Goal: Information Seeking & Learning: Learn about a topic

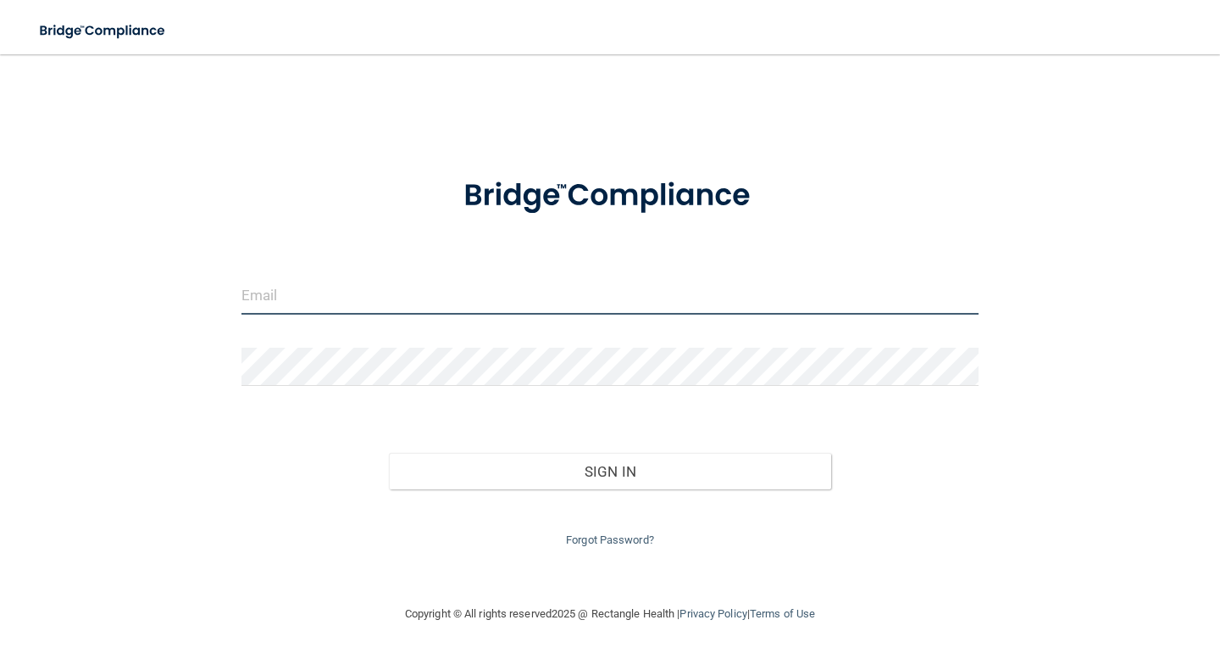
click at [303, 287] on input "email" at bounding box center [610, 295] width 737 height 38
type input "[EMAIL_ADDRESS][DOMAIN_NAME]"
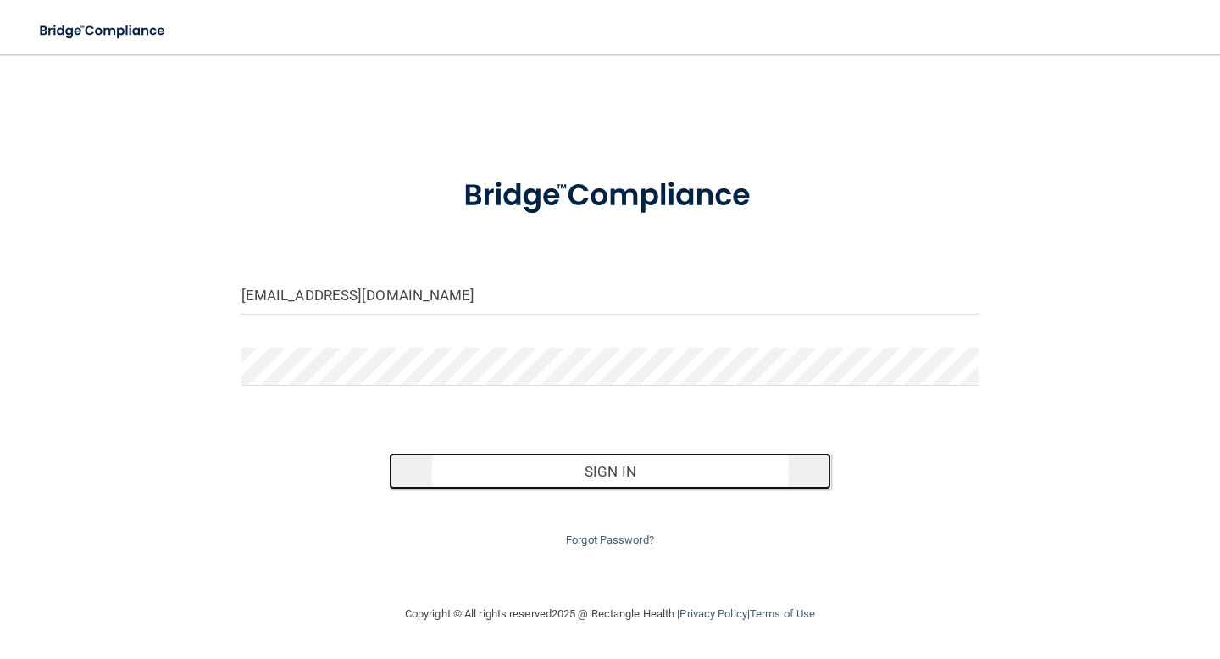
click at [600, 479] on button "Sign In" at bounding box center [610, 471] width 442 height 37
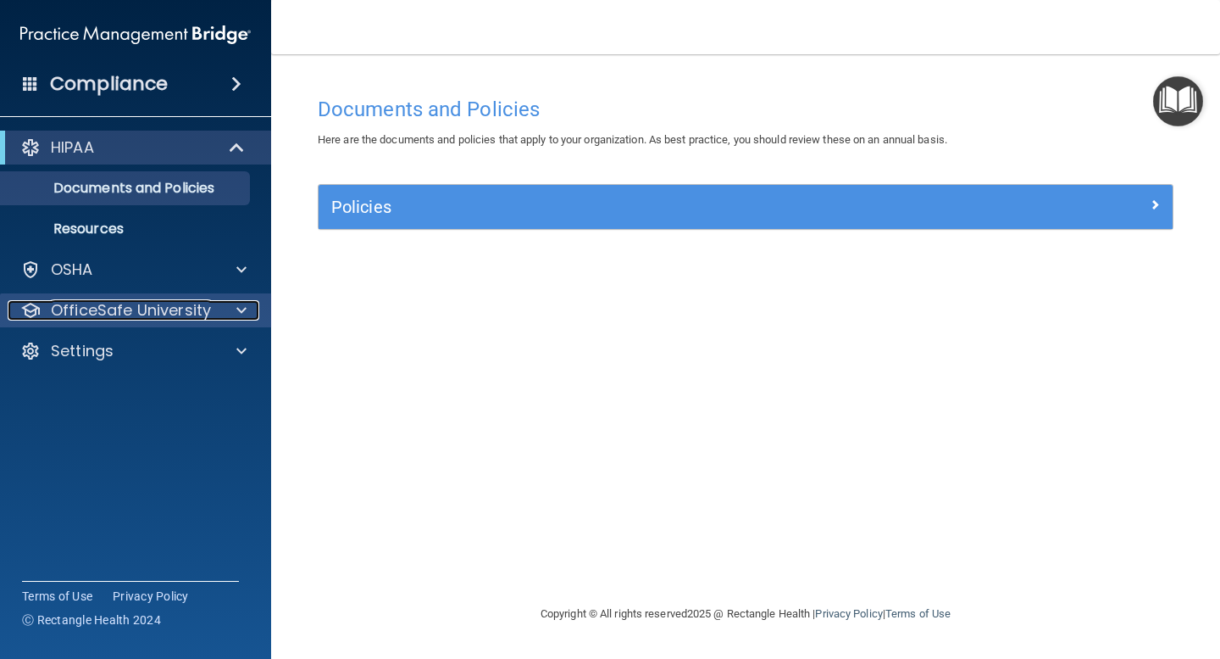
click at [170, 310] on p "OfficeSafe University" at bounding box center [131, 310] width 160 height 20
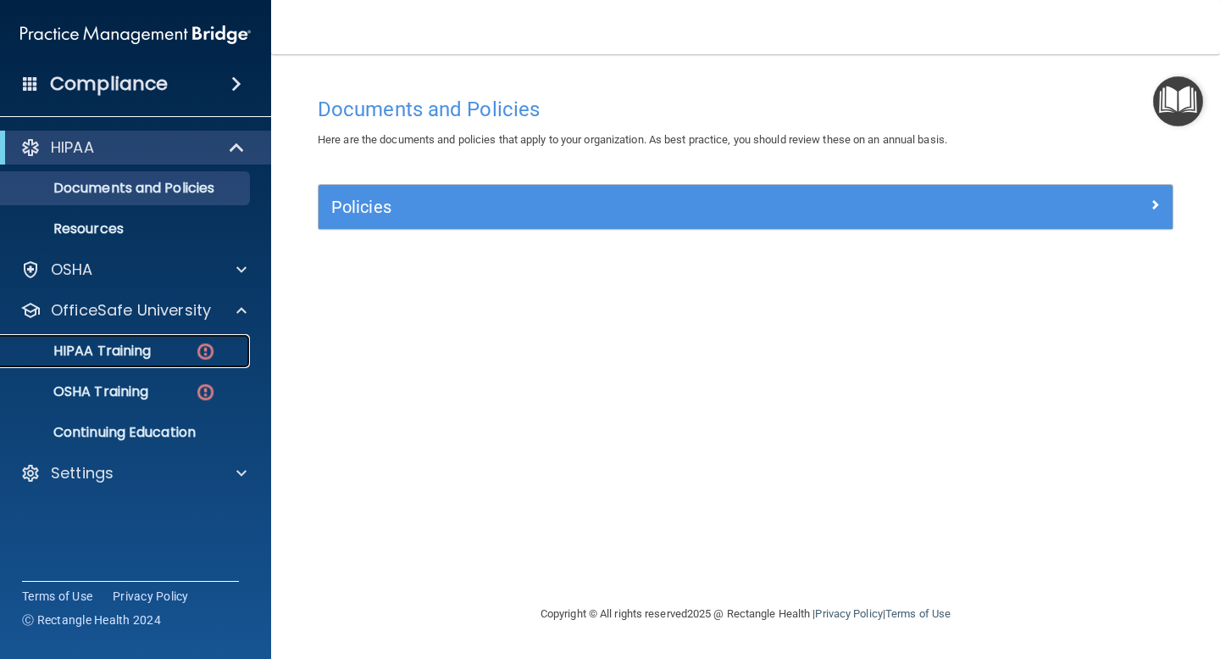
click at [134, 349] on p "HIPAA Training" at bounding box center [81, 350] width 140 height 17
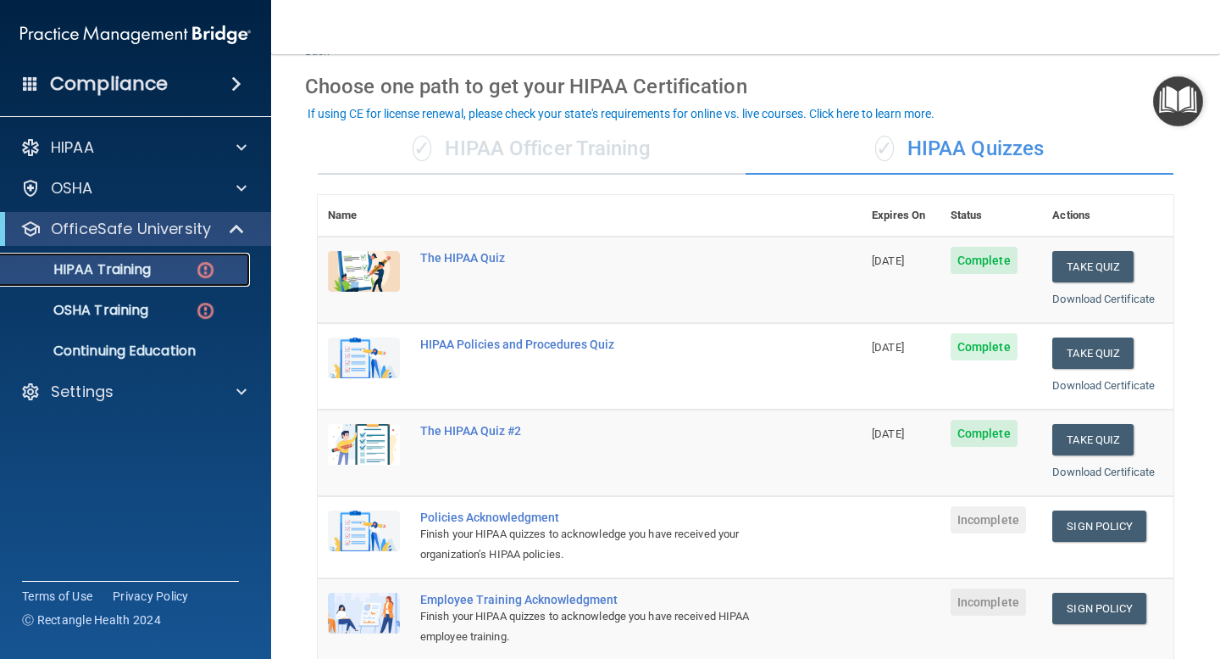
scroll to position [58, 0]
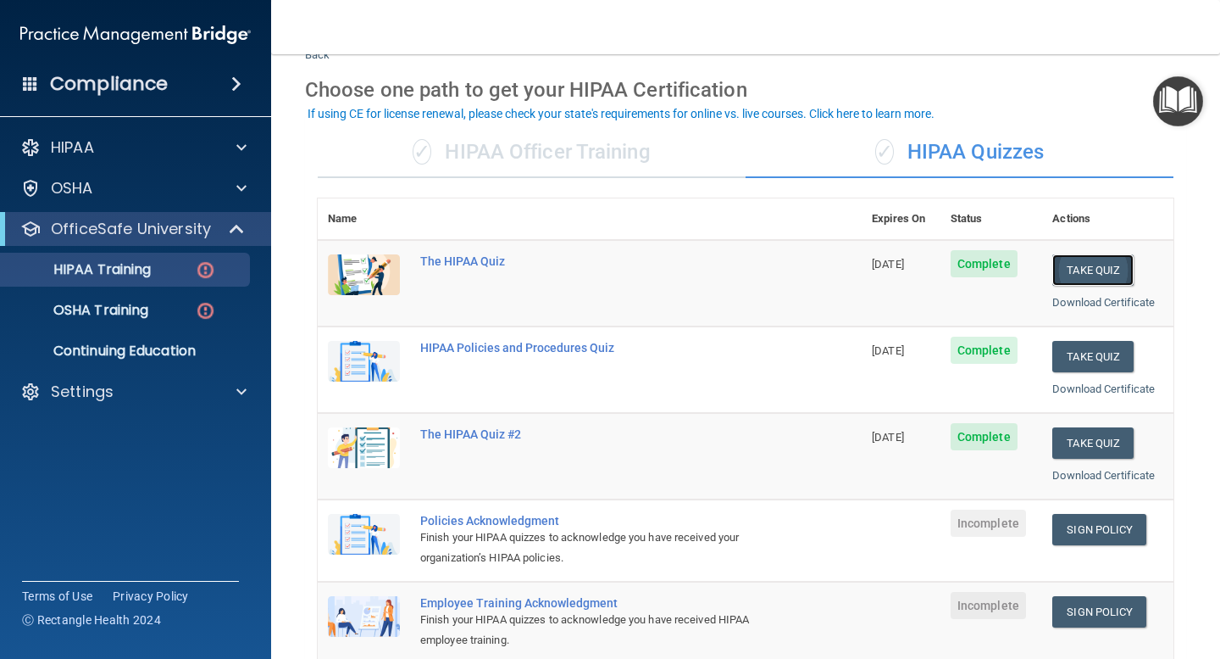
click at [1104, 270] on button "Take Quiz" at bounding box center [1093, 269] width 81 height 31
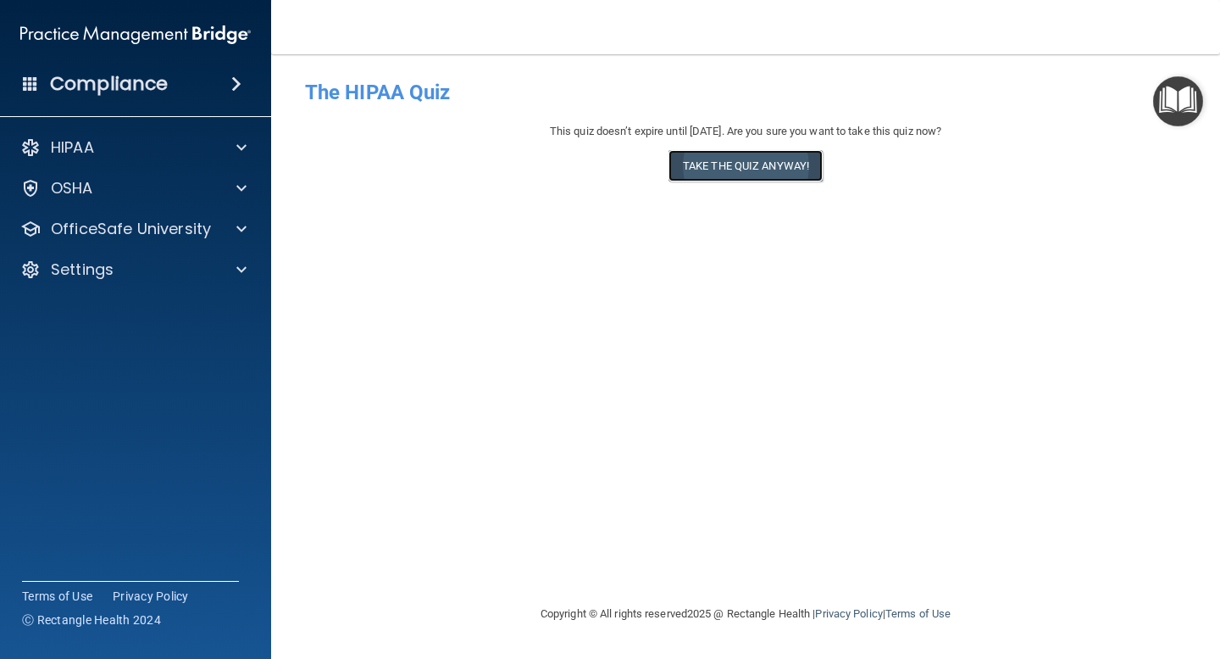
click at [781, 172] on button "Take the quiz anyway!" at bounding box center [746, 165] width 154 height 31
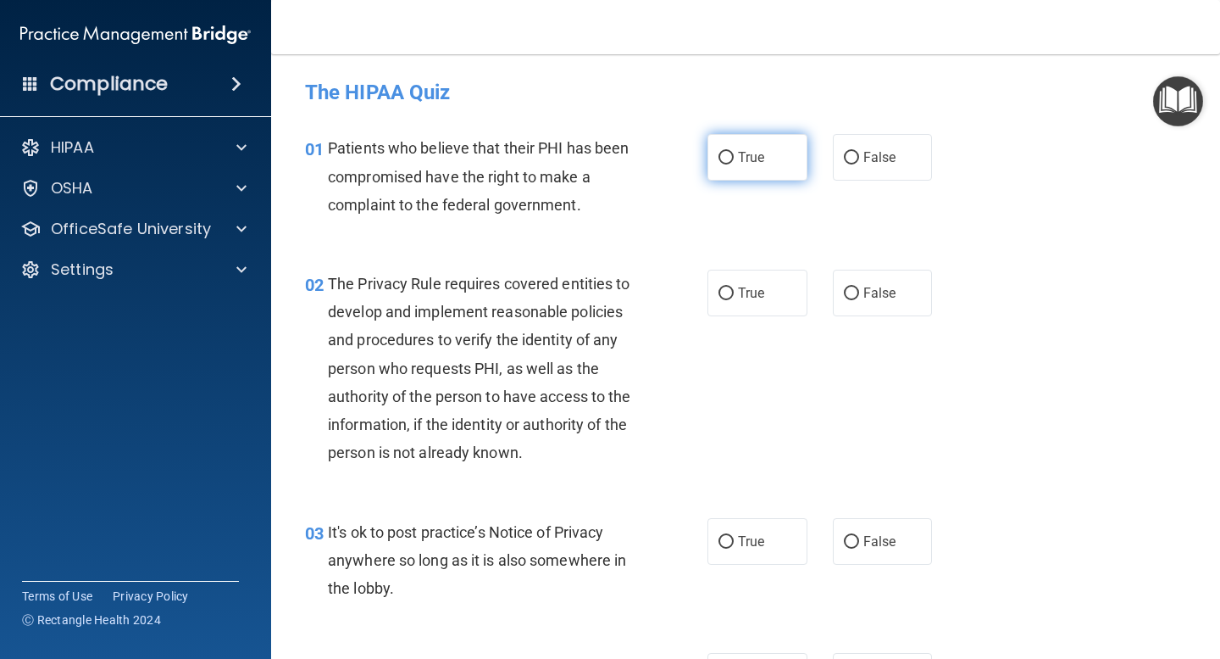
click at [727, 157] on input "True" at bounding box center [726, 158] width 15 height 13
radio input "true"
click at [726, 293] on input "True" at bounding box center [726, 293] width 15 height 13
radio input "true"
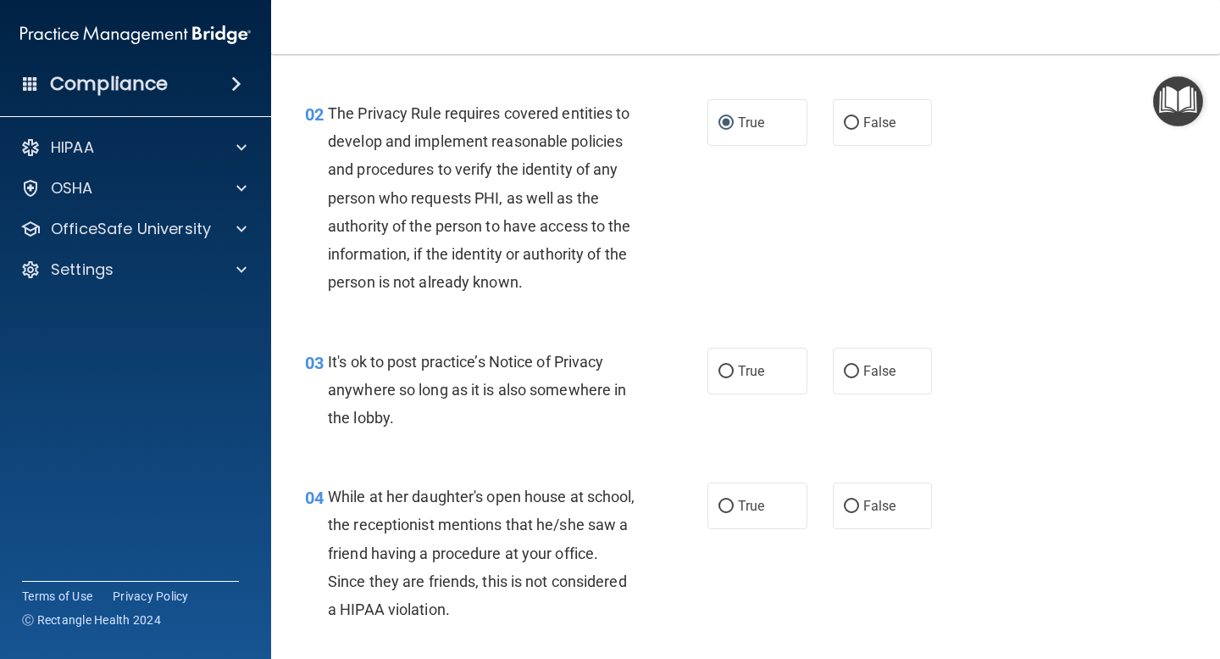
scroll to position [180, 0]
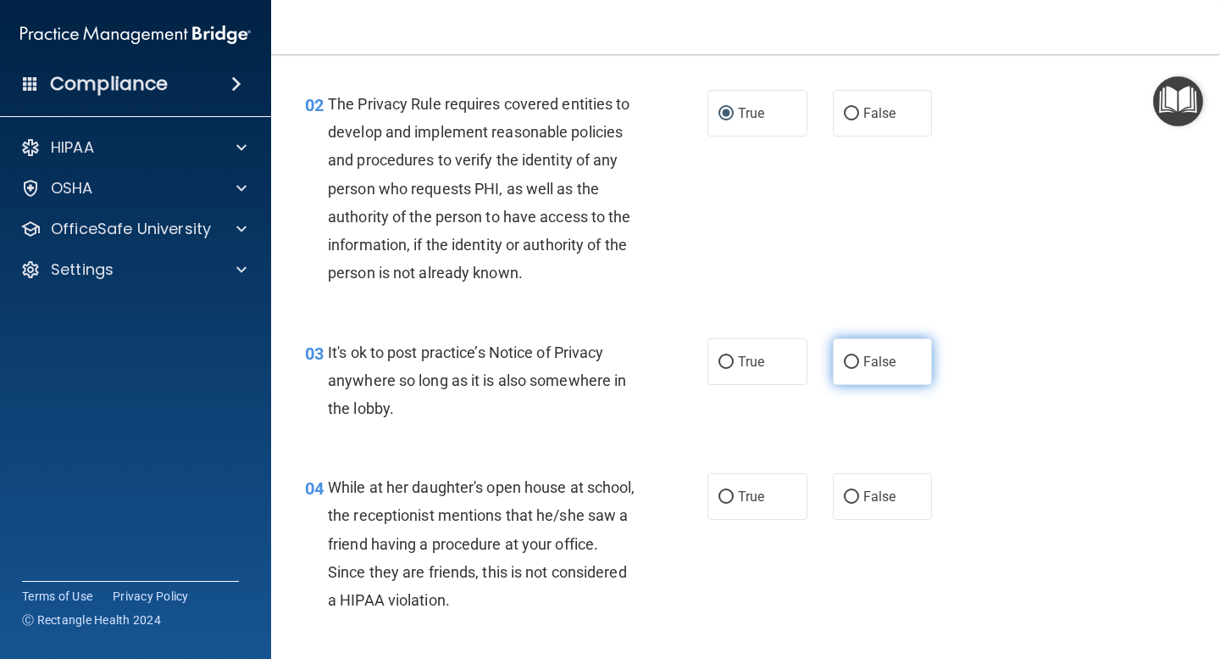
click at [851, 361] on input "False" at bounding box center [851, 362] width 15 height 13
radio input "true"
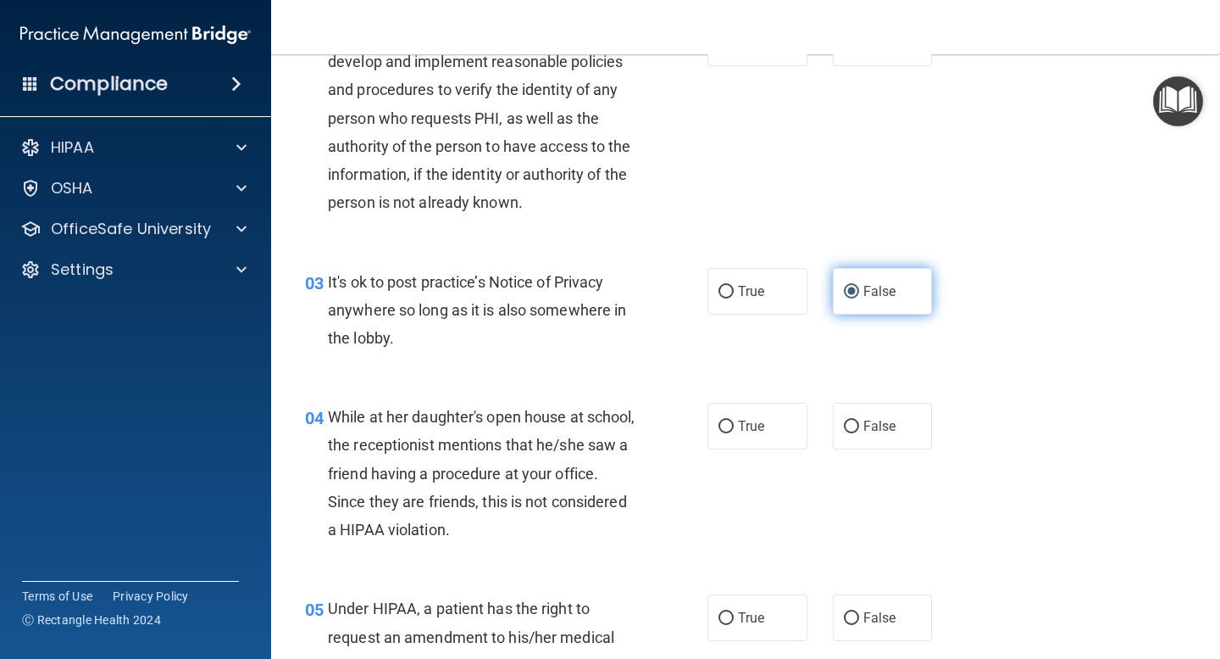
scroll to position [247, 0]
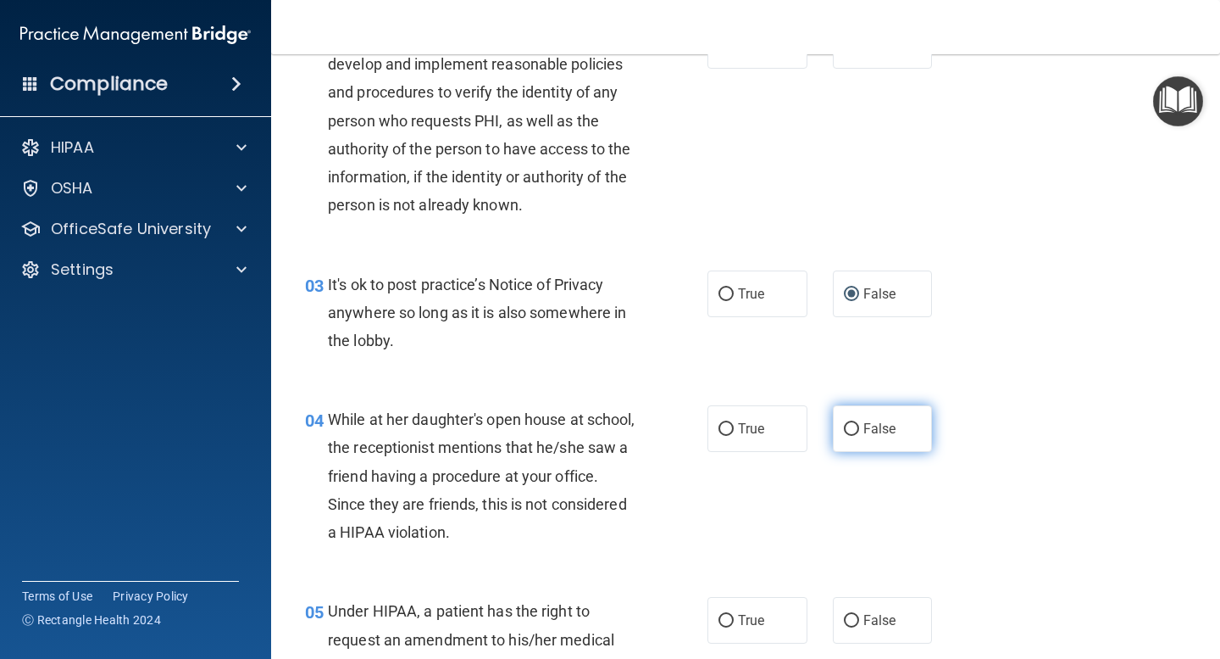
click at [853, 426] on input "False" at bounding box center [851, 429] width 15 height 13
radio input "true"
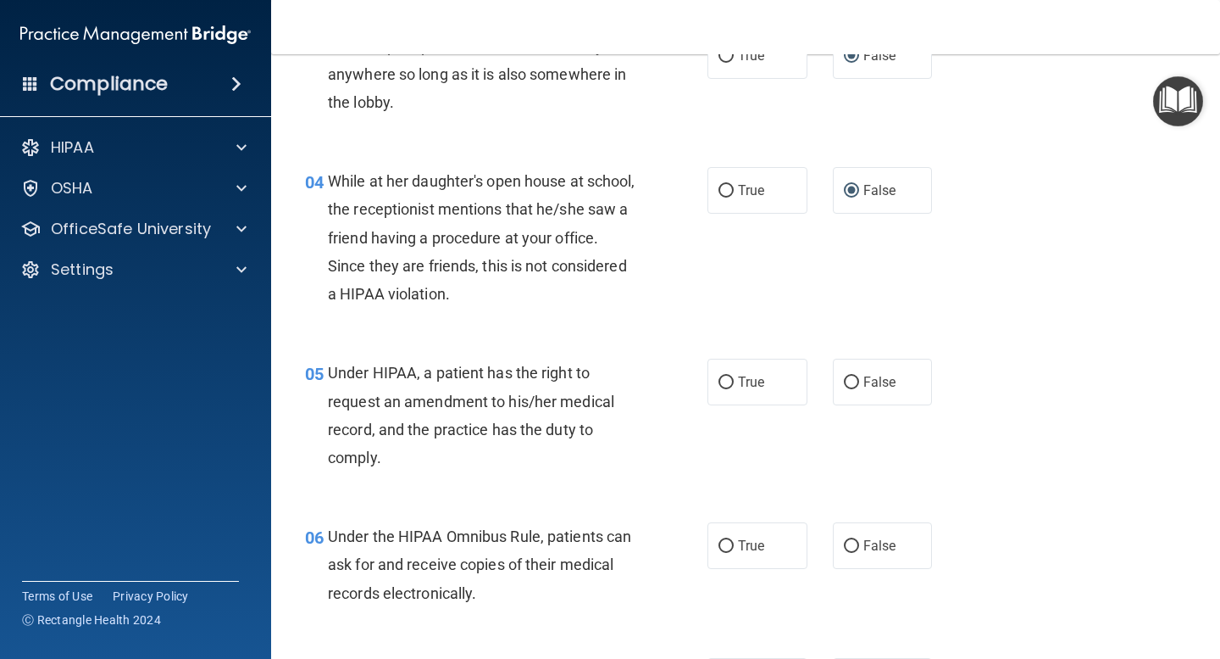
scroll to position [507, 0]
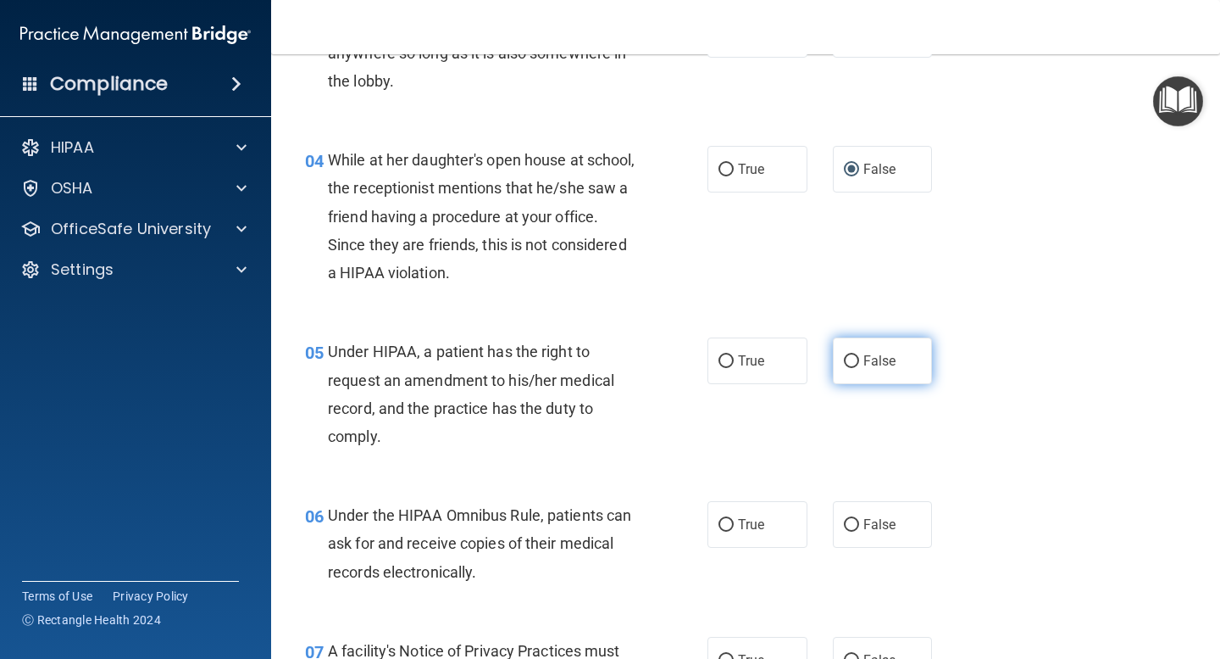
click at [853, 364] on input "False" at bounding box center [851, 361] width 15 height 13
radio input "true"
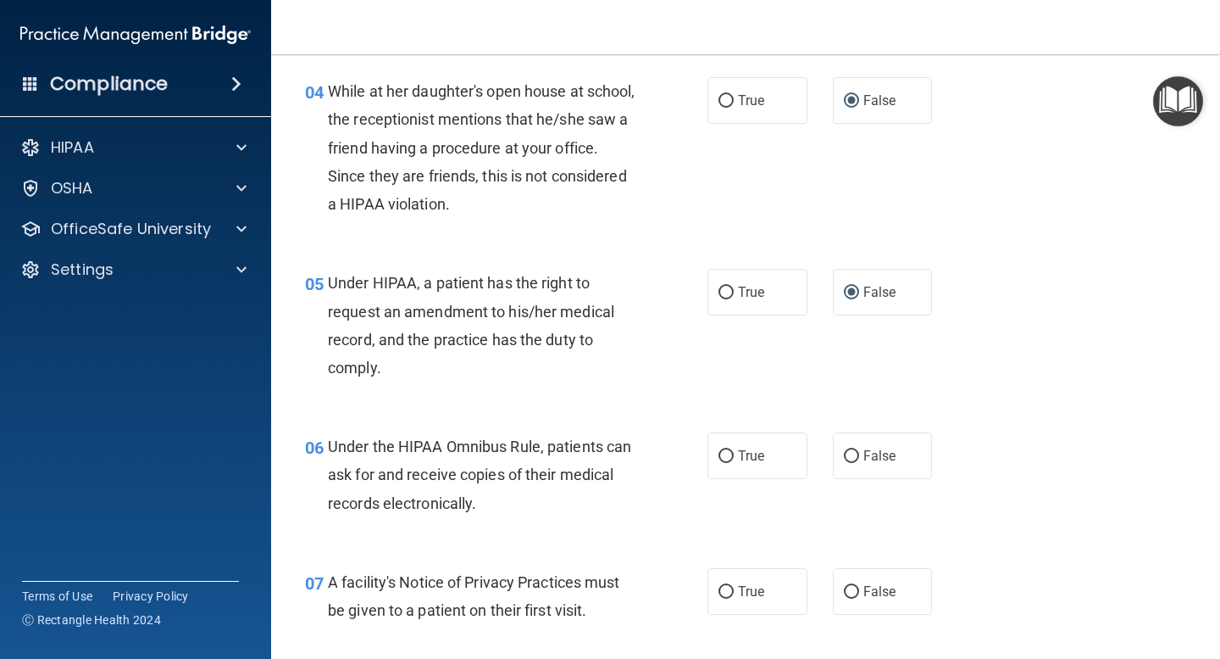
scroll to position [581, 0]
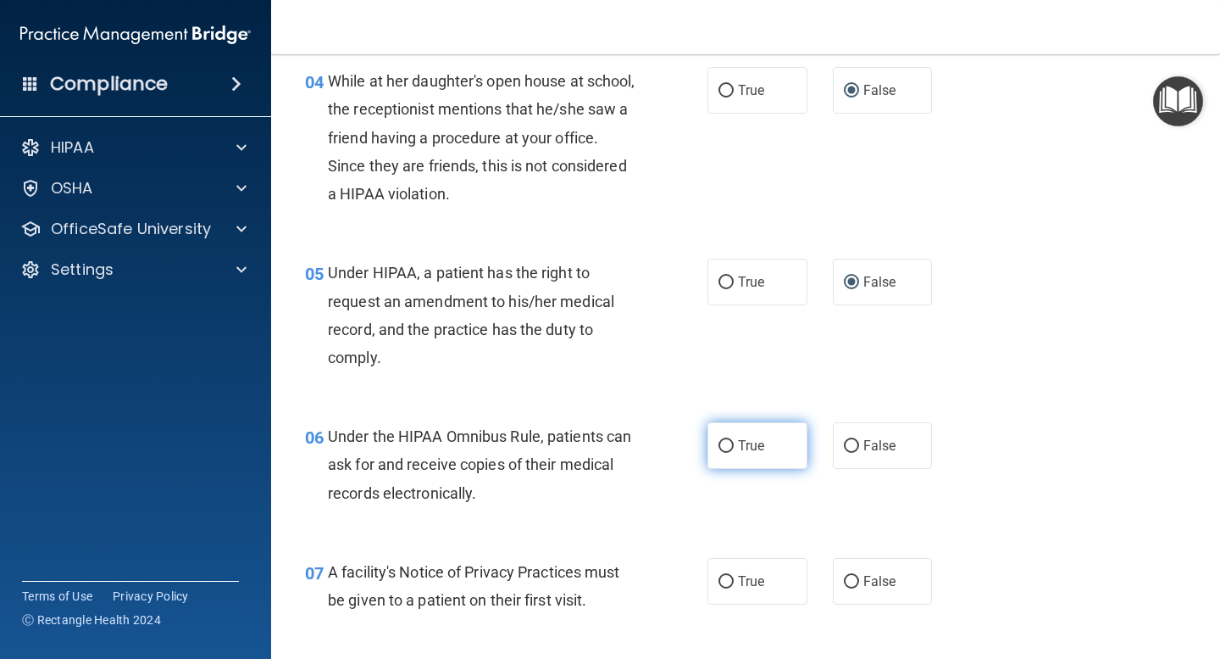
click at [726, 453] on input "True" at bounding box center [726, 446] width 15 height 13
radio input "true"
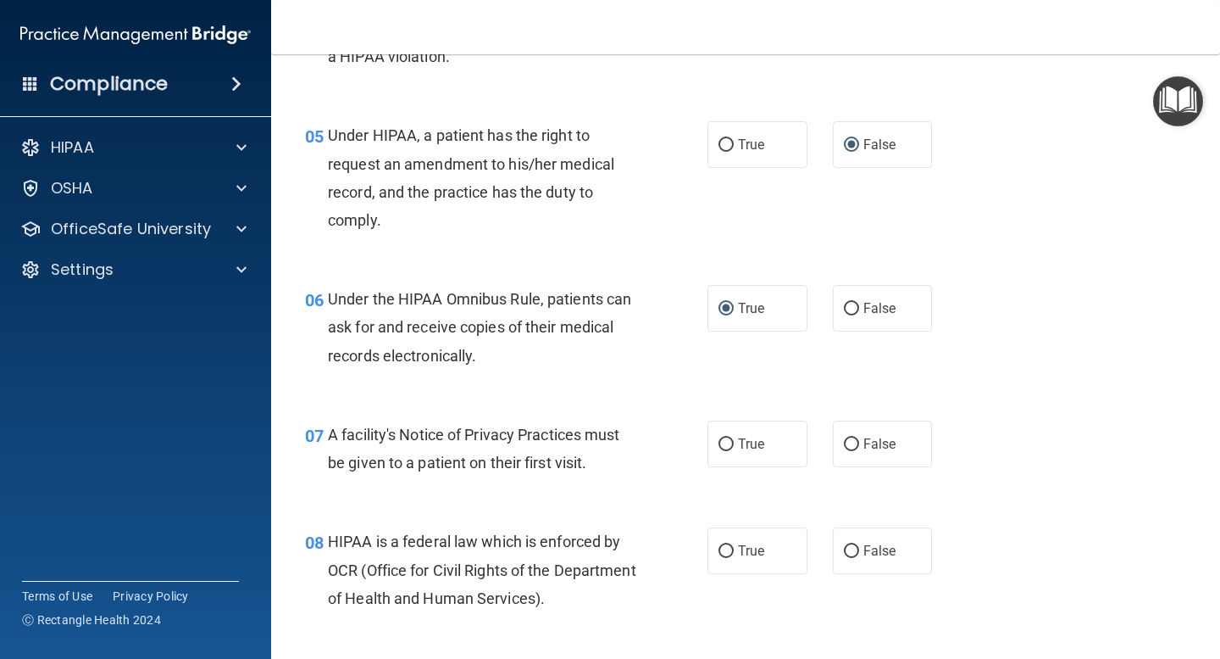
scroll to position [731, 0]
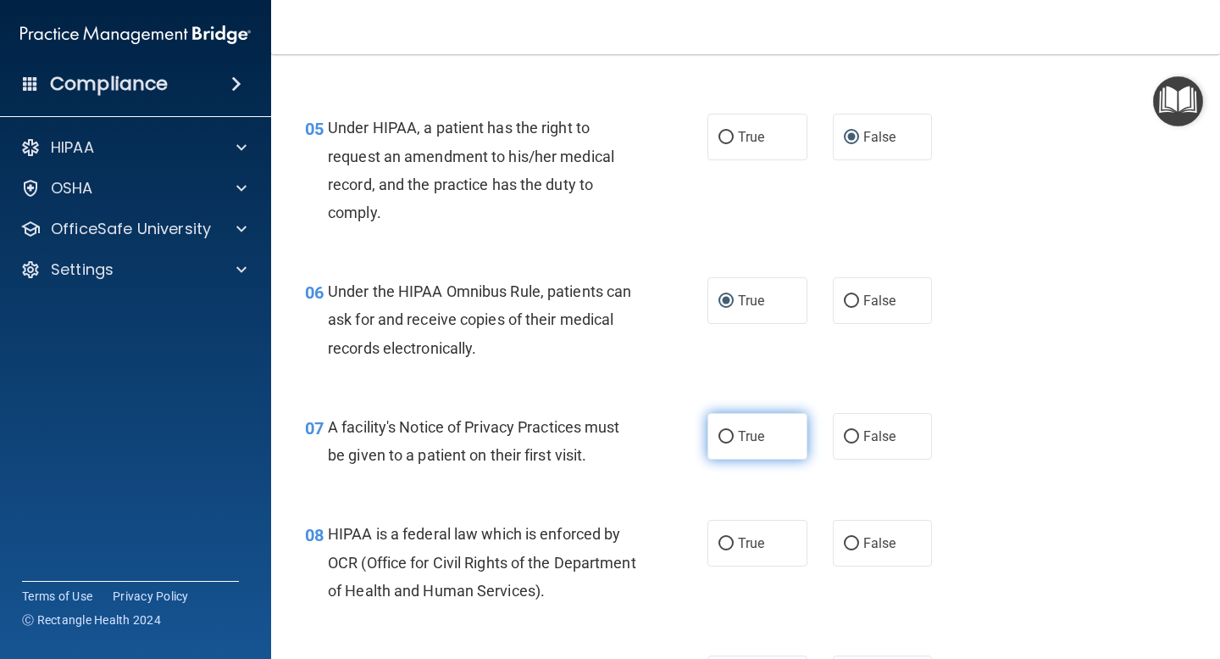
click at [722, 435] on input "True" at bounding box center [726, 437] width 15 height 13
radio input "true"
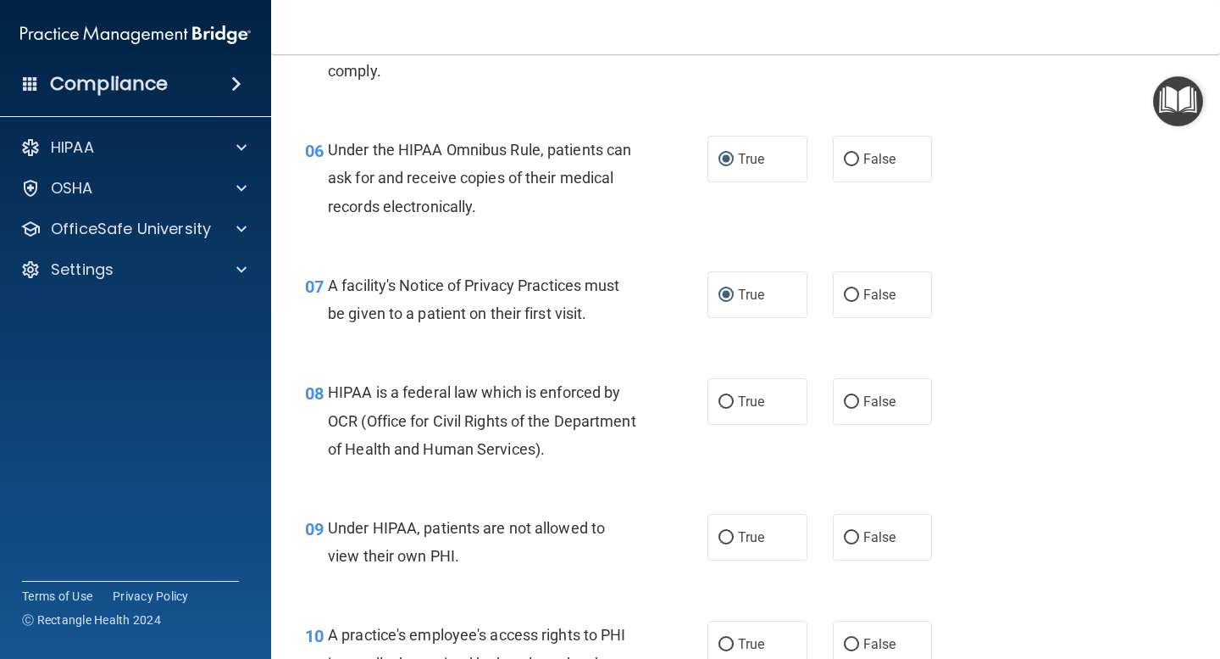
scroll to position [889, 0]
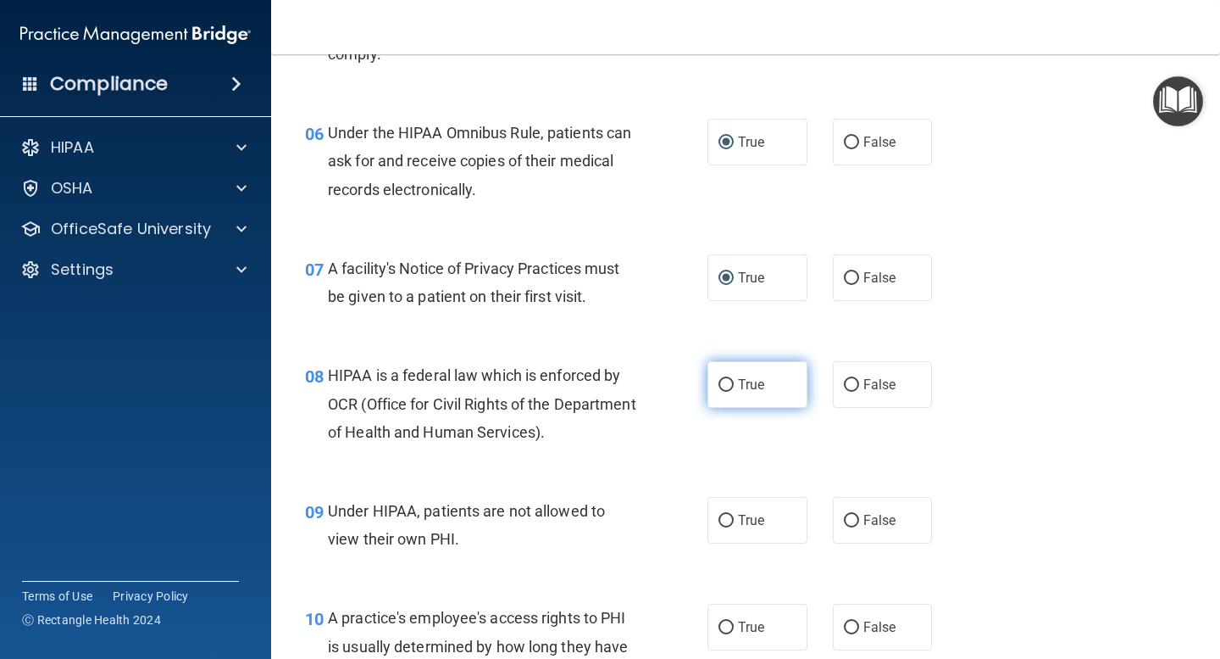
click at [722, 386] on input "True" at bounding box center [726, 385] width 15 height 13
radio input "true"
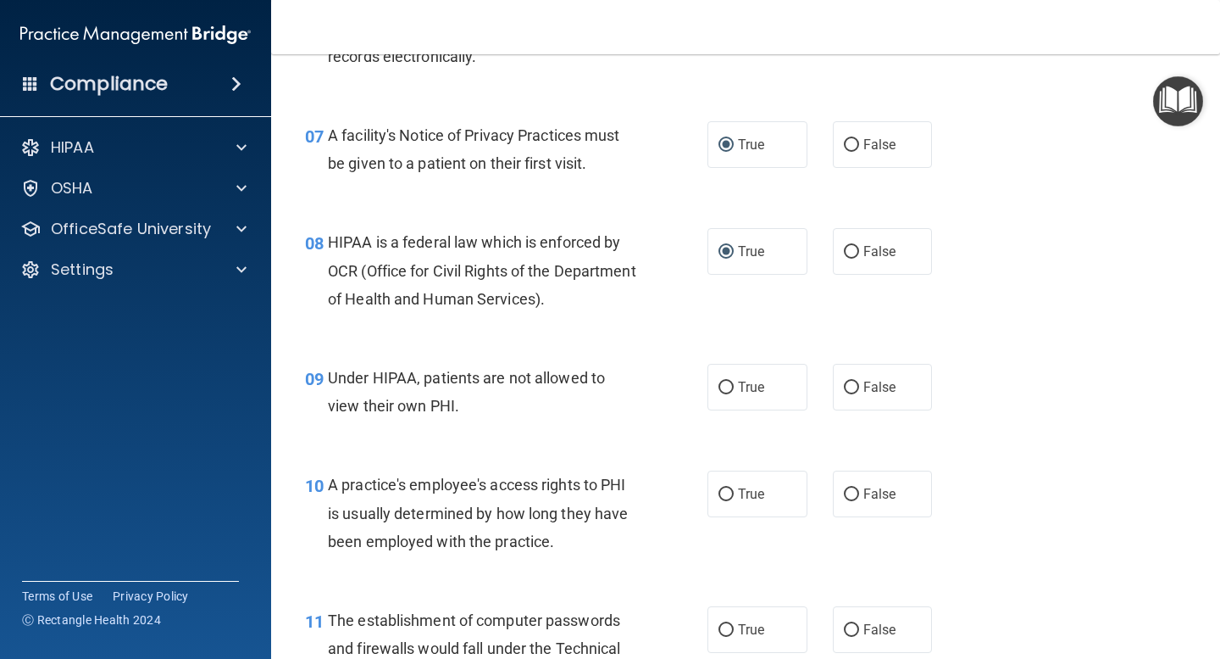
scroll to position [1023, 0]
click at [849, 388] on input "False" at bounding box center [851, 387] width 15 height 13
radio input "true"
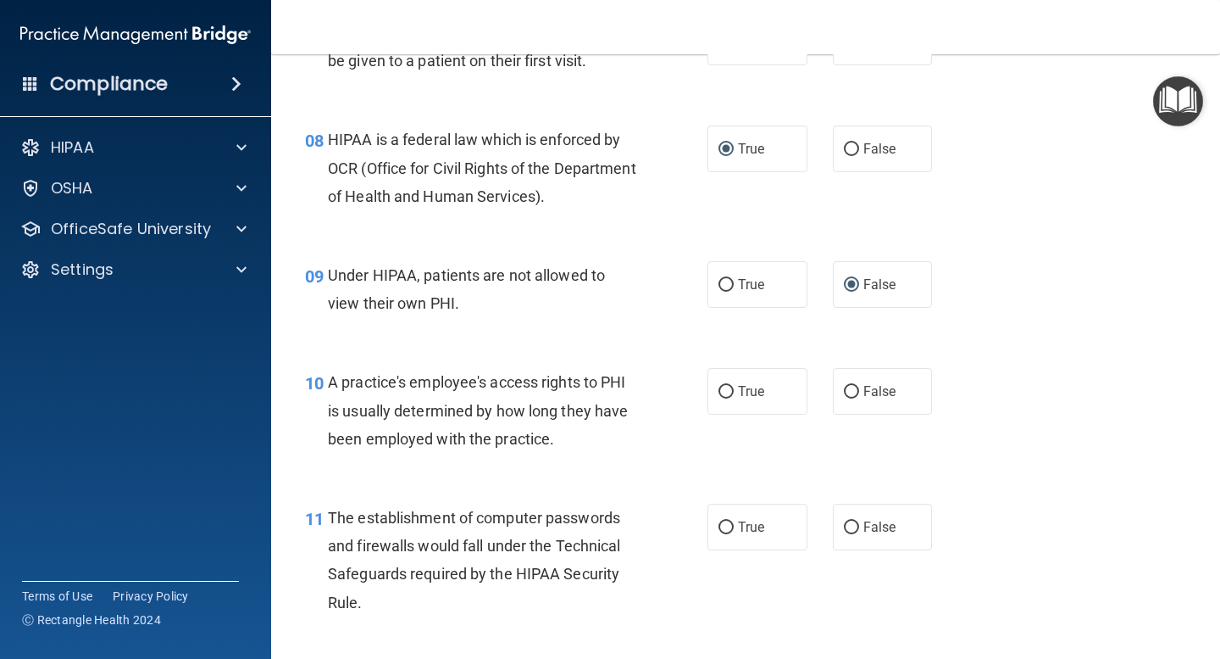
scroll to position [1142, 0]
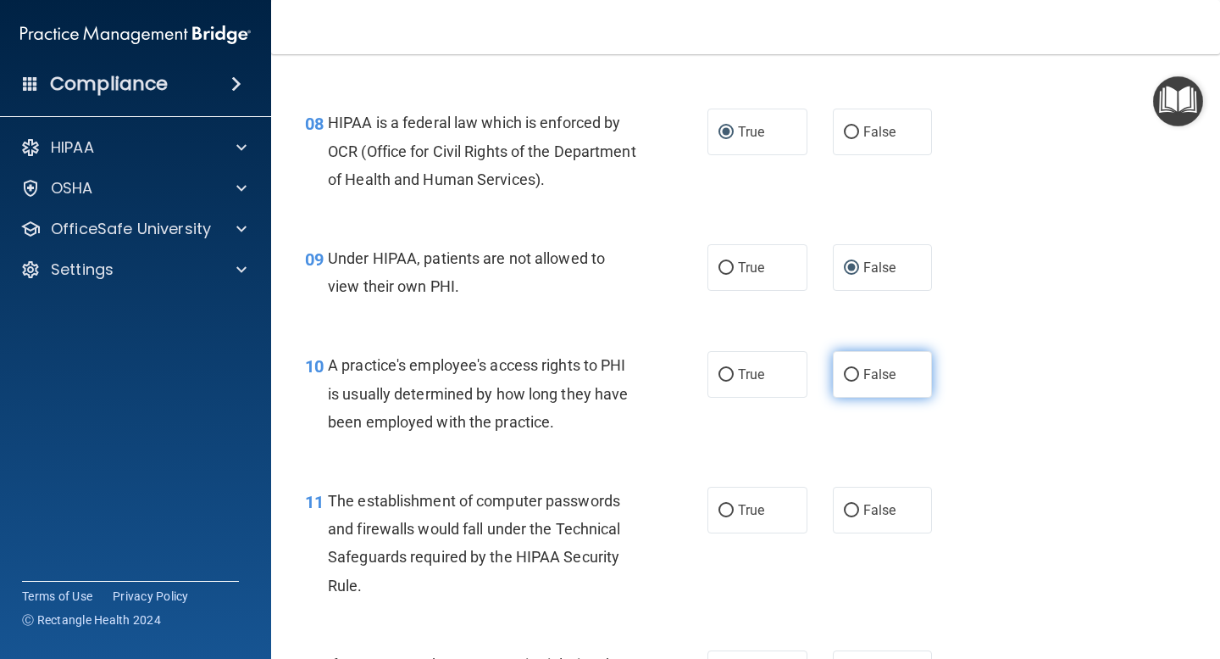
click at [850, 376] on input "False" at bounding box center [851, 375] width 15 height 13
radio input "true"
click at [721, 506] on input "True" at bounding box center [726, 510] width 15 height 13
radio input "true"
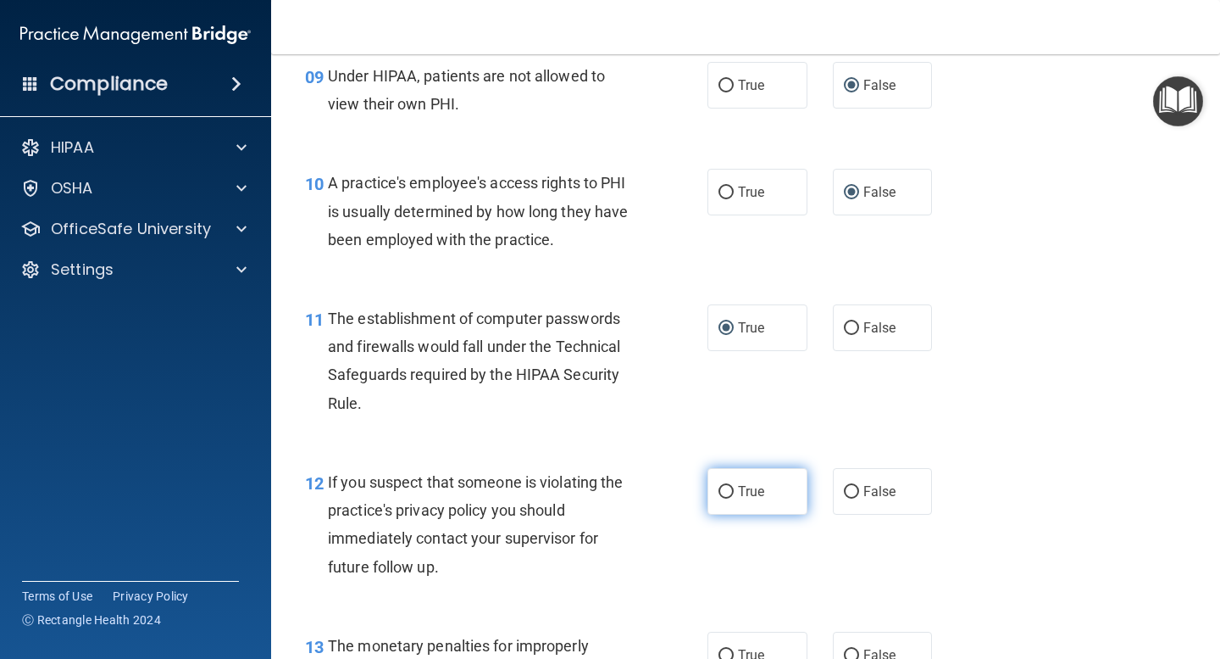
scroll to position [1328, 0]
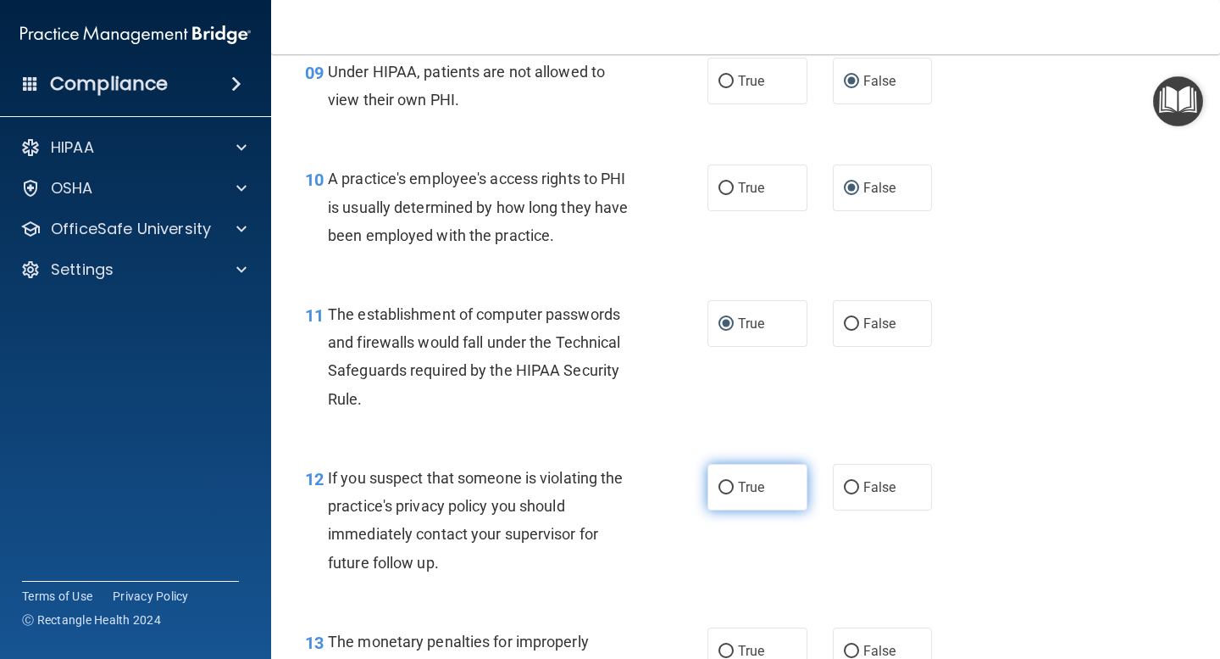
click at [728, 486] on input "True" at bounding box center [726, 487] width 15 height 13
radio input "true"
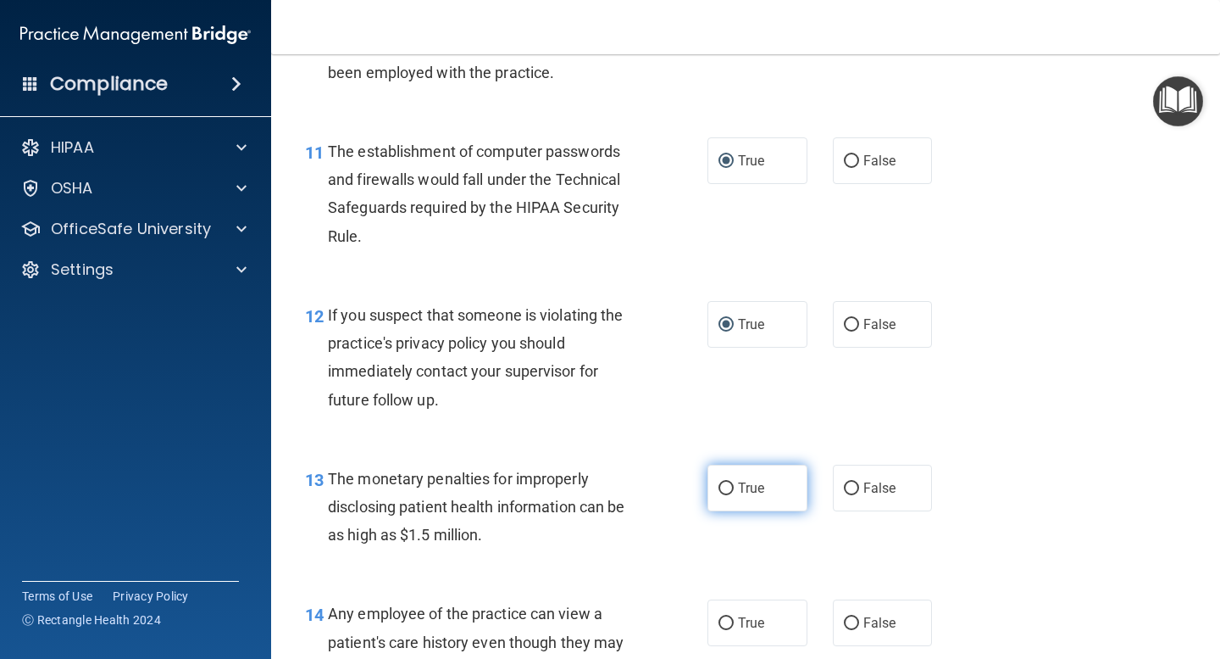
scroll to position [1503, 0]
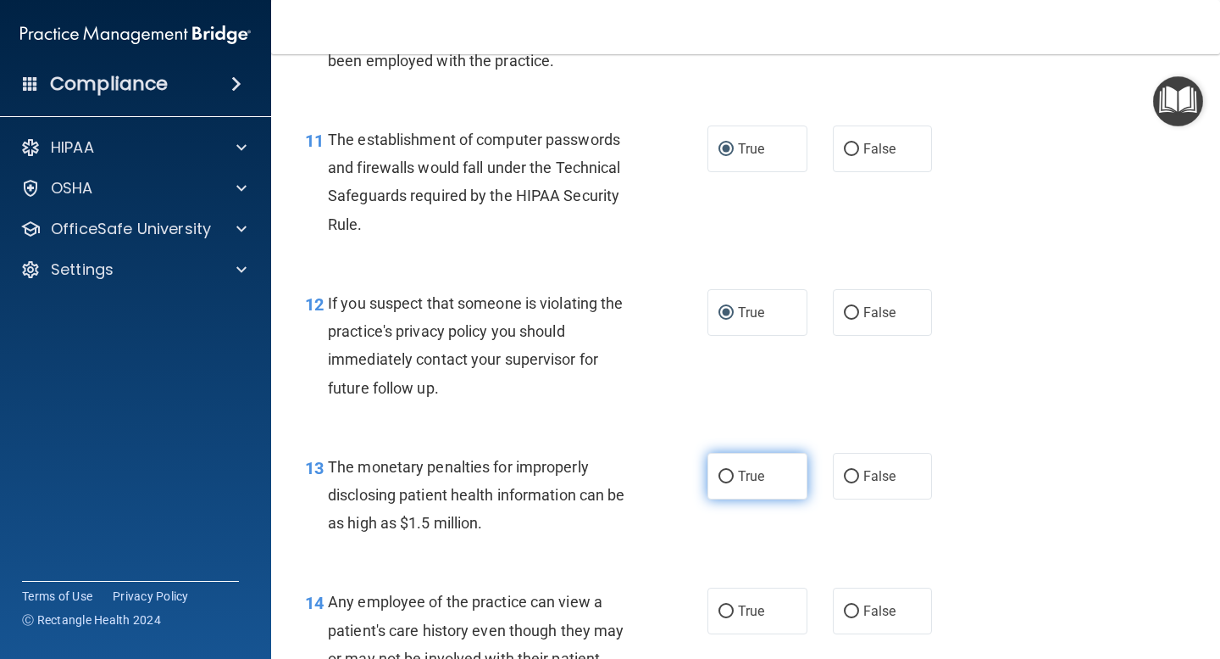
click at [729, 479] on input "True" at bounding box center [726, 476] width 15 height 13
radio input "true"
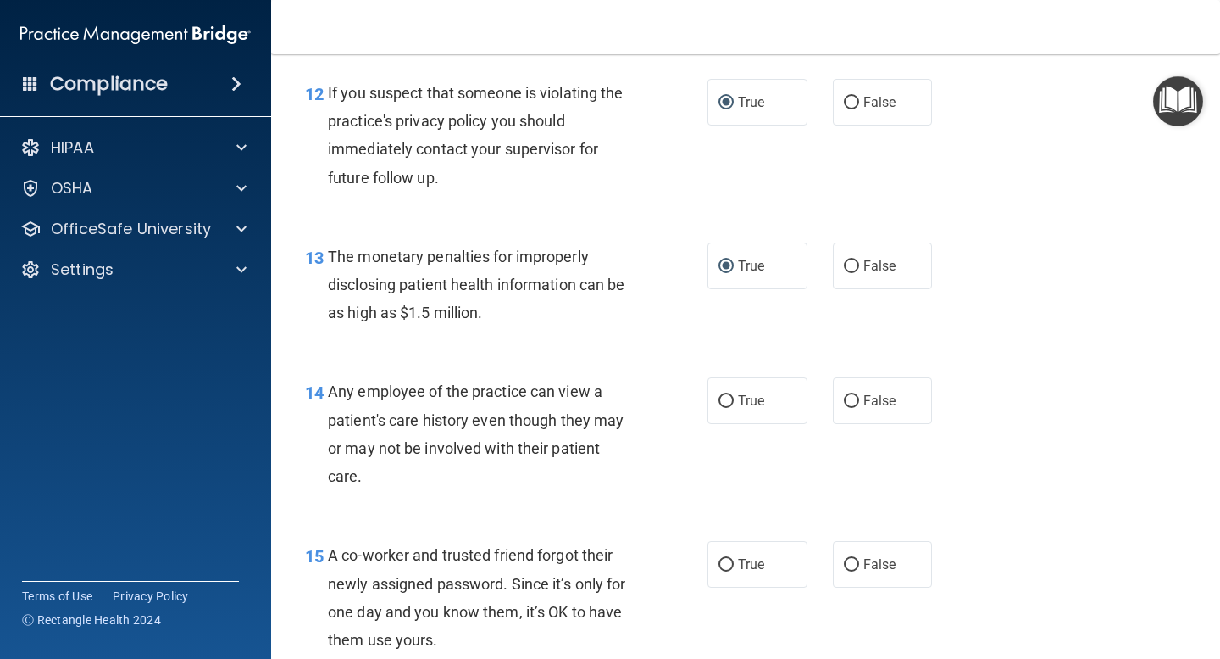
scroll to position [1719, 0]
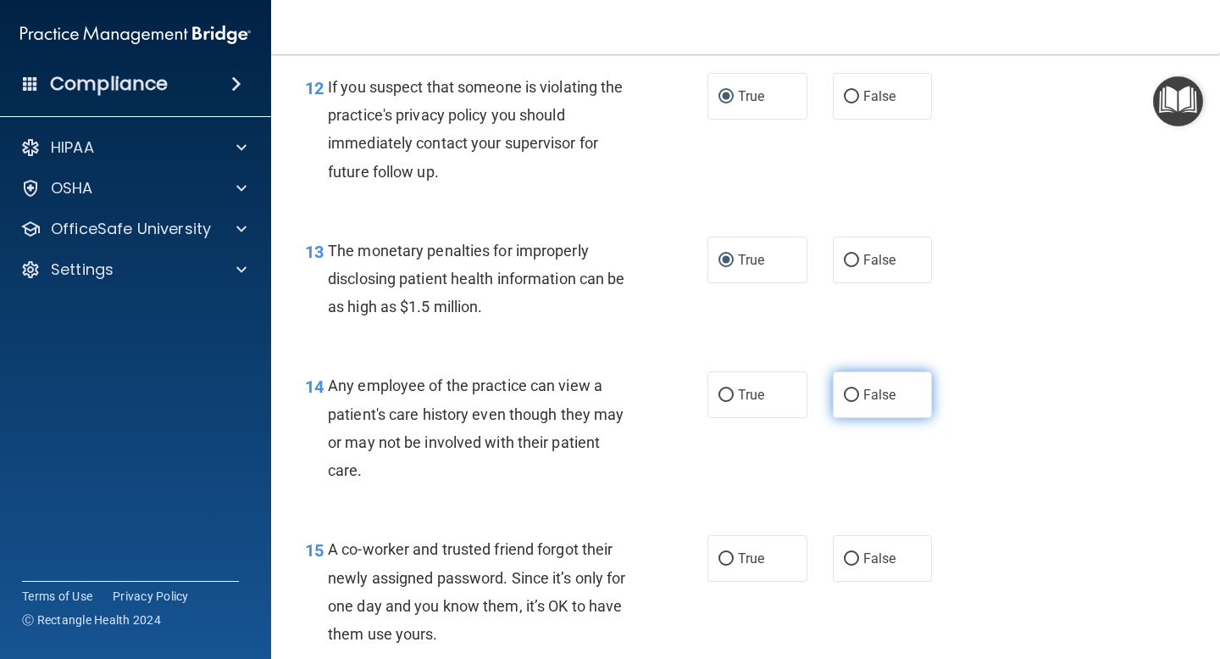
click at [848, 392] on input "False" at bounding box center [851, 395] width 15 height 13
radio input "true"
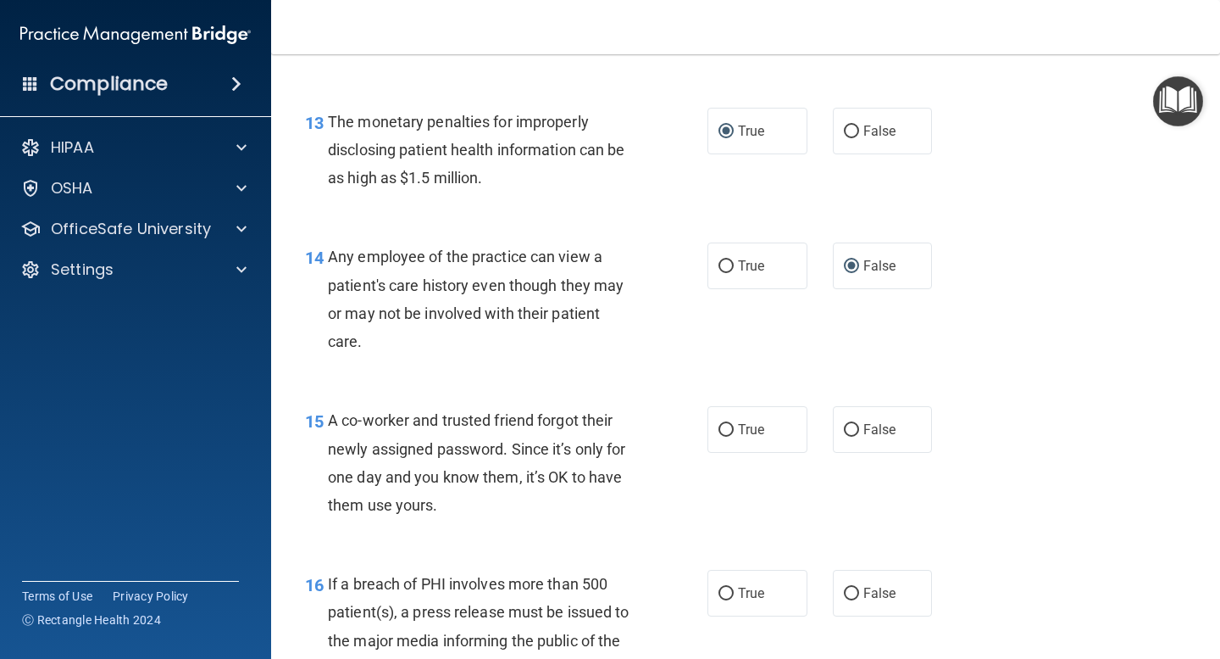
scroll to position [1921, 0]
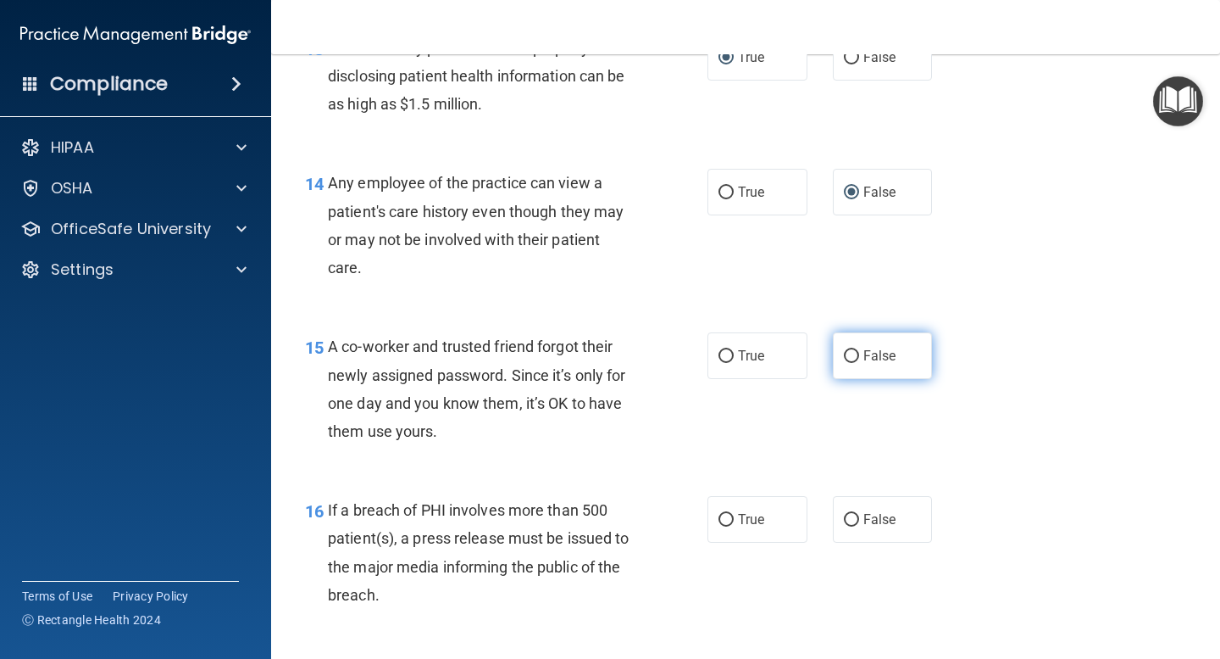
click at [853, 353] on input "False" at bounding box center [851, 356] width 15 height 13
radio input "true"
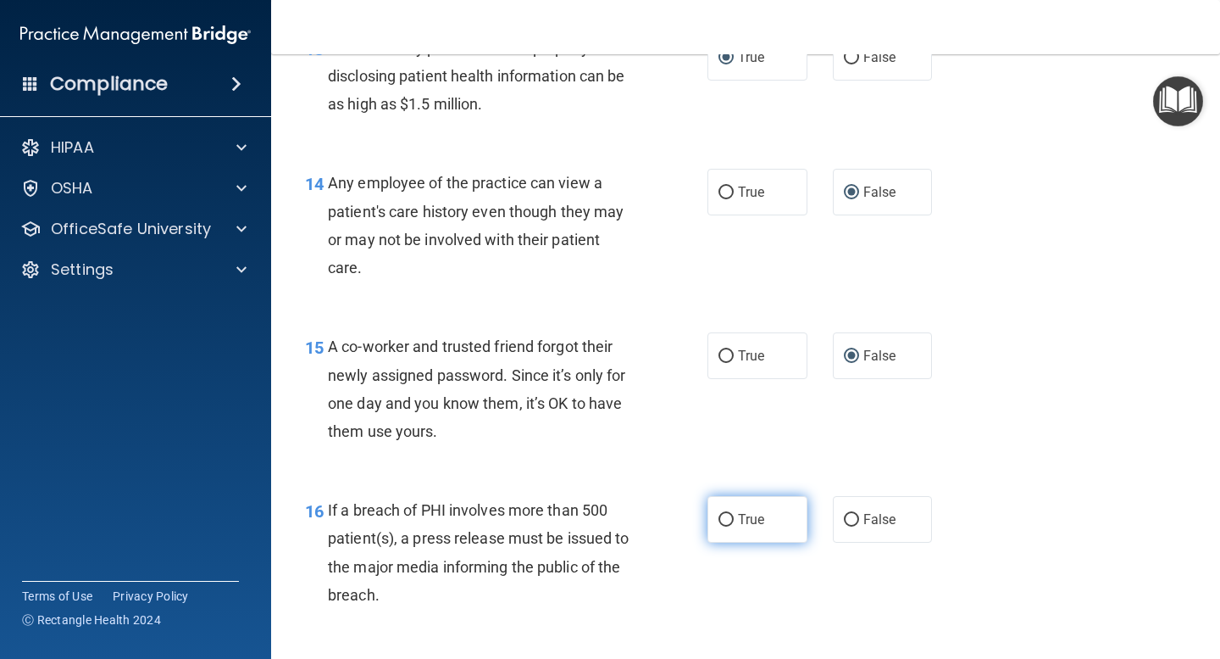
drag, startPoint x: 720, startPoint y: 520, endPoint x: 761, endPoint y: 499, distance: 45.9
click at [721, 520] on input "True" at bounding box center [726, 520] width 15 height 13
radio input "true"
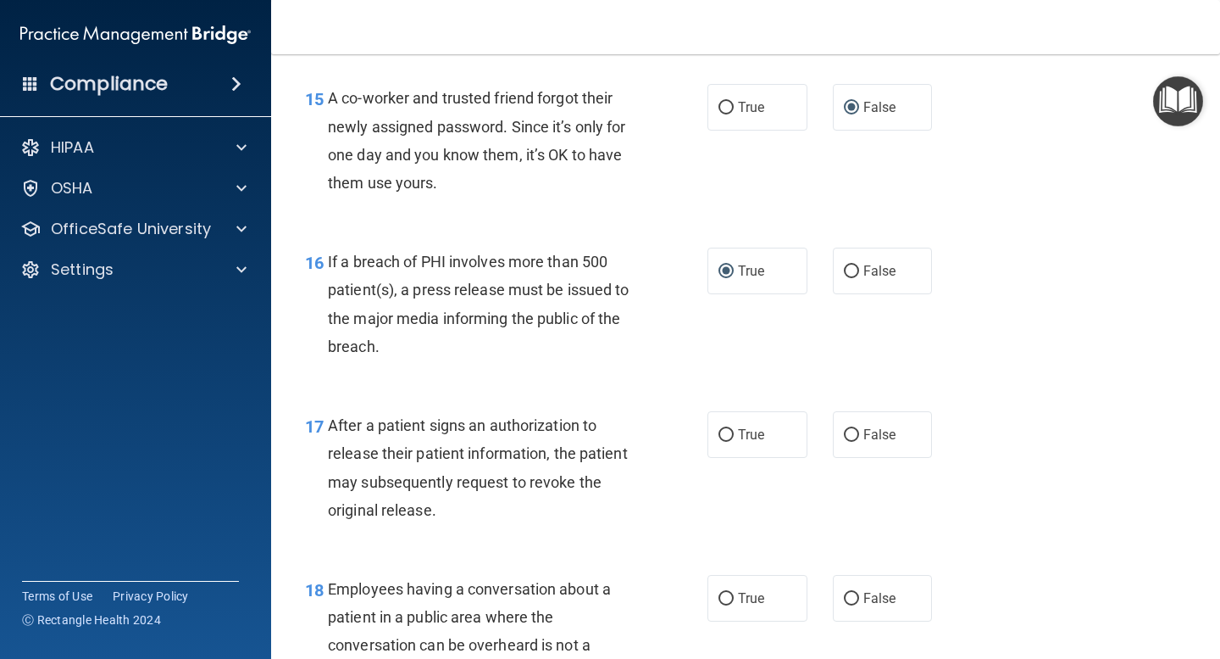
scroll to position [2182, 0]
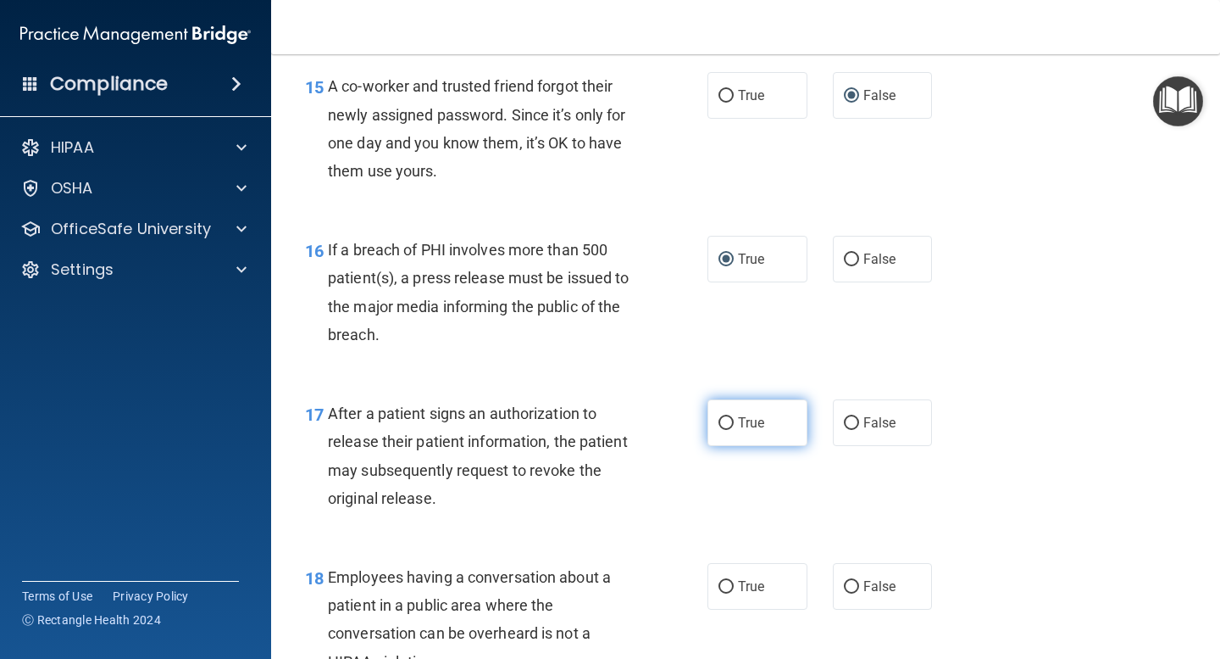
click at [728, 424] on input "True" at bounding box center [726, 423] width 15 height 13
radio input "true"
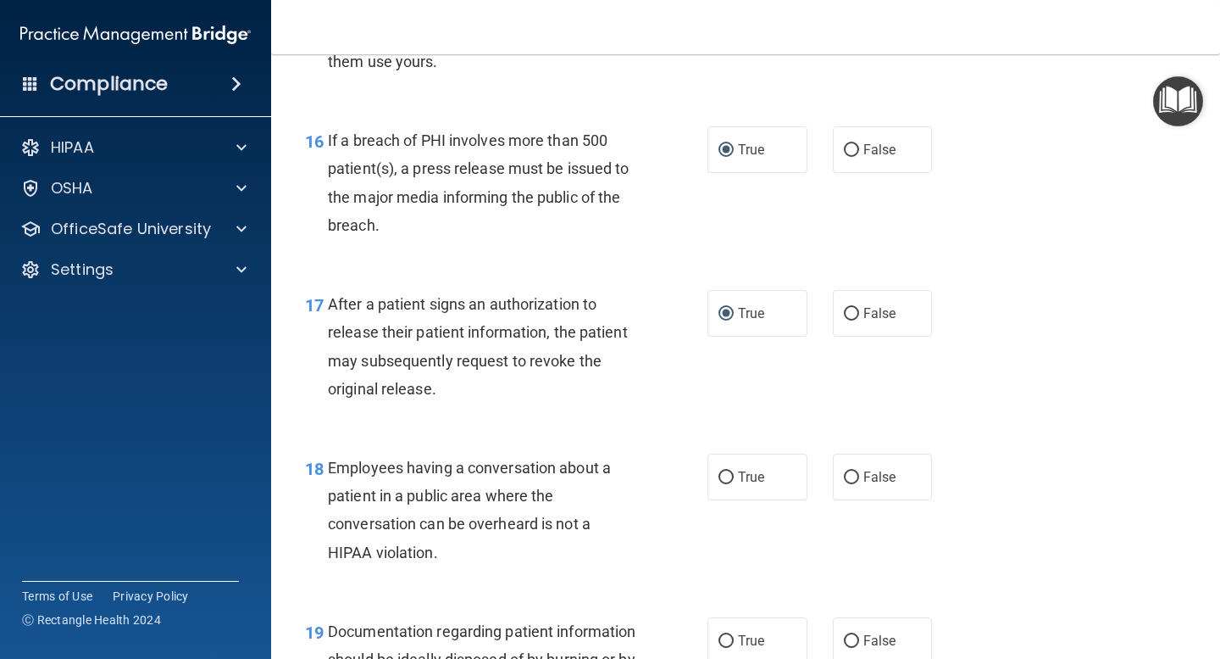
scroll to position [2346, 0]
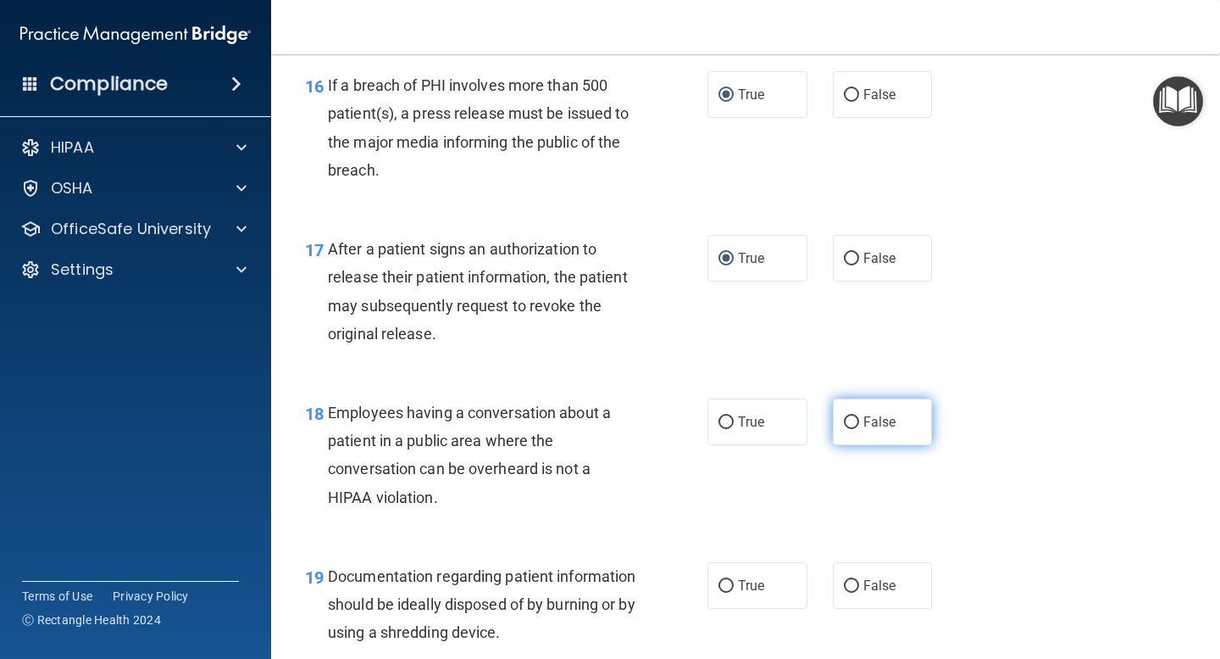
click at [854, 419] on input "False" at bounding box center [851, 422] width 15 height 13
radio input "true"
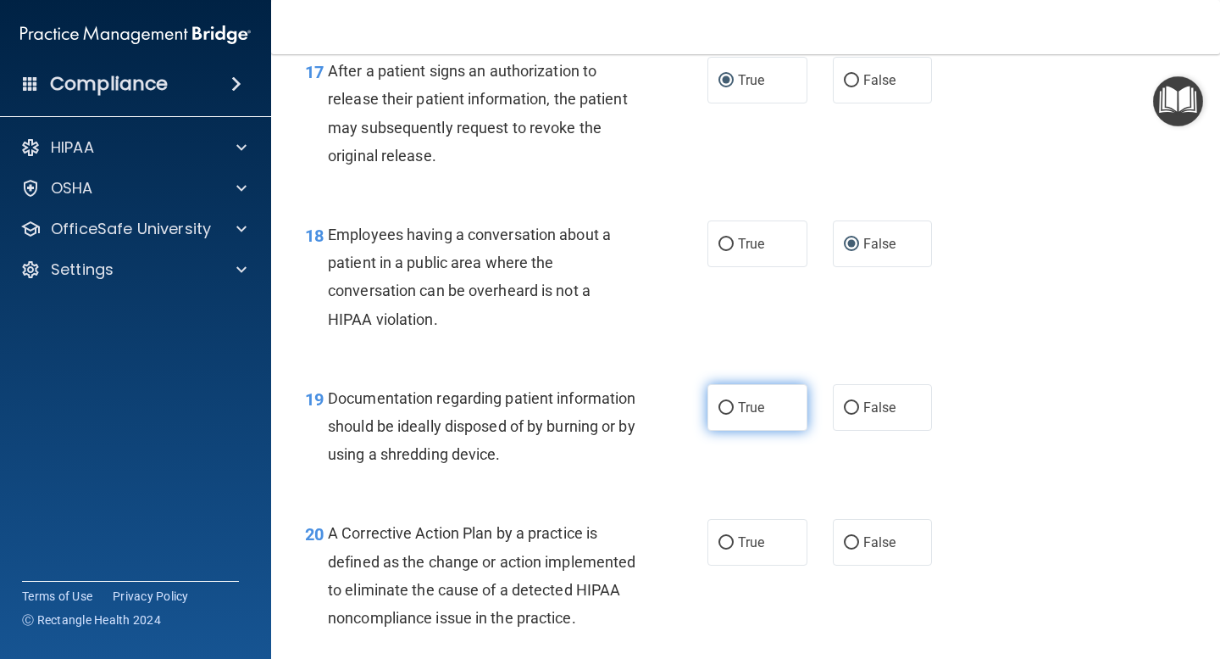
scroll to position [2526, 0]
click at [731, 406] on input "True" at bounding box center [726, 406] width 15 height 13
radio input "true"
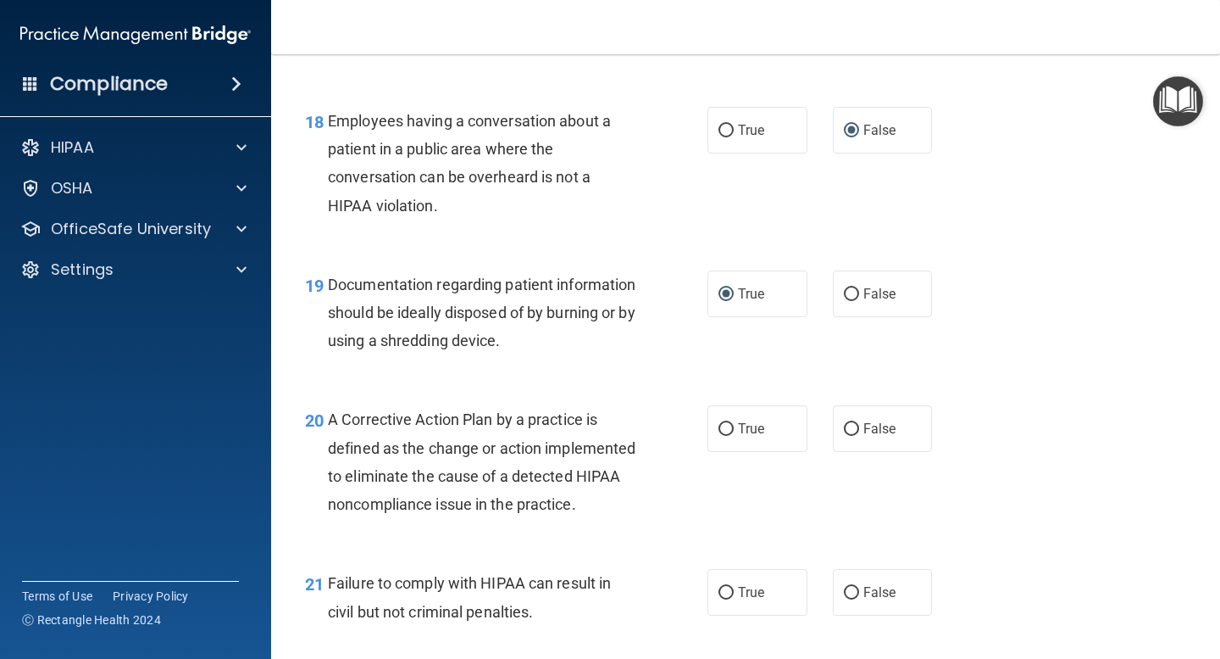
scroll to position [2641, 0]
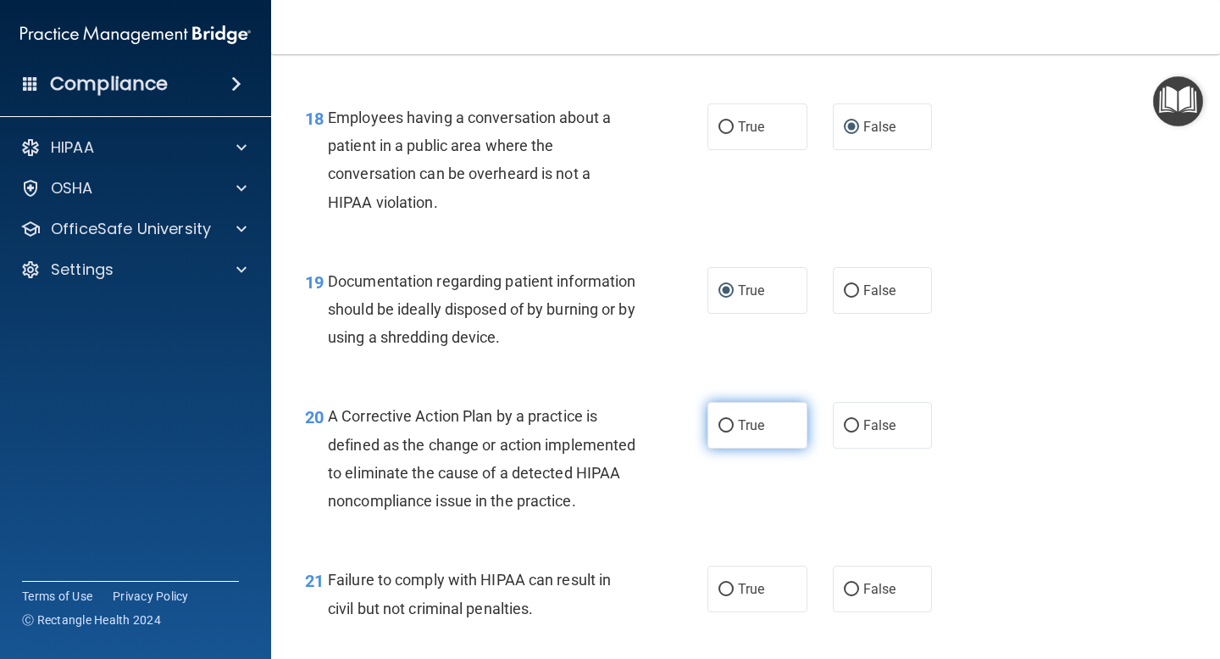
click at [728, 423] on input "True" at bounding box center [726, 426] width 15 height 13
radio input "true"
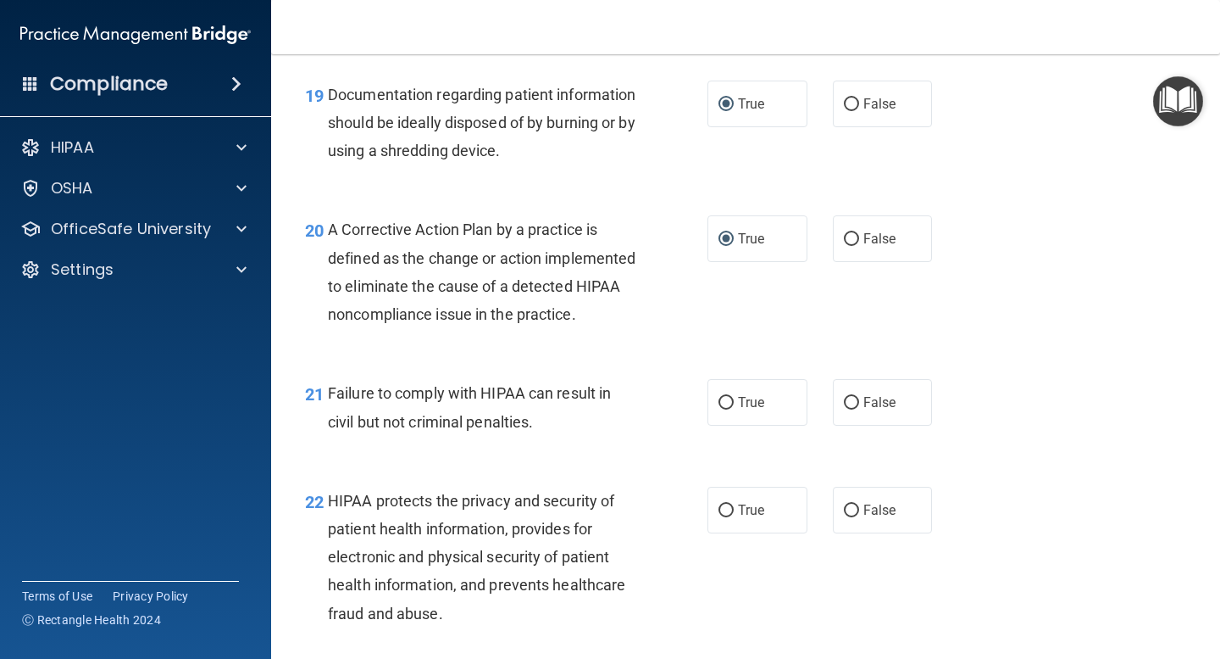
scroll to position [2878, 0]
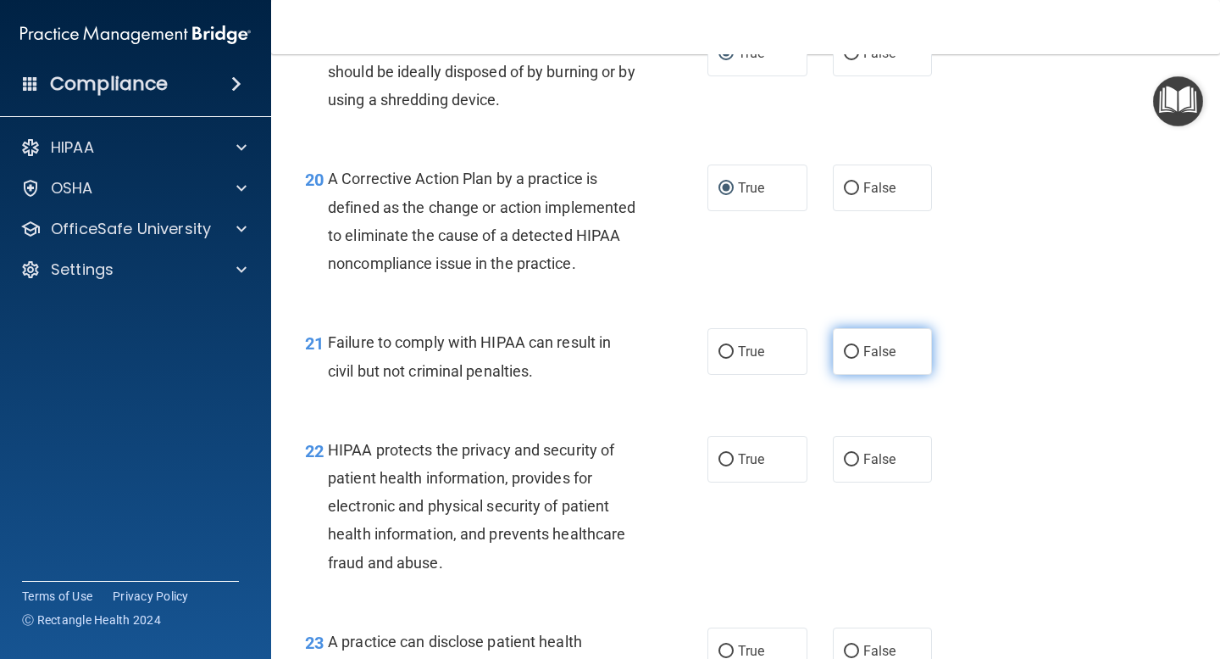
click at [851, 359] on input "False" at bounding box center [851, 352] width 15 height 13
radio input "true"
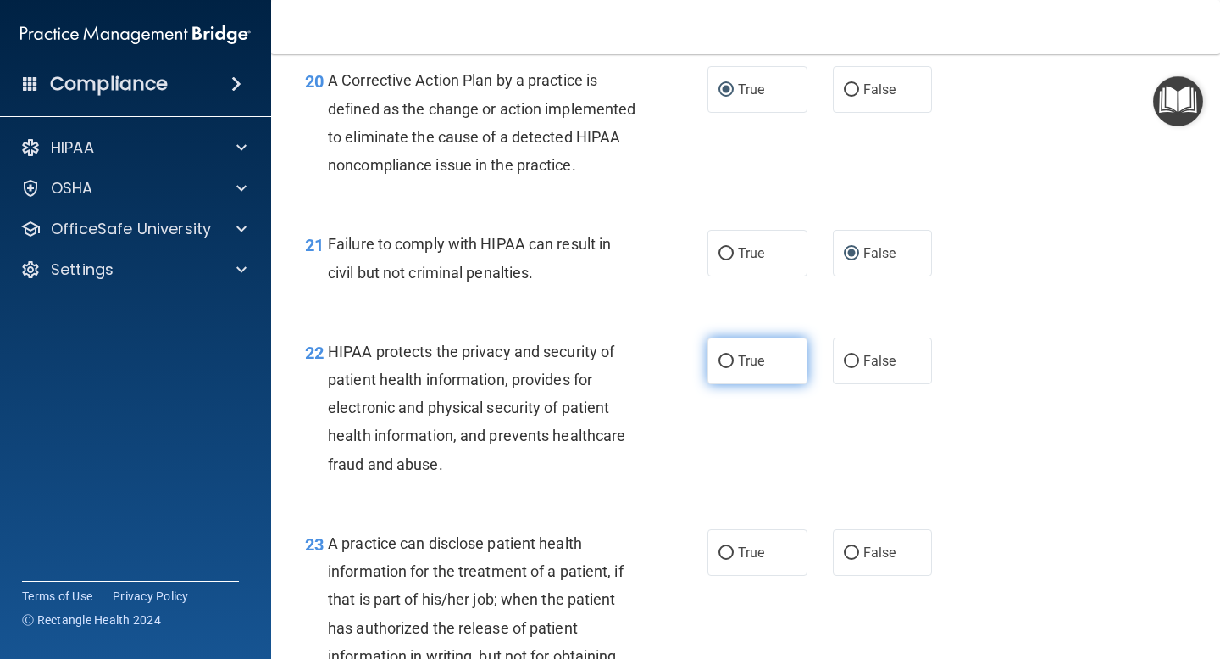
scroll to position [2979, 0]
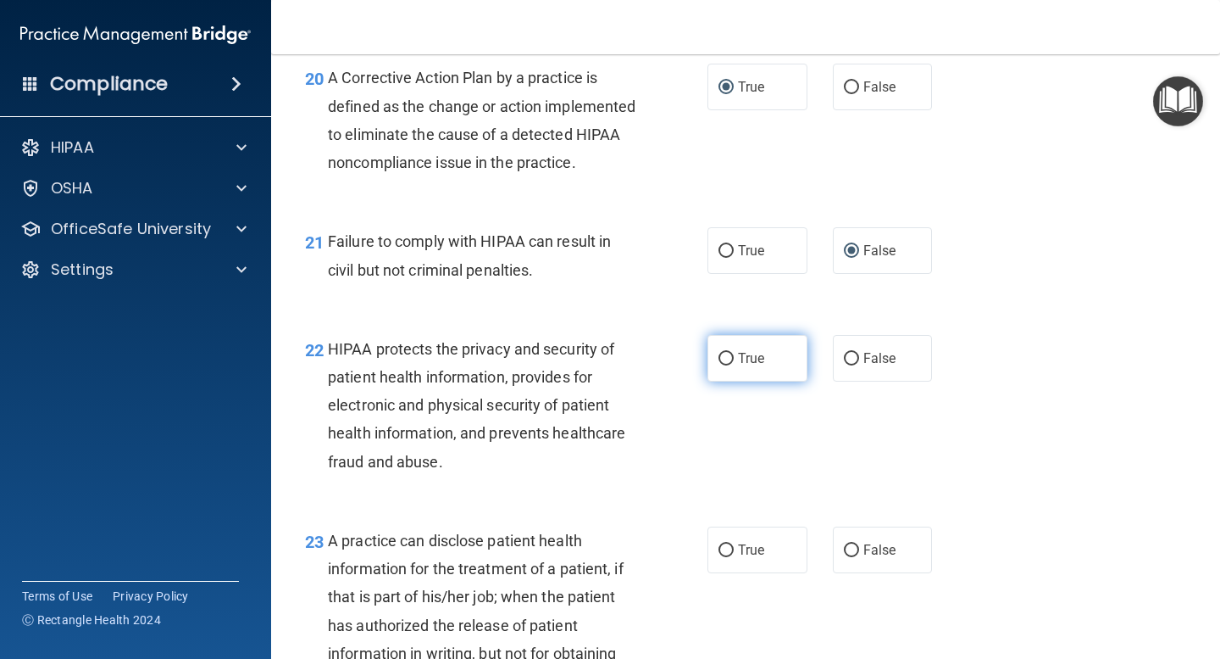
click at [730, 365] on input "True" at bounding box center [726, 359] width 15 height 13
radio input "true"
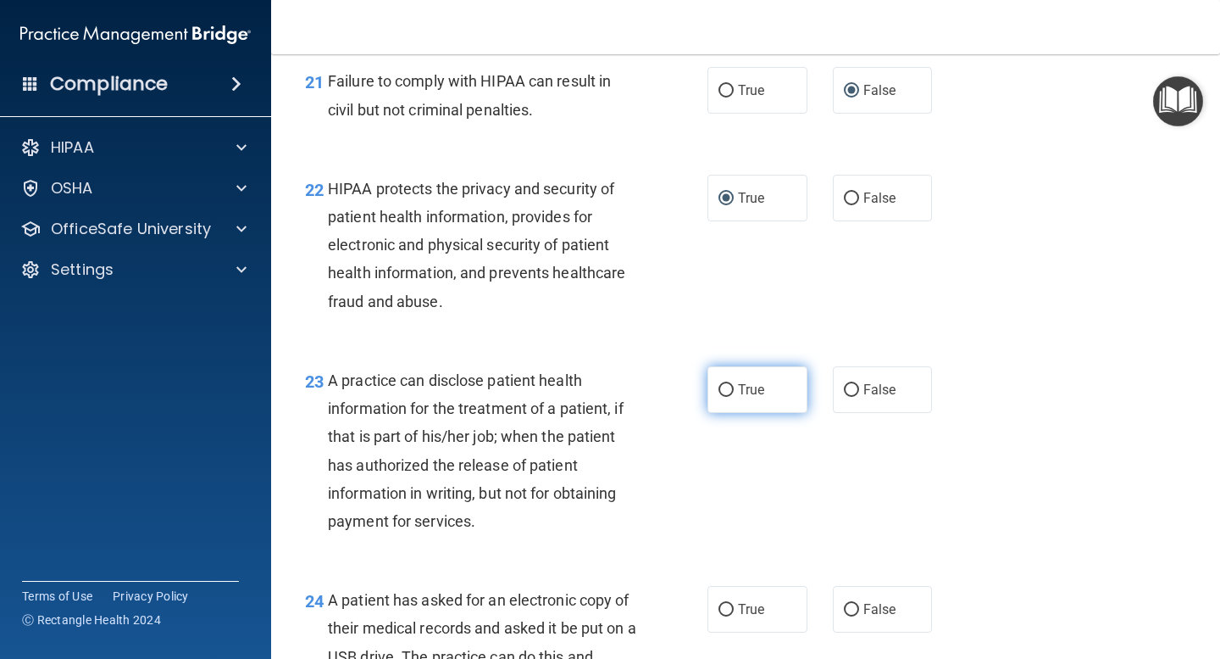
scroll to position [3150, 0]
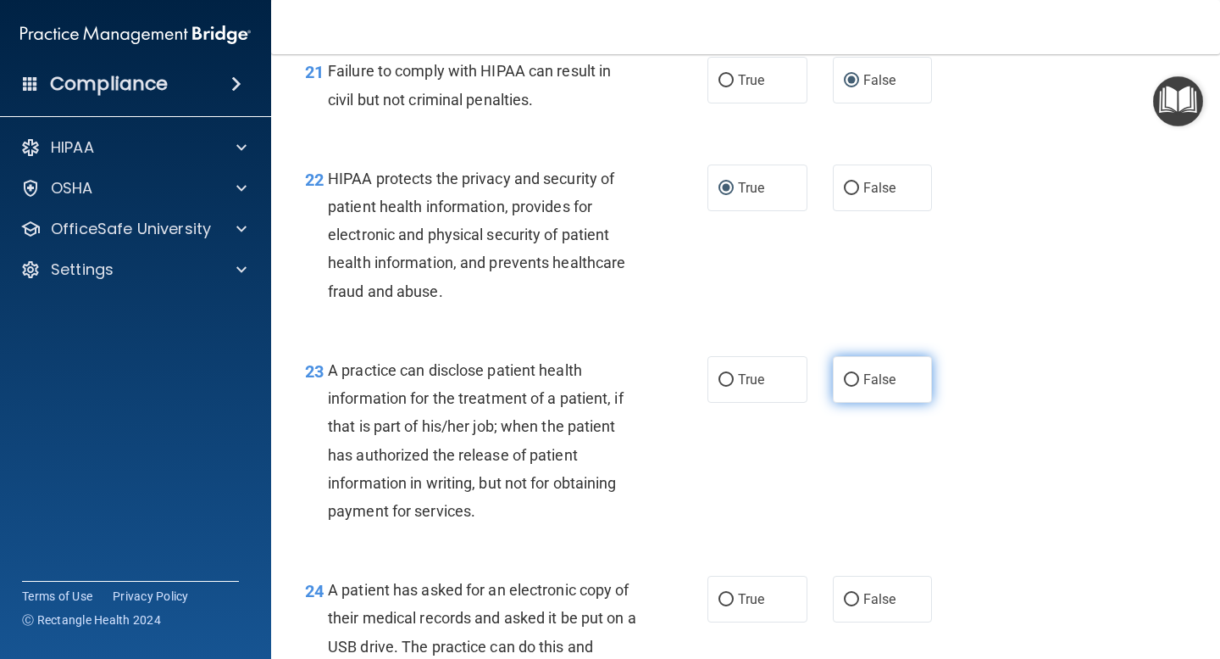
click at [849, 386] on input "False" at bounding box center [851, 380] width 15 height 13
radio input "true"
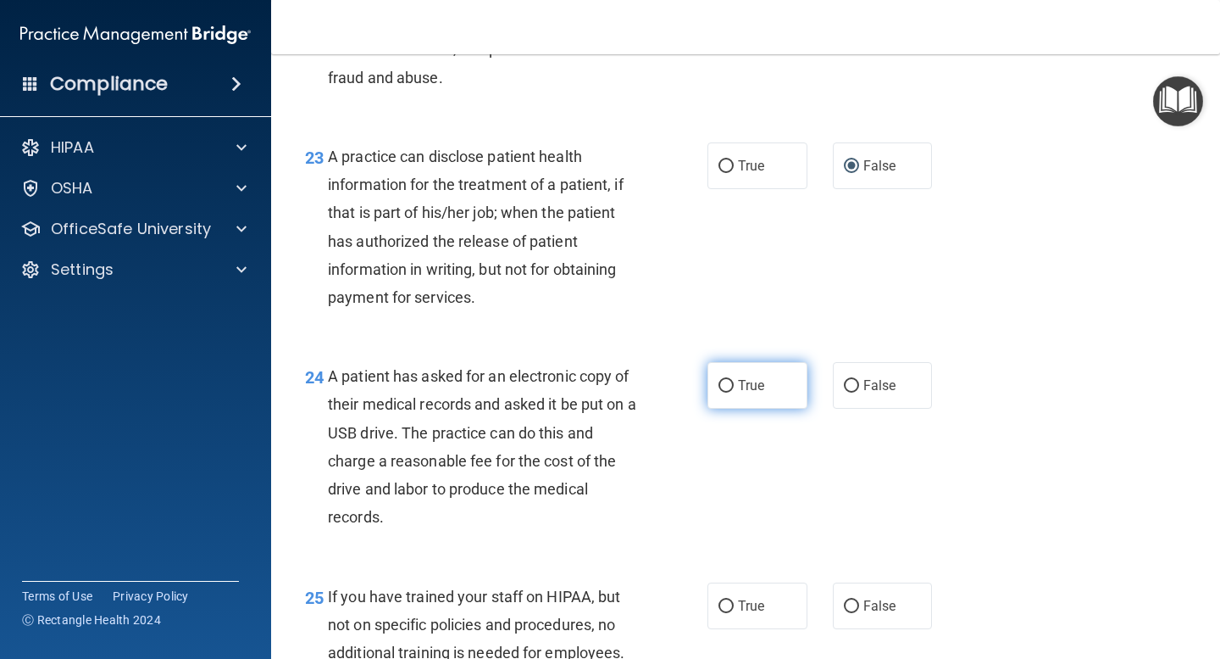
scroll to position [3377, 0]
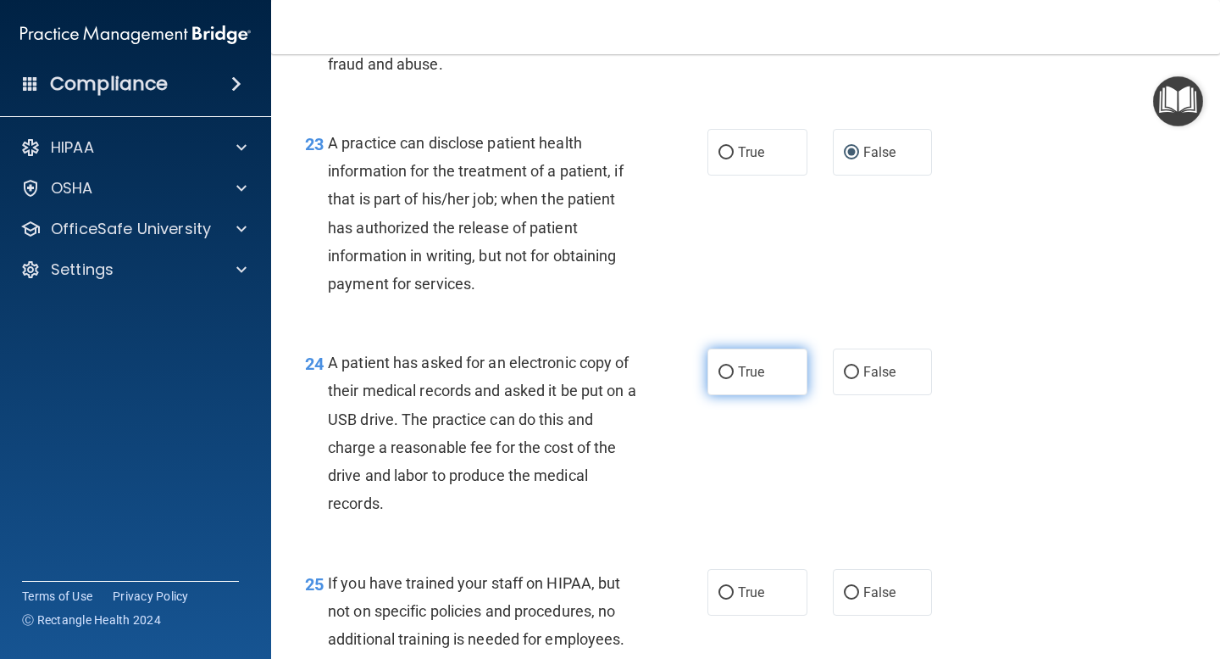
click at [734, 395] on label "True" at bounding box center [758, 371] width 100 height 47
click at [734, 379] on input "True" at bounding box center [726, 372] width 15 height 13
radio input "true"
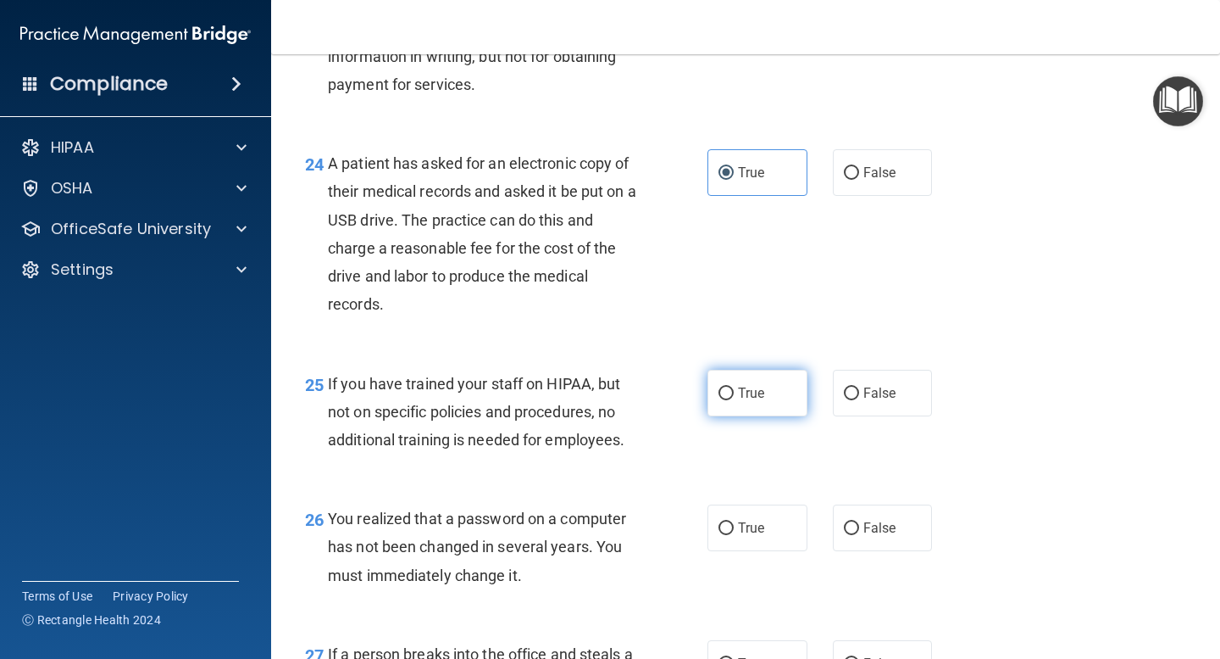
scroll to position [3613, 0]
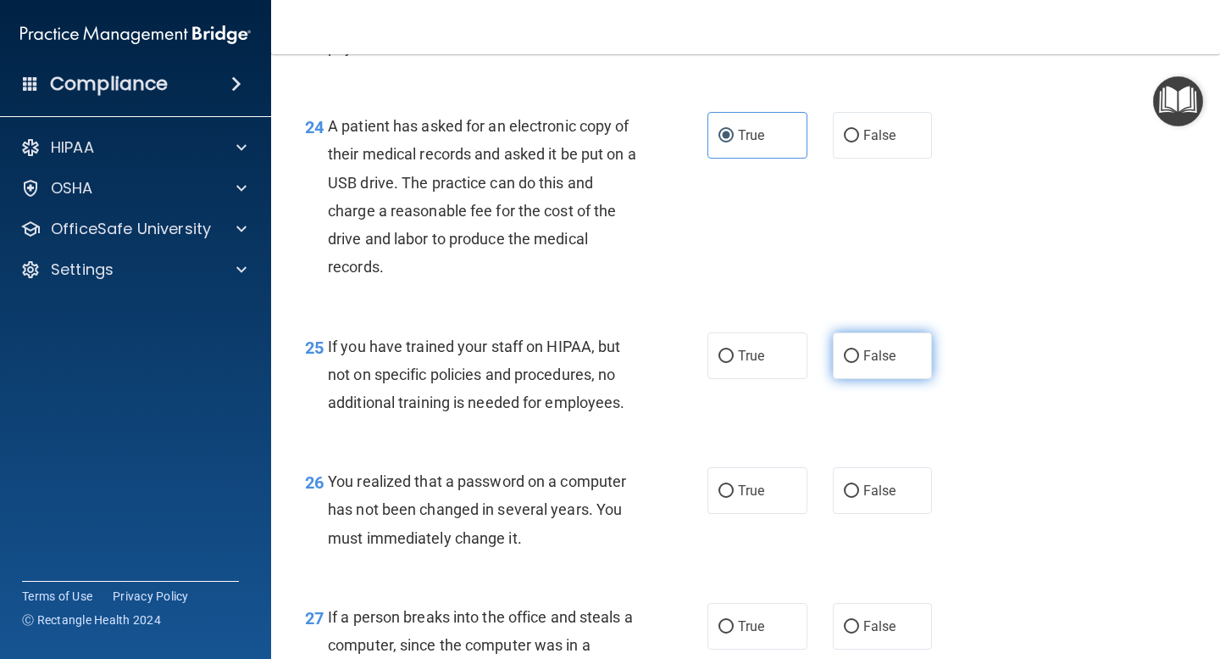
click at [848, 363] on input "False" at bounding box center [851, 356] width 15 height 13
radio input "true"
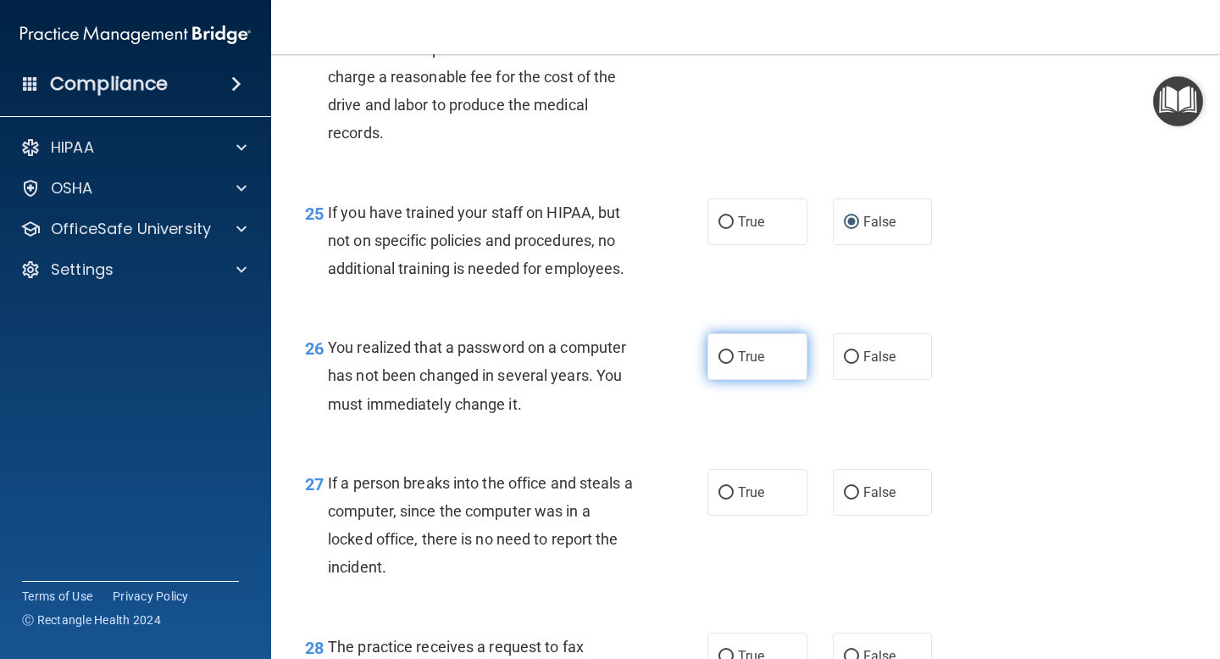
scroll to position [3769, 0]
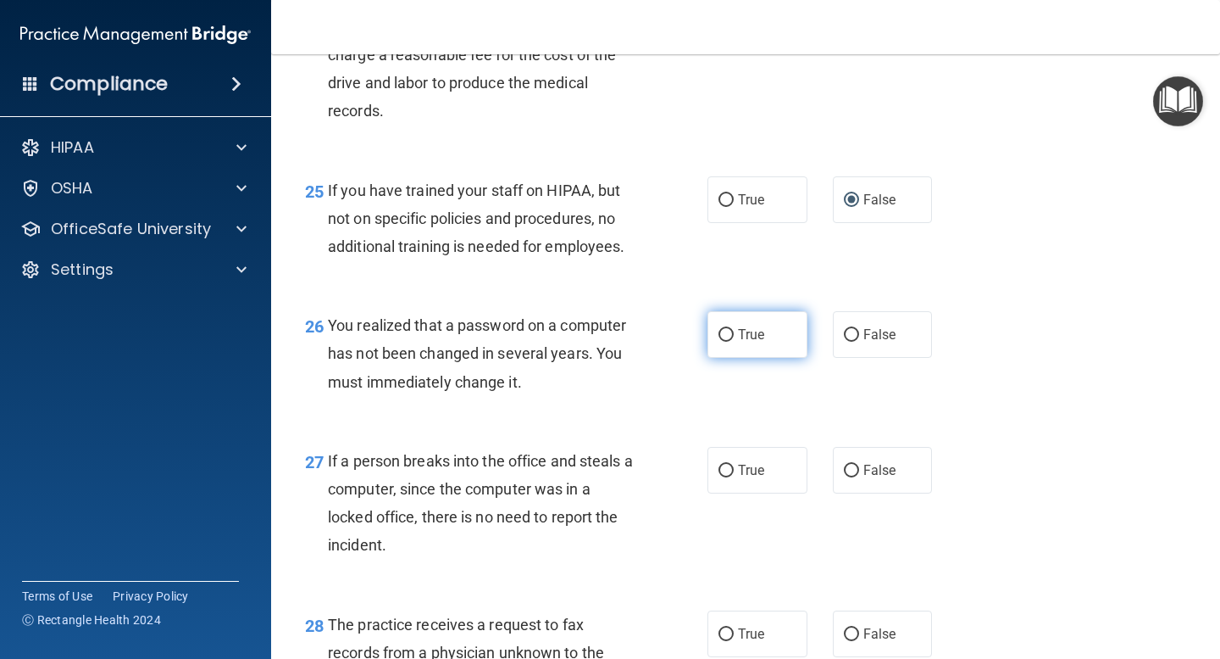
click at [726, 342] on input "True" at bounding box center [726, 335] width 15 height 13
radio input "true"
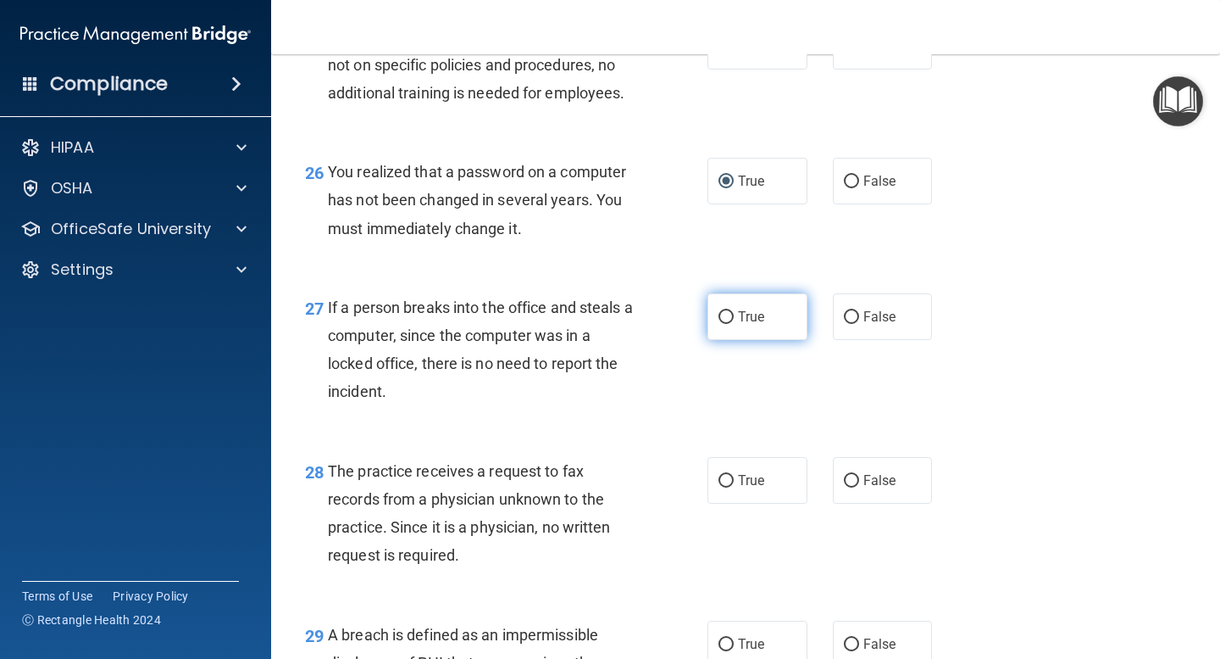
scroll to position [3933, 0]
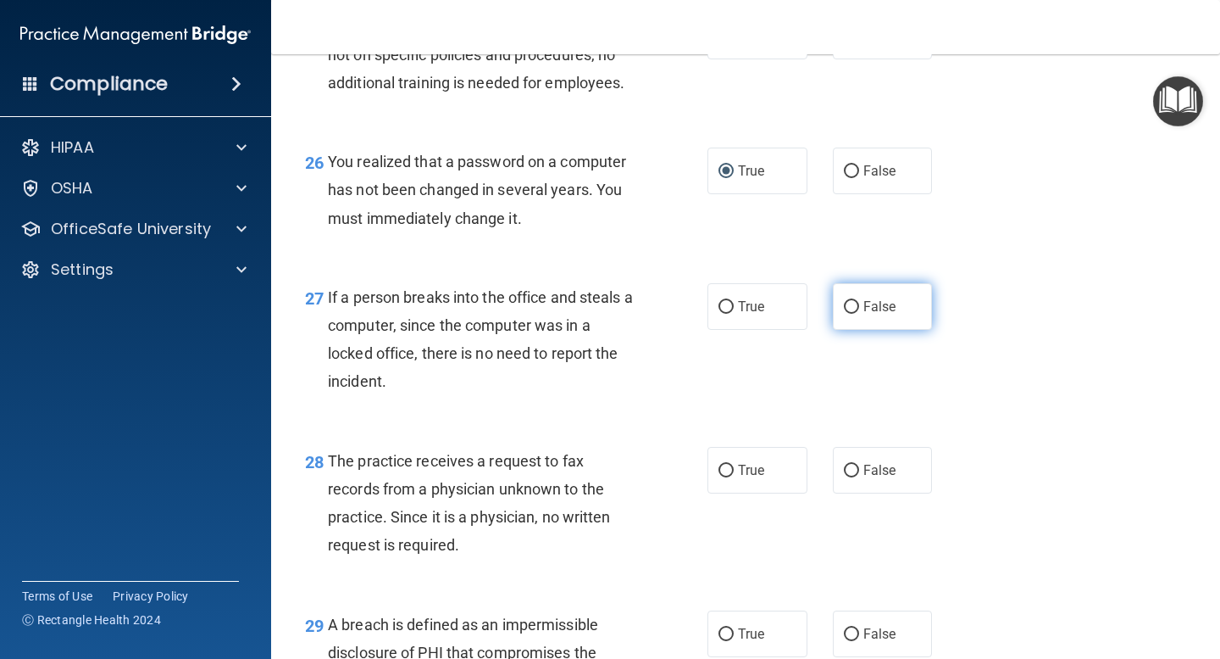
click at [849, 314] on input "False" at bounding box center [851, 307] width 15 height 13
radio input "true"
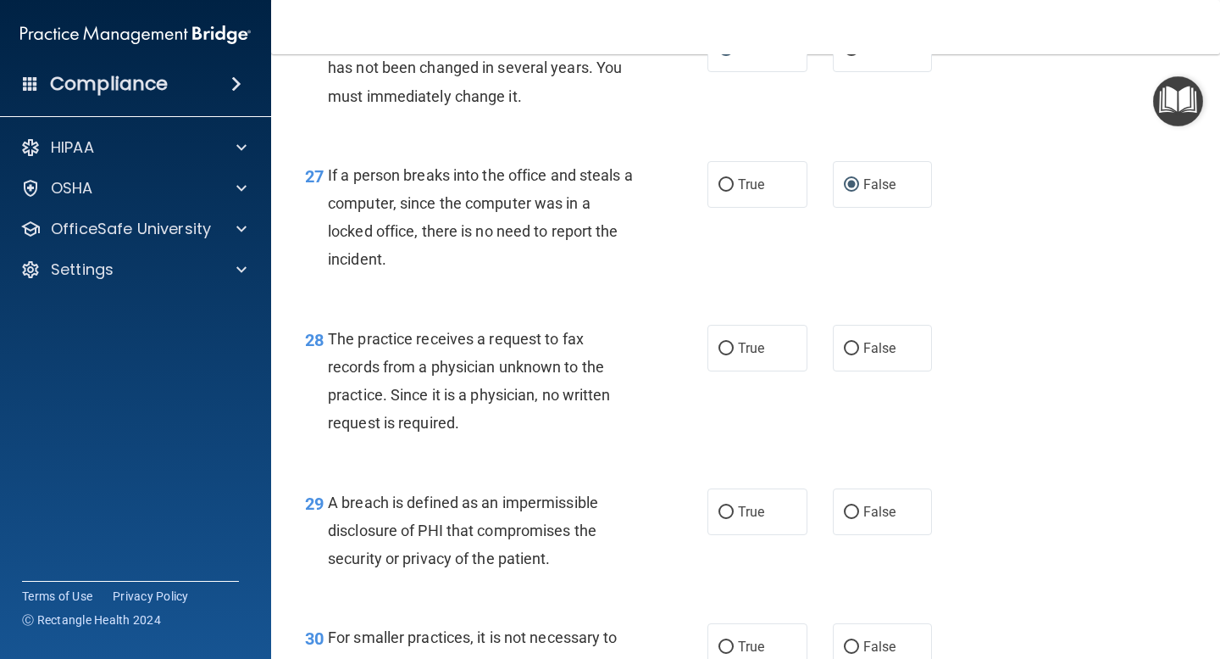
scroll to position [4056, 0]
click at [850, 354] on input "False" at bounding box center [851, 348] width 15 height 13
radio input "true"
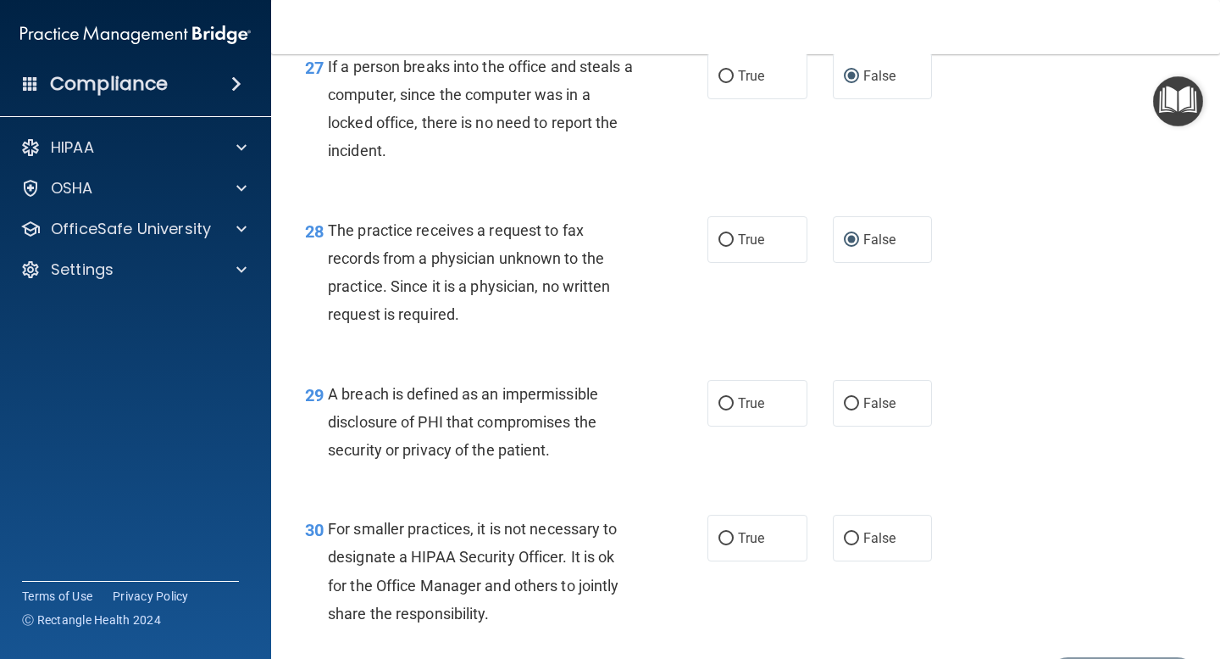
scroll to position [4164, 0]
click at [731, 409] on input "True" at bounding box center [726, 403] width 15 height 13
radio input "true"
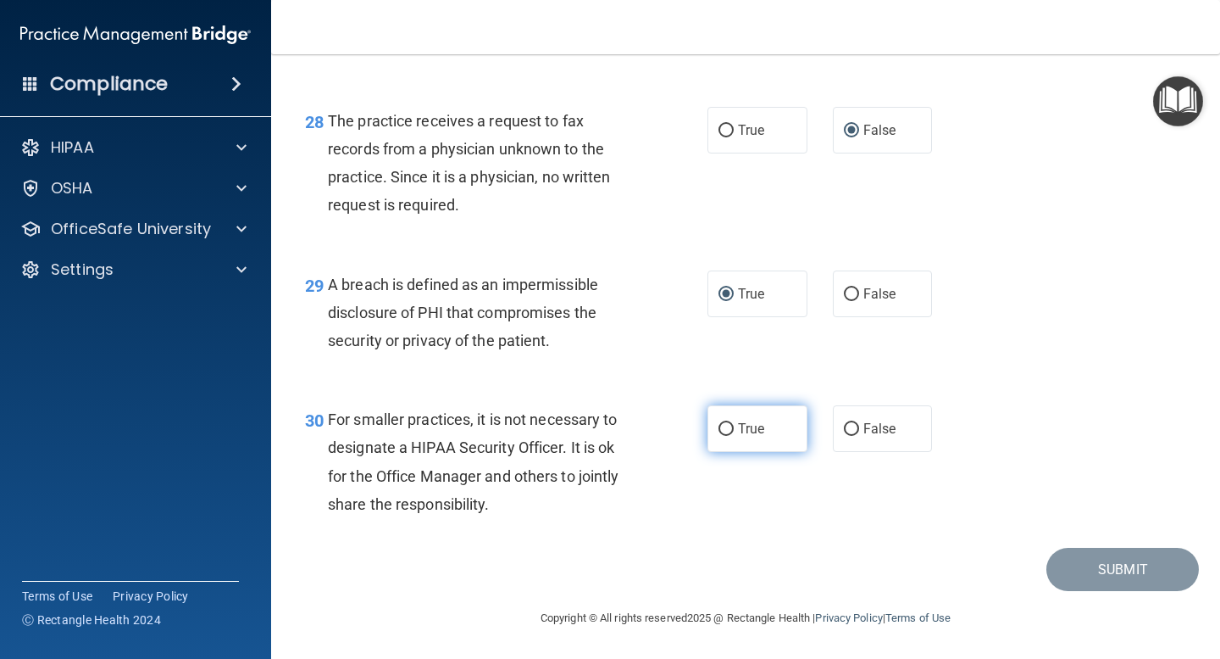
scroll to position [4301, 0]
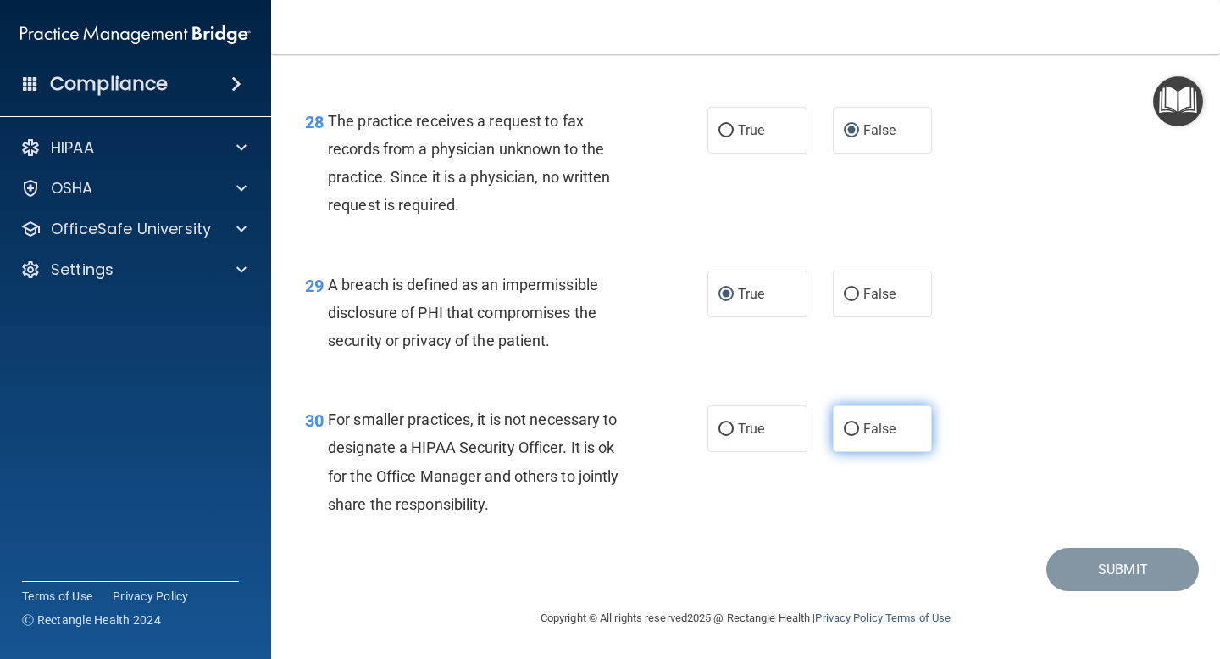
click at [859, 427] on label "False" at bounding box center [883, 428] width 100 height 47
click at [859, 427] on input "False" at bounding box center [851, 429] width 15 height 13
radio input "true"
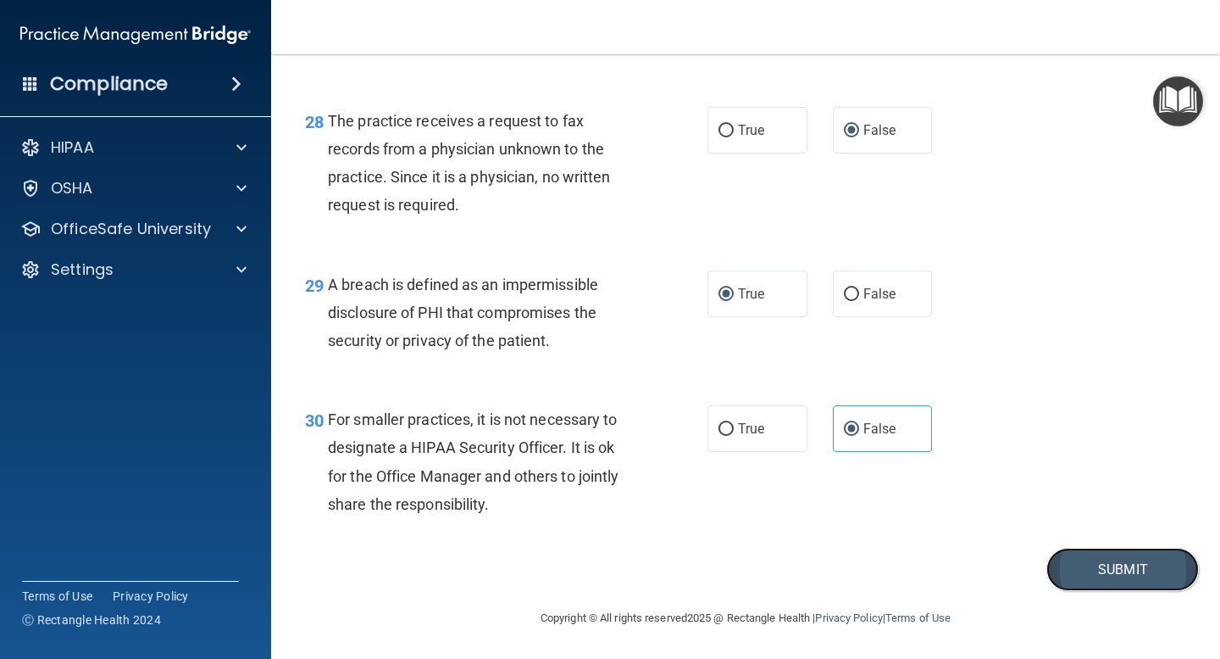
click at [1066, 574] on button "Submit" at bounding box center [1123, 569] width 153 height 43
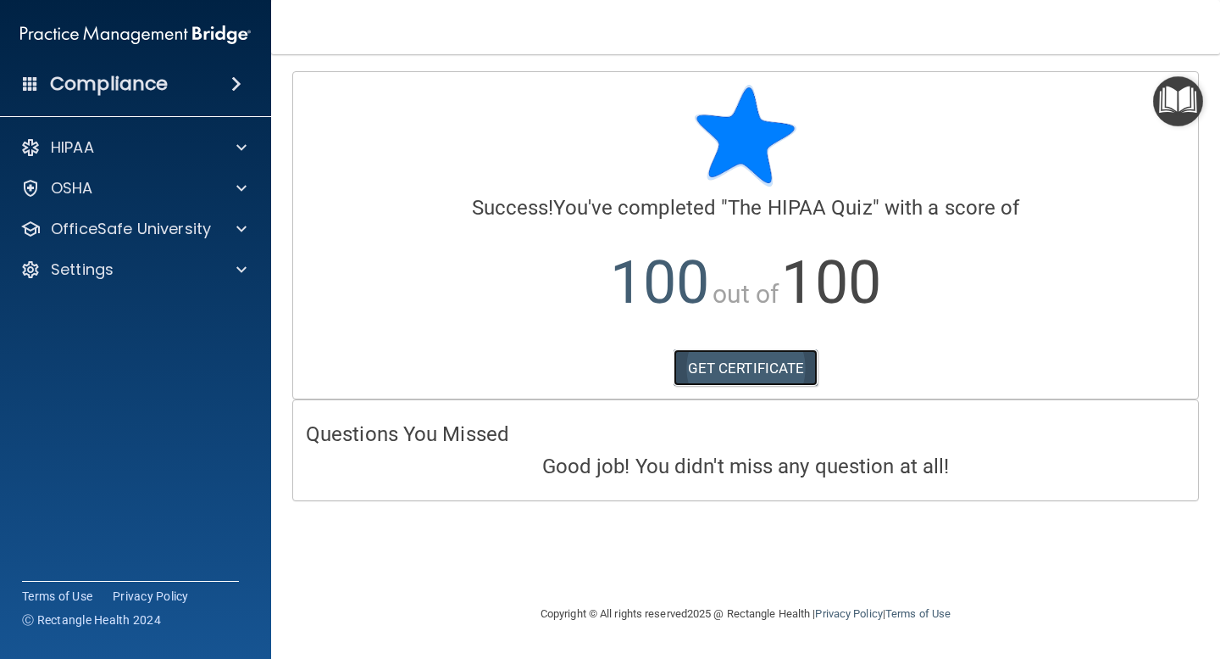
click at [718, 374] on link "GET CERTIFICATE" at bounding box center [746, 367] width 145 height 37
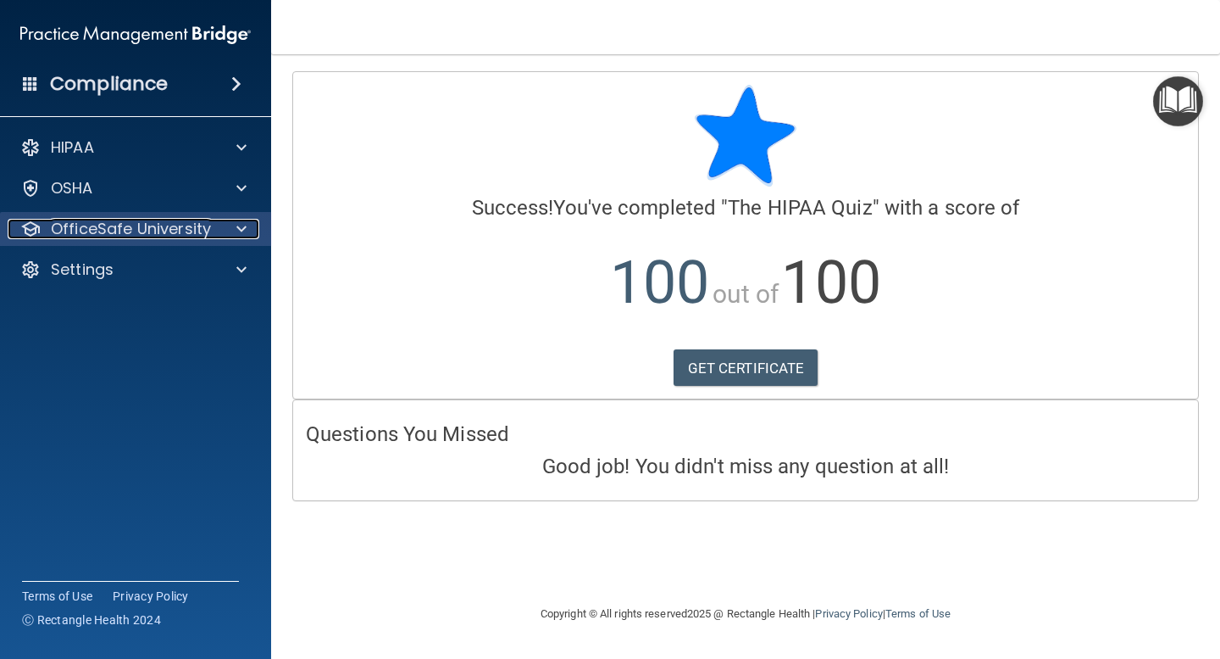
click at [236, 230] on span at bounding box center [241, 229] width 10 height 20
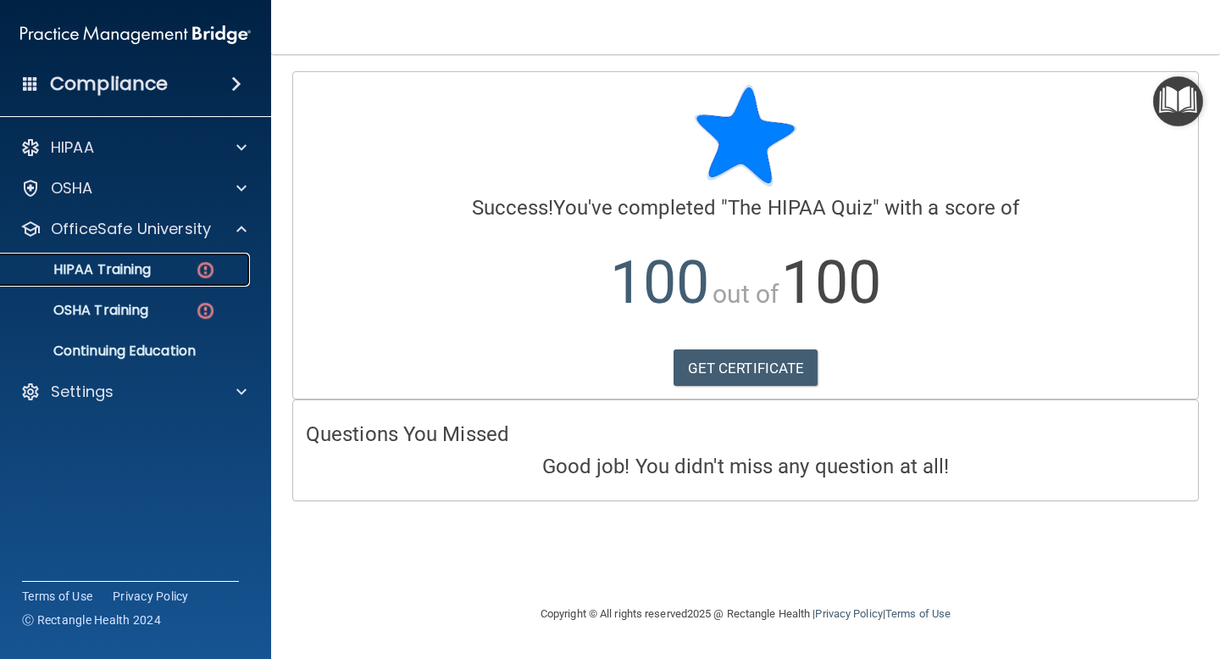
click at [203, 270] on img at bounding box center [205, 269] width 21 height 21
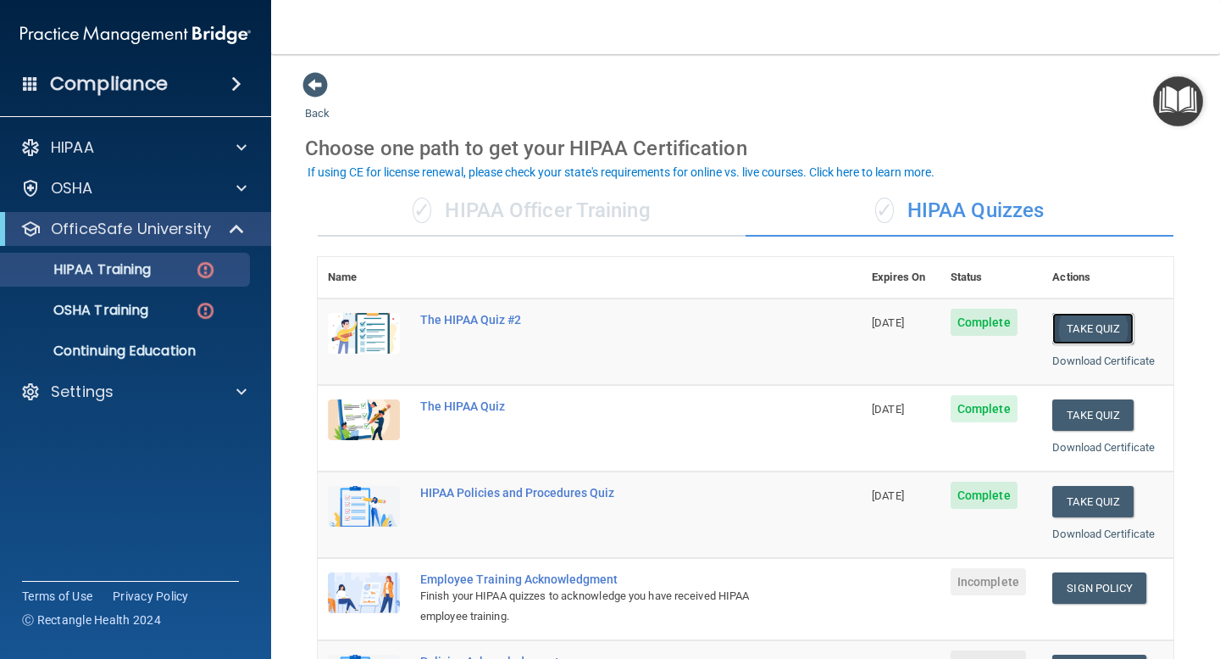
click at [1093, 331] on button "Take Quiz" at bounding box center [1093, 328] width 81 height 31
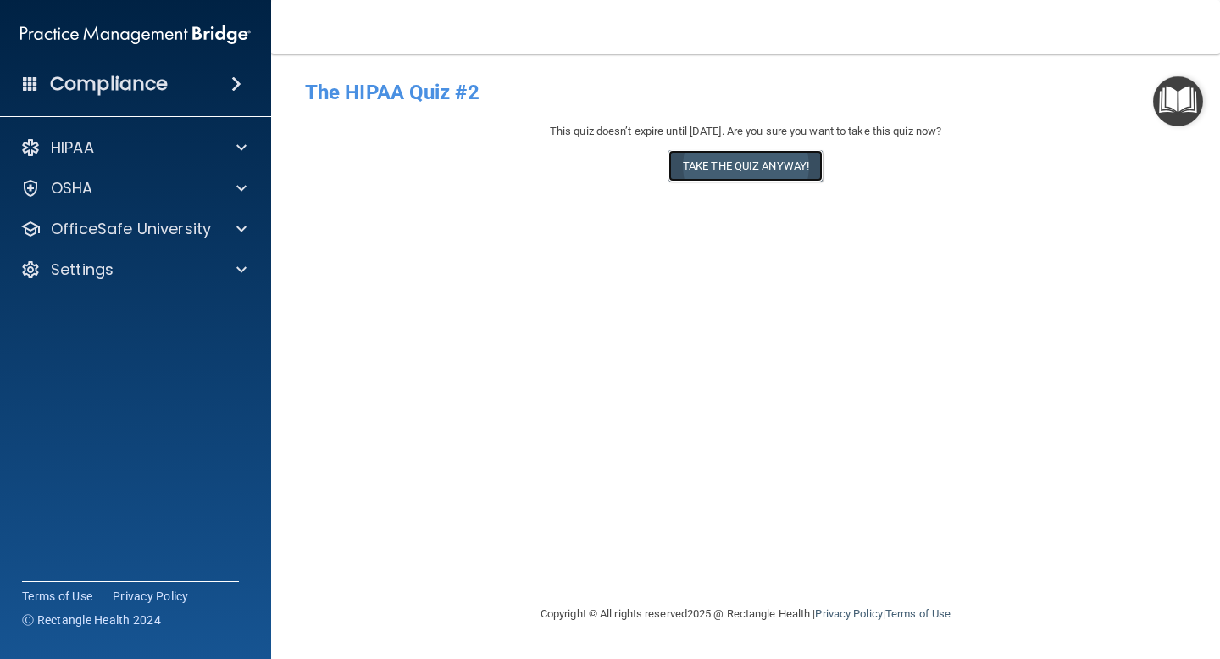
click at [798, 164] on button "Take the quiz anyway!" at bounding box center [746, 165] width 154 height 31
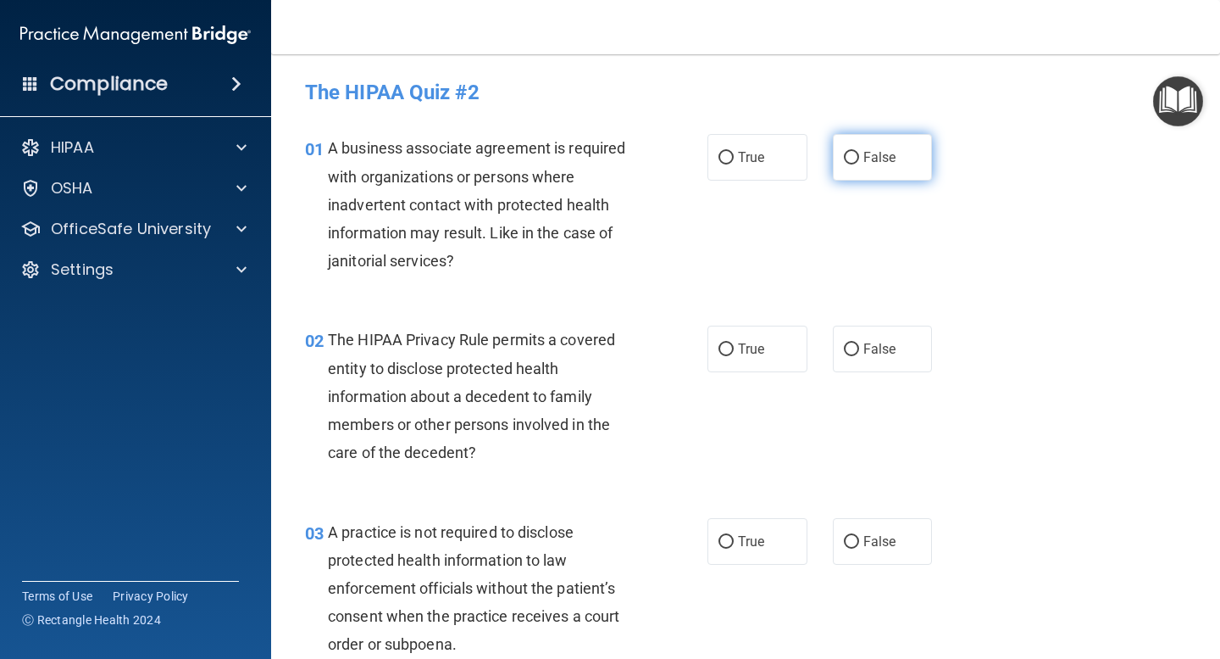
click at [851, 158] on input "False" at bounding box center [851, 158] width 15 height 13
radio input "true"
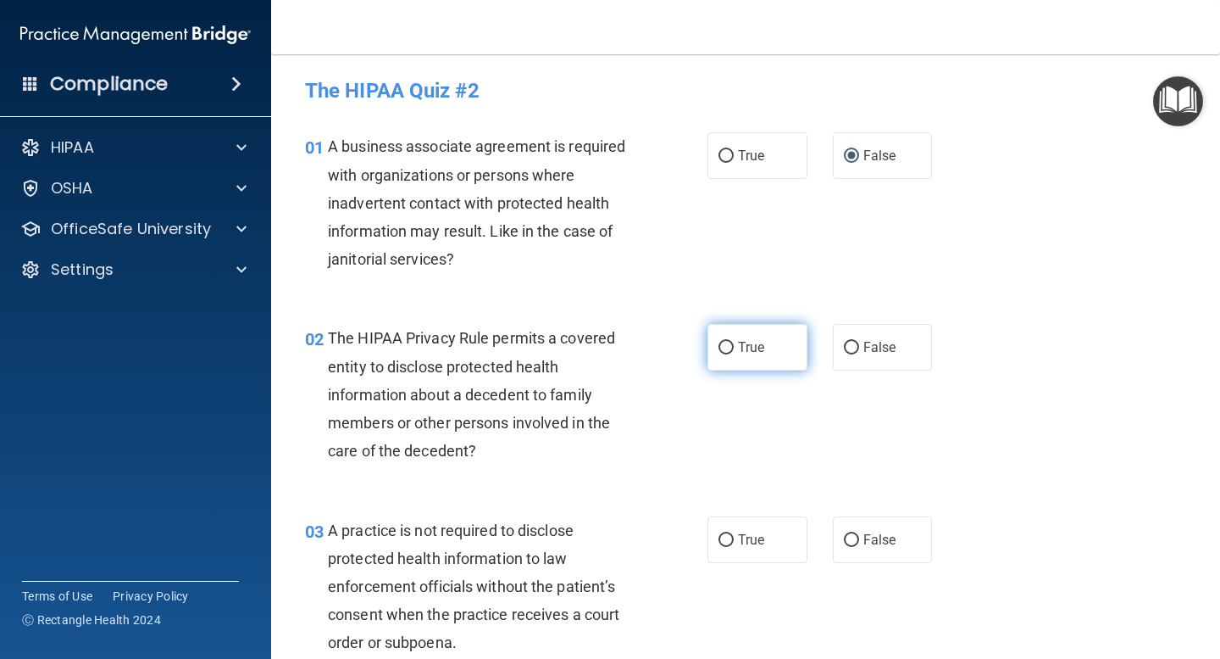
click at [730, 345] on input "True" at bounding box center [726, 348] width 15 height 13
radio input "true"
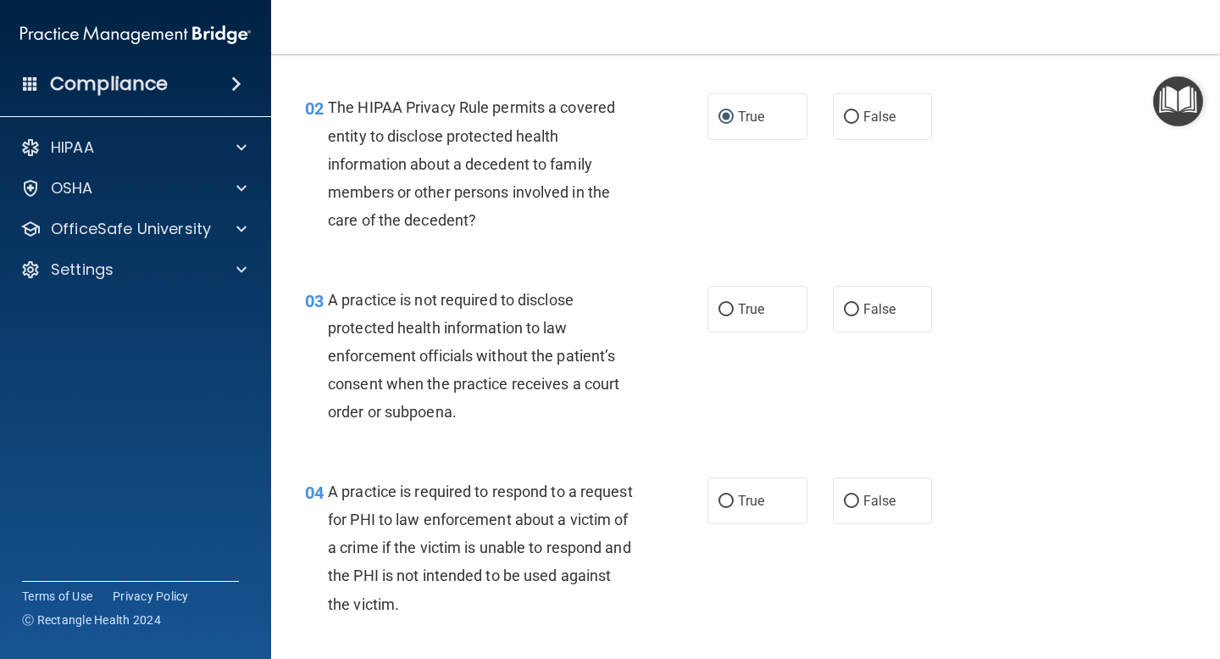
scroll to position [243, 0]
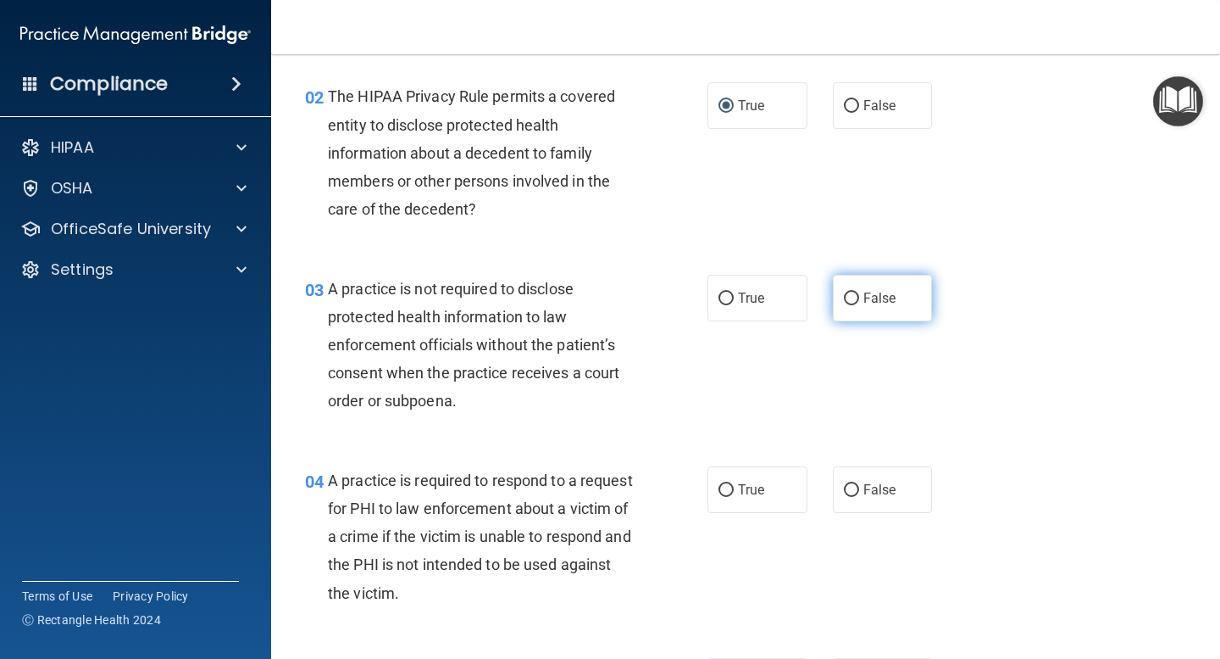
click at [853, 296] on input "False" at bounding box center [851, 298] width 15 height 13
radio input "true"
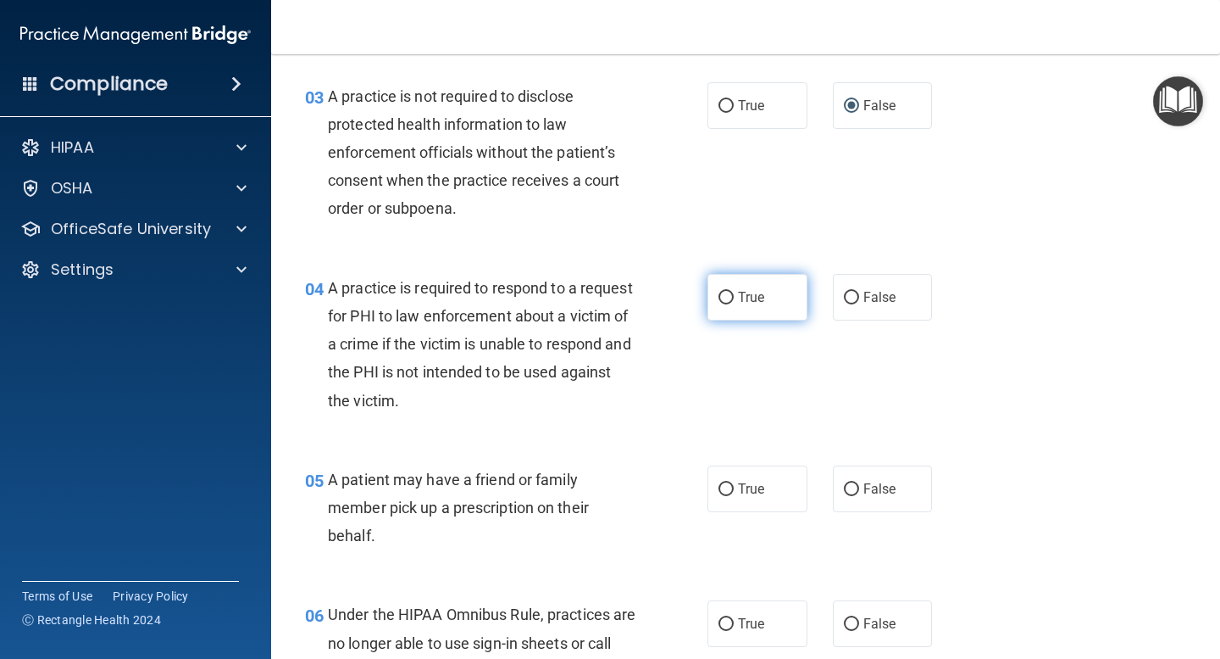
click at [728, 304] on label "True" at bounding box center [758, 297] width 100 height 47
click at [728, 304] on input "True" at bounding box center [726, 298] width 15 height 13
radio input "true"
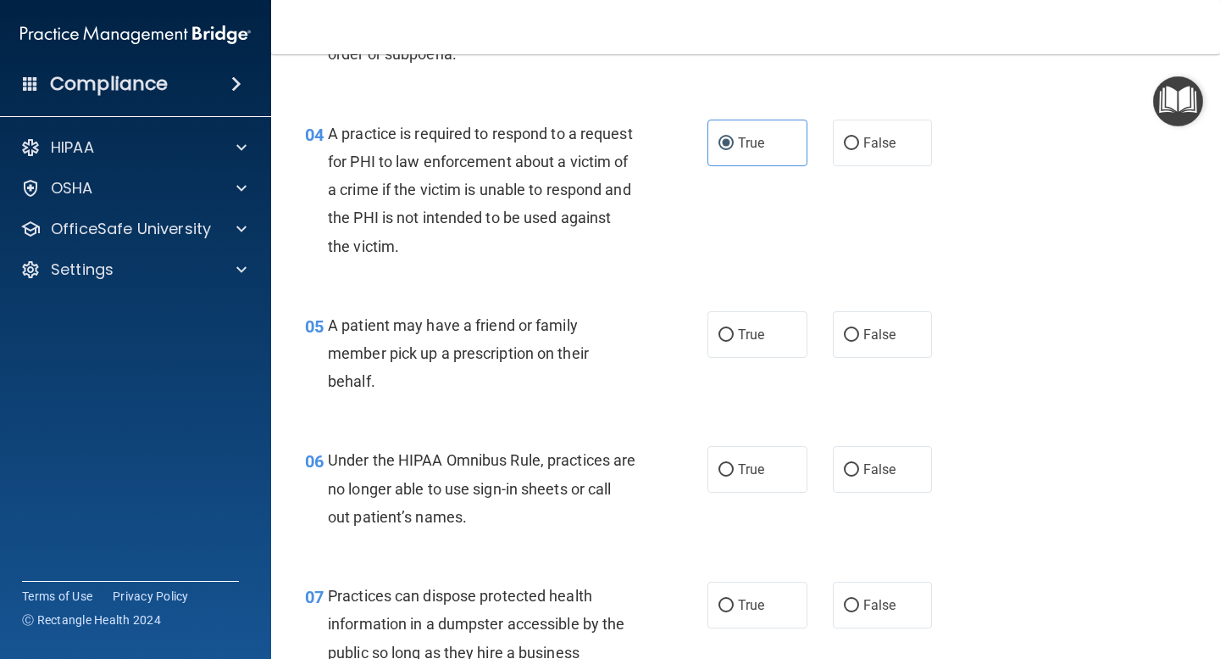
scroll to position [594, 0]
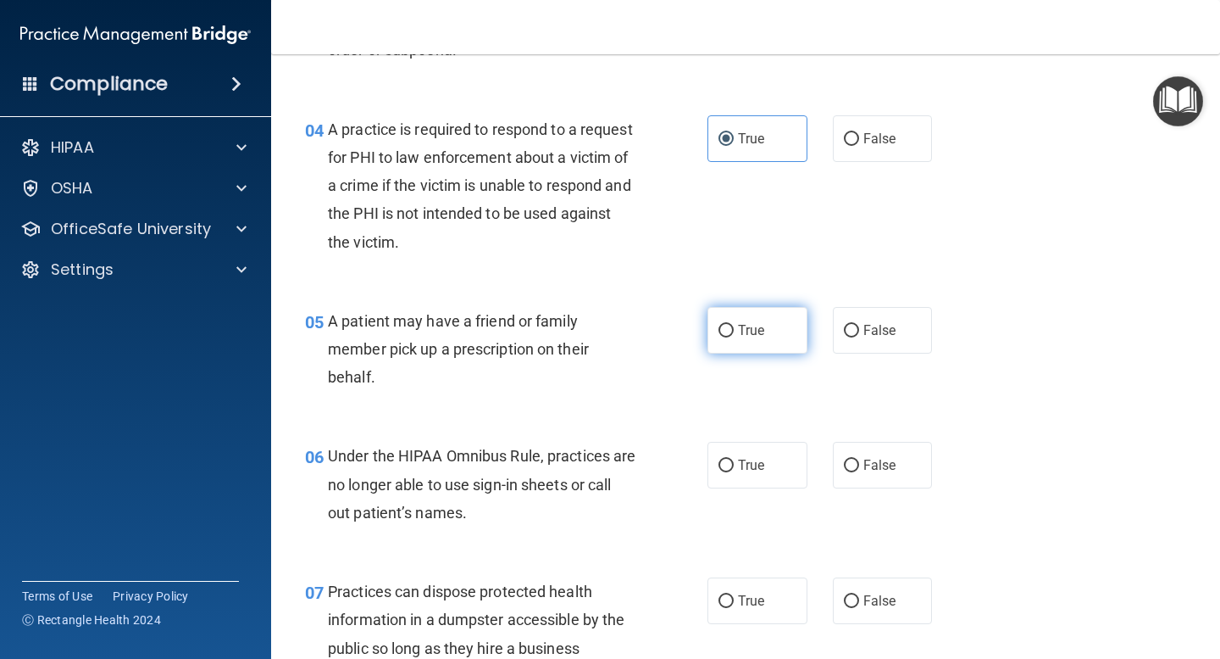
click at [741, 333] on span "True" at bounding box center [751, 330] width 26 height 16
click at [734, 333] on input "True" at bounding box center [726, 331] width 15 height 13
radio input "true"
click at [870, 464] on span "False" at bounding box center [880, 465] width 33 height 16
click at [859, 464] on input "False" at bounding box center [851, 465] width 15 height 13
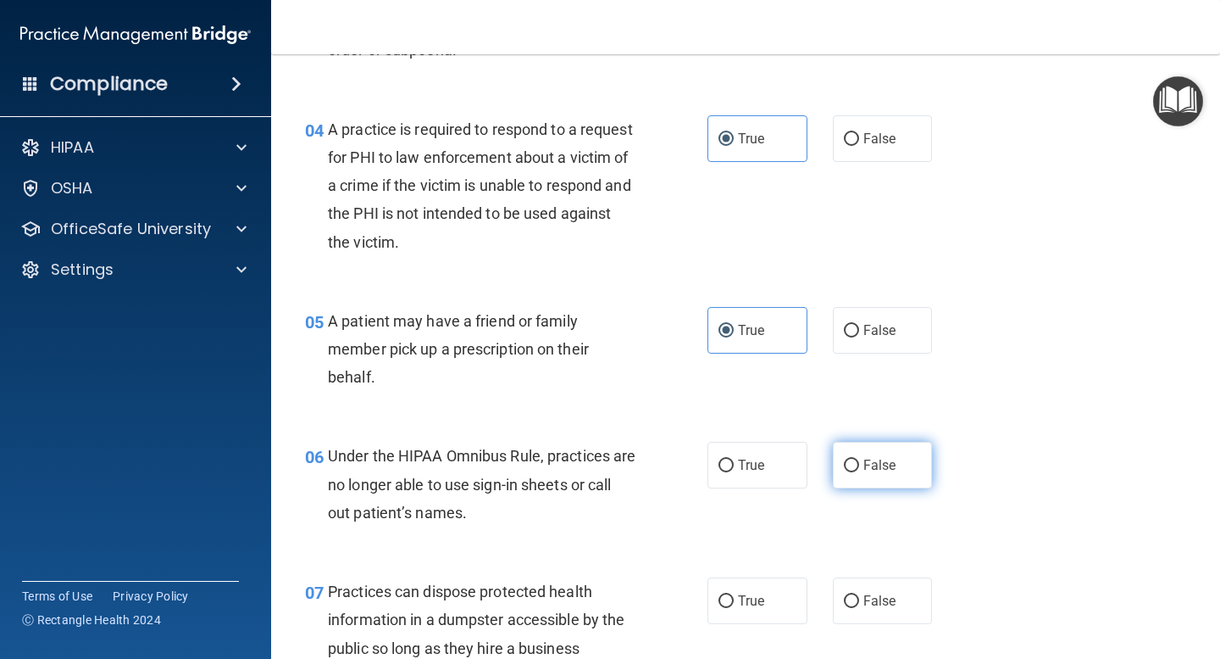
radio input "true"
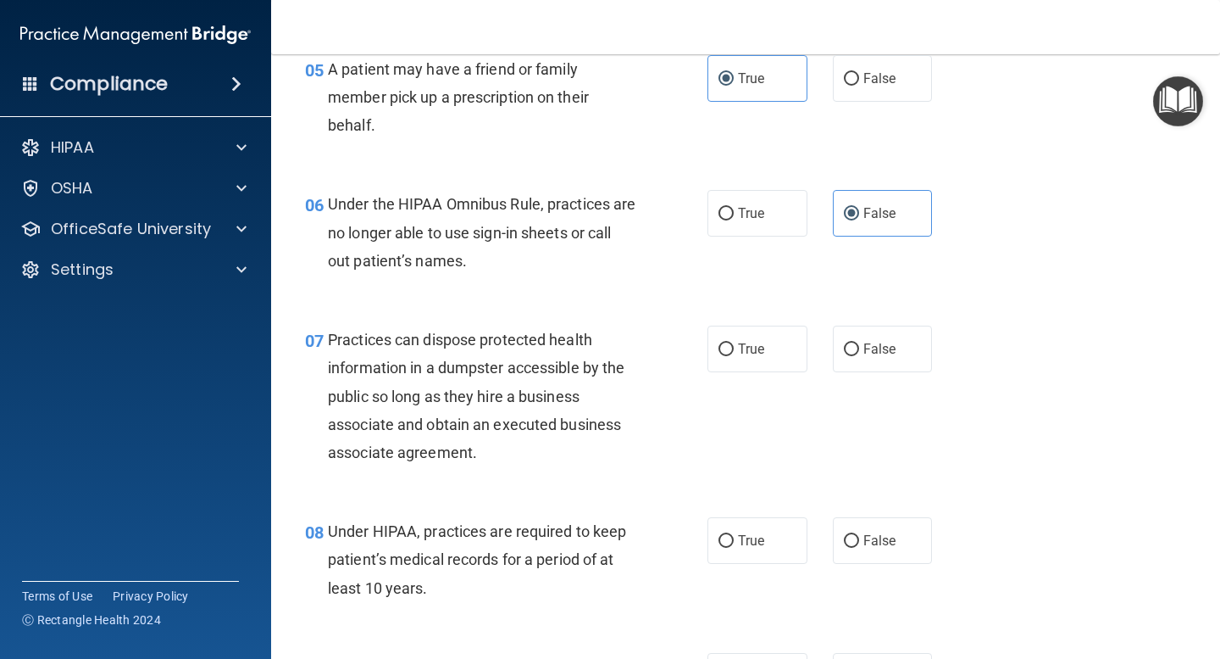
scroll to position [847, 0]
click at [862, 346] on label "False" at bounding box center [883, 348] width 100 height 47
click at [859, 346] on input "False" at bounding box center [851, 348] width 15 height 13
radio input "true"
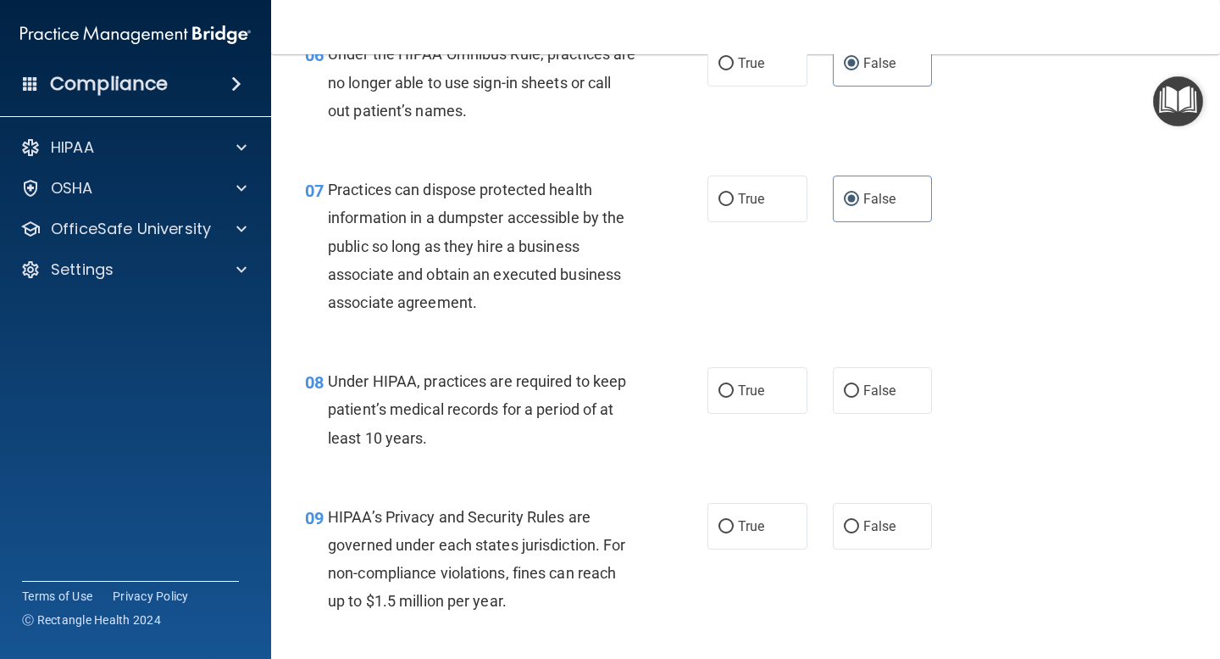
scroll to position [999, 0]
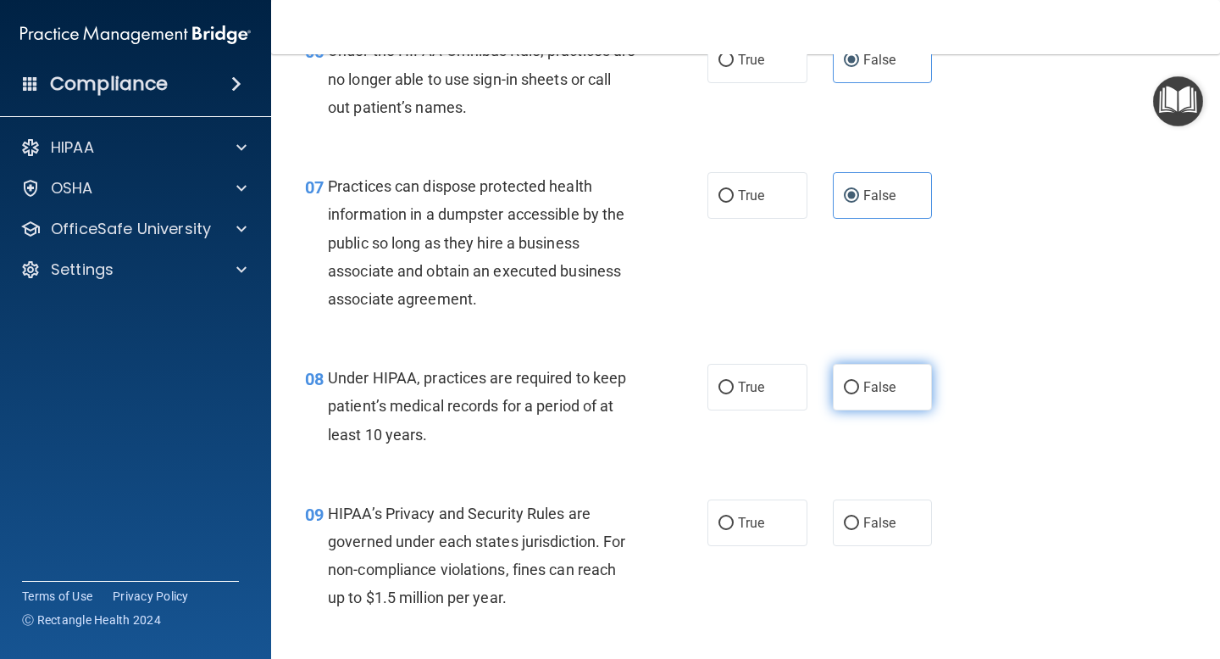
click at [869, 392] on span "False" at bounding box center [880, 387] width 33 height 16
click at [859, 392] on input "False" at bounding box center [851, 387] width 15 height 13
radio input "true"
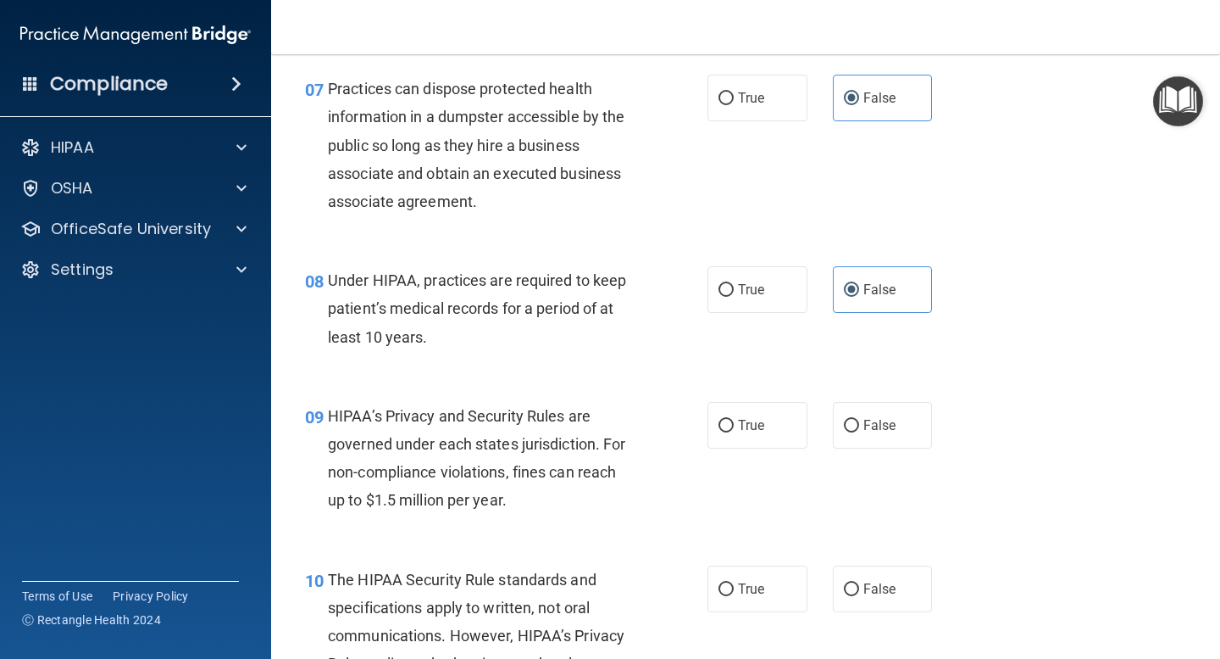
scroll to position [1115, 0]
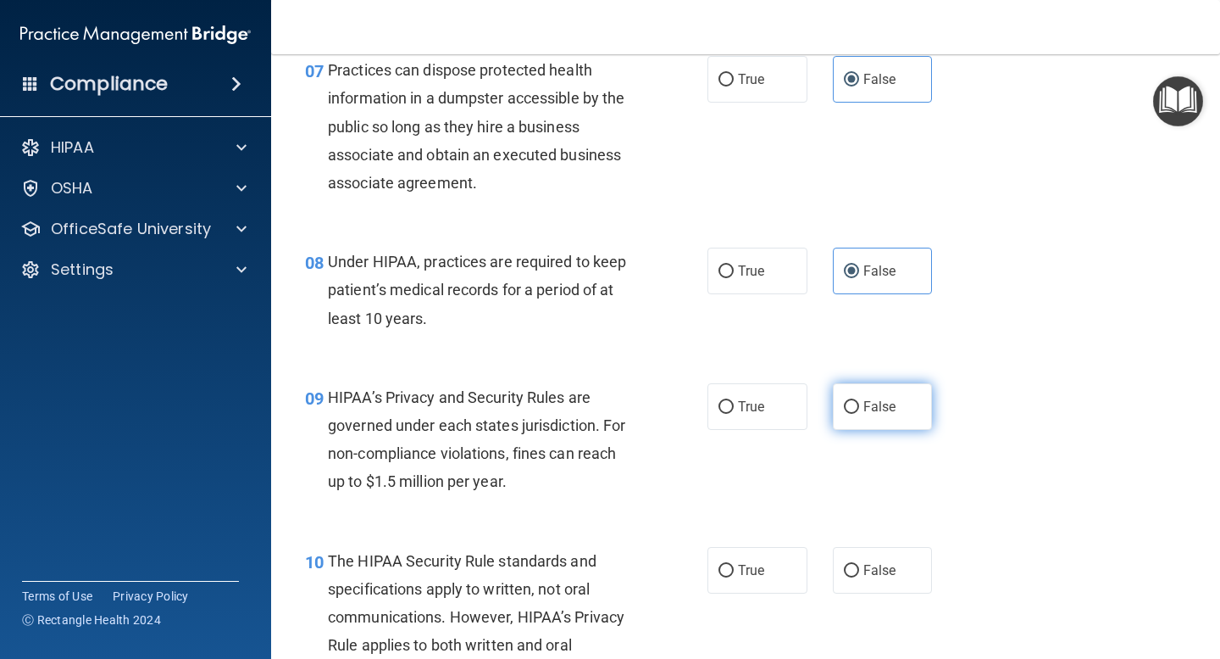
drag, startPoint x: 852, startPoint y: 408, endPoint x: 842, endPoint y: 406, distance: 9.5
click at [851, 407] on input "False" at bounding box center [851, 407] width 15 height 13
radio input "true"
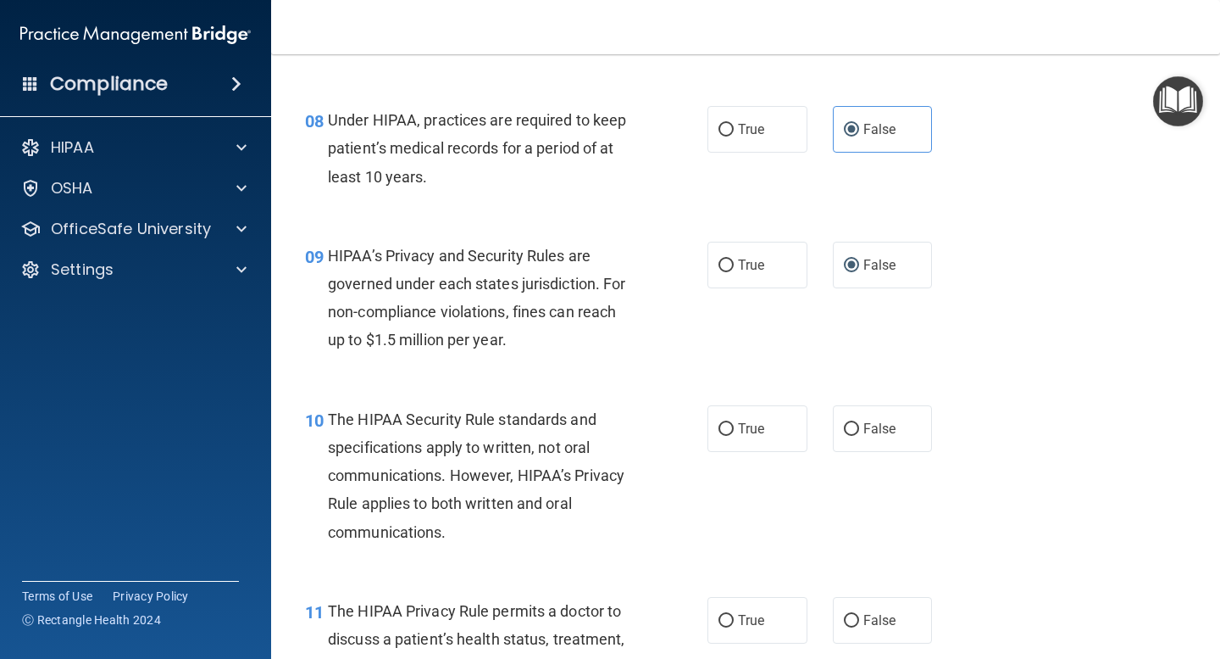
scroll to position [1268, 0]
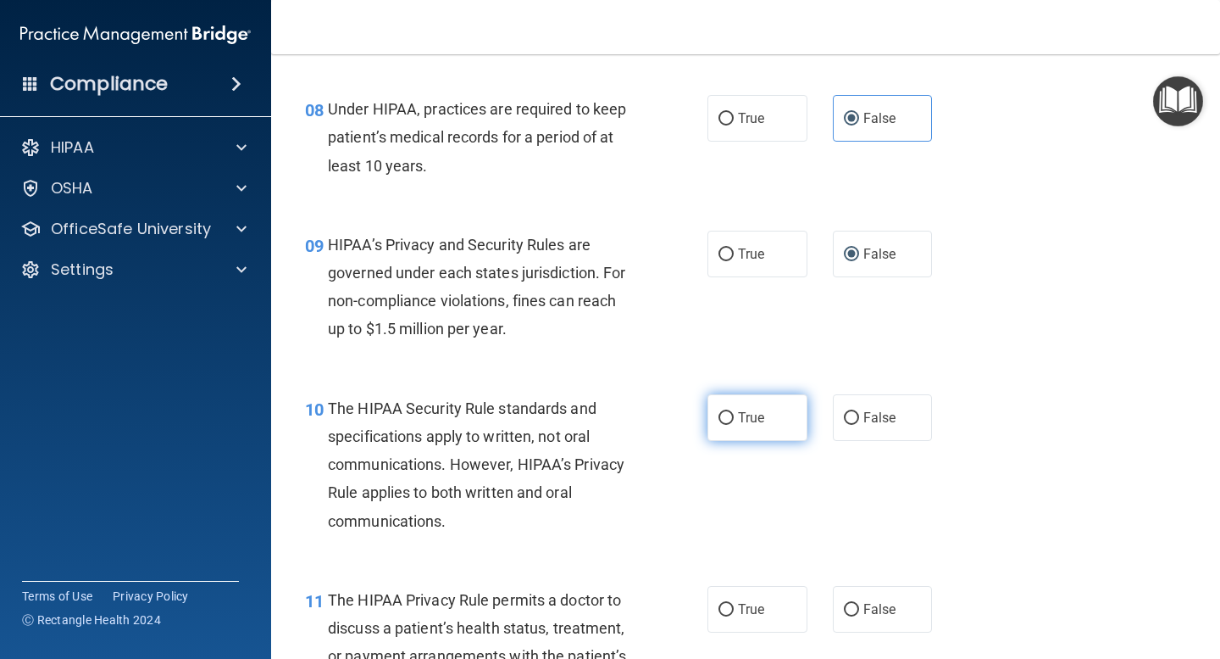
click at [734, 422] on label "True" at bounding box center [758, 417] width 100 height 47
click at [734, 422] on input "True" at bounding box center [726, 418] width 15 height 13
radio input "true"
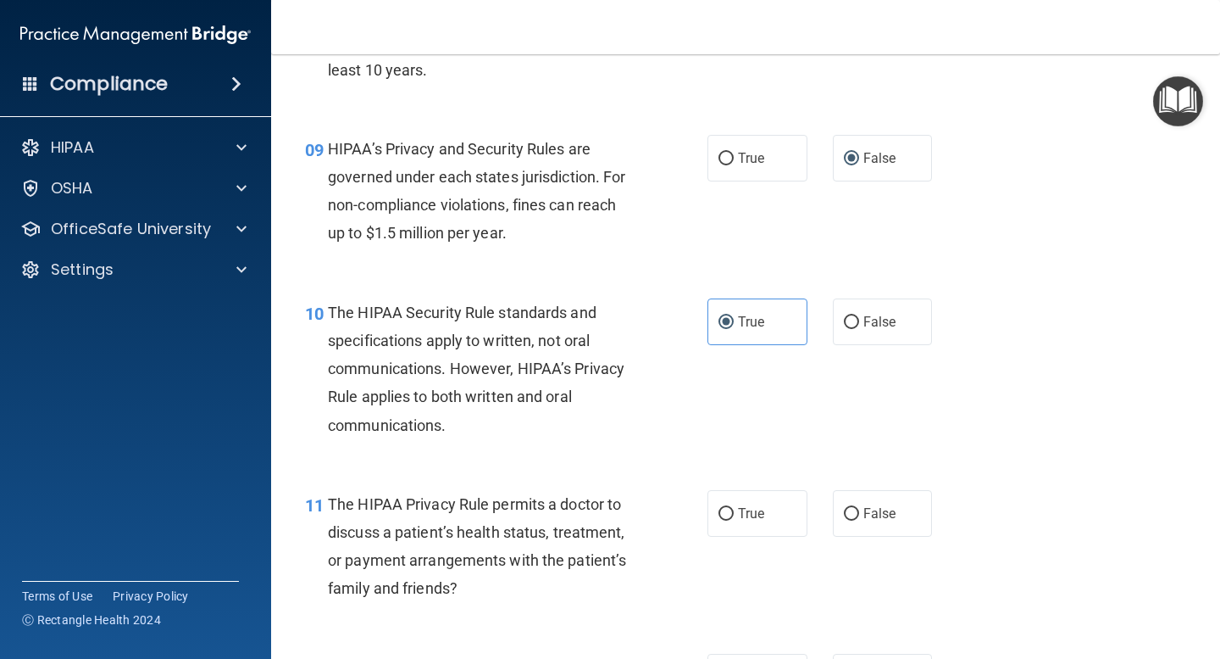
scroll to position [1369, 0]
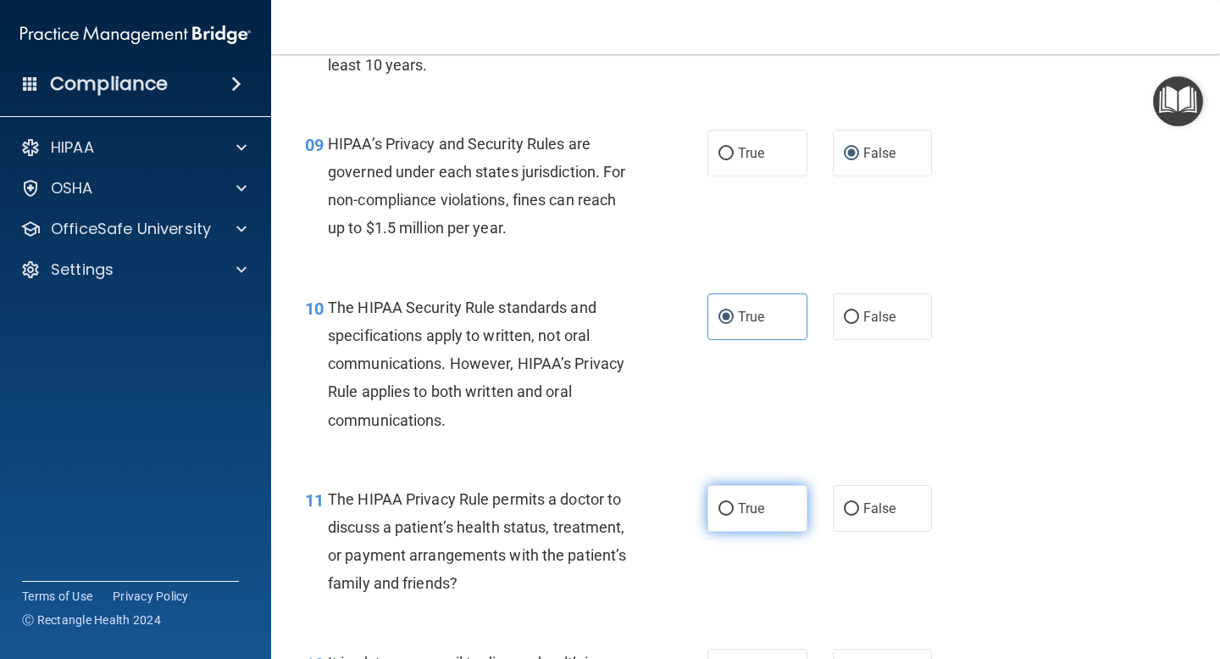
click at [730, 506] on input "True" at bounding box center [726, 509] width 15 height 13
radio input "true"
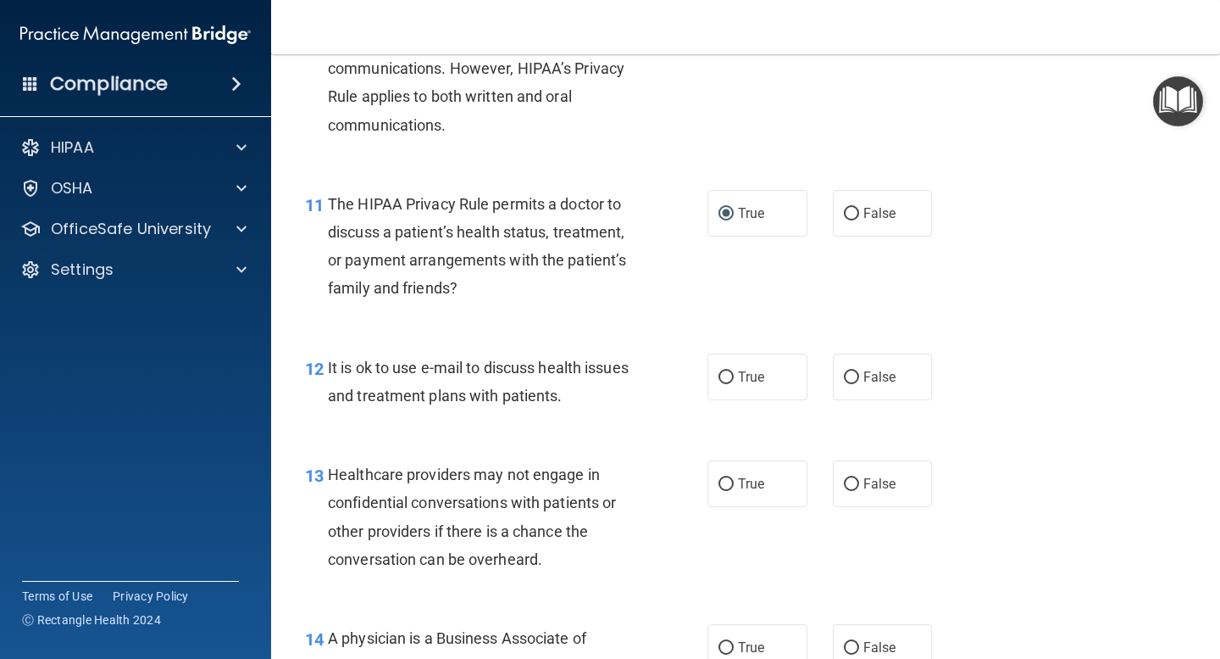
scroll to position [1679, 0]
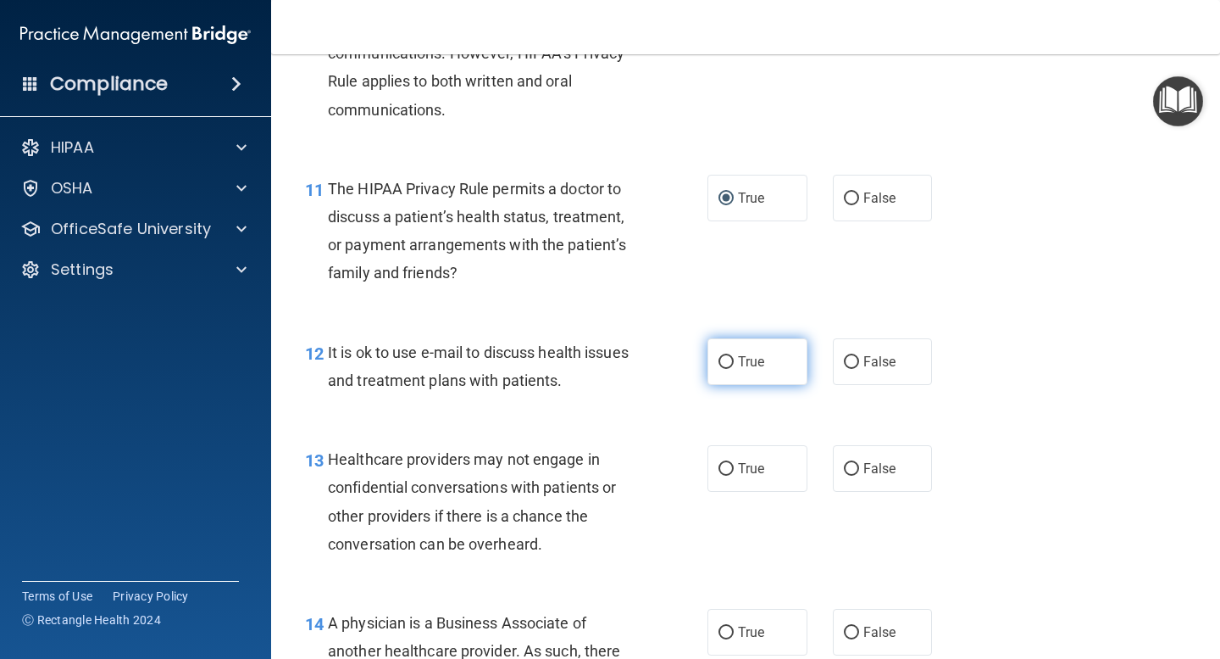
click at [742, 374] on label "True" at bounding box center [758, 361] width 100 height 47
click at [734, 369] on input "True" at bounding box center [726, 362] width 15 height 13
radio input "true"
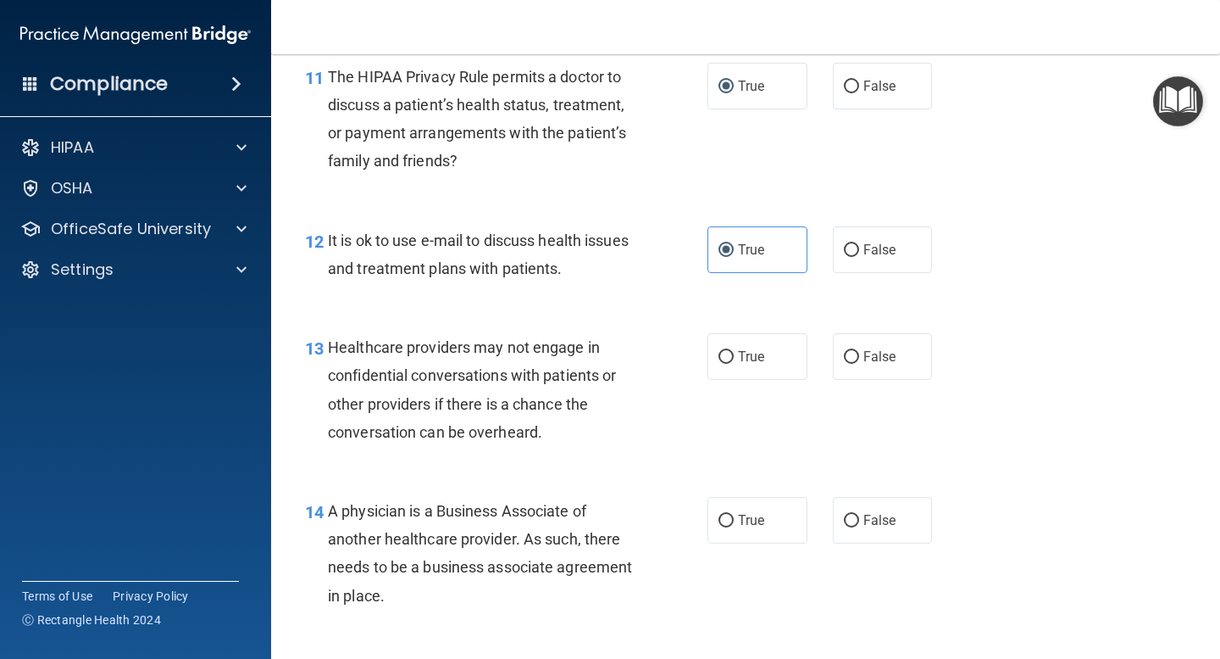
scroll to position [1801, 0]
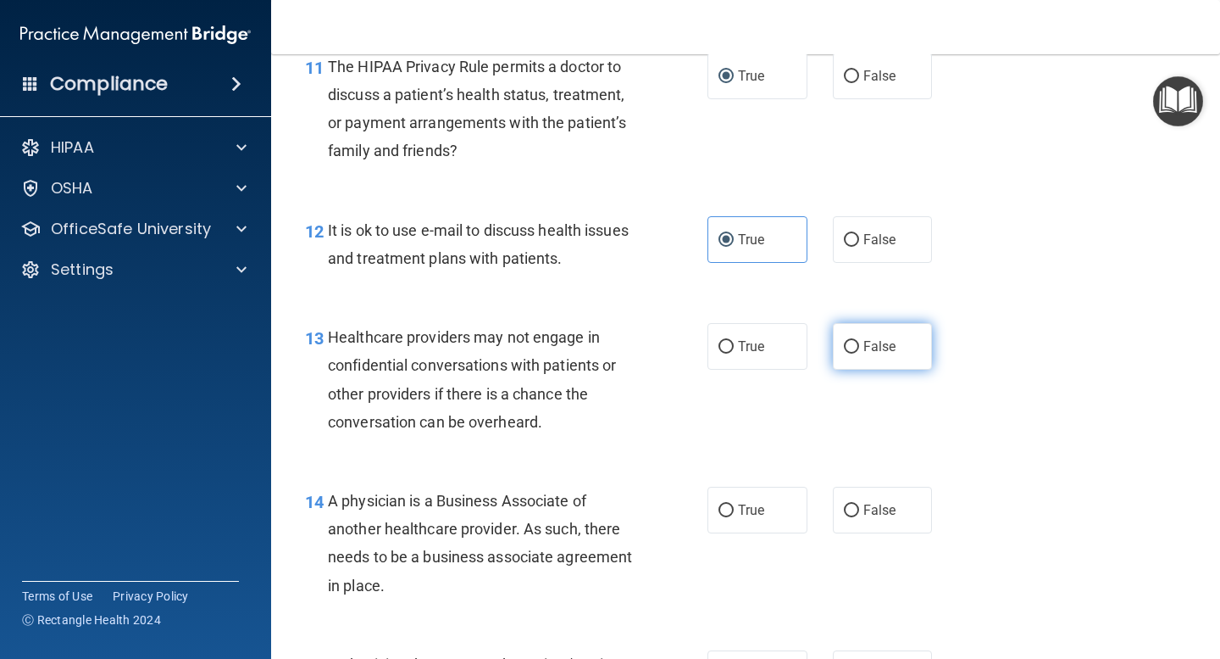
click at [849, 346] on input "False" at bounding box center [851, 347] width 15 height 13
radio input "true"
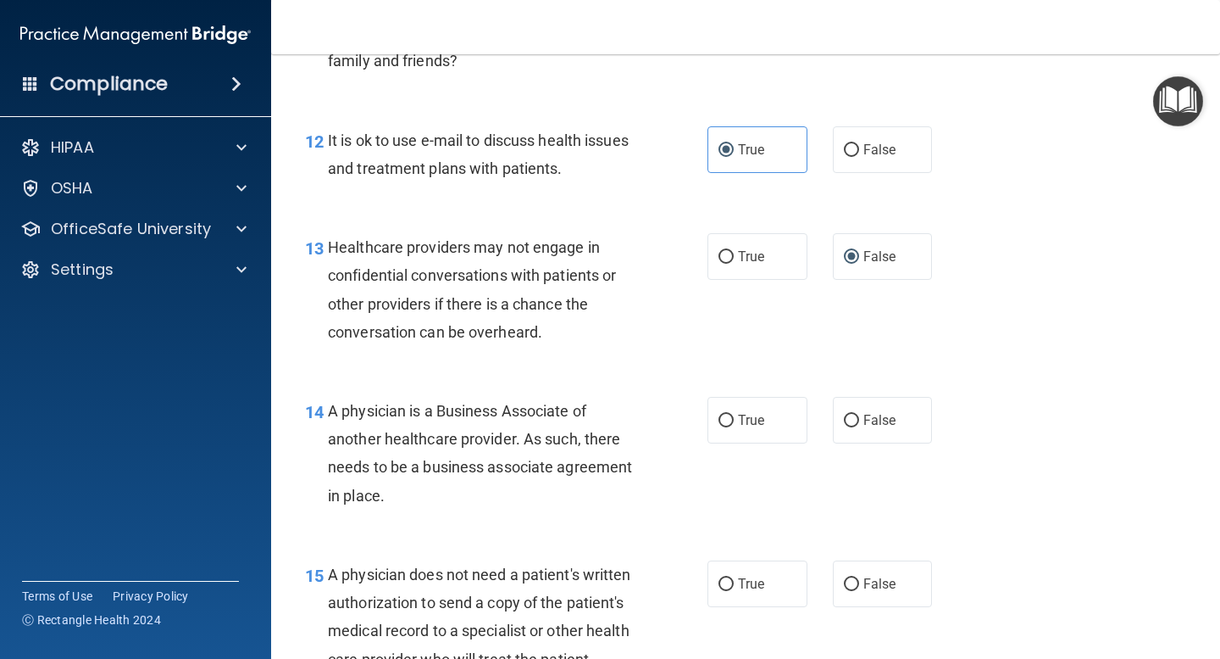
scroll to position [1892, 0]
click at [857, 425] on input "False" at bounding box center [851, 420] width 15 height 13
radio input "true"
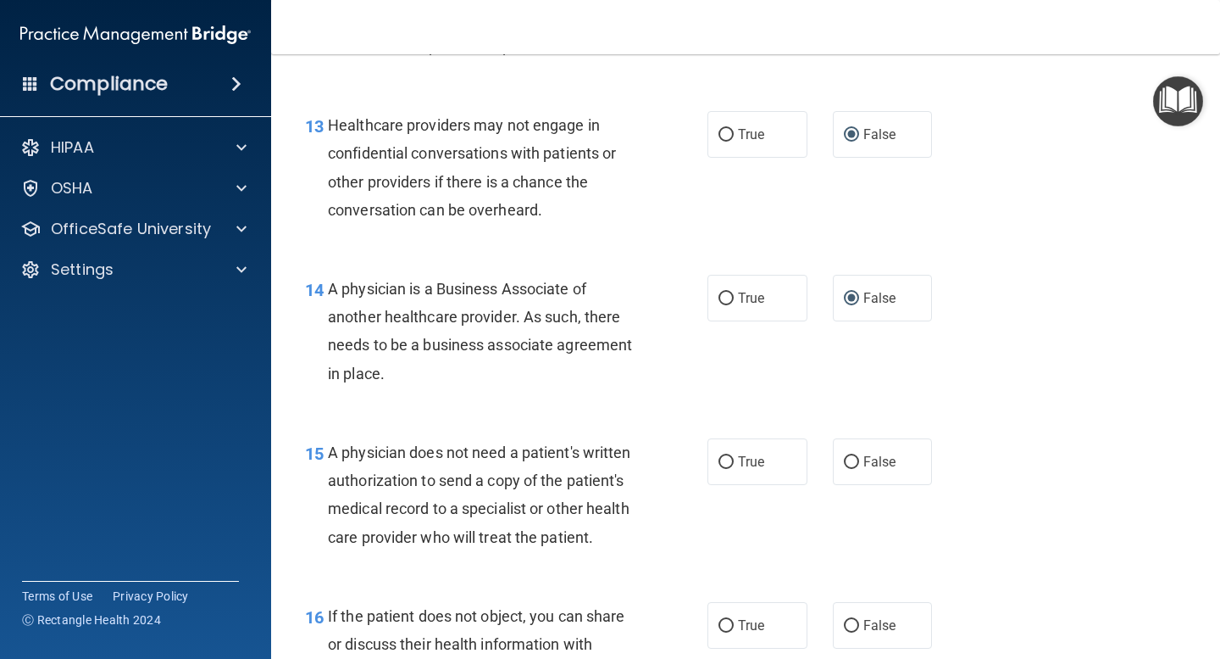
scroll to position [2033, 0]
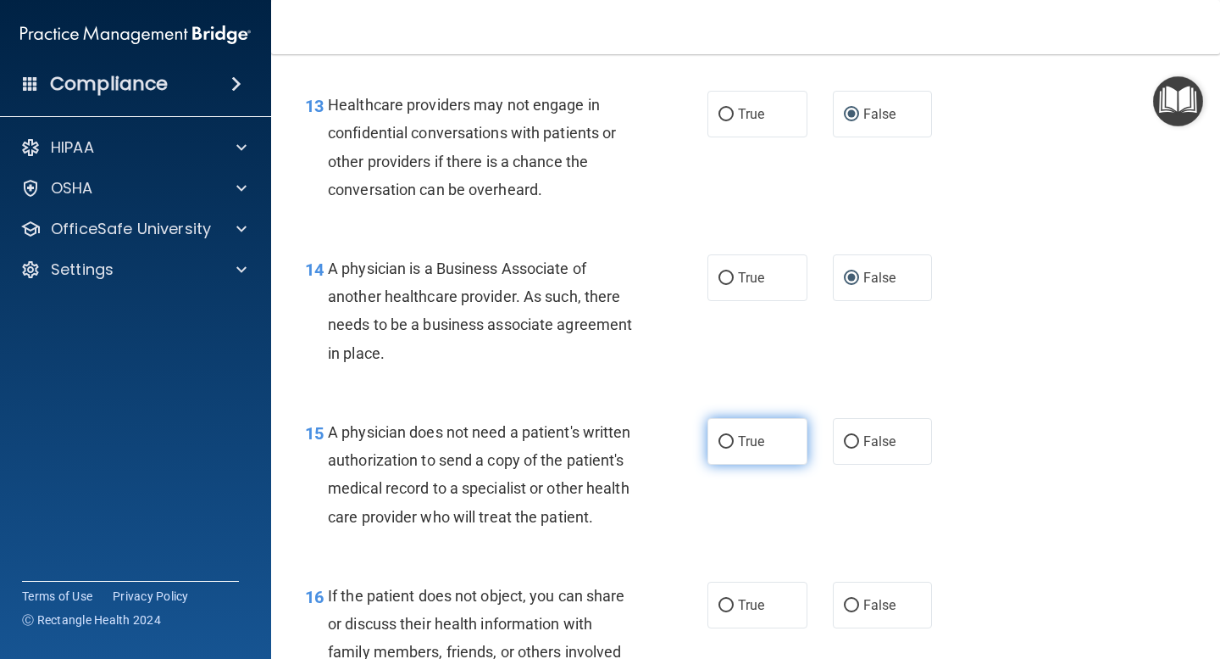
click at [740, 445] on span "True" at bounding box center [751, 441] width 26 height 16
click at [734, 445] on input "True" at bounding box center [726, 442] width 15 height 13
radio input "true"
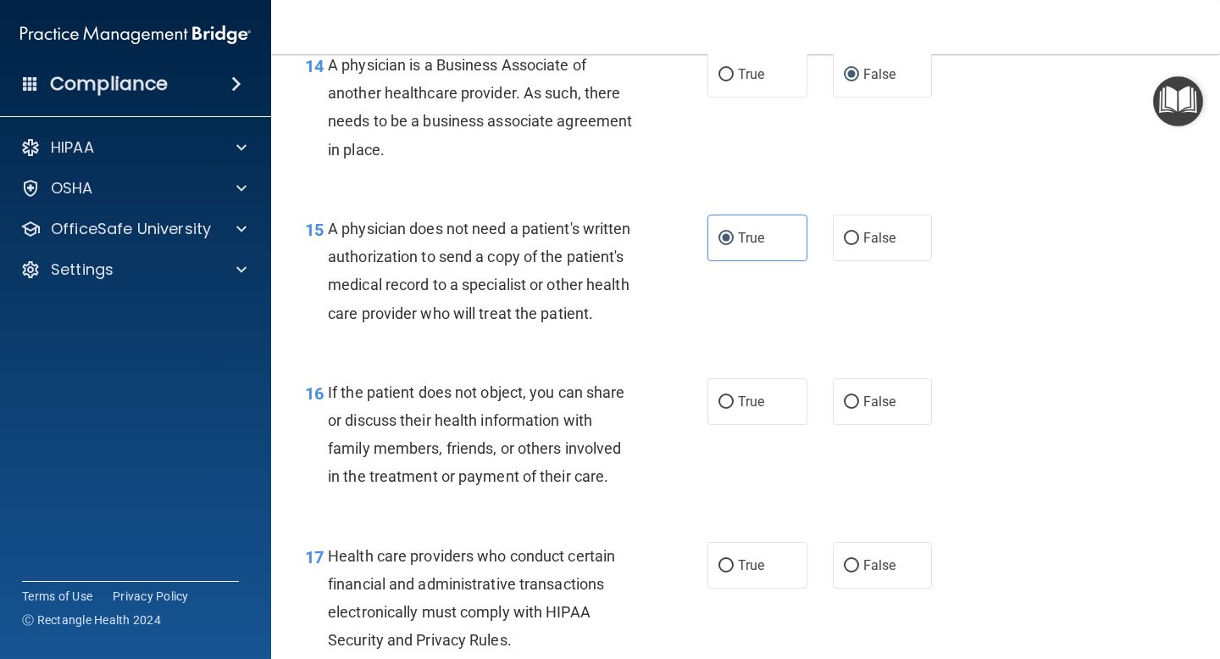
scroll to position [2238, 0]
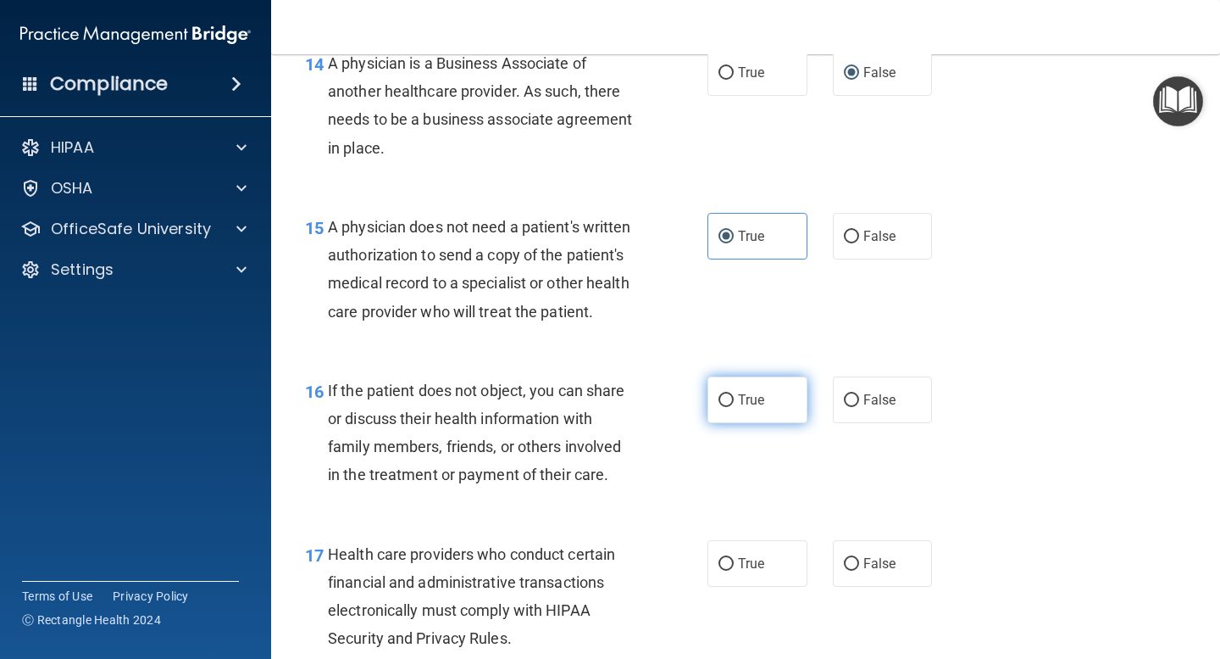
click at [732, 406] on input "True" at bounding box center [726, 400] width 15 height 13
radio input "true"
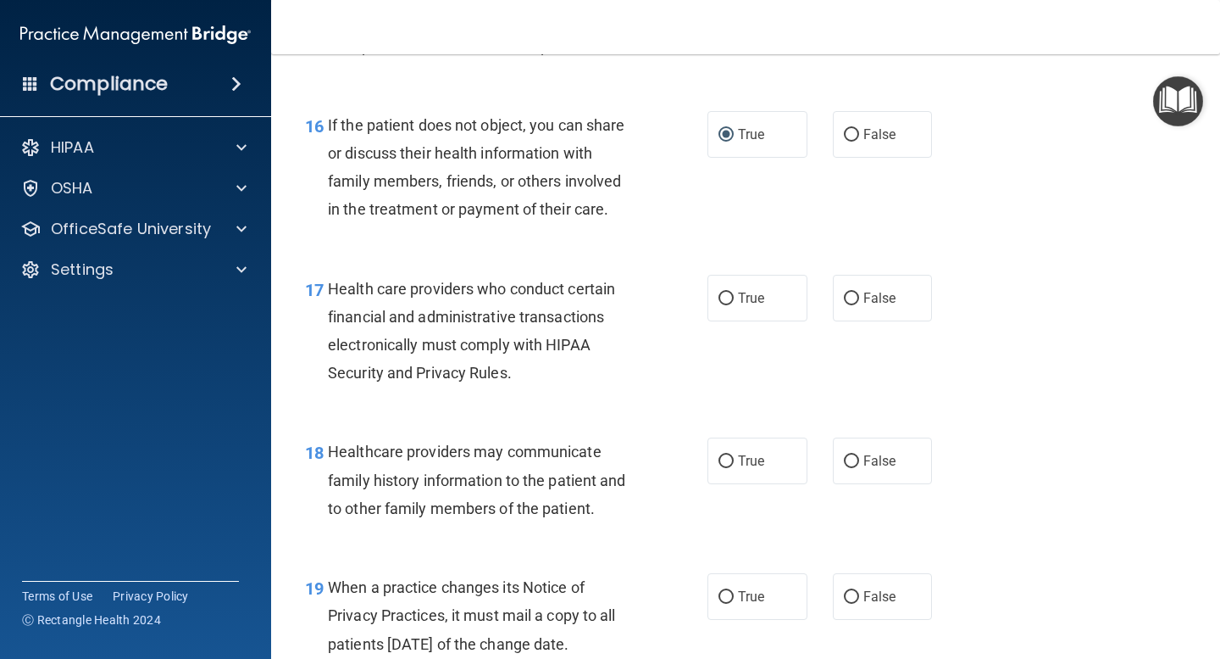
scroll to position [2523, 0]
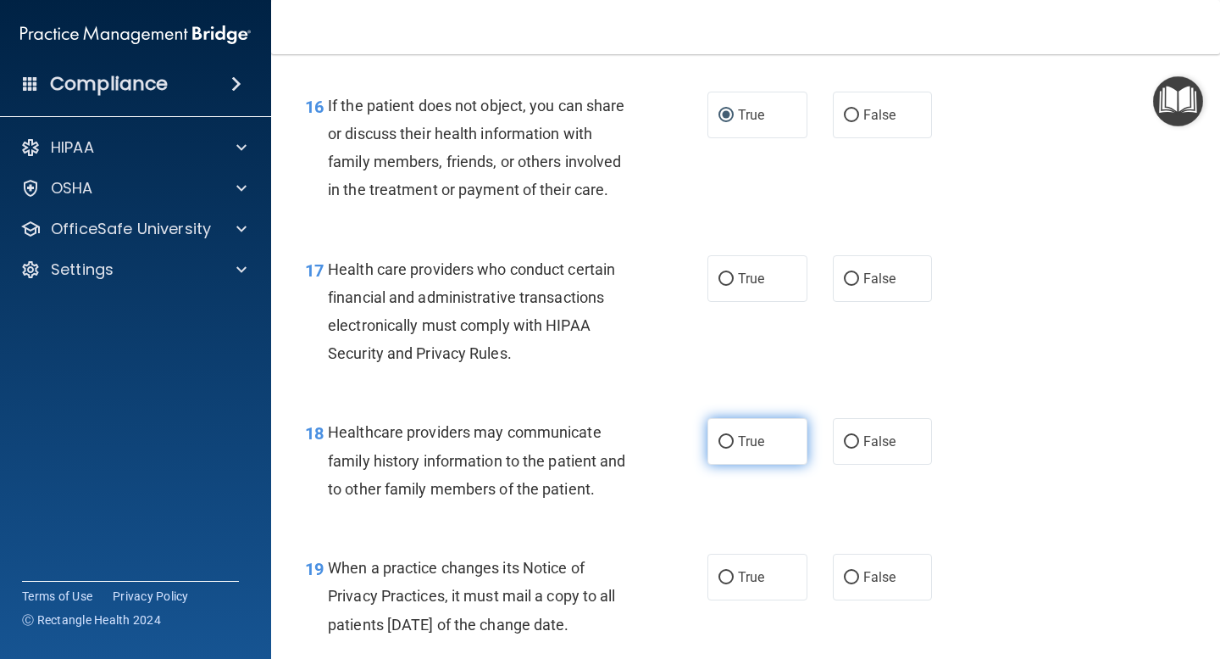
click at [735, 442] on label "True" at bounding box center [758, 441] width 100 height 47
click at [734, 442] on input "True" at bounding box center [726, 442] width 15 height 13
radio input "true"
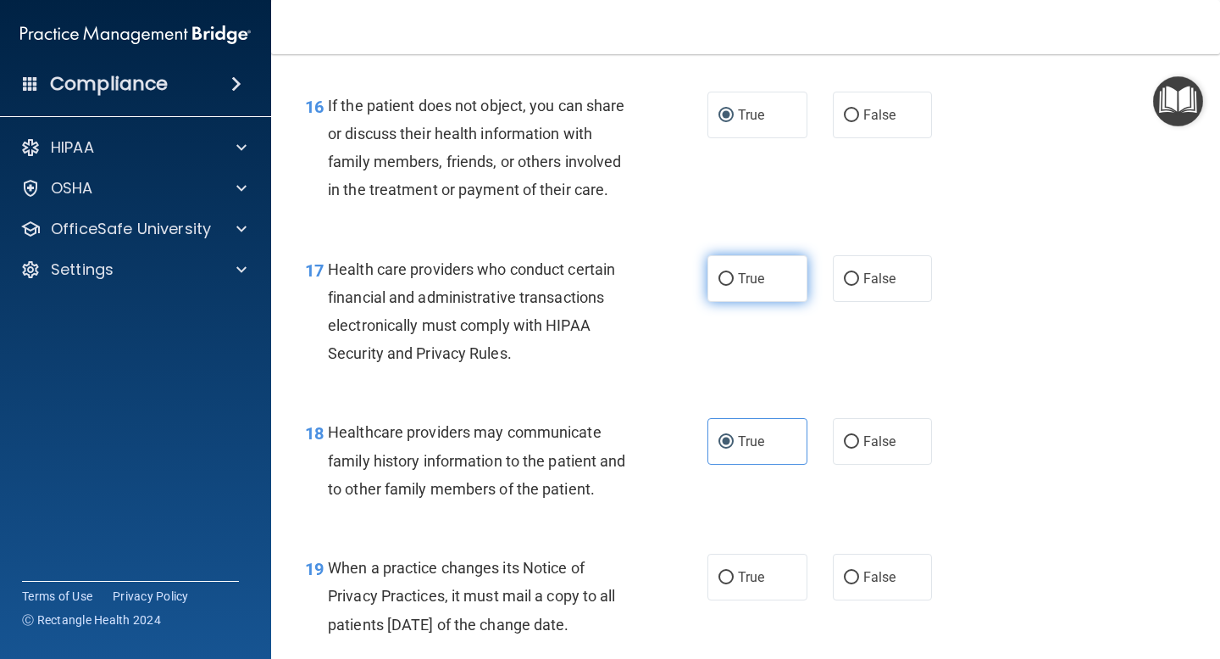
click at [737, 281] on label "True" at bounding box center [758, 278] width 100 height 47
click at [734, 281] on input "True" at bounding box center [726, 279] width 15 height 13
radio input "true"
click at [894, 452] on label "False" at bounding box center [883, 441] width 100 height 47
click at [859, 448] on input "False" at bounding box center [851, 442] width 15 height 13
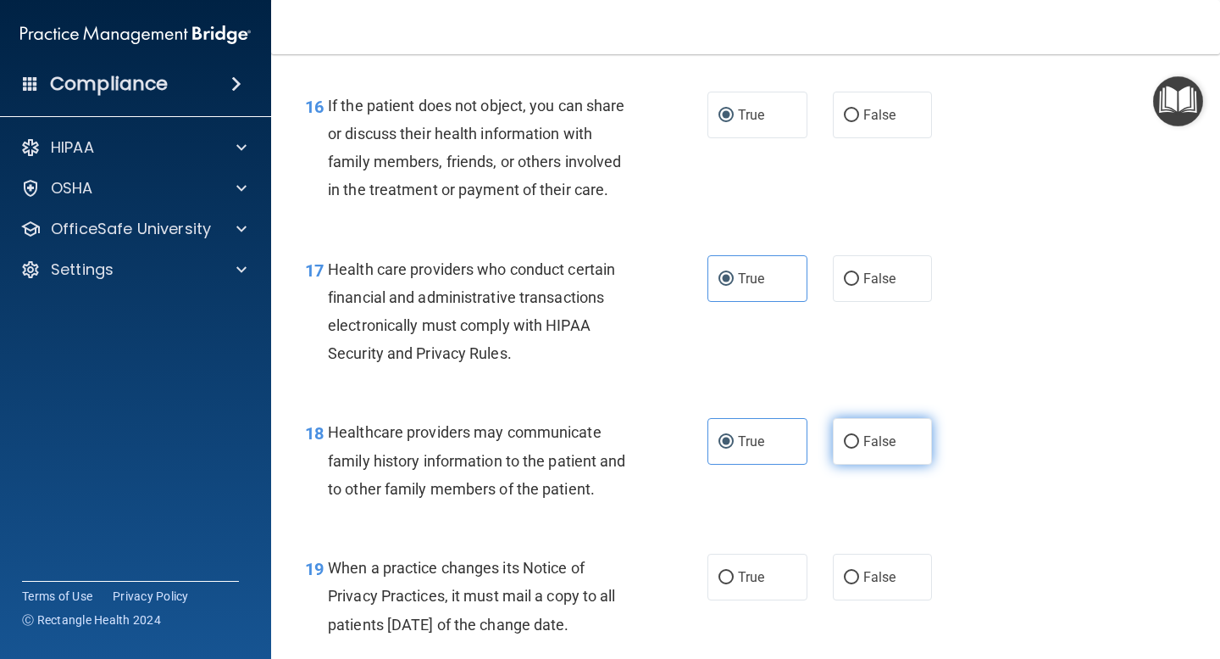
radio input "true"
radio input "false"
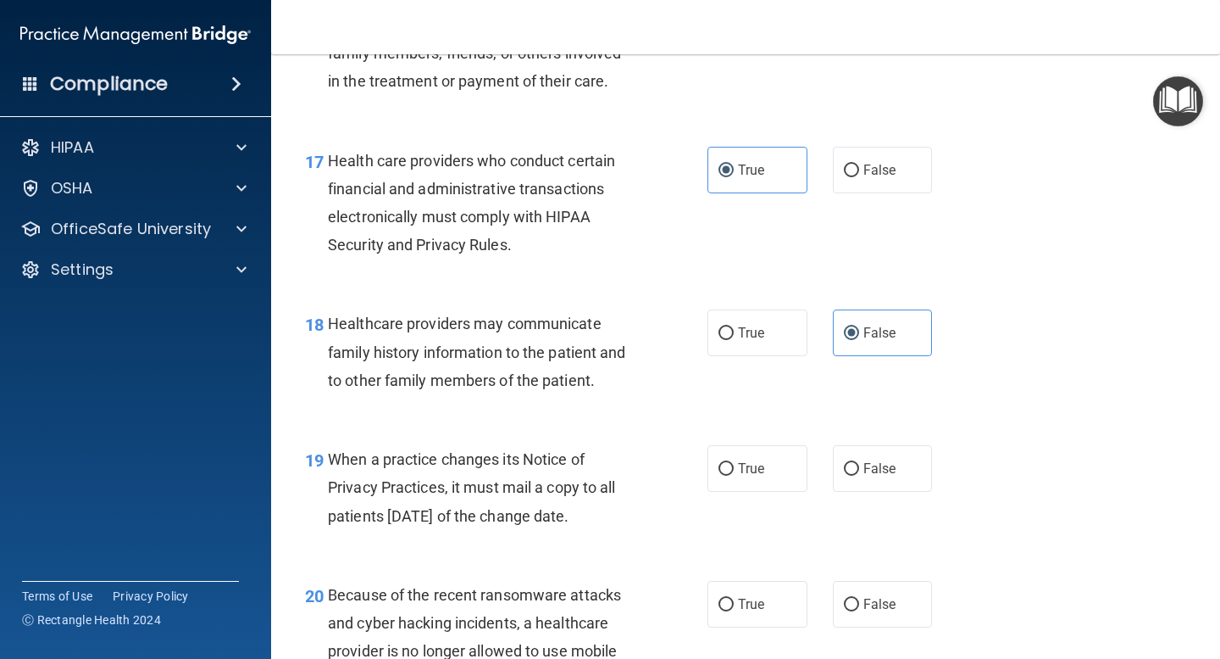
scroll to position [2644, 0]
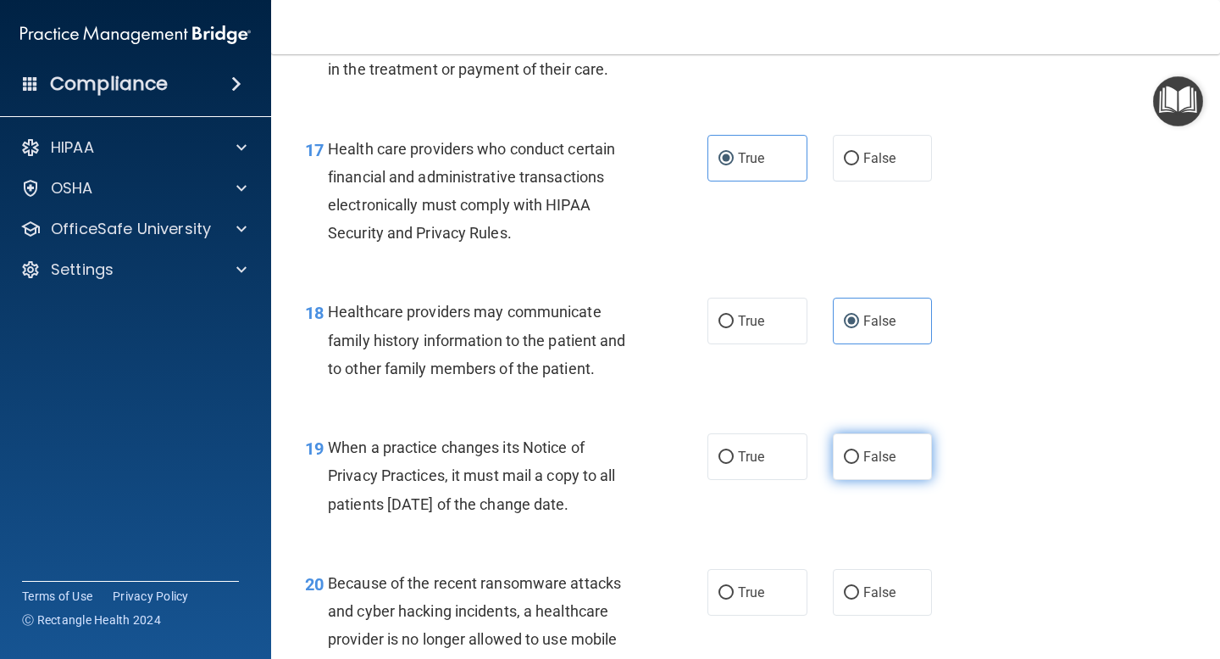
click at [864, 458] on span "False" at bounding box center [880, 456] width 33 height 16
click at [859, 458] on input "False" at bounding box center [851, 457] width 15 height 13
radio input "true"
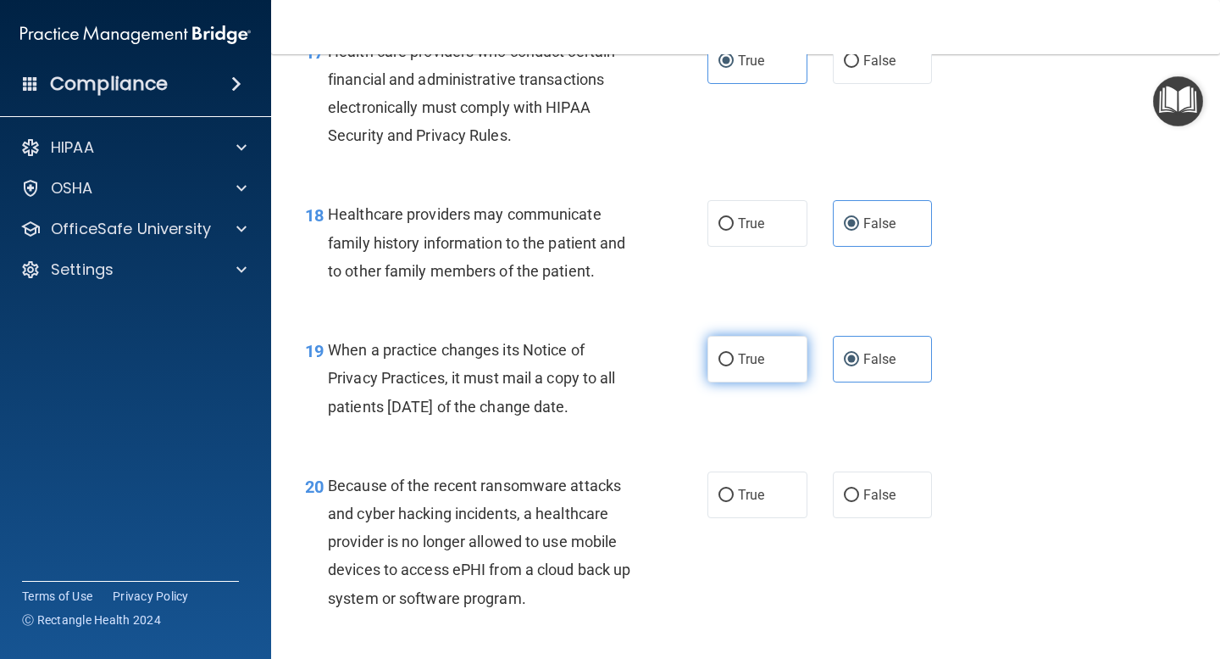
scroll to position [2746, 0]
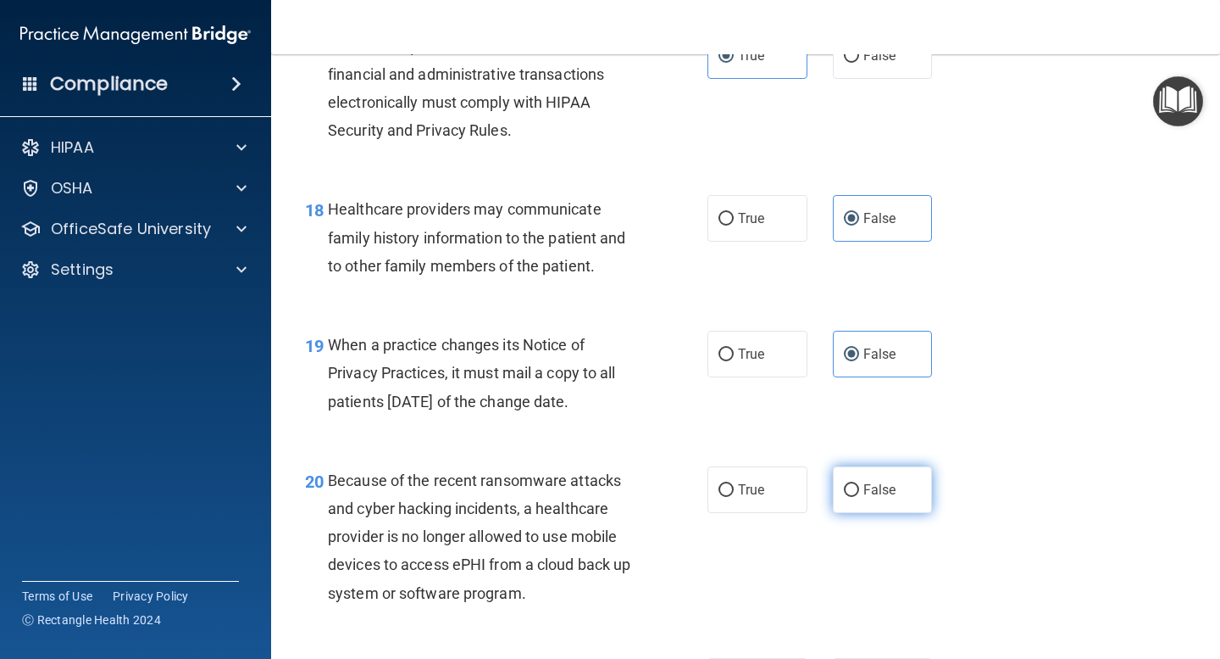
click at [855, 492] on input "False" at bounding box center [851, 490] width 15 height 13
radio input "true"
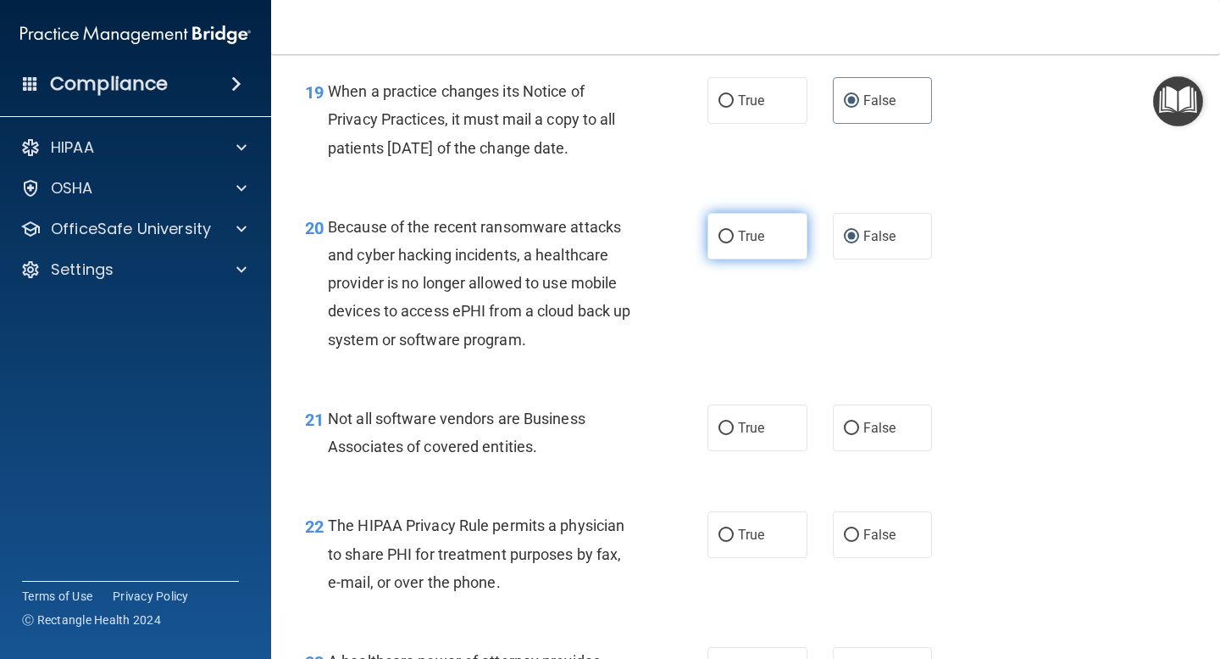
scroll to position [3012, 0]
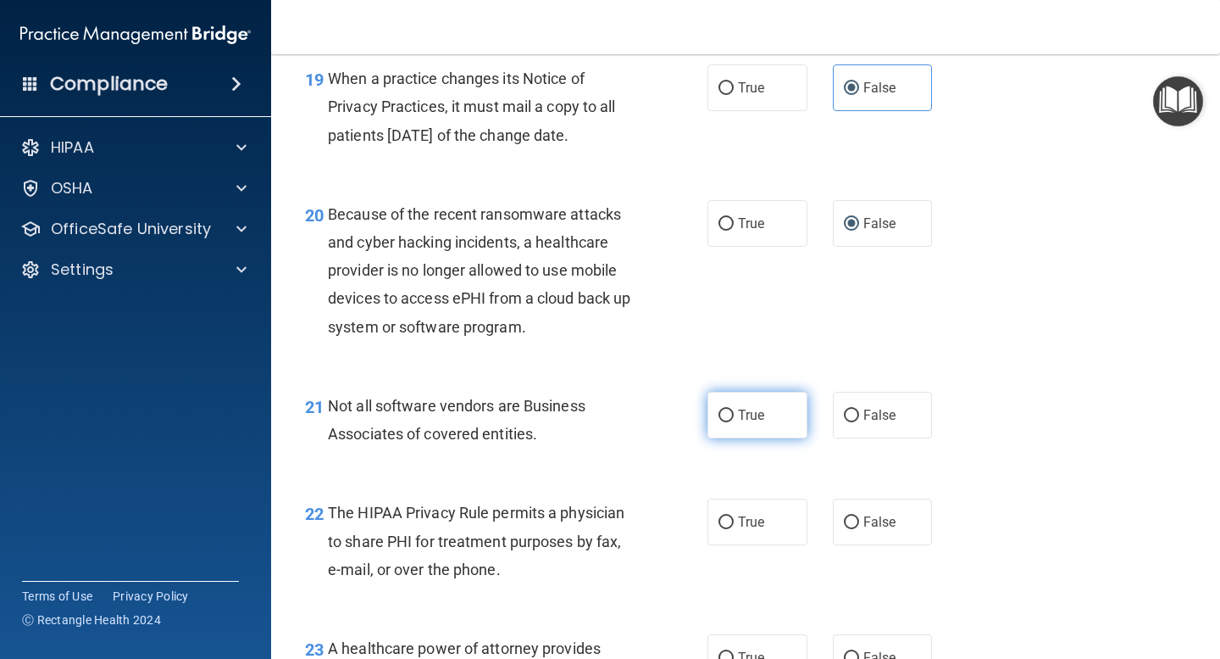
click at [752, 429] on label "True" at bounding box center [758, 415] width 100 height 47
click at [734, 422] on input "True" at bounding box center [726, 415] width 15 height 13
radio input "true"
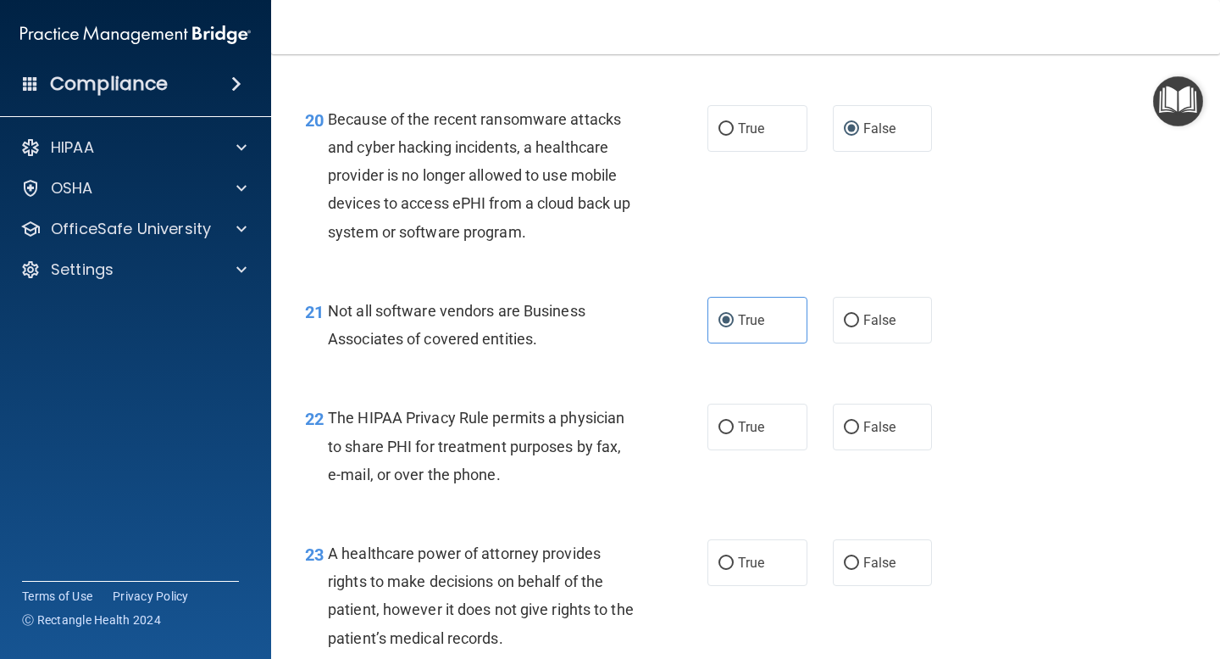
scroll to position [3108, 0]
click at [748, 429] on span "True" at bounding box center [751, 426] width 26 height 16
click at [734, 429] on input "True" at bounding box center [726, 426] width 15 height 13
radio input "true"
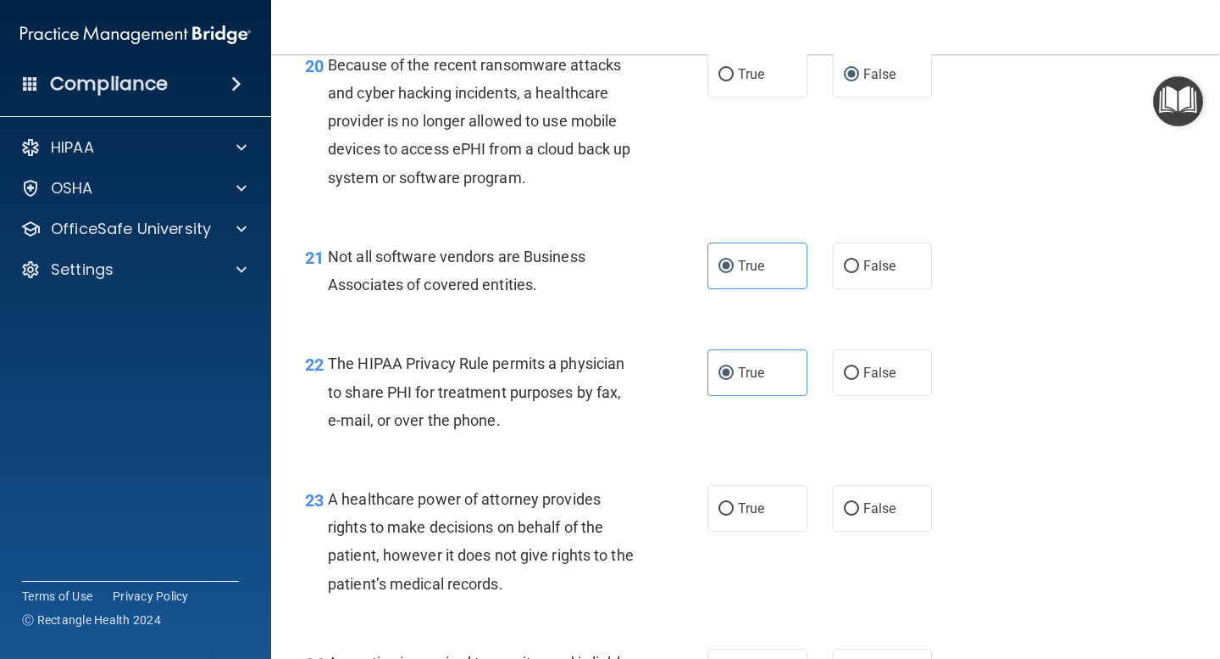
scroll to position [3165, 0]
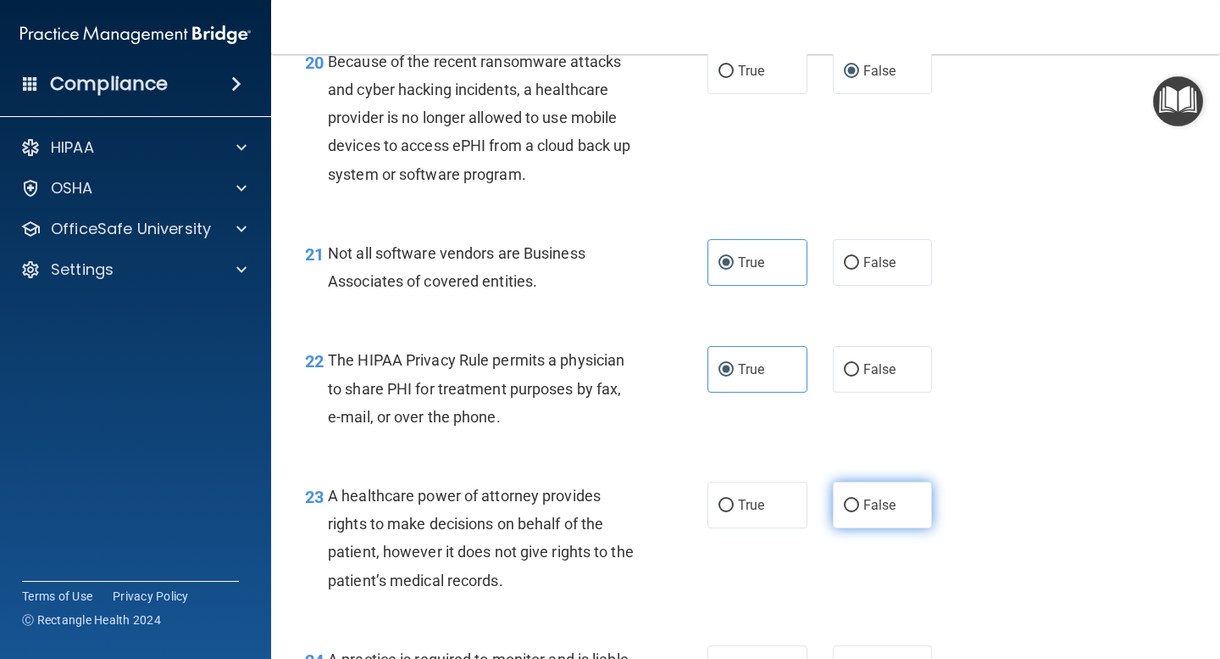
drag, startPoint x: 865, startPoint y: 500, endPoint x: 842, endPoint y: 496, distance: 22.4
click at [864, 500] on span "False" at bounding box center [880, 505] width 33 height 16
click at [859, 500] on input "False" at bounding box center [851, 505] width 15 height 13
radio input "true"
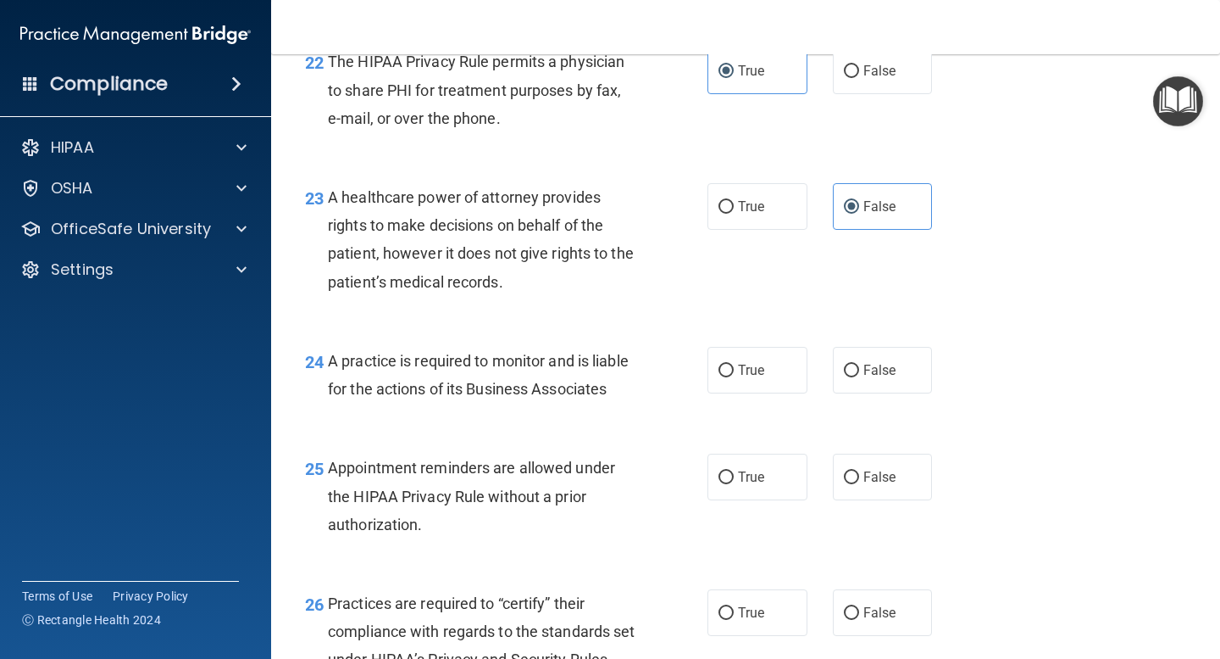
scroll to position [3469, 0]
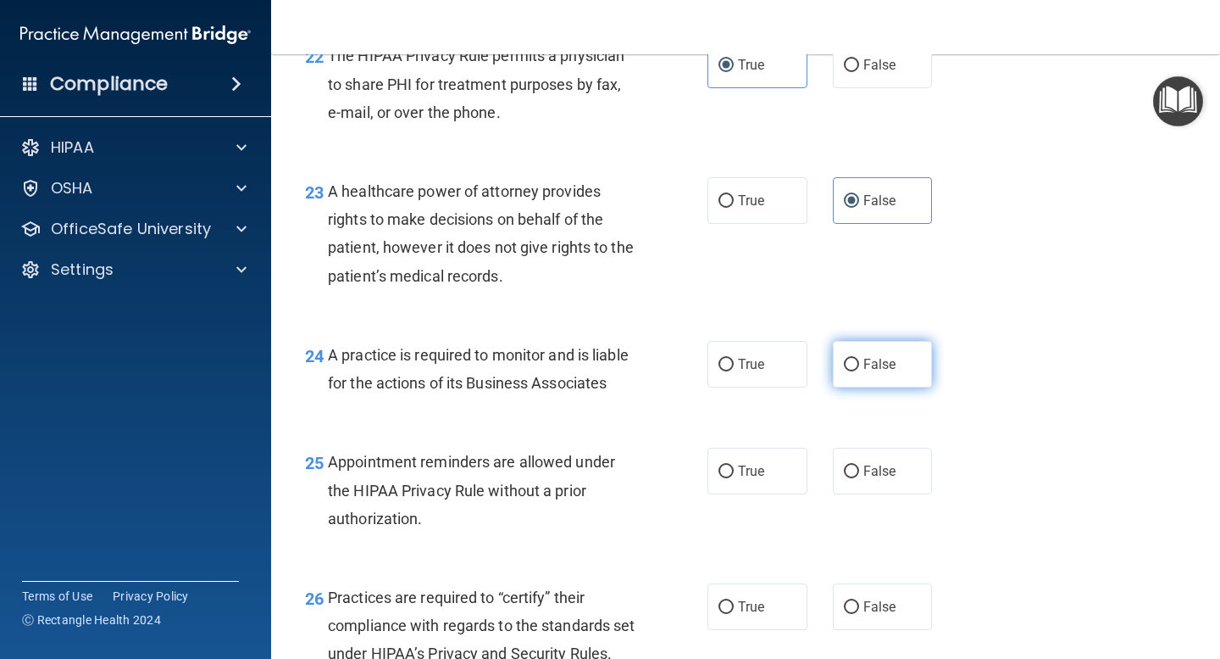
click at [848, 365] on input "False" at bounding box center [851, 365] width 15 height 13
radio input "true"
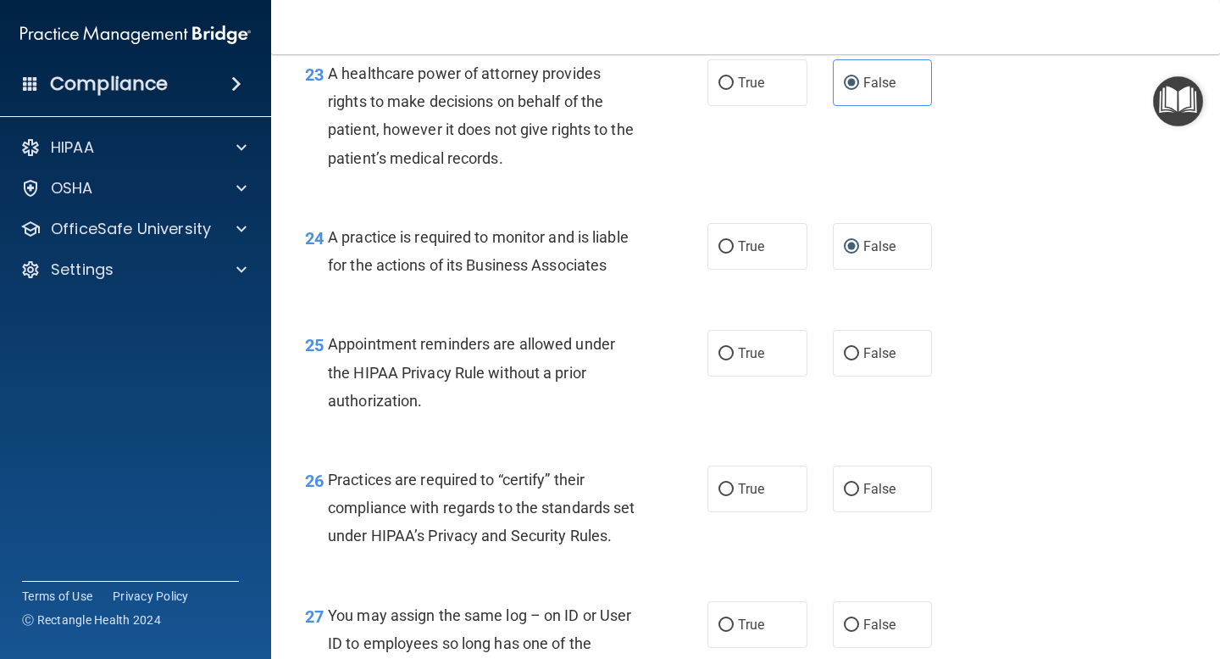
scroll to position [3589, 0]
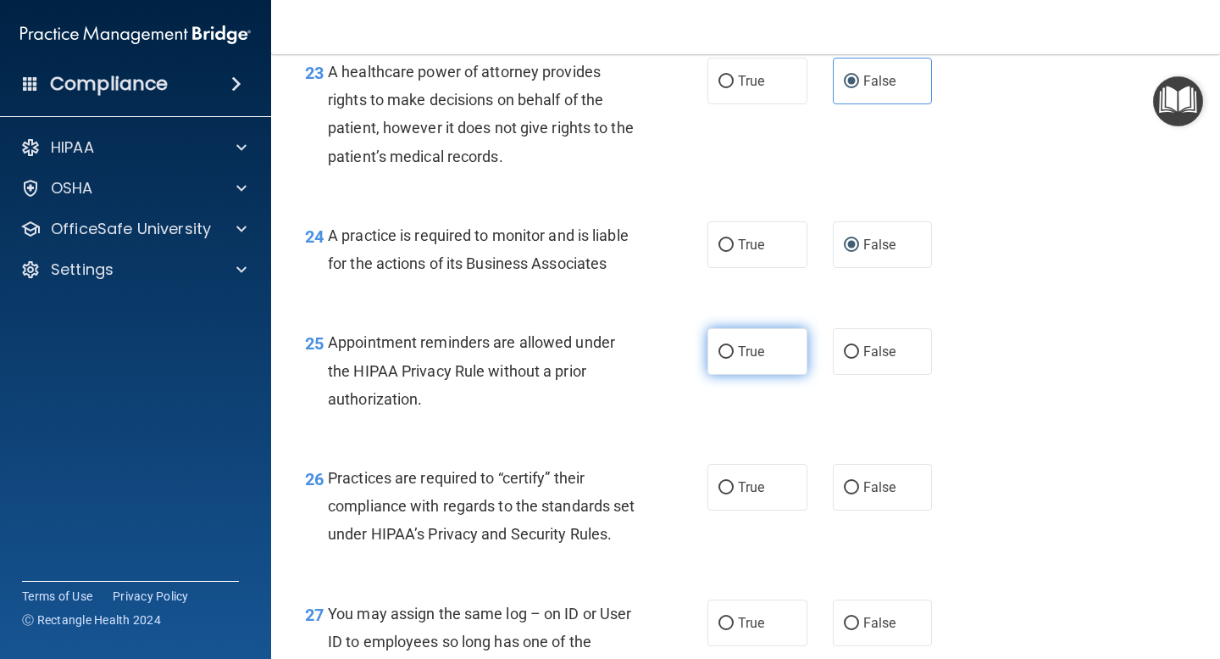
click at [733, 358] on input "True" at bounding box center [726, 352] width 15 height 13
radio input "true"
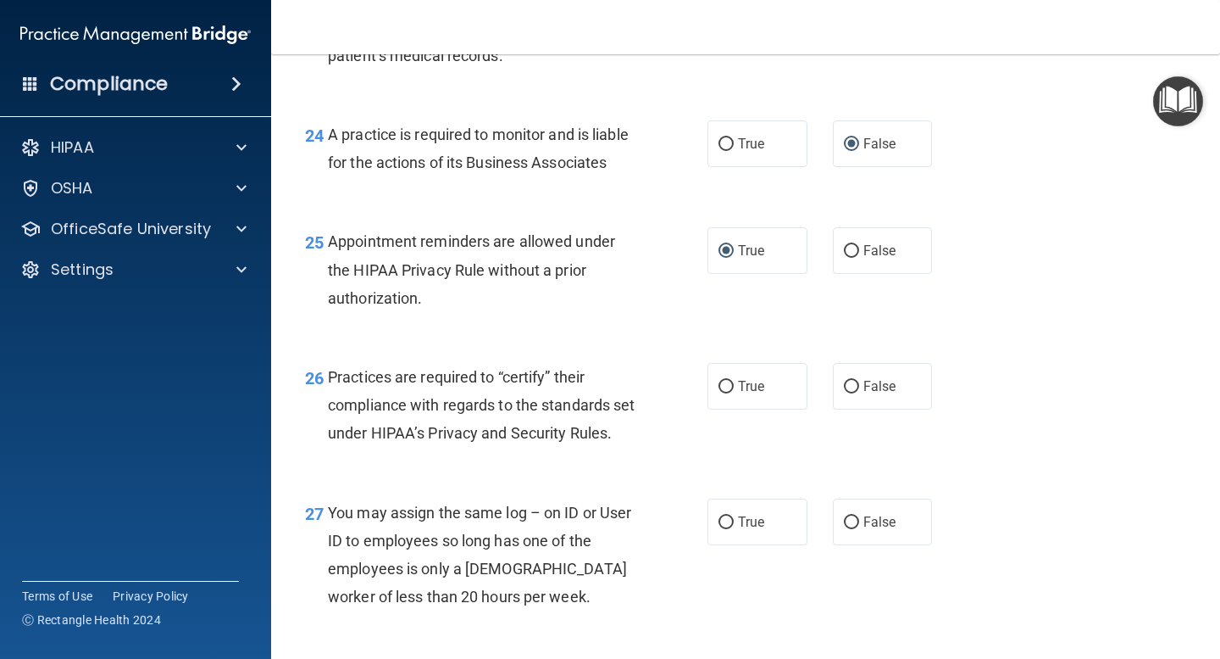
scroll to position [3706, 0]
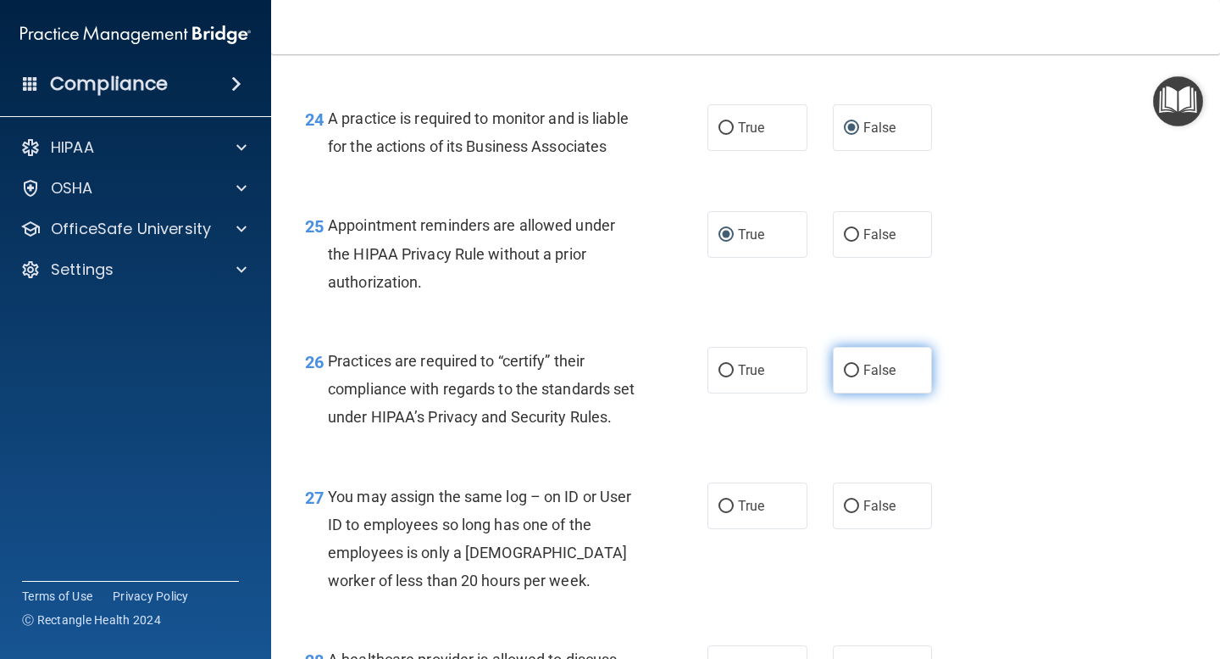
click at [871, 373] on span "False" at bounding box center [880, 370] width 33 height 16
click at [859, 373] on input "False" at bounding box center [851, 370] width 15 height 13
radio input "true"
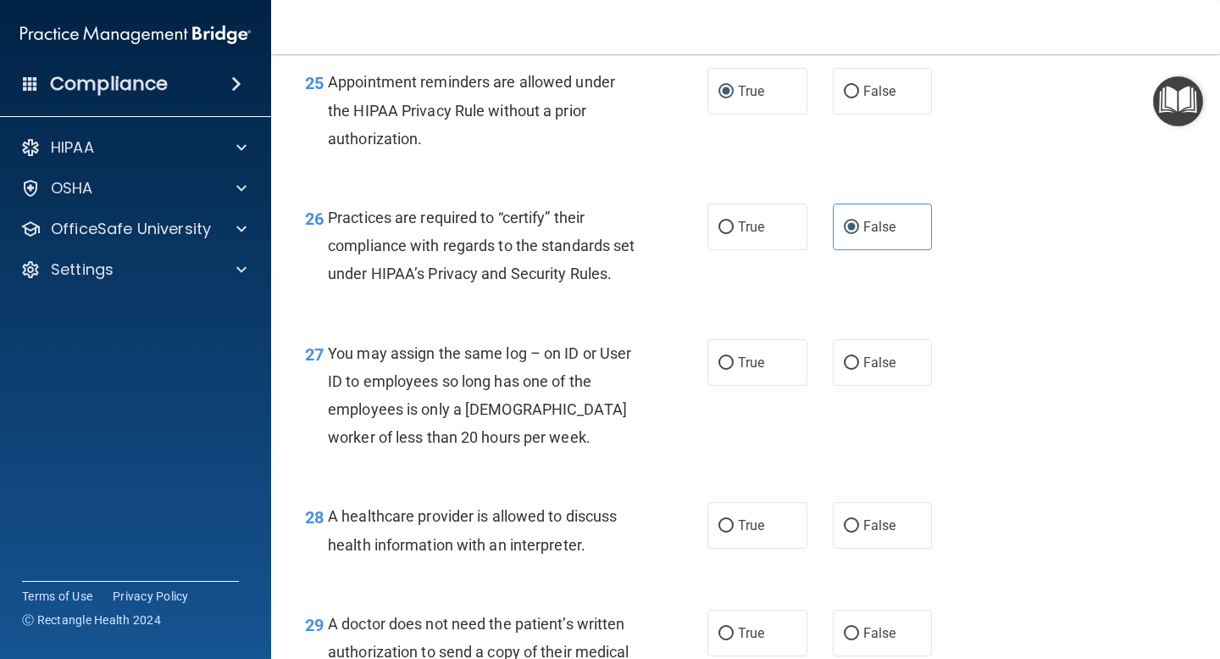
scroll to position [3868, 0]
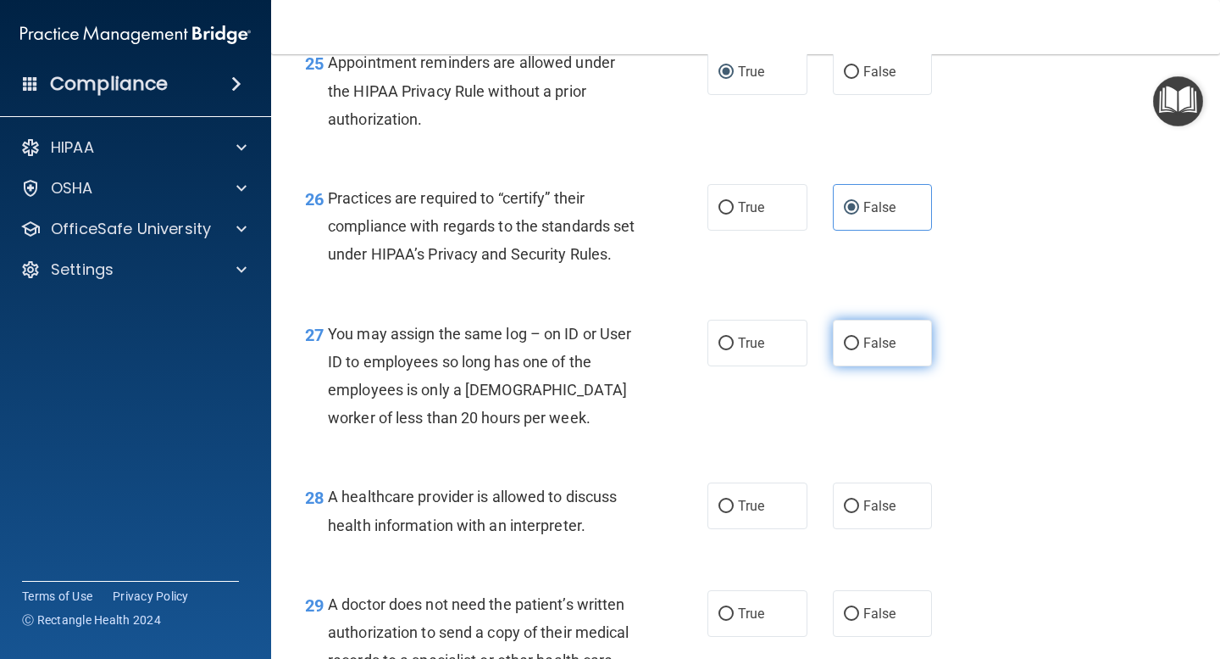
click at [869, 351] on span "False" at bounding box center [880, 343] width 33 height 16
click at [859, 350] on input "False" at bounding box center [851, 343] width 15 height 13
radio input "true"
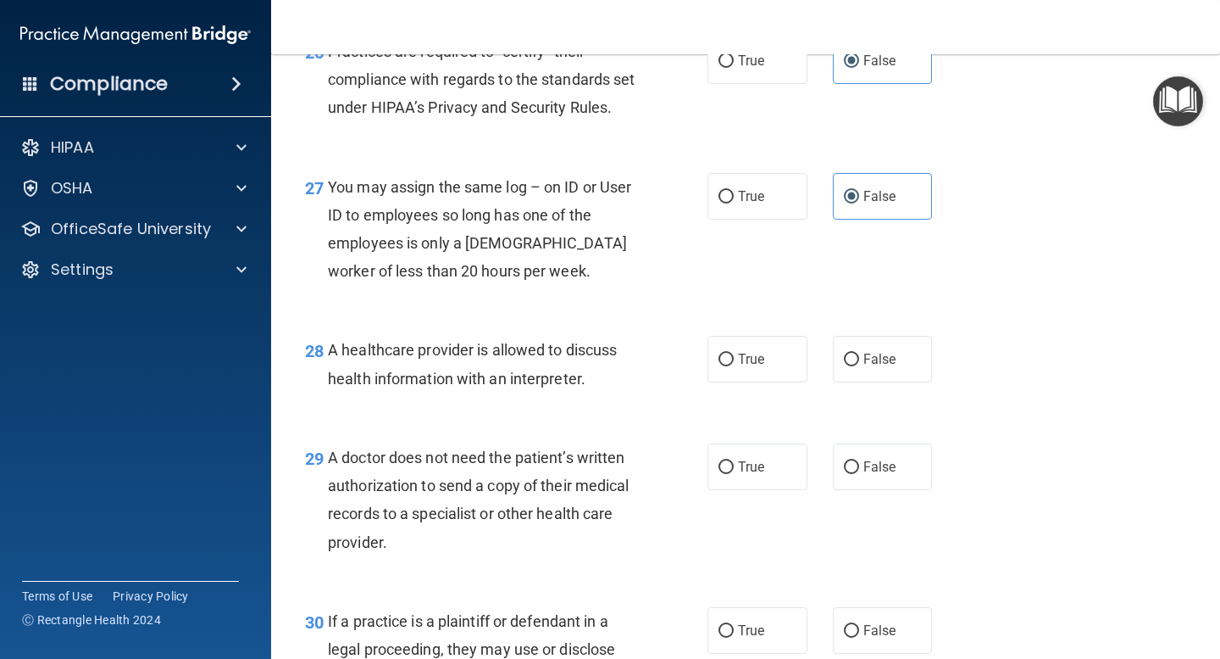
scroll to position [4019, 0]
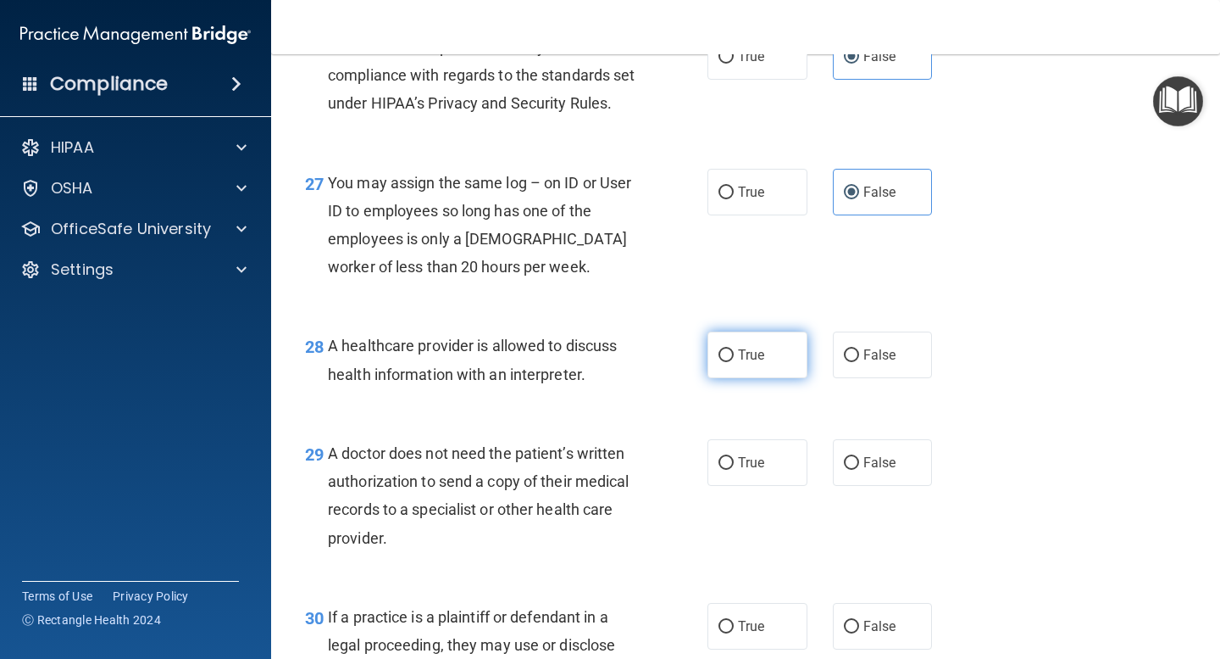
click at [721, 362] on input "True" at bounding box center [726, 355] width 15 height 13
radio input "true"
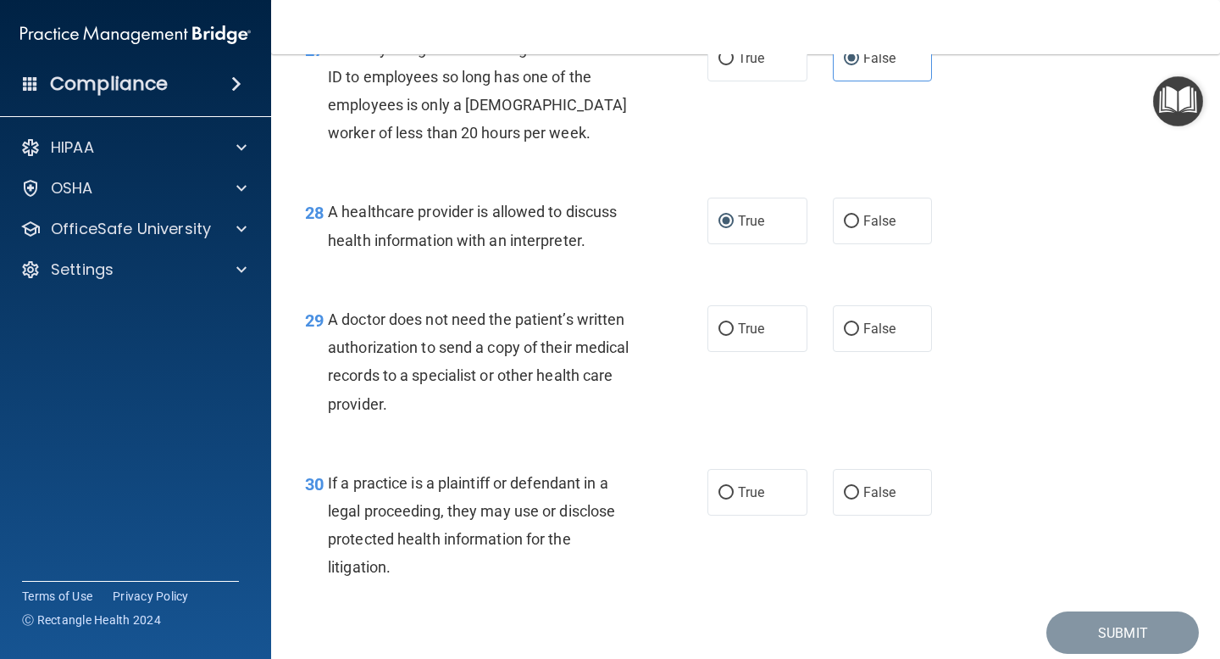
scroll to position [4159, 0]
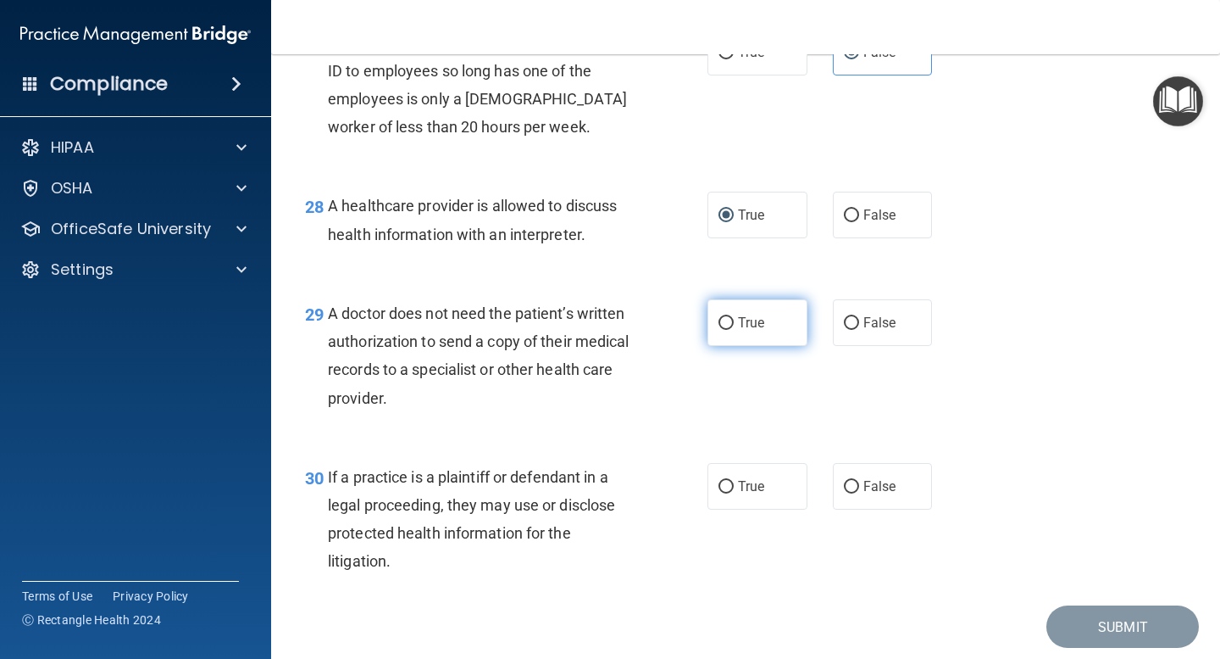
click at [744, 331] on span "True" at bounding box center [751, 322] width 26 height 16
click at [734, 330] on input "True" at bounding box center [726, 323] width 15 height 13
radio input "true"
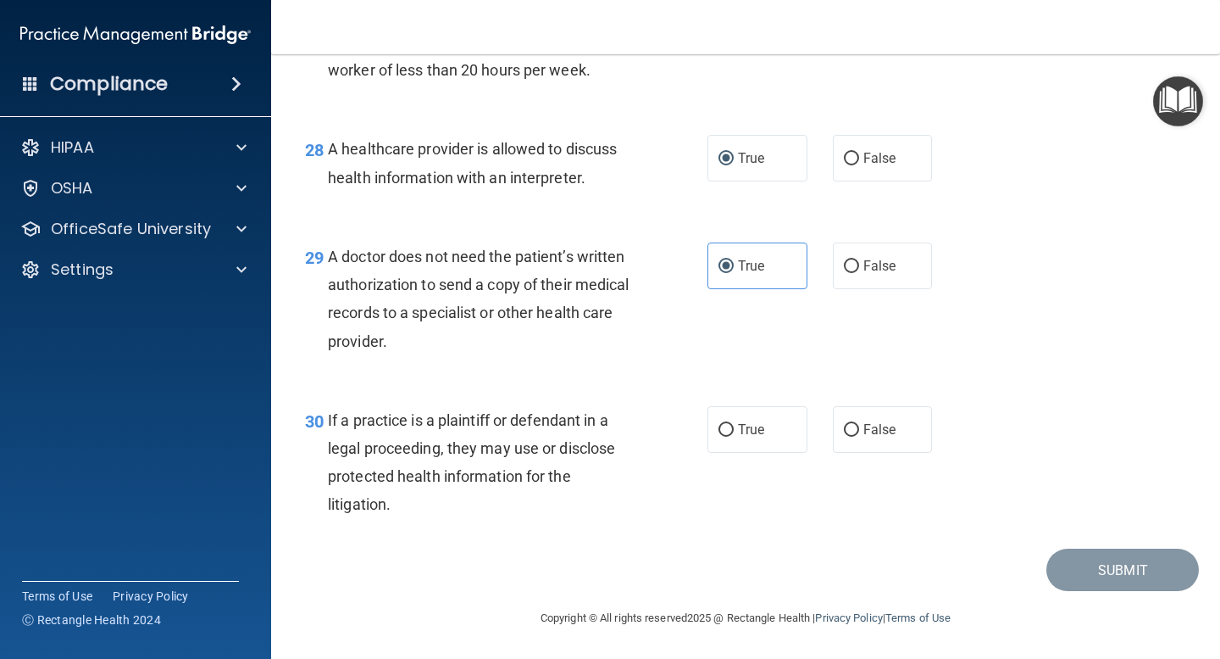
scroll to position [4245, 0]
click at [727, 430] on input "True" at bounding box center [726, 430] width 15 height 13
radio input "true"
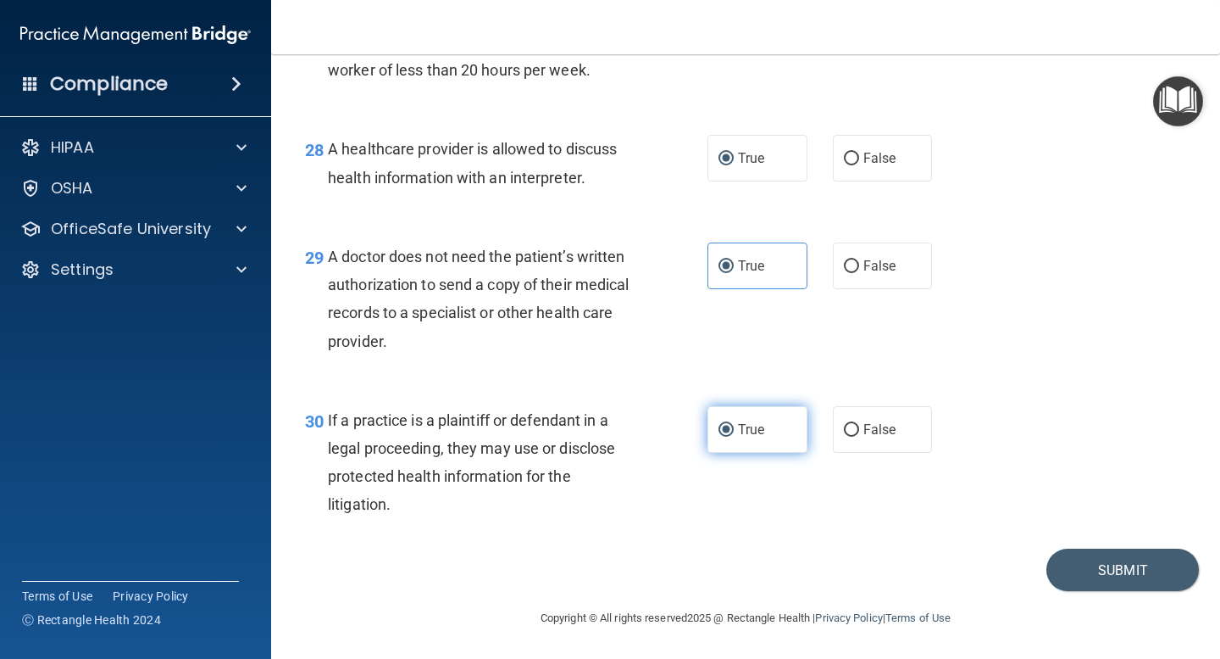
scroll to position [4236, 0]
click at [1096, 580] on button "Submit" at bounding box center [1123, 569] width 153 height 43
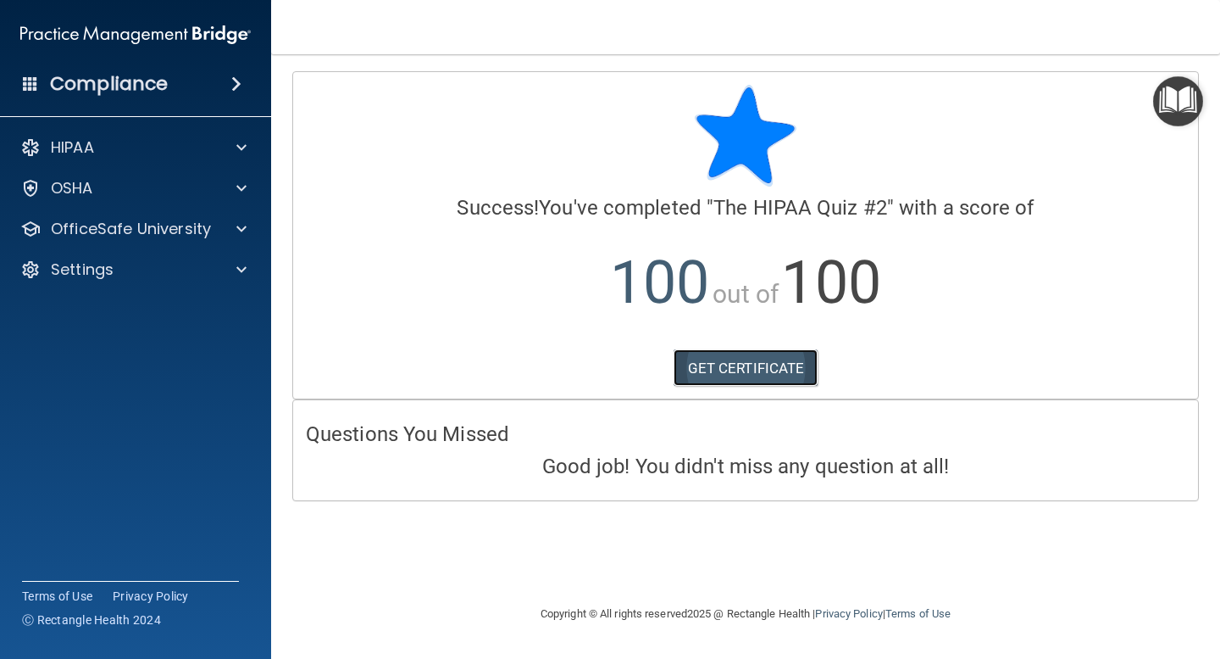
click at [766, 374] on link "GET CERTIFICATE" at bounding box center [746, 367] width 145 height 37
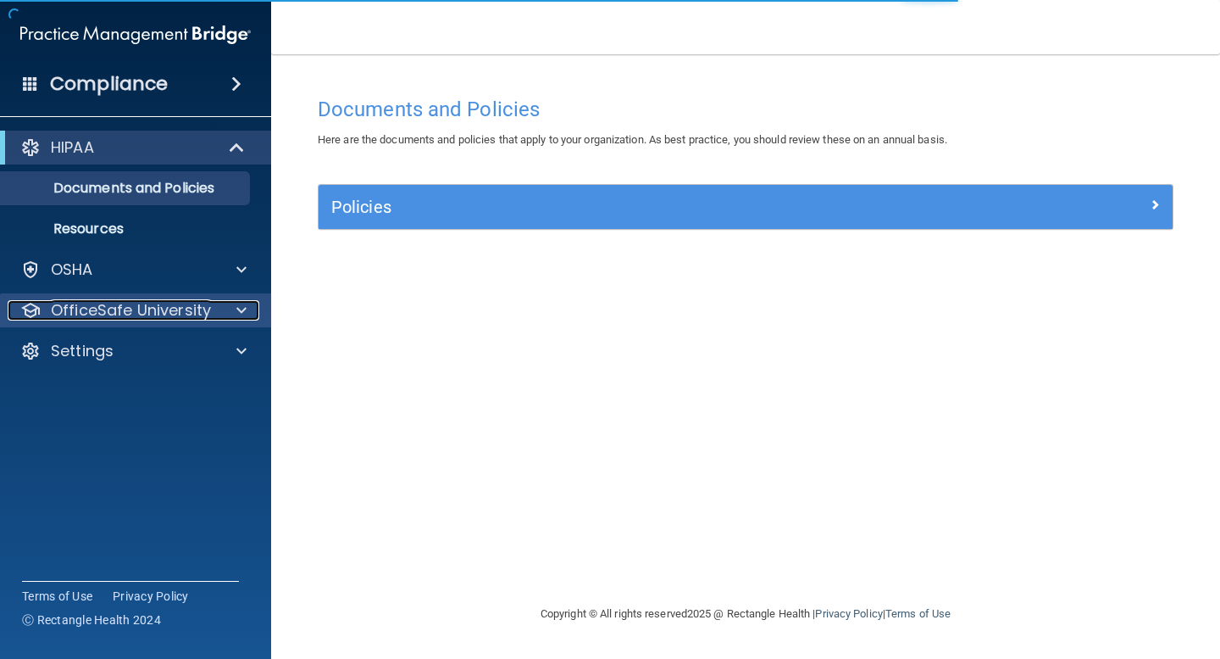
click at [193, 306] on p "OfficeSafe University" at bounding box center [131, 310] width 160 height 20
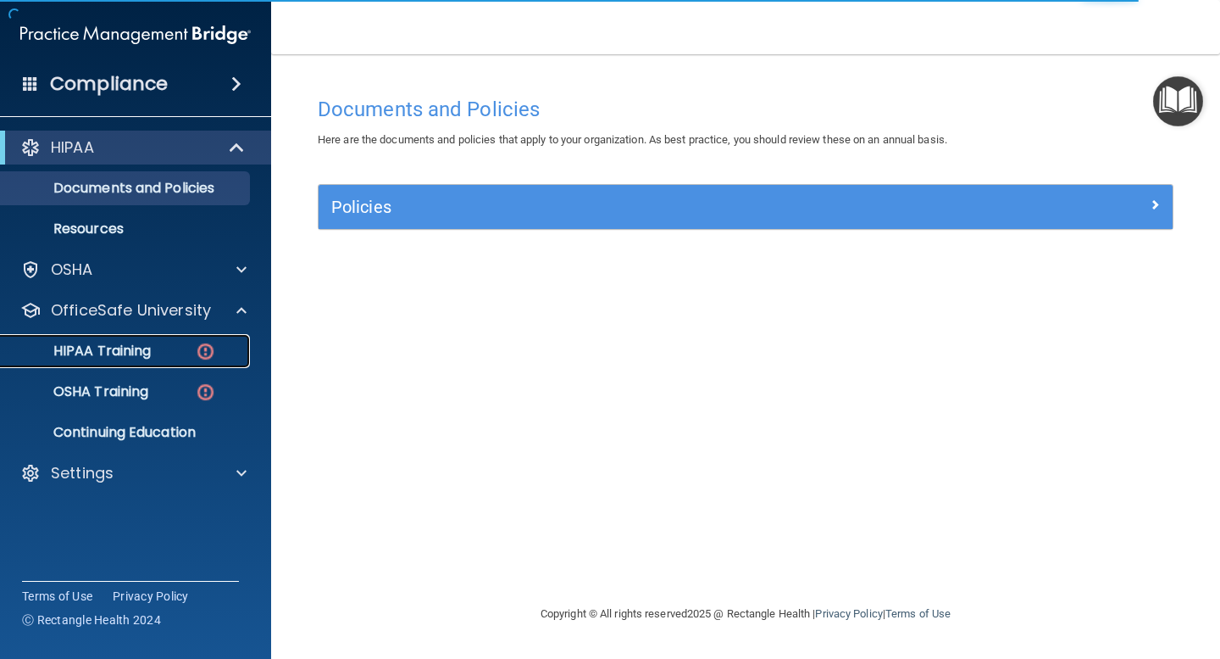
click at [202, 349] on img at bounding box center [205, 351] width 21 height 21
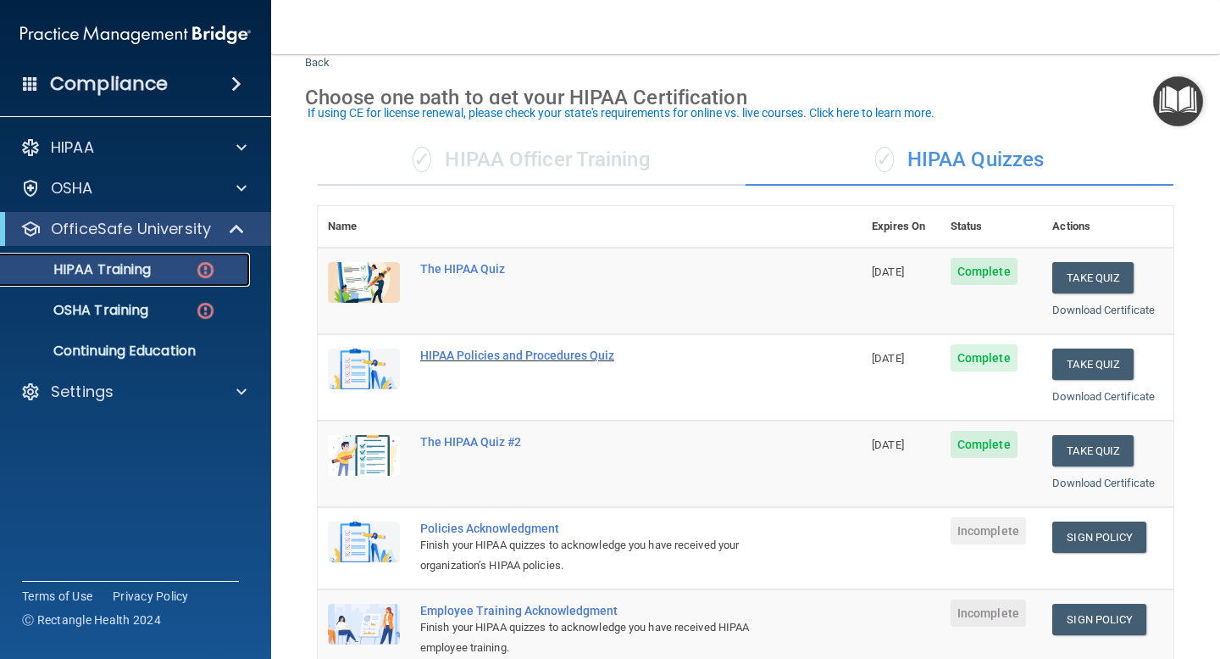
scroll to position [85, 0]
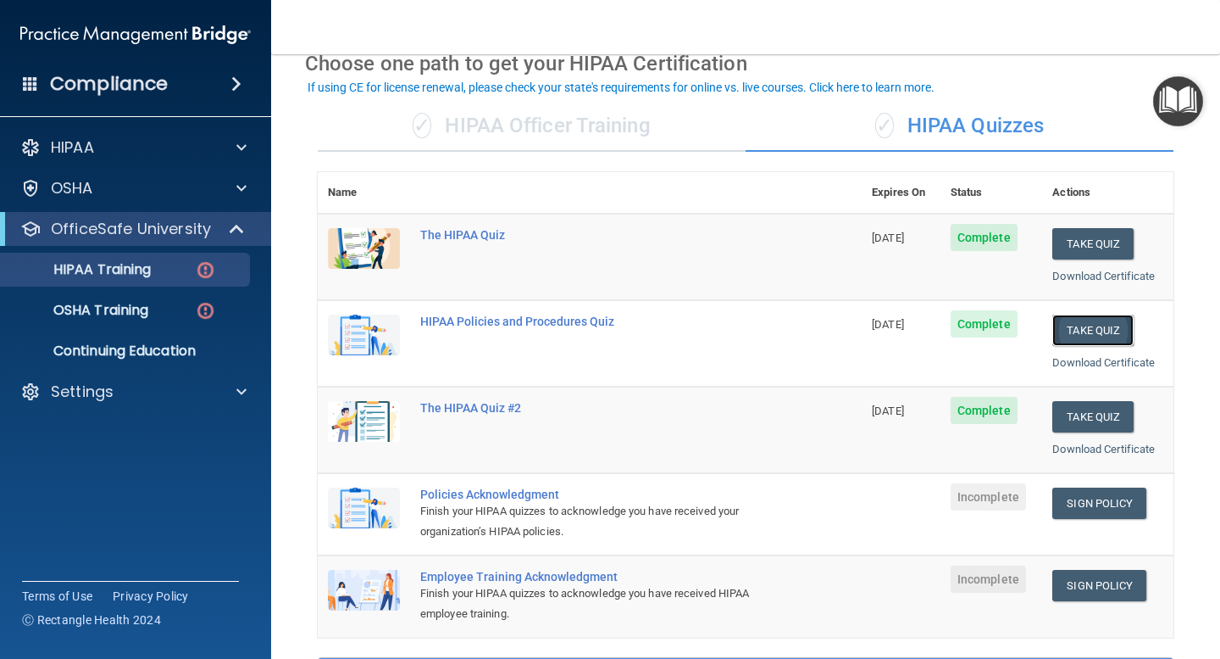
click at [1091, 333] on button "Take Quiz" at bounding box center [1093, 329] width 81 height 31
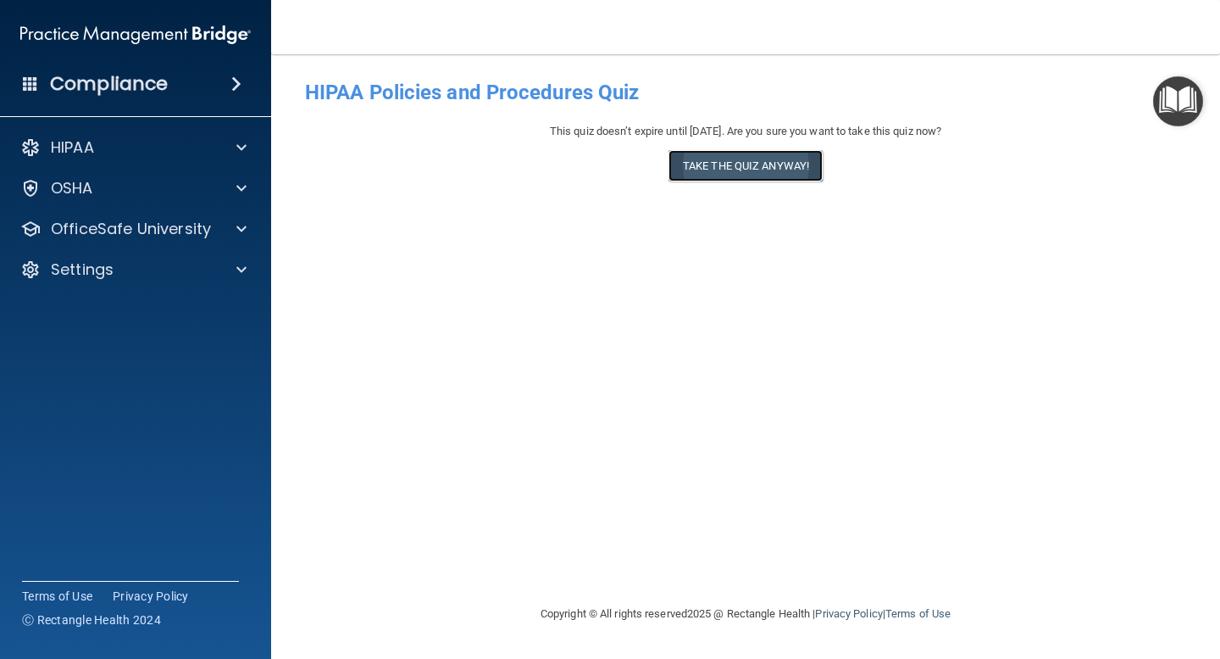
click at [770, 173] on button "Take the quiz anyway!" at bounding box center [746, 165] width 154 height 31
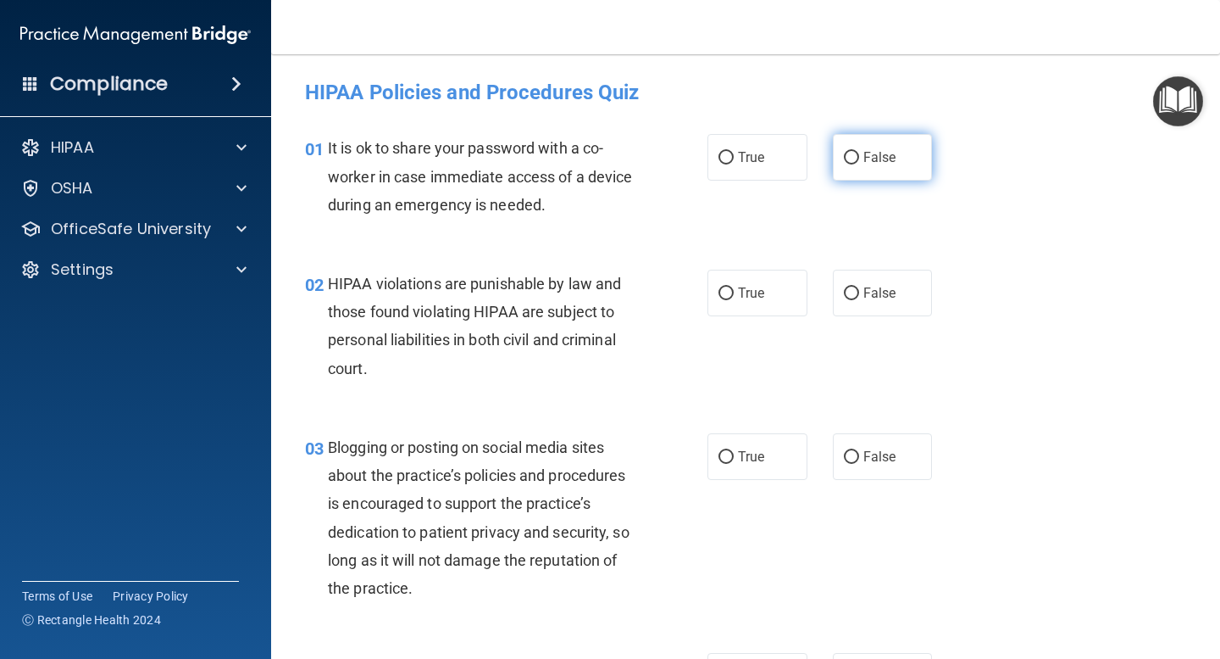
click at [859, 158] on input "False" at bounding box center [851, 158] width 15 height 13
radio input "true"
click at [724, 294] on input "True" at bounding box center [726, 293] width 15 height 13
radio input "true"
click at [866, 459] on span "False" at bounding box center [880, 456] width 33 height 16
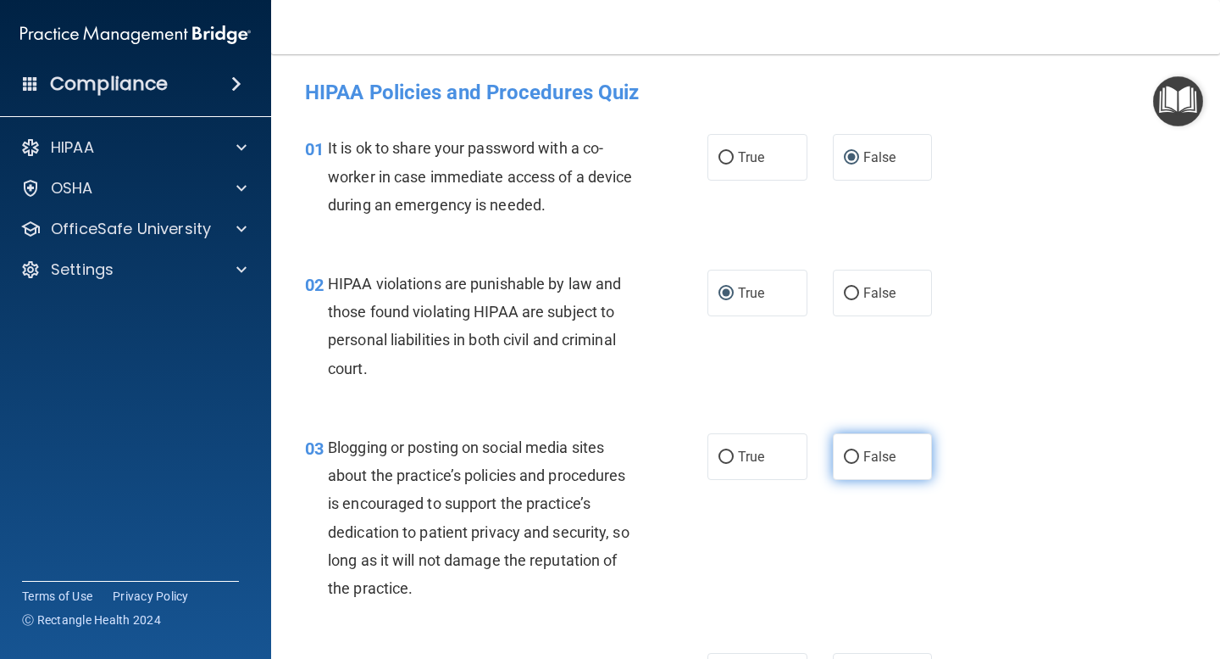
click at [859, 459] on input "False" at bounding box center [851, 457] width 15 height 13
radio input "true"
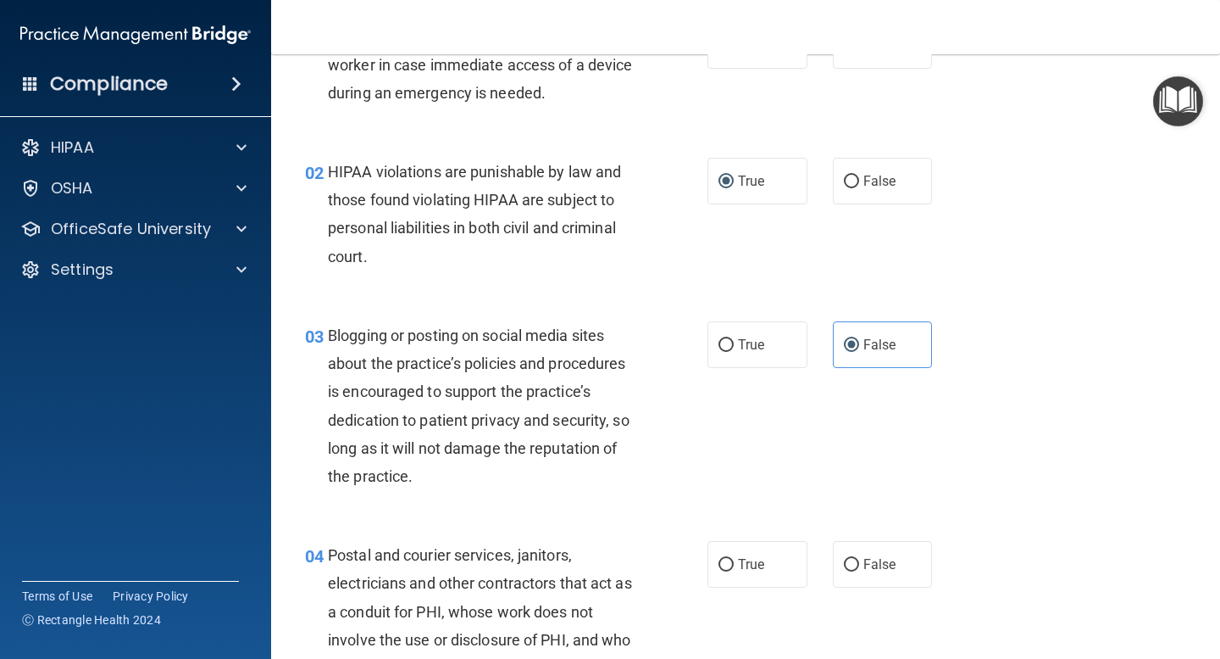
scroll to position [114, 0]
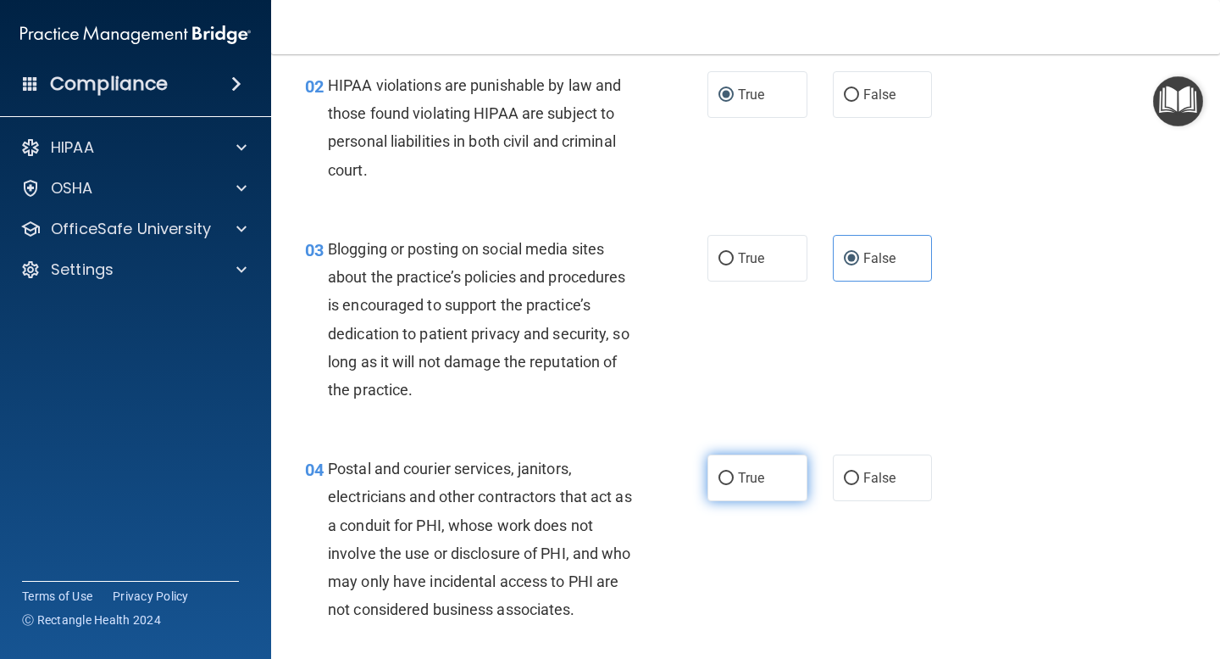
click at [736, 478] on label "True" at bounding box center [758, 477] width 100 height 47
click at [734, 478] on input "True" at bounding box center [726, 478] width 15 height 13
radio input "true"
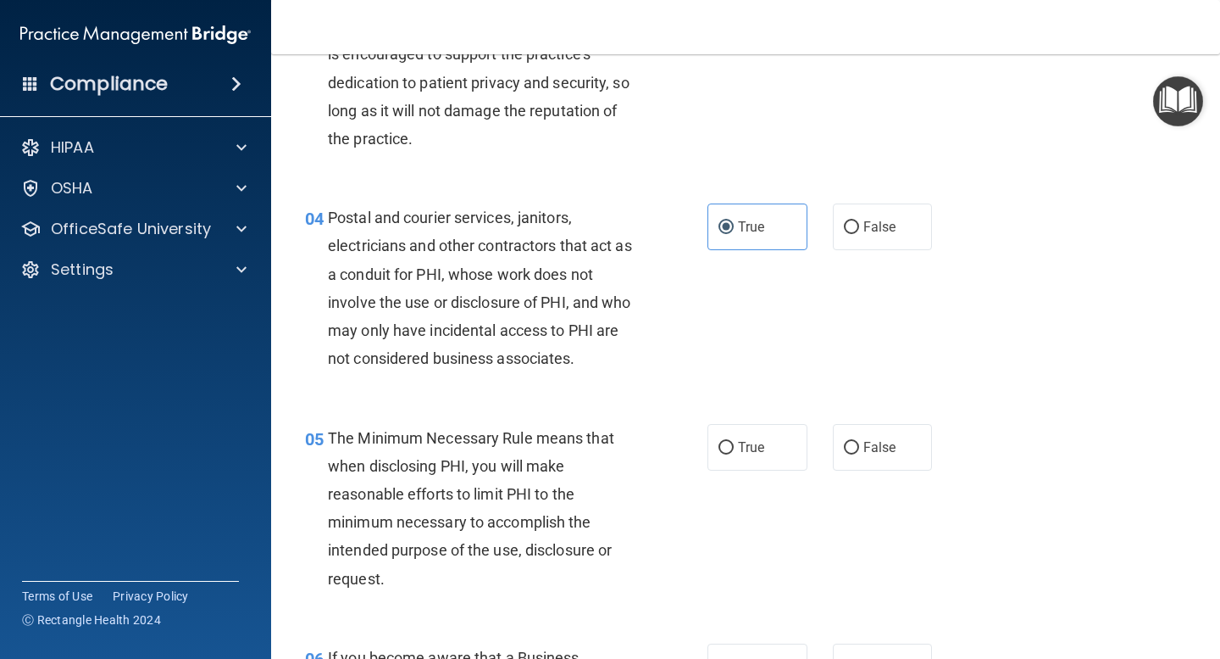
scroll to position [448, 0]
click at [748, 448] on span "True" at bounding box center [751, 449] width 26 height 16
click at [734, 448] on input "True" at bounding box center [726, 449] width 15 height 13
radio input "true"
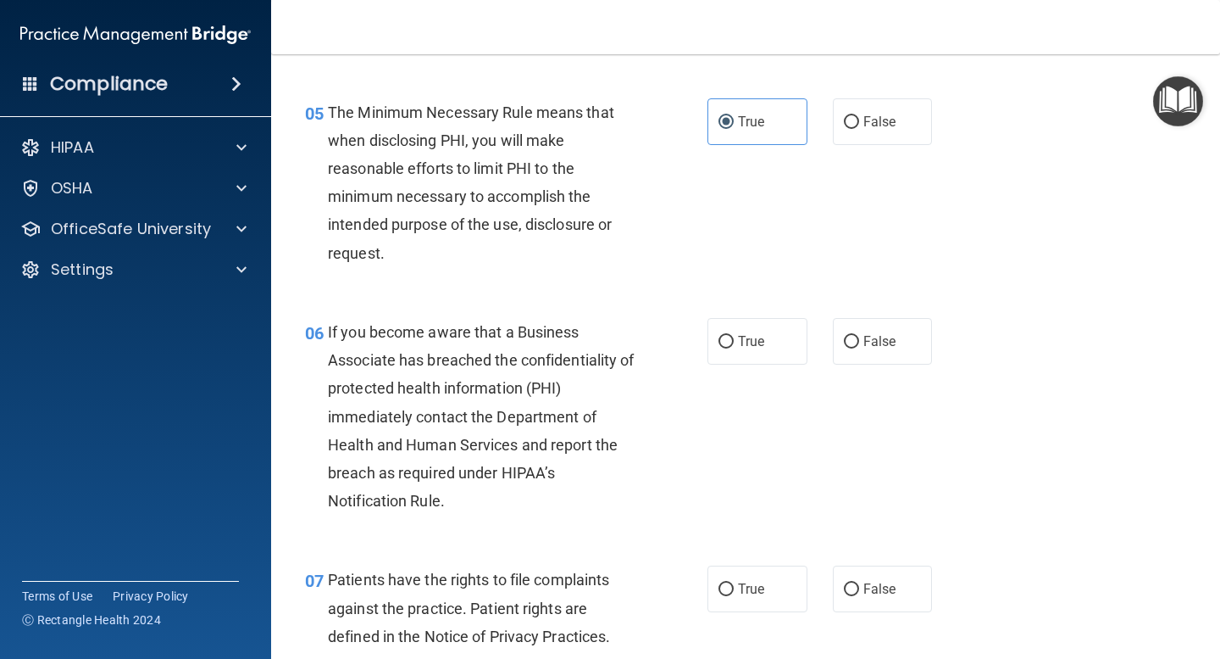
scroll to position [776, 0]
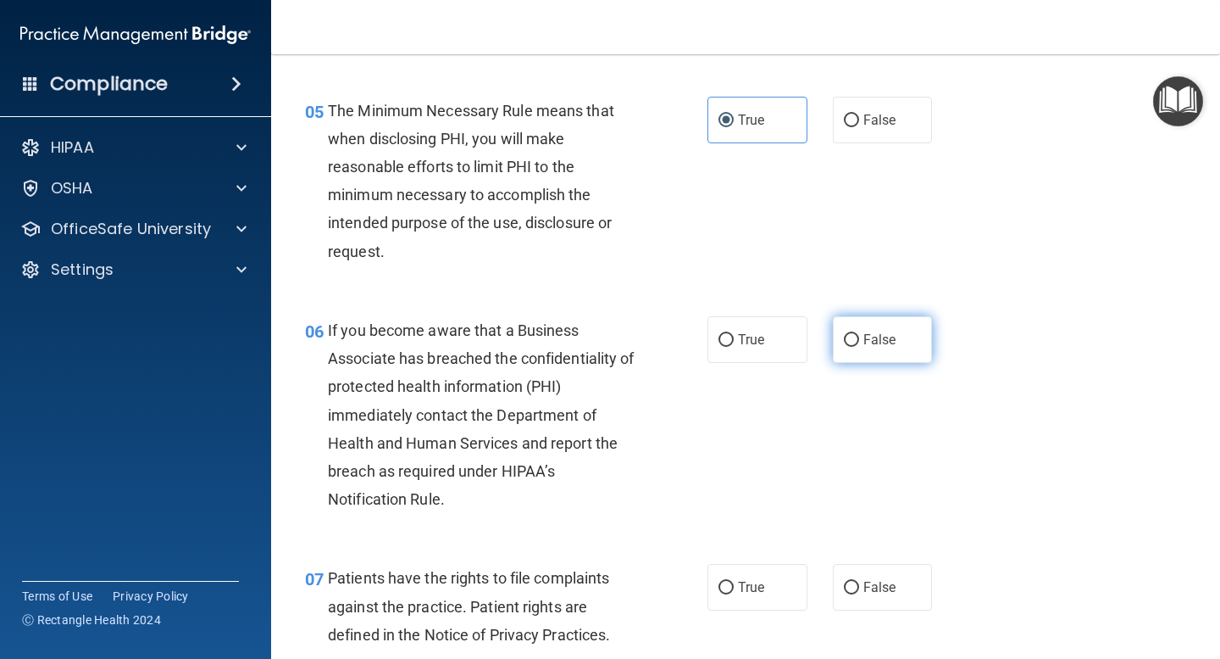
click at [852, 343] on input "False" at bounding box center [851, 340] width 15 height 13
radio input "true"
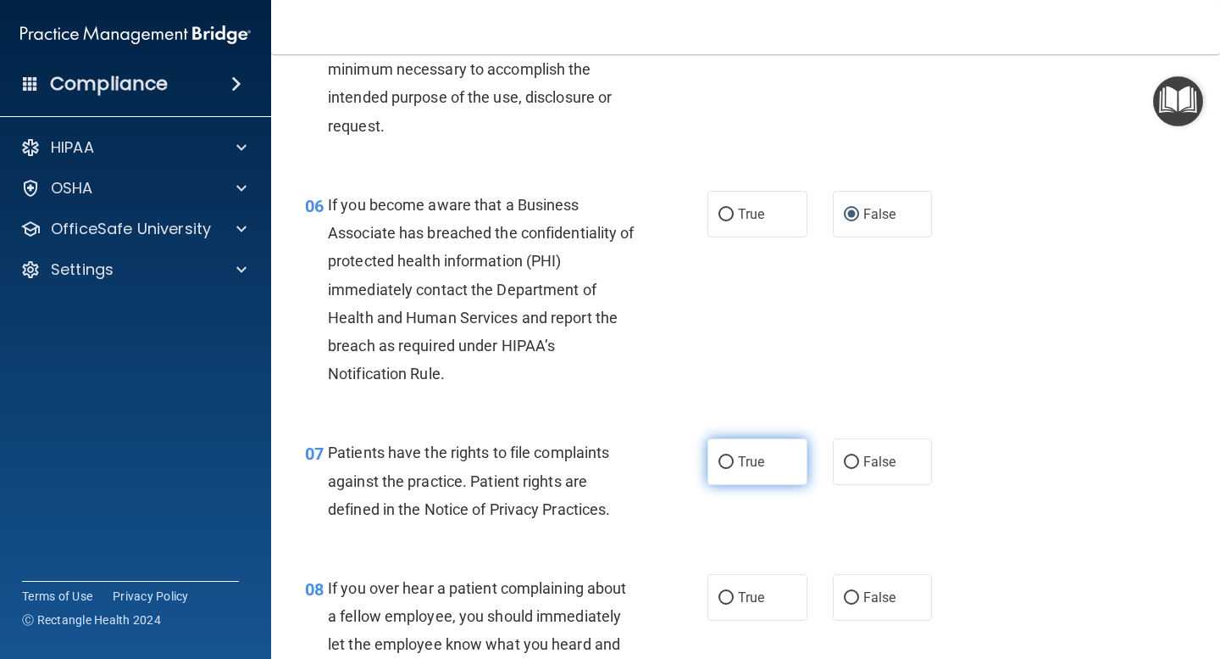
click at [747, 465] on span "True" at bounding box center [751, 461] width 26 height 16
click at [734, 465] on input "True" at bounding box center [726, 462] width 15 height 13
radio input "true"
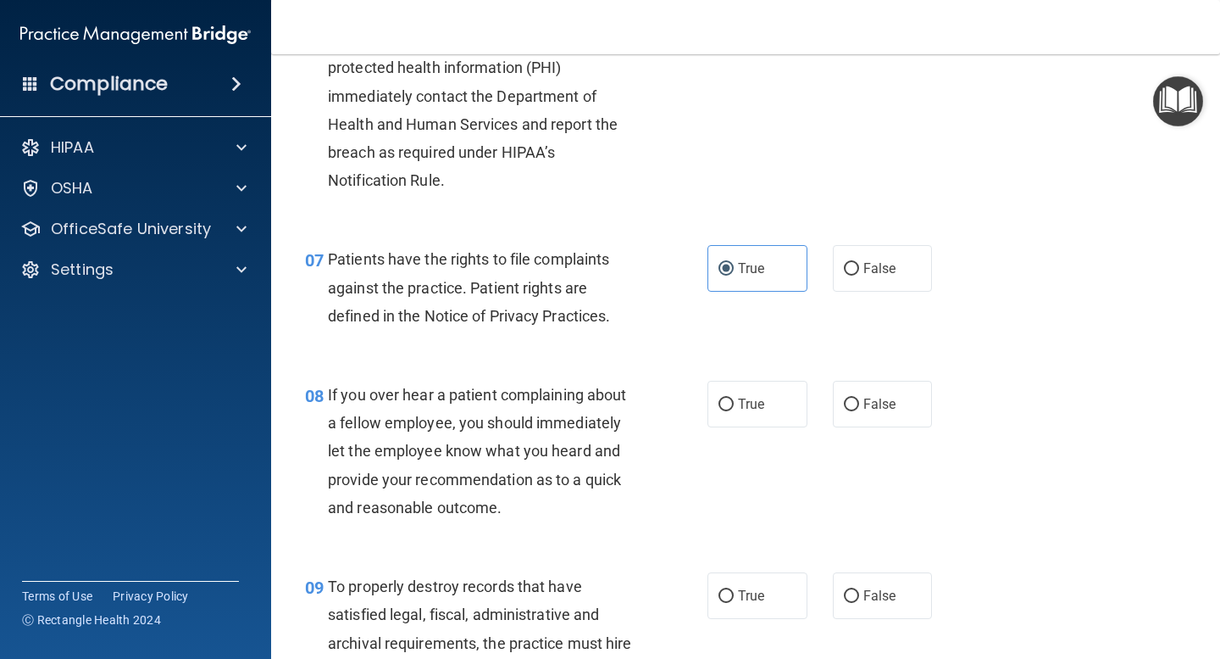
scroll to position [1111, 0]
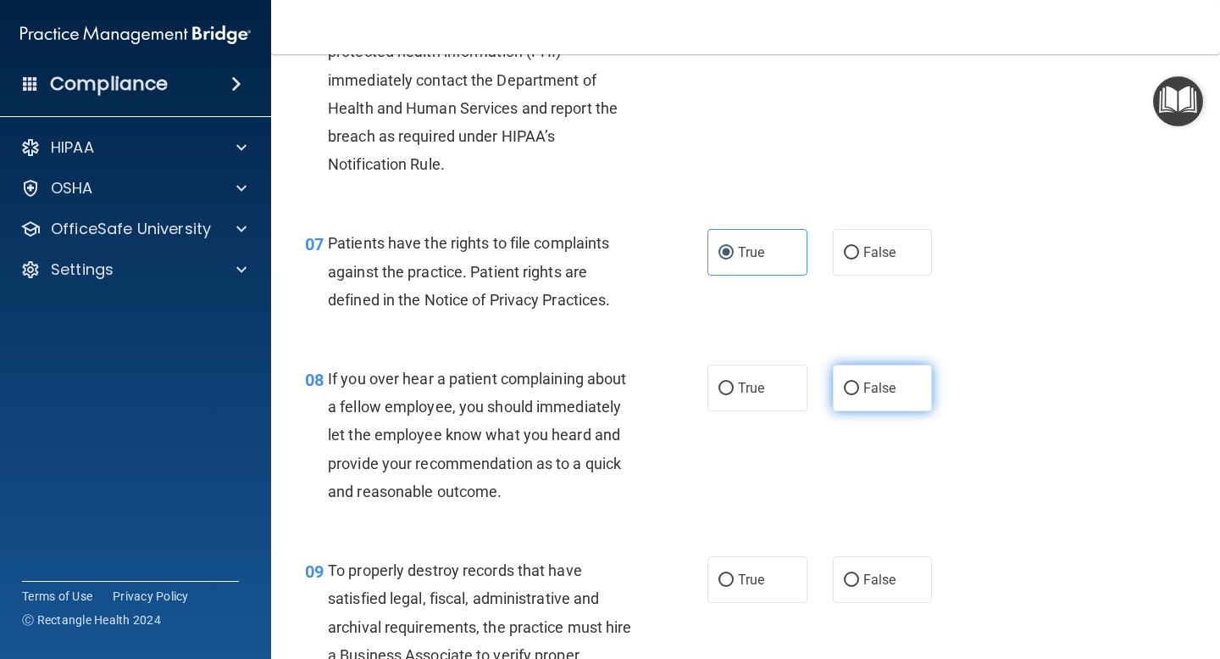
click at [861, 394] on label "False" at bounding box center [883, 387] width 100 height 47
click at [859, 394] on input "False" at bounding box center [851, 388] width 15 height 13
radio input "true"
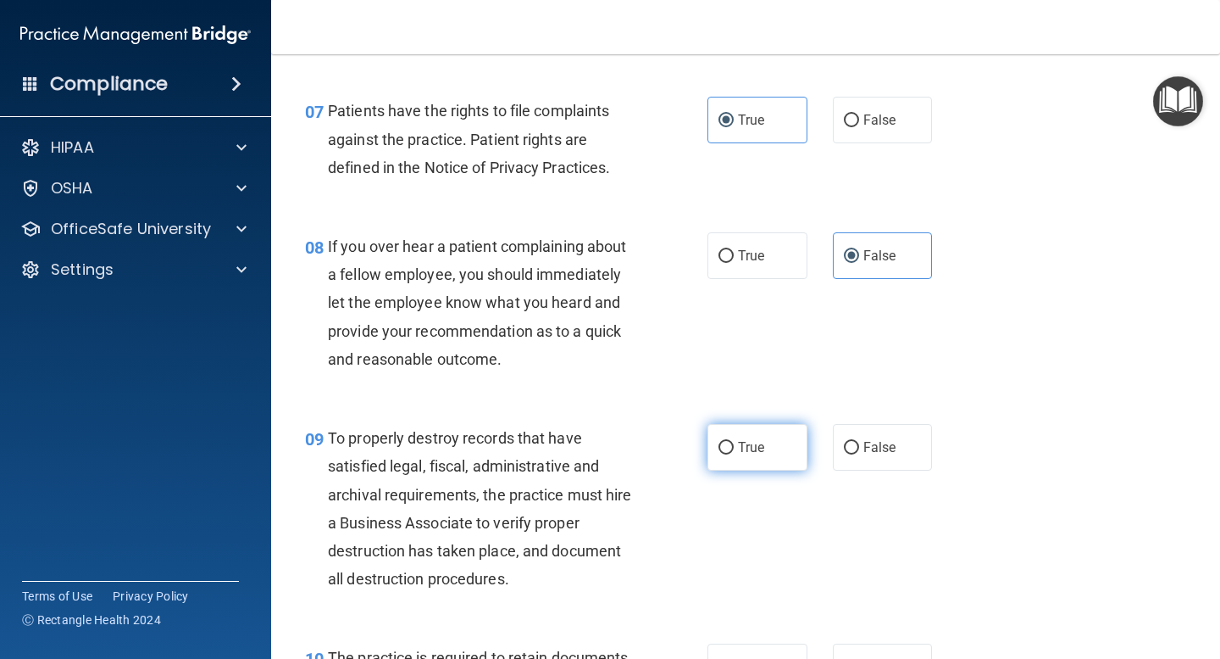
scroll to position [1248, 0]
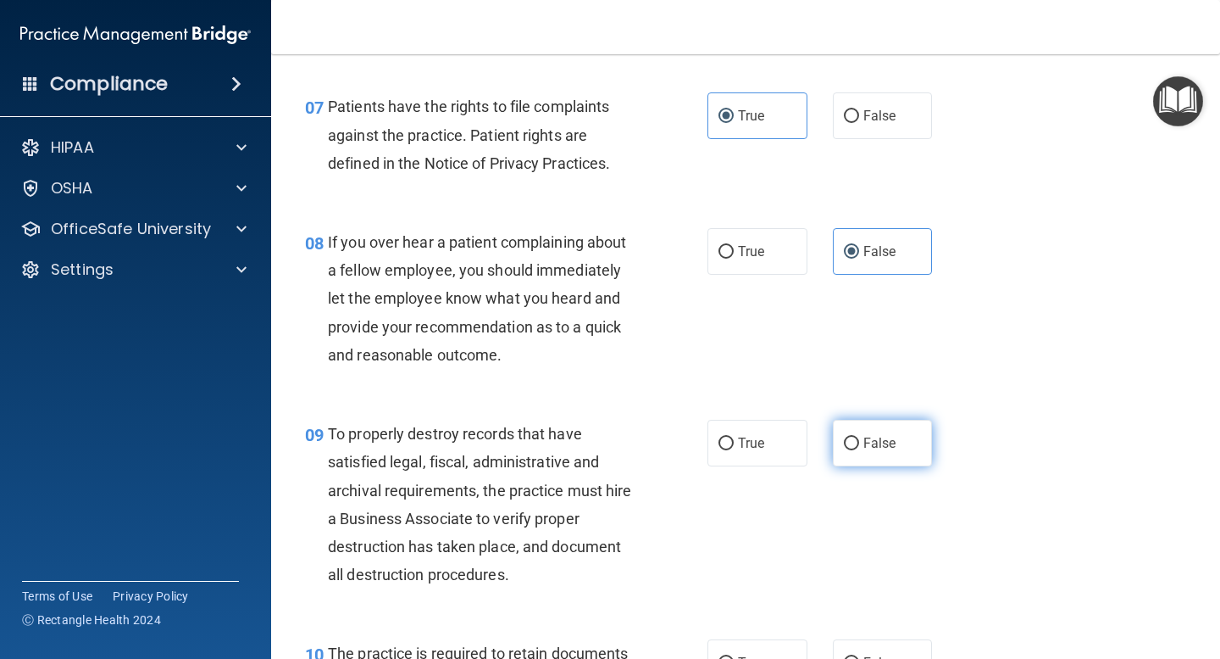
click at [860, 445] on label "False" at bounding box center [883, 443] width 100 height 47
click at [859, 445] on input "False" at bounding box center [851, 443] width 15 height 13
radio input "true"
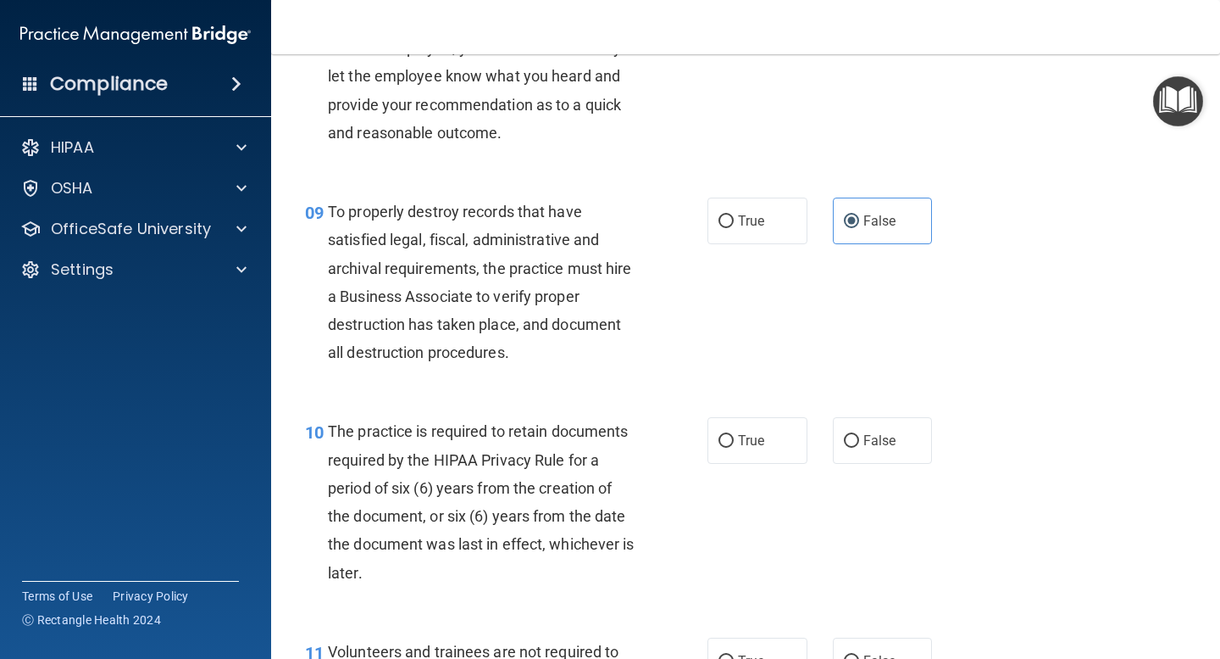
scroll to position [1474, 0]
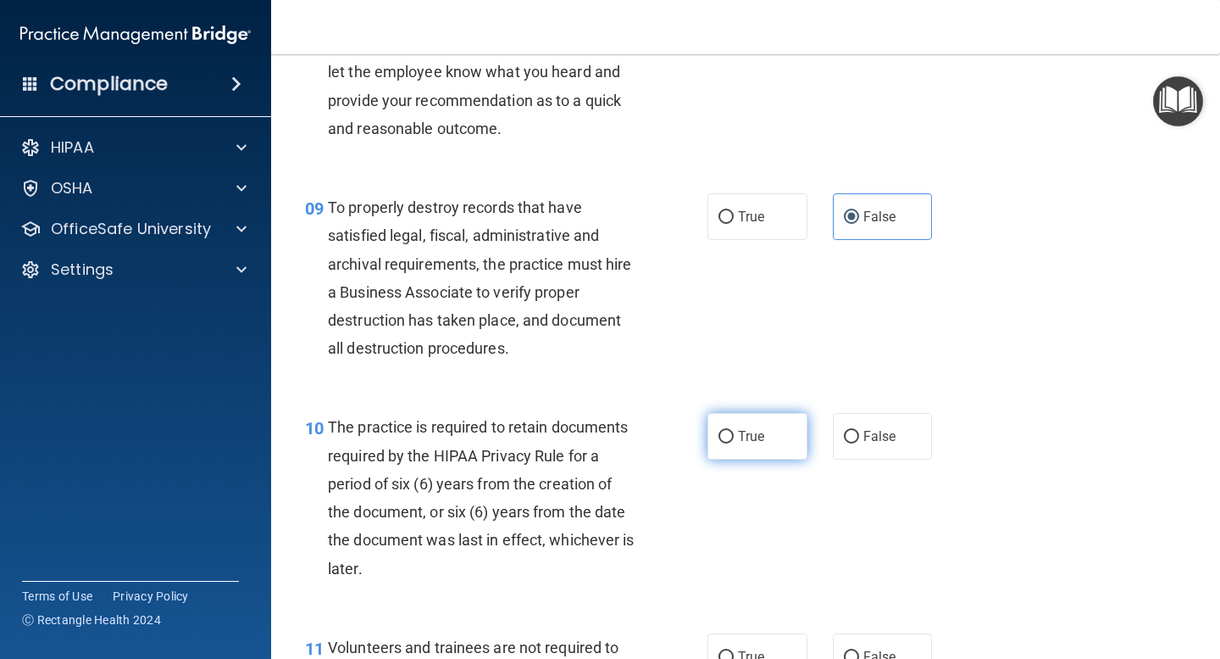
click at [737, 441] on label "True" at bounding box center [758, 436] width 100 height 47
click at [734, 441] on input "True" at bounding box center [726, 437] width 15 height 13
radio input "true"
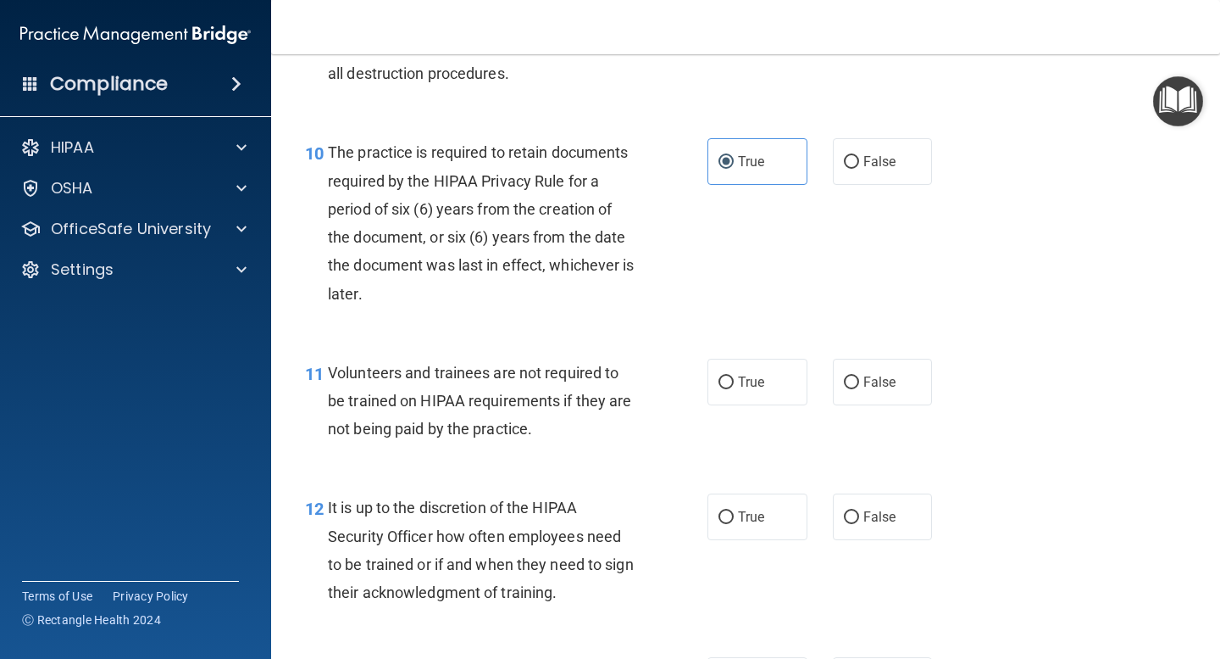
scroll to position [1754, 0]
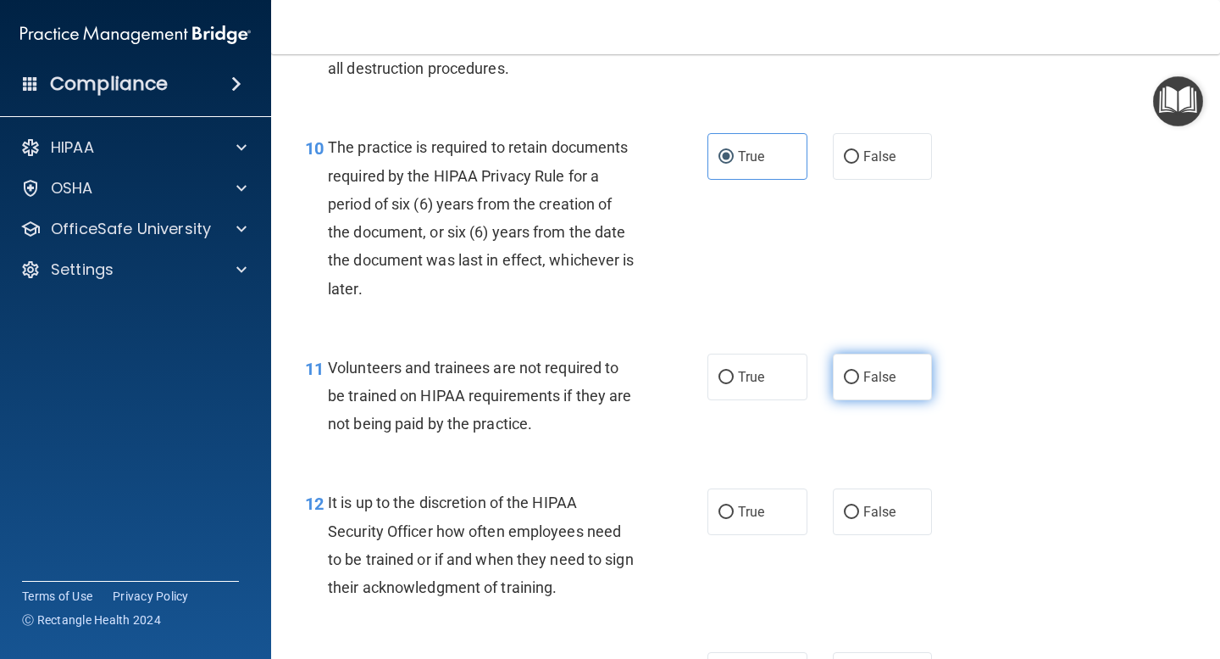
click at [859, 380] on label "False" at bounding box center [883, 376] width 100 height 47
click at [859, 380] on input "False" at bounding box center [851, 377] width 15 height 13
radio input "true"
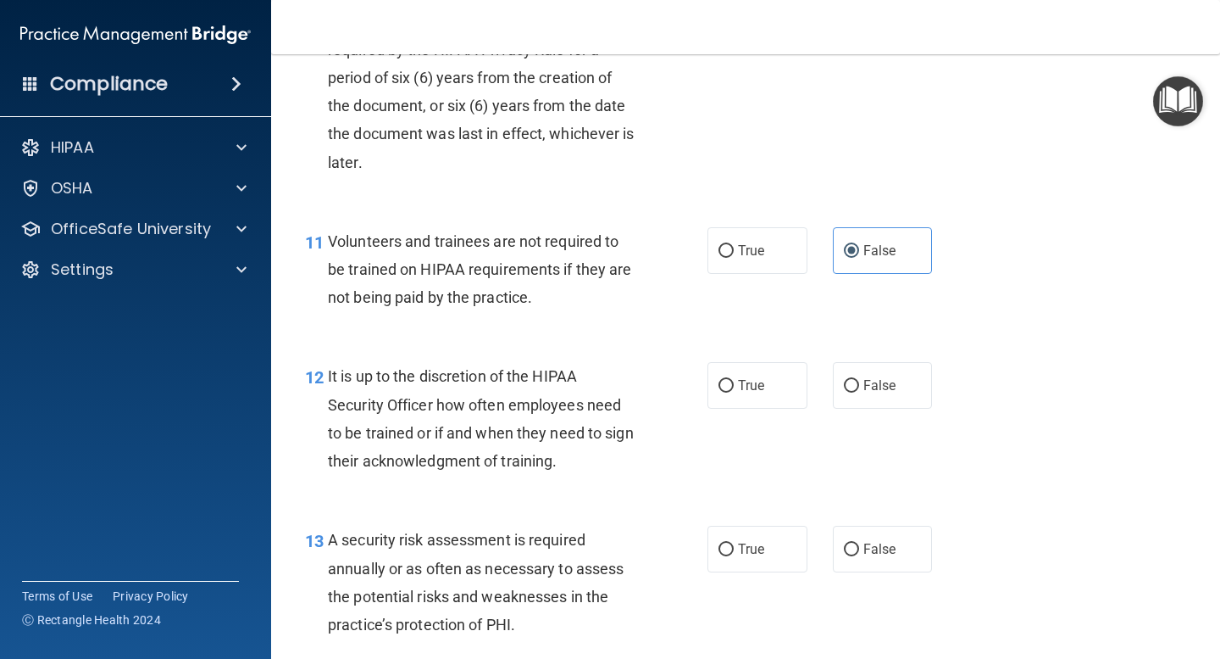
scroll to position [1895, 0]
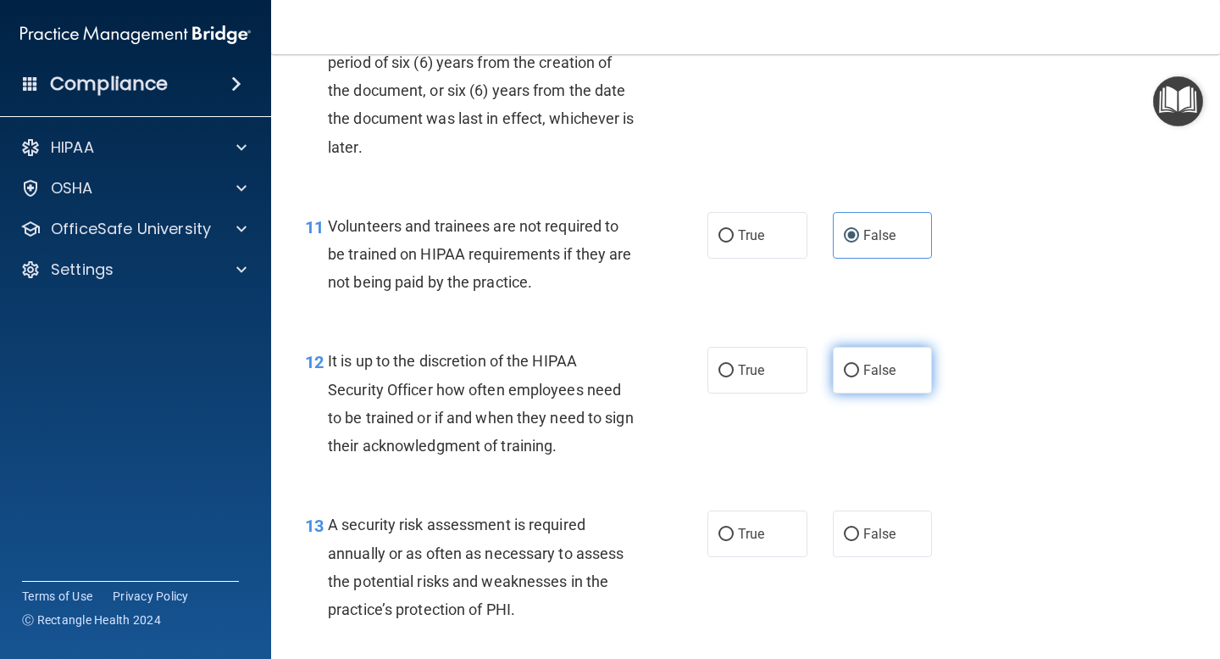
click at [870, 370] on span "False" at bounding box center [880, 370] width 33 height 16
click at [859, 370] on input "False" at bounding box center [851, 370] width 15 height 13
radio input "true"
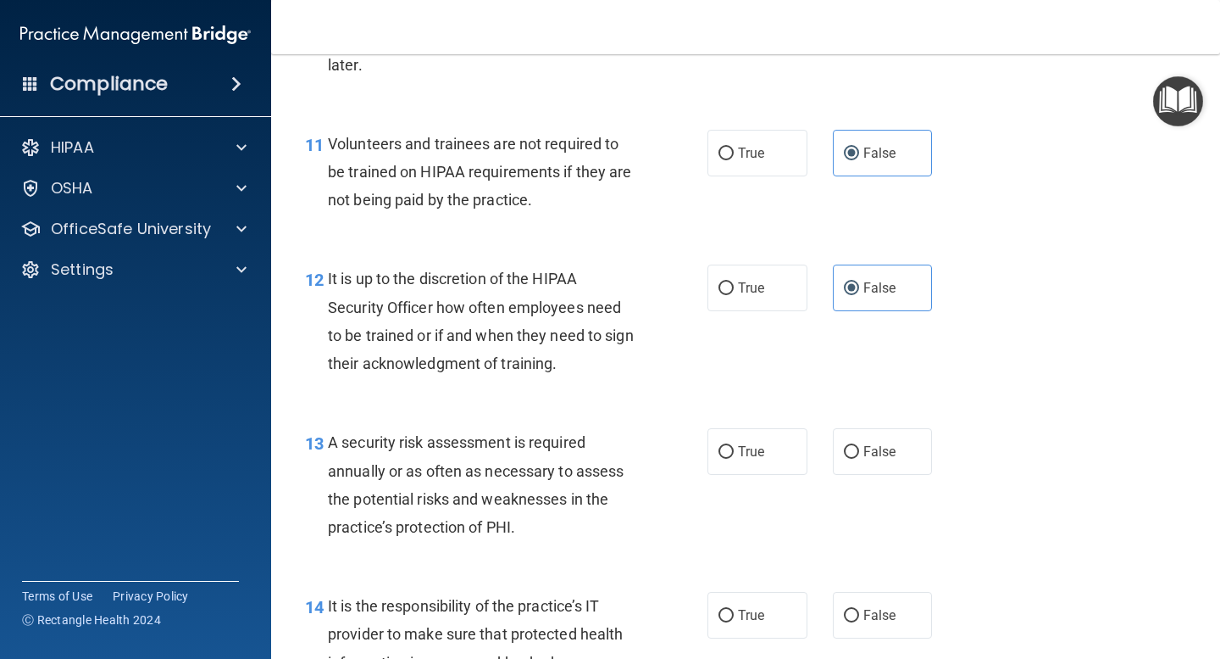
scroll to position [2007, 0]
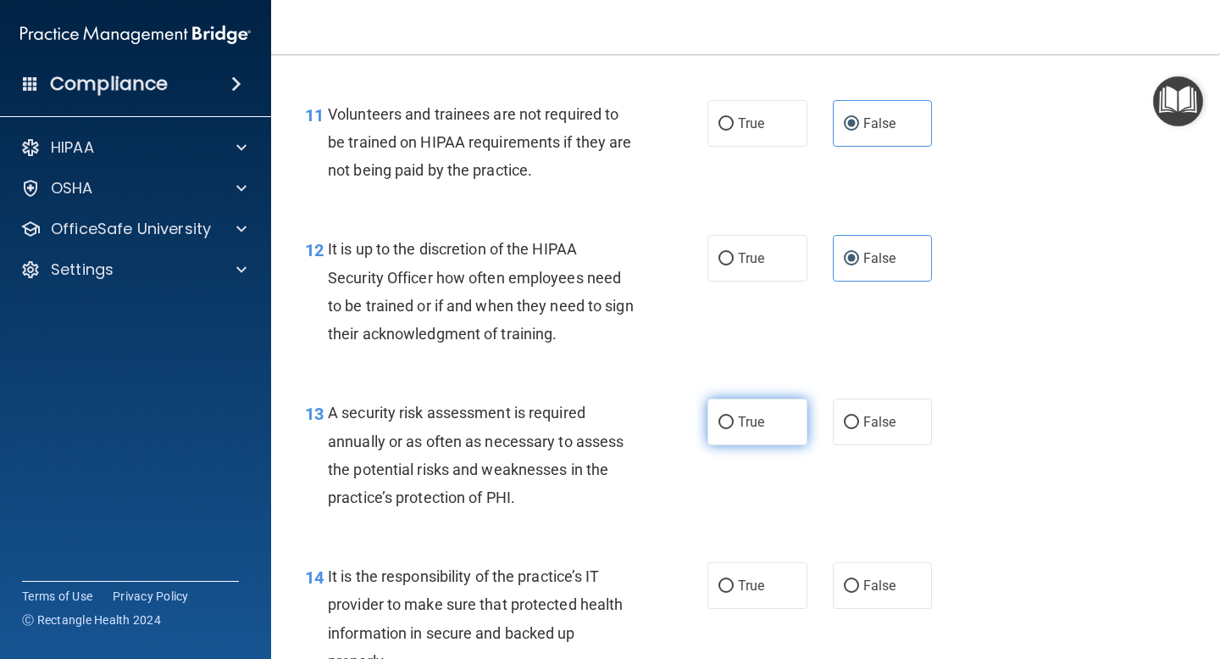
click at [746, 431] on label "True" at bounding box center [758, 421] width 100 height 47
click at [734, 429] on input "True" at bounding box center [726, 422] width 15 height 13
radio input "true"
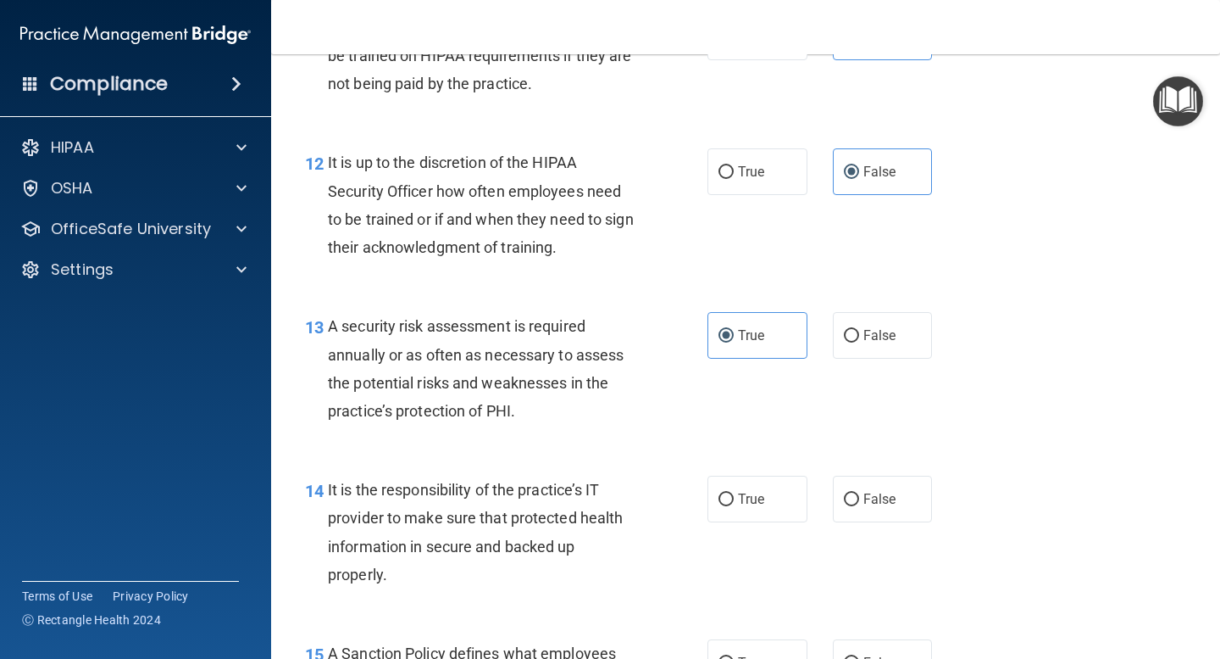
scroll to position [2098, 0]
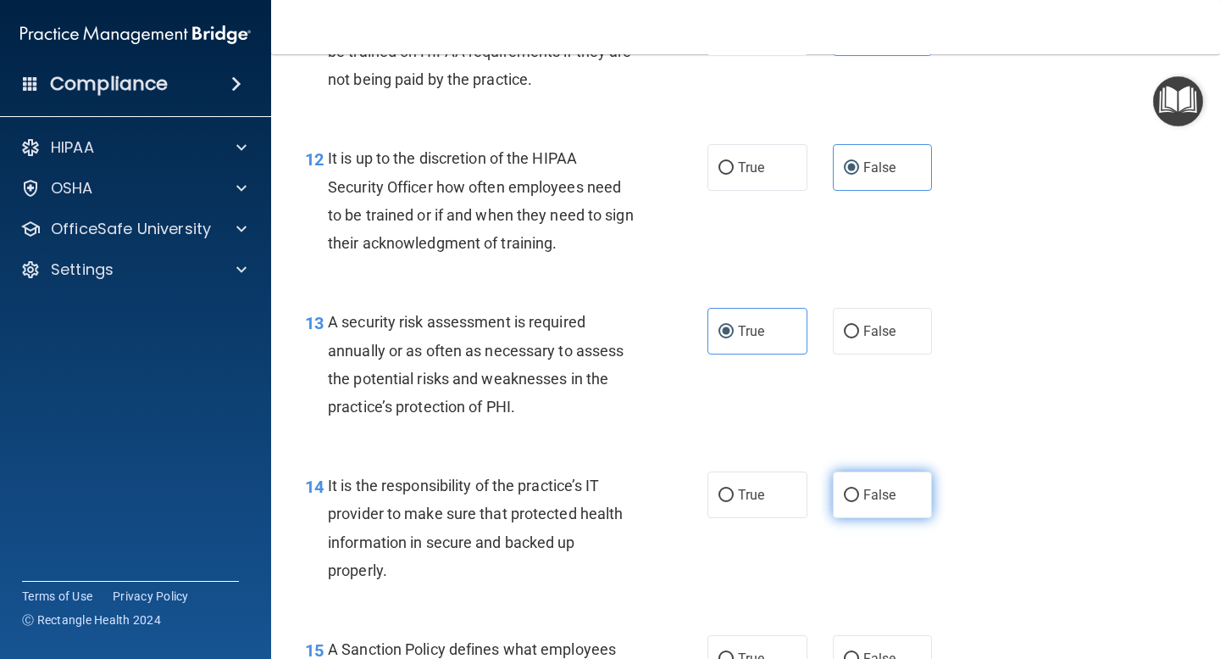
click at [864, 495] on span "False" at bounding box center [880, 495] width 33 height 16
click at [859, 495] on input "False" at bounding box center [851, 495] width 15 height 13
radio input "true"
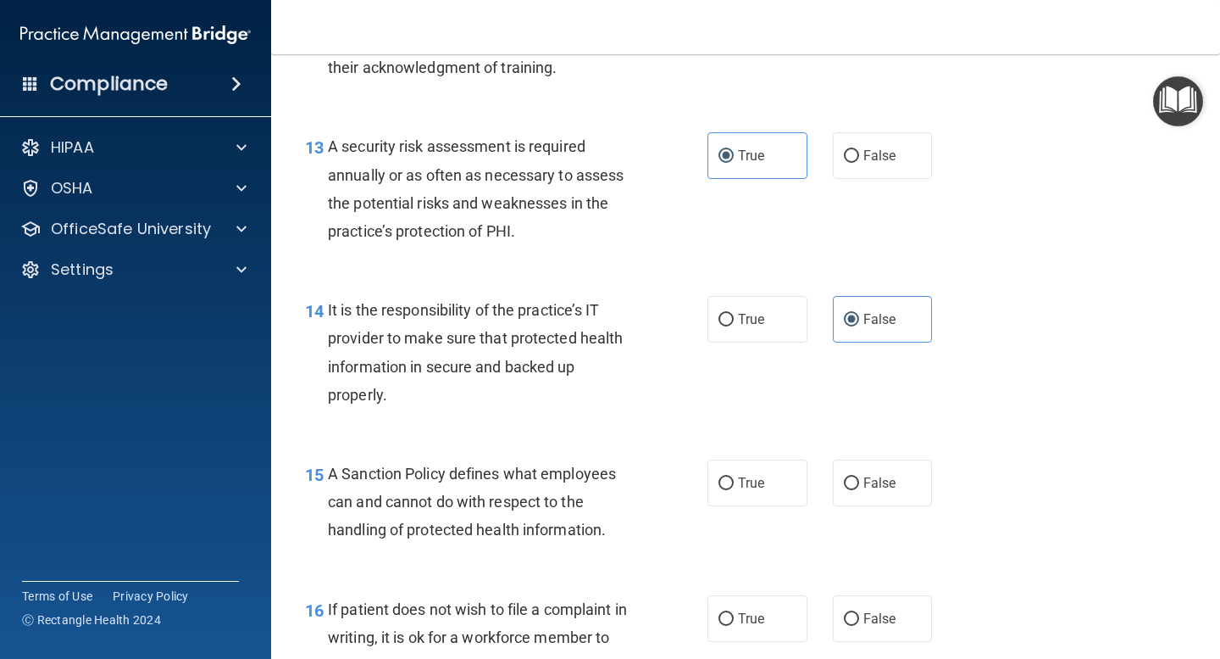
scroll to position [2280, 0]
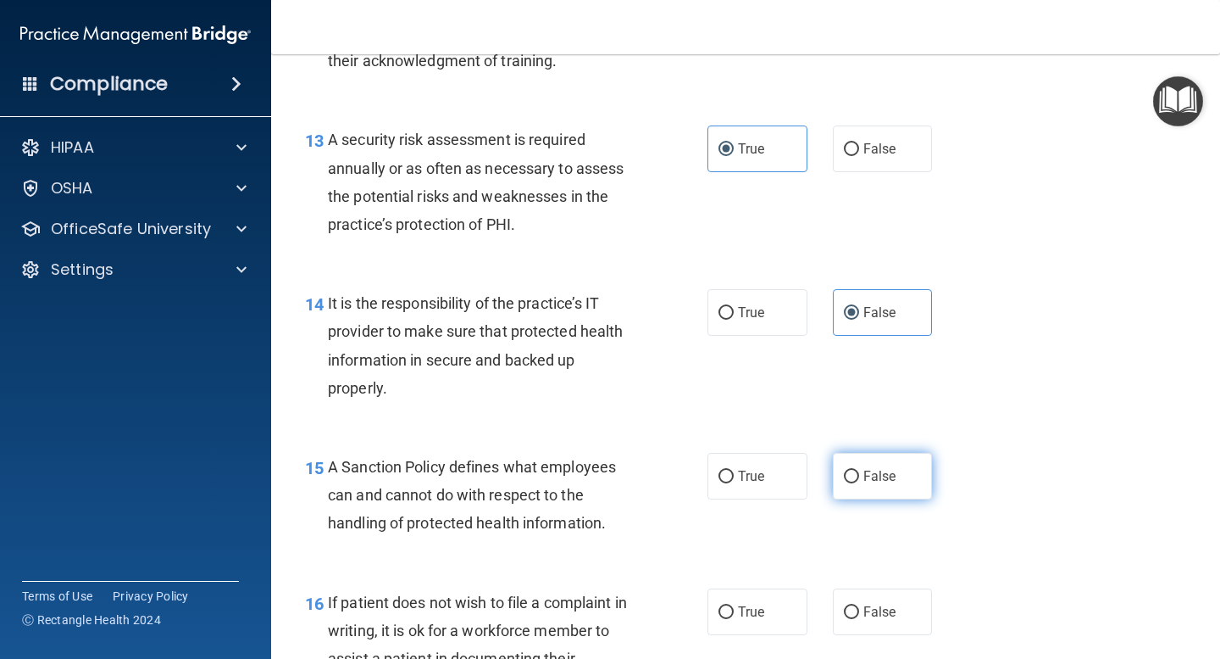
click at [861, 487] on label "False" at bounding box center [883, 476] width 100 height 47
click at [859, 483] on input "False" at bounding box center [851, 476] width 15 height 13
radio input "true"
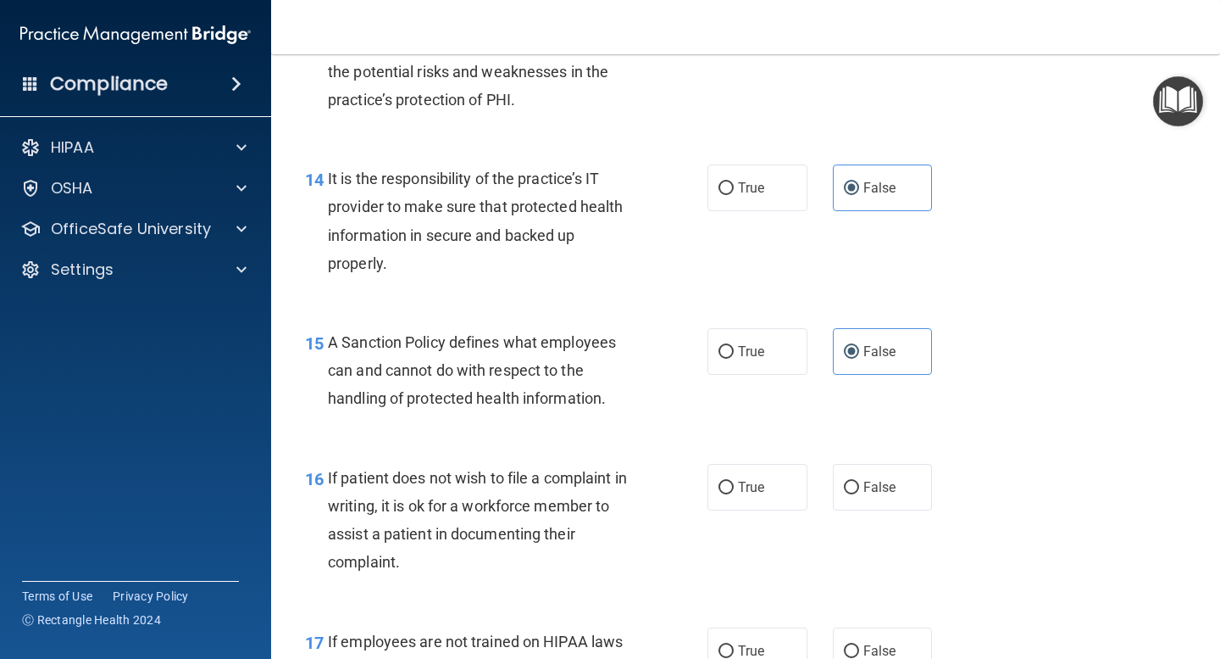
scroll to position [2408, 0]
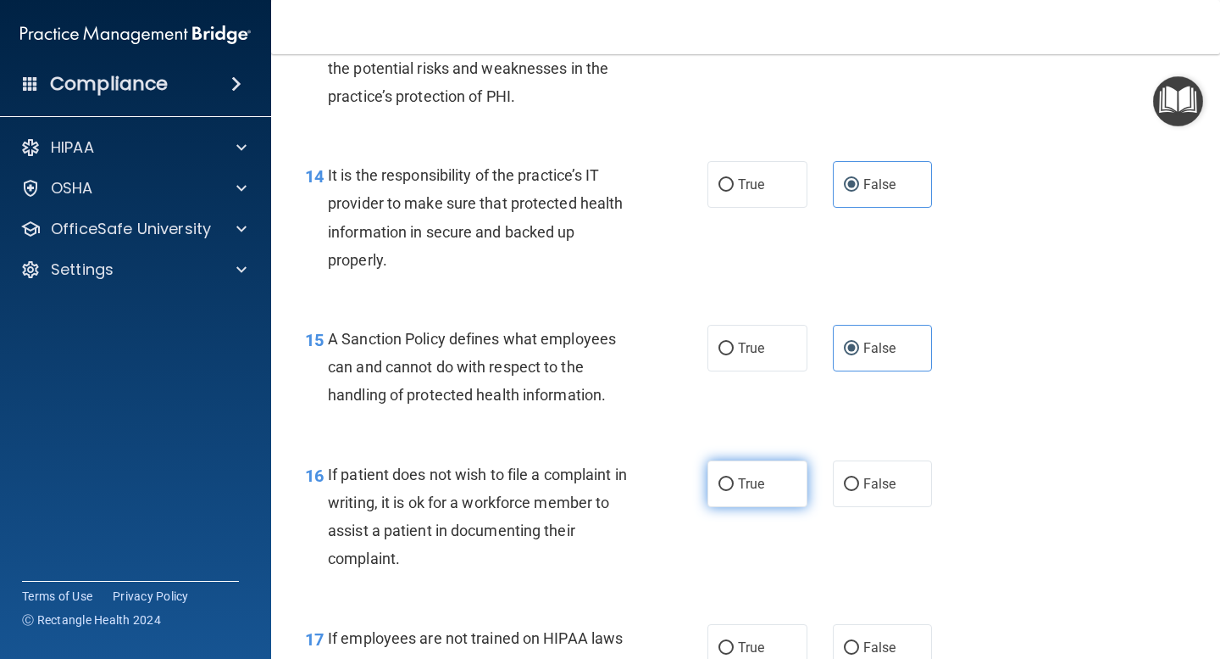
click at [767, 498] on label "True" at bounding box center [758, 483] width 100 height 47
click at [734, 491] on input "True" at bounding box center [726, 484] width 15 height 13
radio input "true"
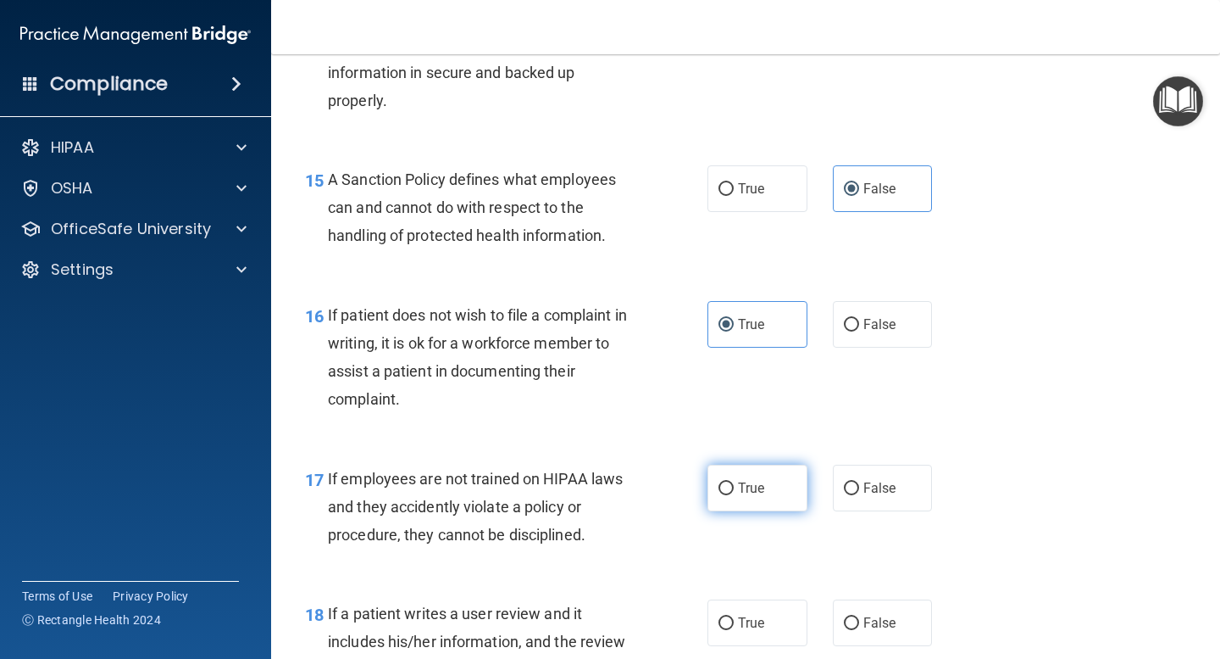
scroll to position [2572, 0]
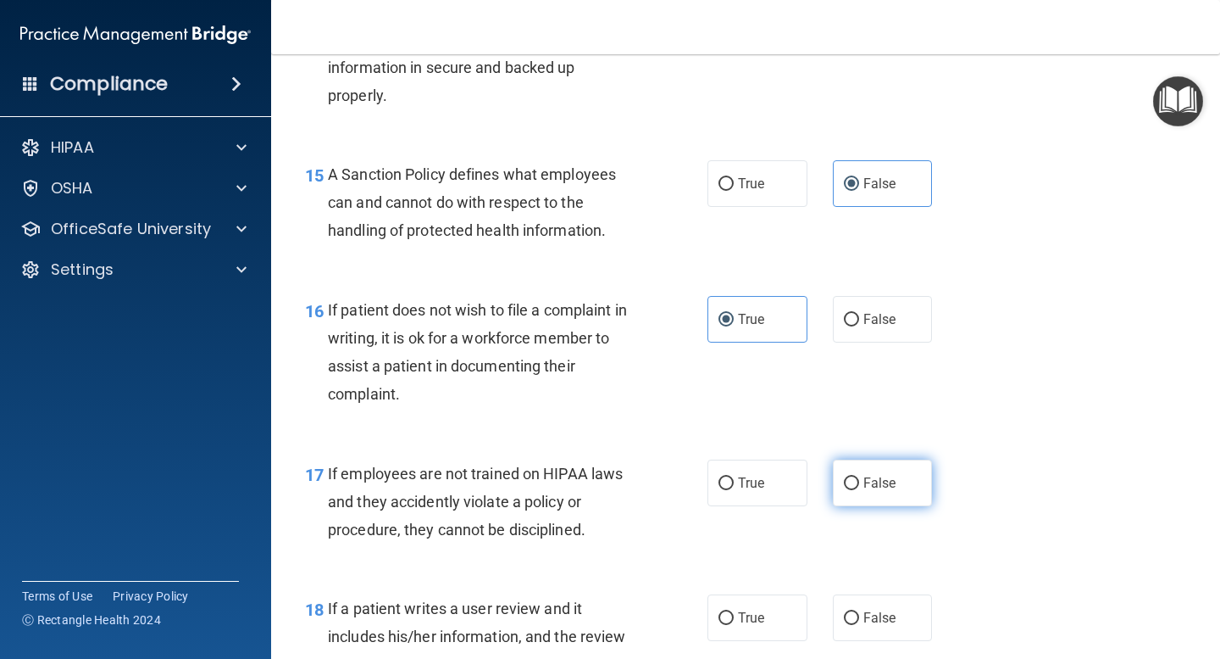
click at [891, 488] on span "False" at bounding box center [880, 483] width 33 height 16
click at [859, 488] on input "False" at bounding box center [851, 483] width 15 height 13
radio input "true"
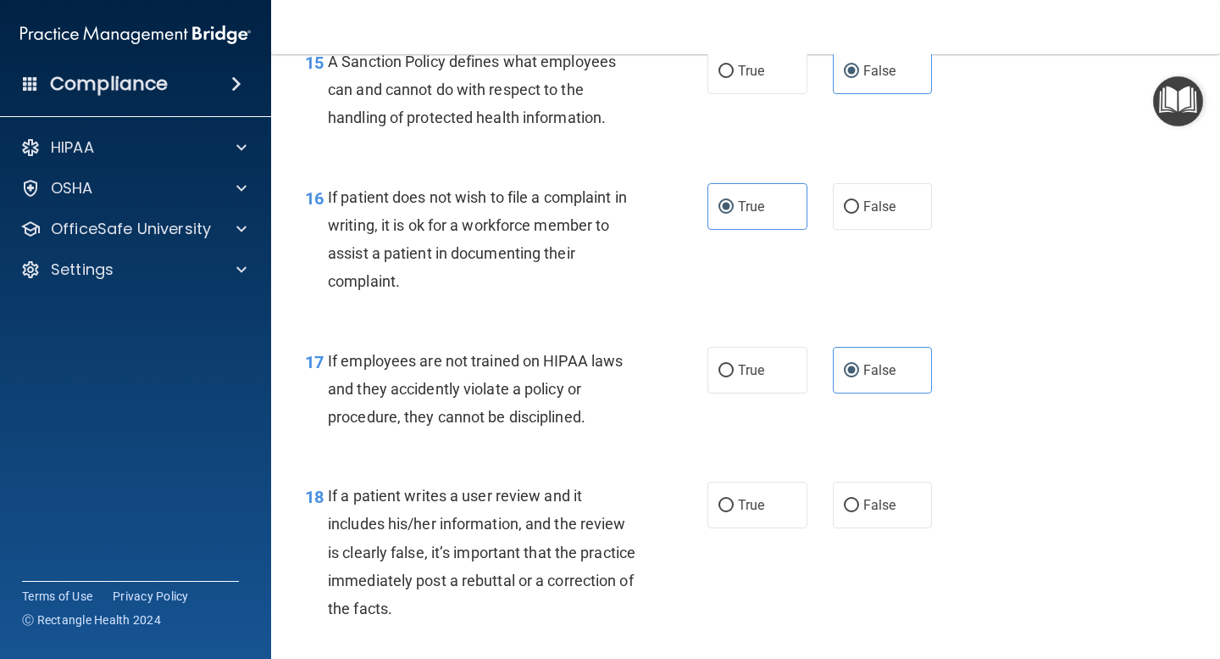
scroll to position [2707, 0]
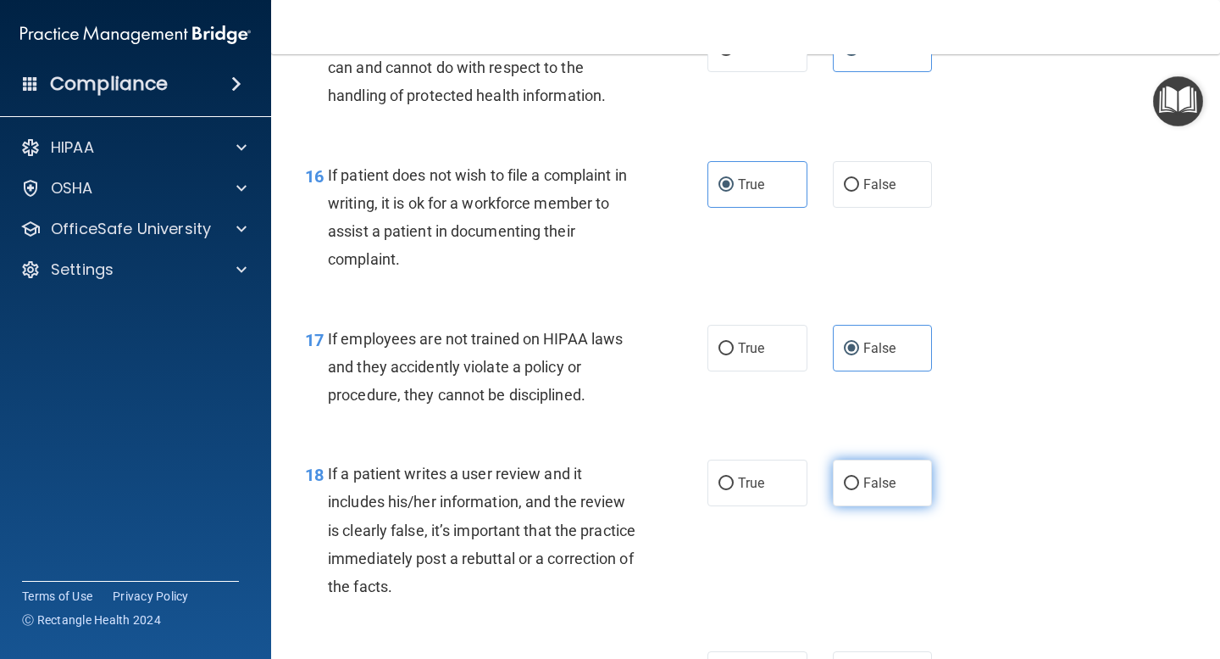
click at [904, 489] on label "False" at bounding box center [883, 482] width 100 height 47
click at [859, 489] on input "False" at bounding box center [851, 483] width 15 height 13
radio input "true"
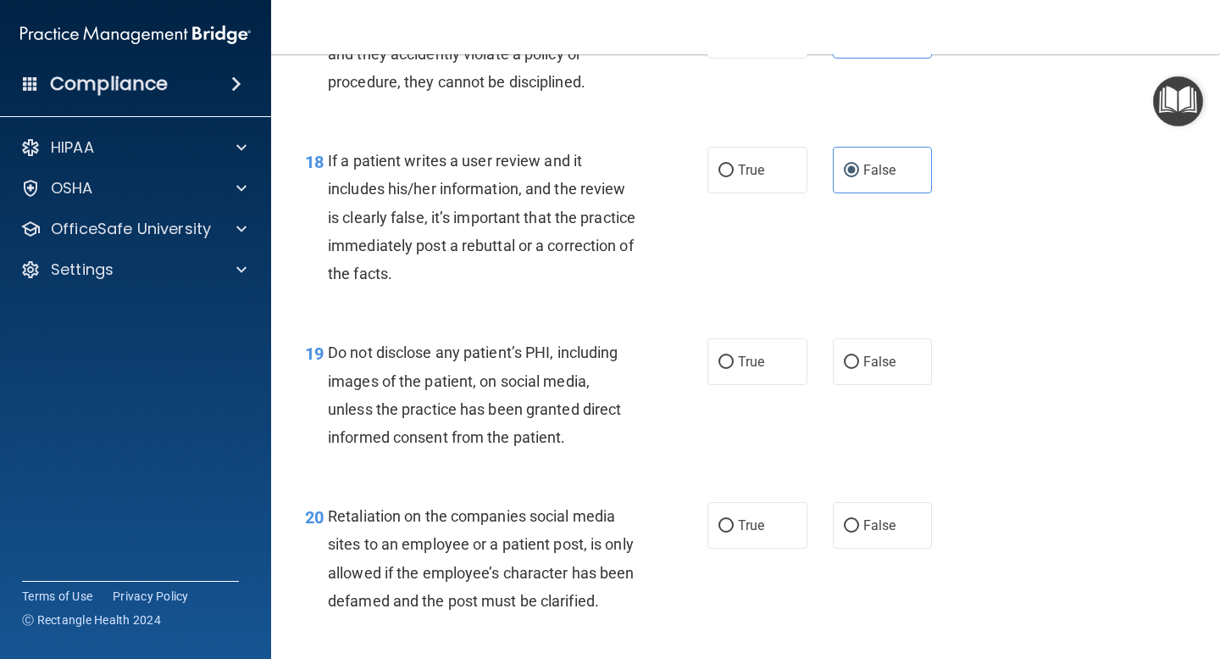
scroll to position [3026, 0]
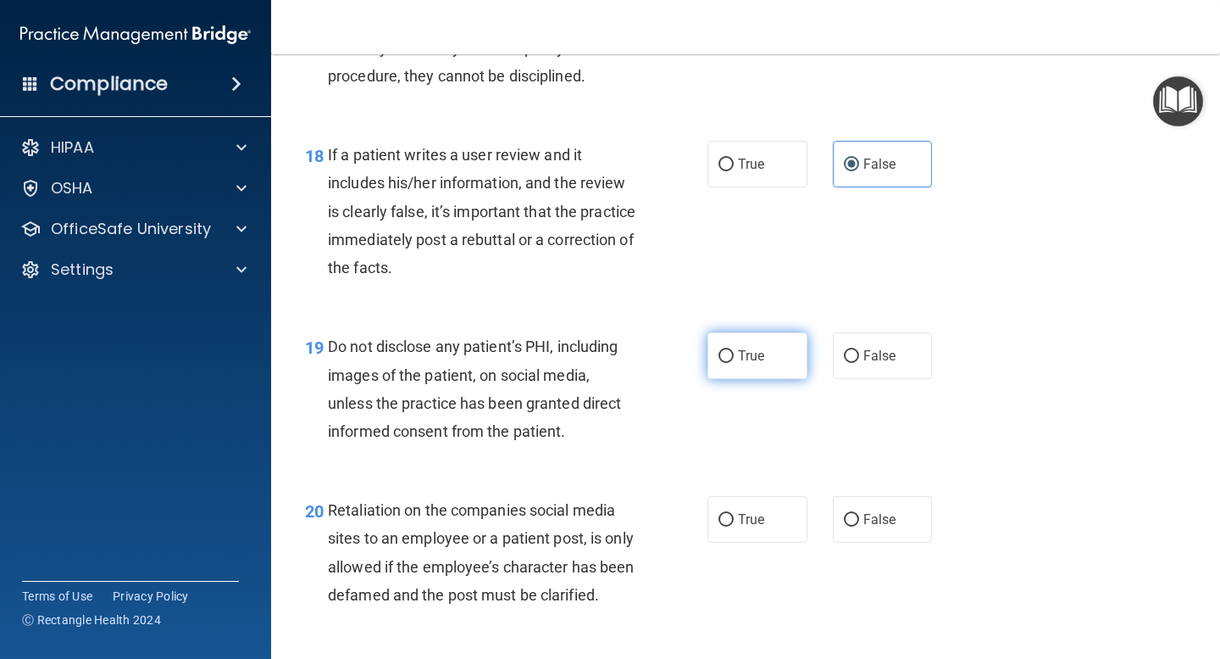
click at [765, 370] on label "True" at bounding box center [758, 355] width 100 height 47
click at [734, 363] on input "True" at bounding box center [726, 356] width 15 height 13
radio input "true"
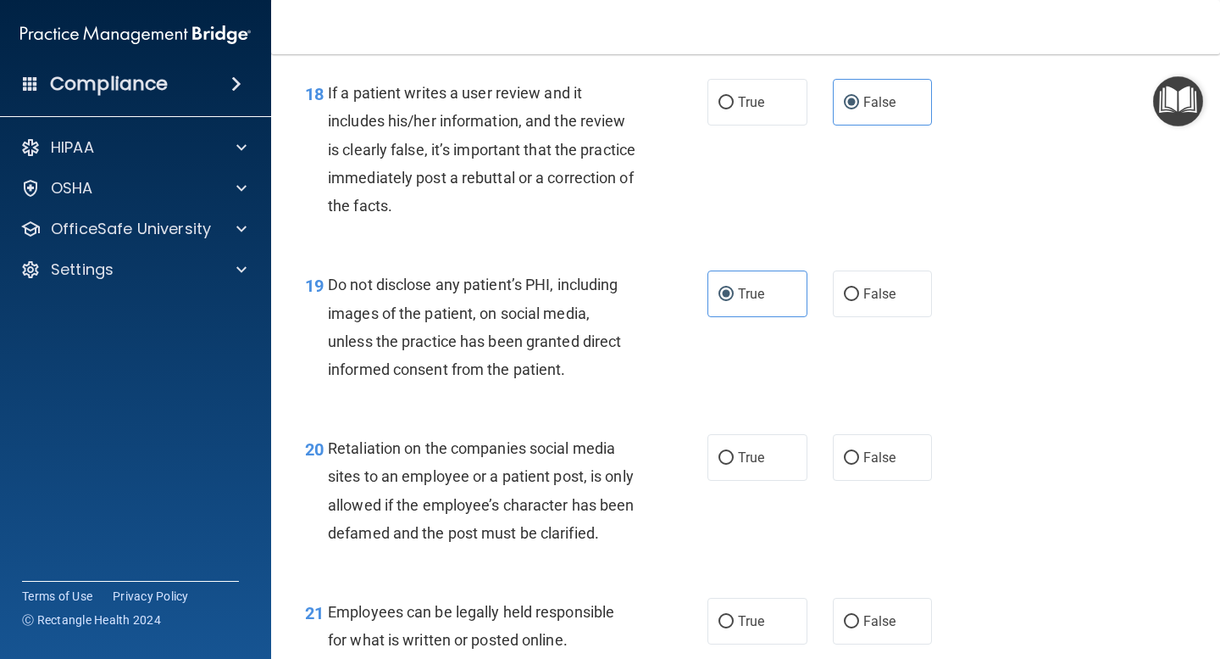
scroll to position [3106, 0]
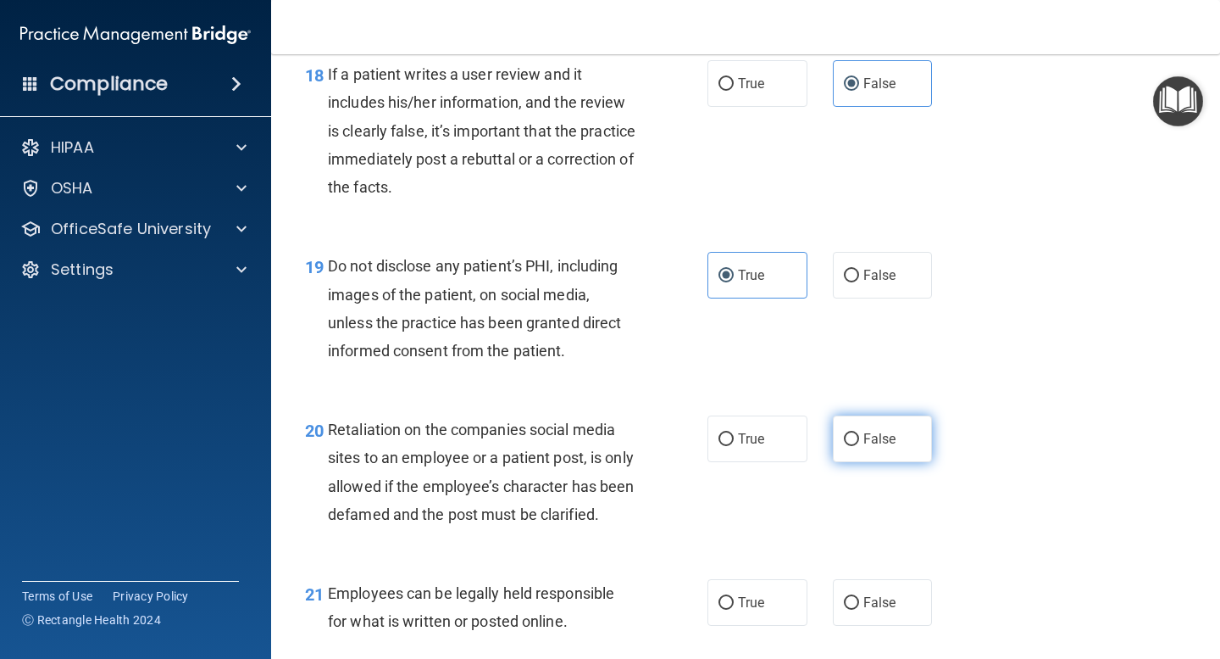
click at [890, 446] on span "False" at bounding box center [880, 439] width 33 height 16
click at [859, 446] on input "False" at bounding box center [851, 439] width 15 height 13
radio input "true"
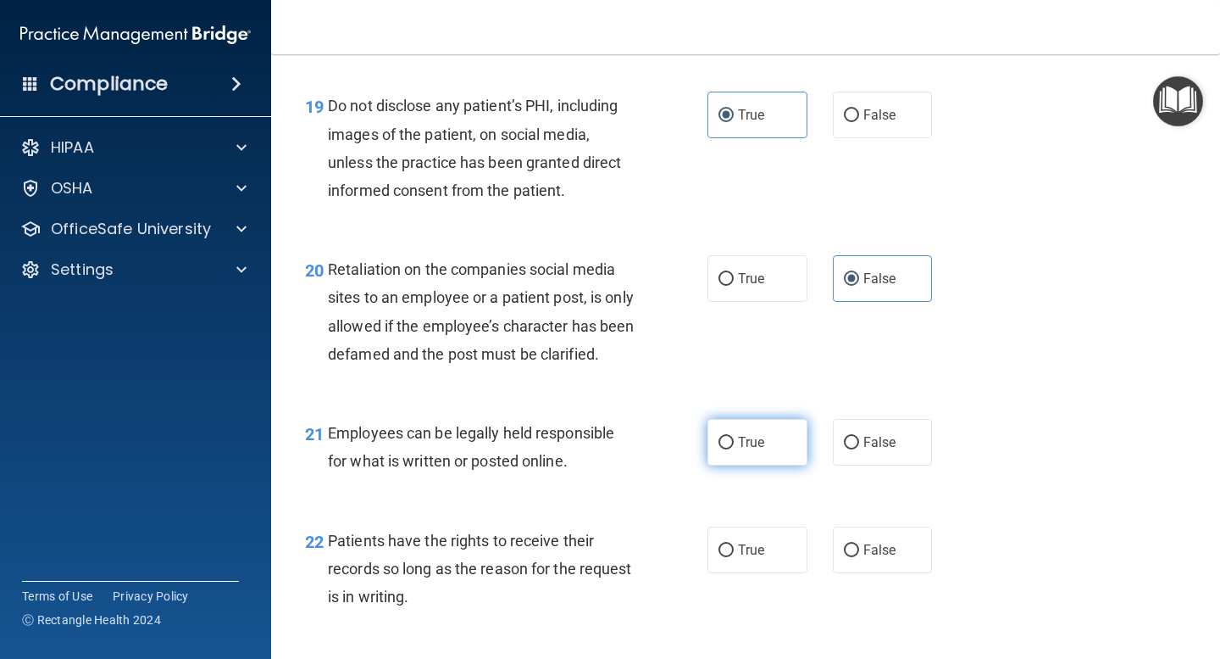
scroll to position [3278, 0]
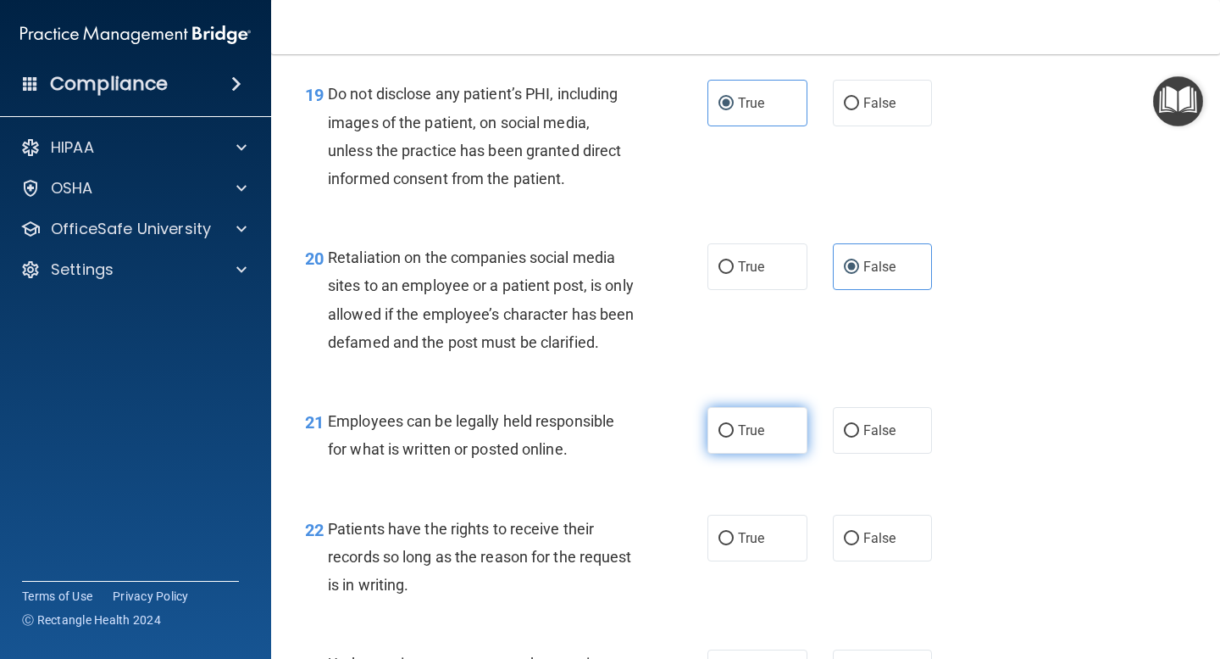
click at [759, 438] on span "True" at bounding box center [751, 430] width 26 height 16
click at [734, 437] on input "True" at bounding box center [726, 431] width 15 height 13
radio input "true"
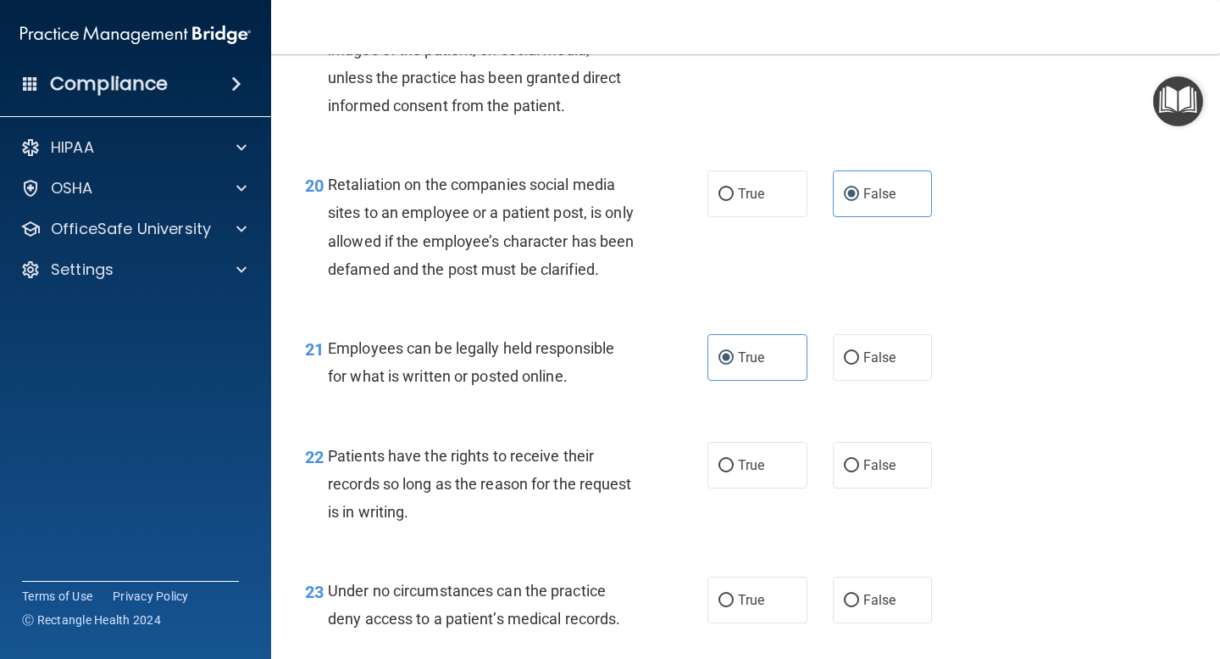
scroll to position [3367, 0]
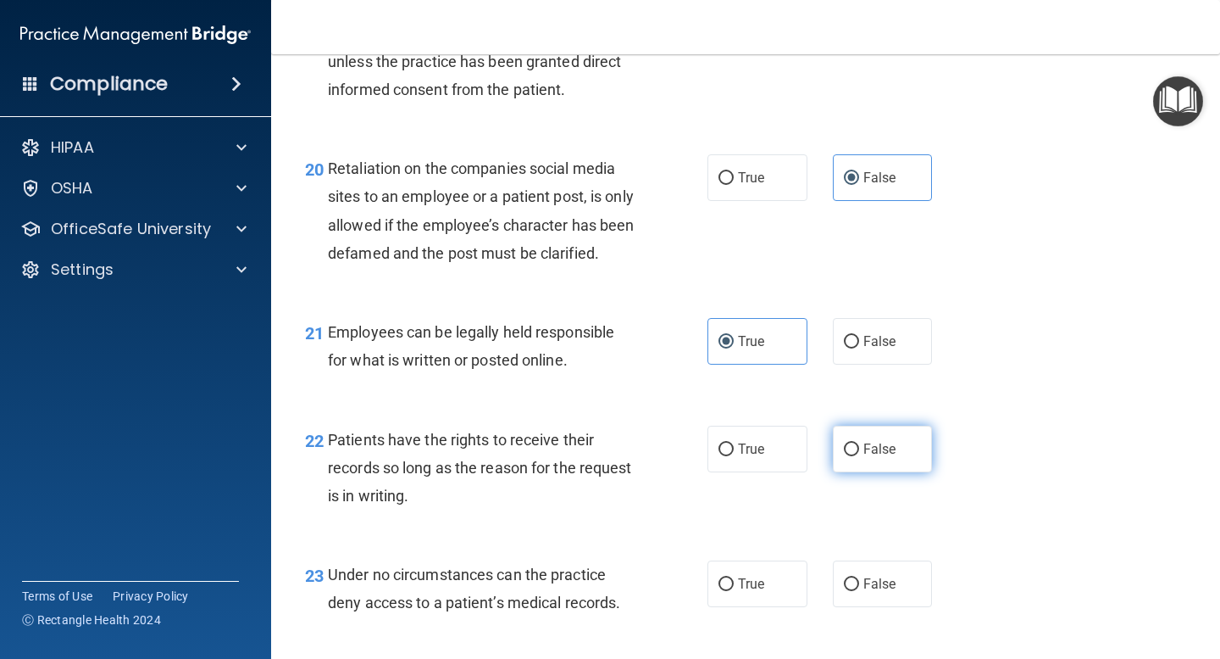
click at [865, 457] on span "False" at bounding box center [880, 449] width 33 height 16
click at [859, 456] on input "False" at bounding box center [851, 449] width 15 height 13
radio input "true"
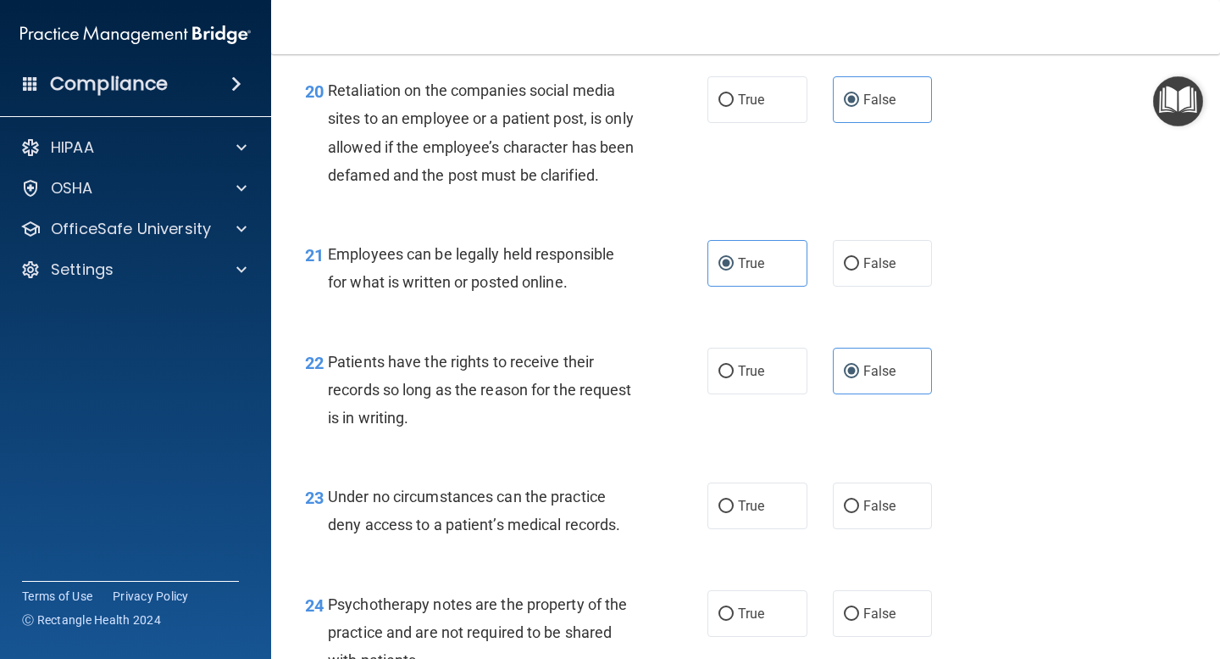
scroll to position [3503, 0]
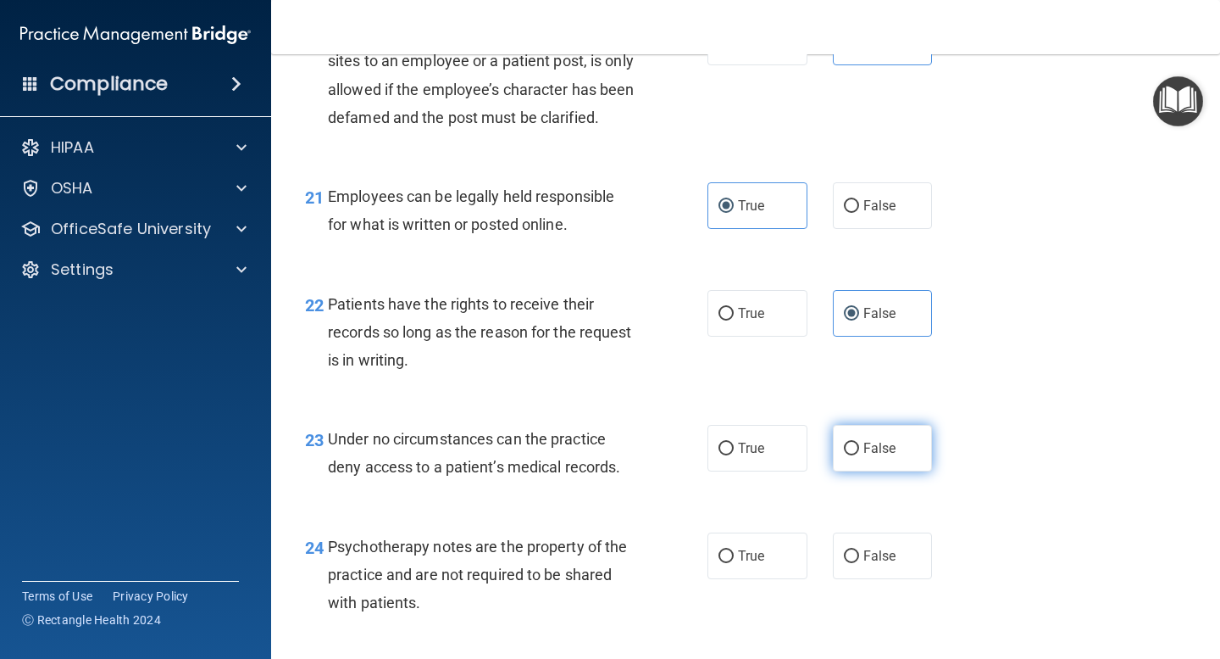
click at [864, 456] on span "False" at bounding box center [880, 448] width 33 height 16
click at [859, 455] on input "False" at bounding box center [851, 448] width 15 height 13
radio input "true"
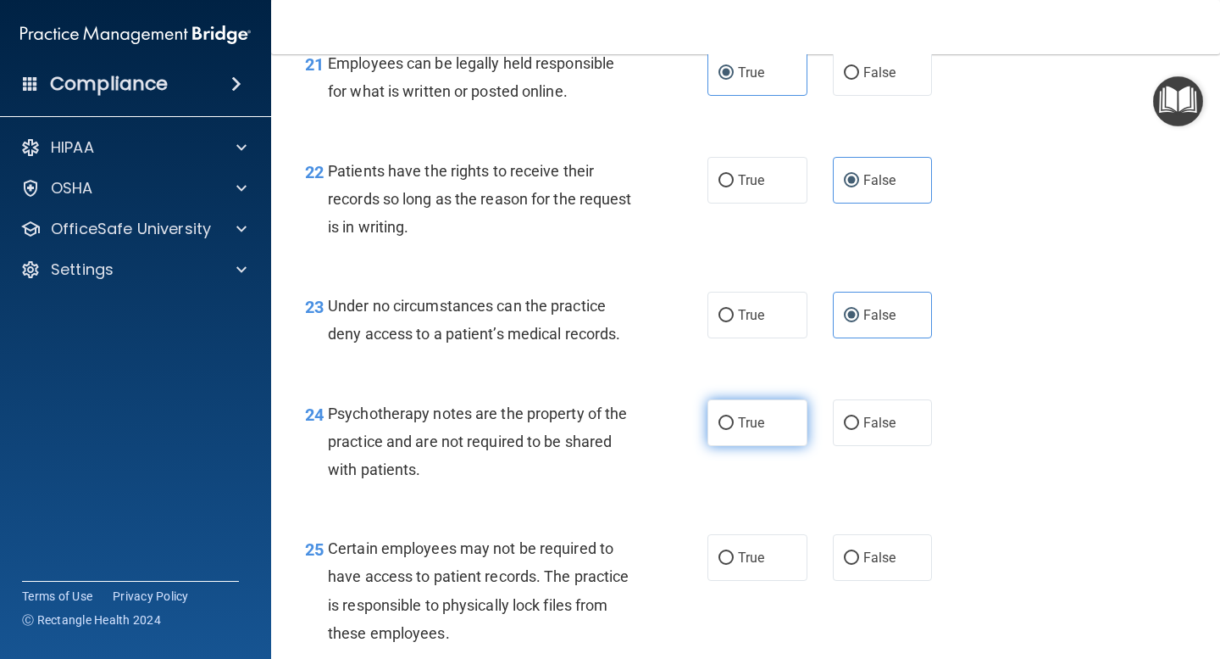
scroll to position [3643, 0]
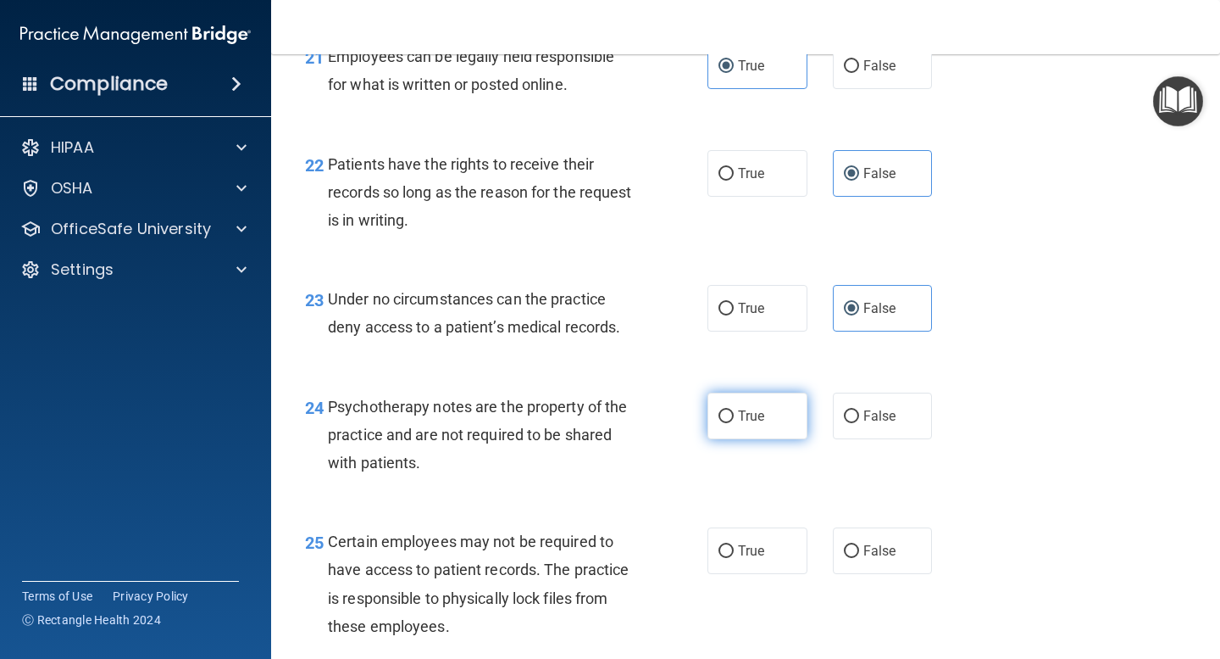
click at [768, 439] on label "True" at bounding box center [758, 415] width 100 height 47
click at [734, 423] on input "True" at bounding box center [726, 416] width 15 height 13
radio input "true"
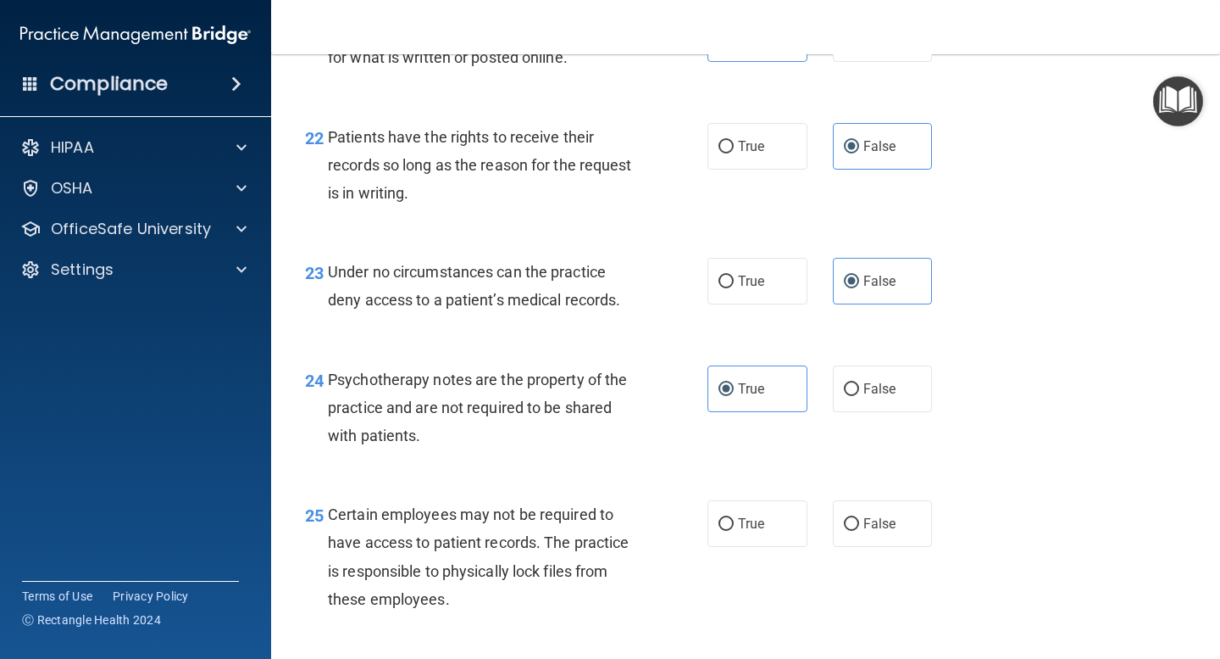
scroll to position [3700, 0]
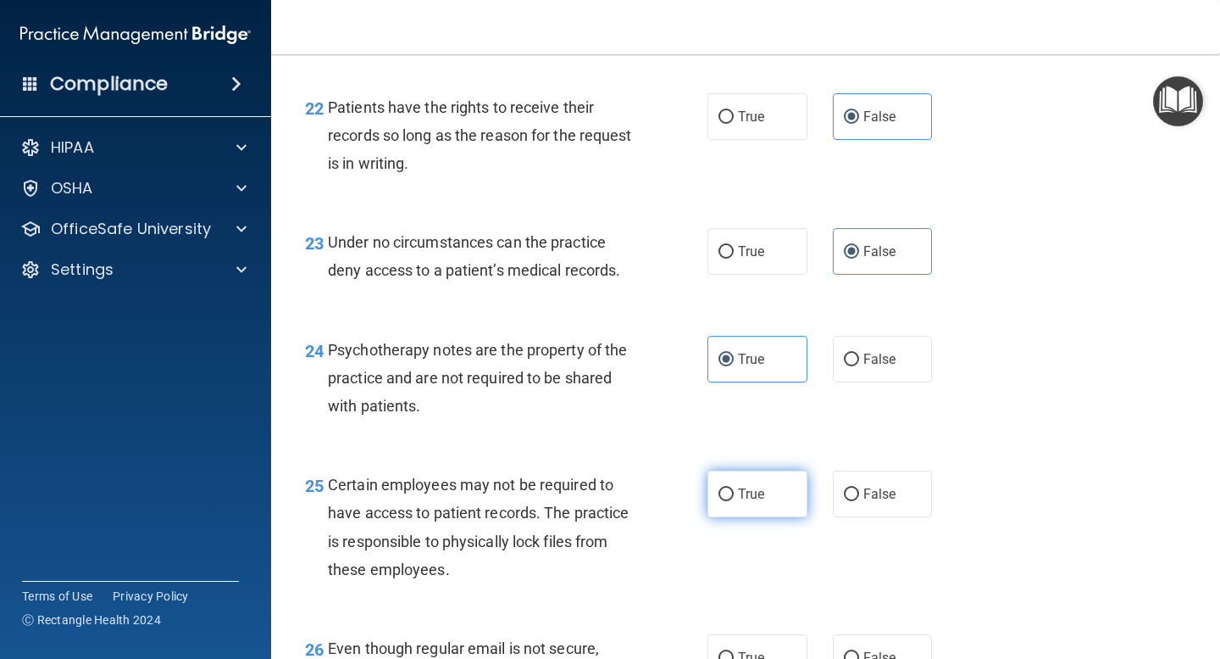
click at [753, 502] on span "True" at bounding box center [751, 494] width 26 height 16
click at [734, 501] on input "True" at bounding box center [726, 494] width 15 height 13
radio input "true"
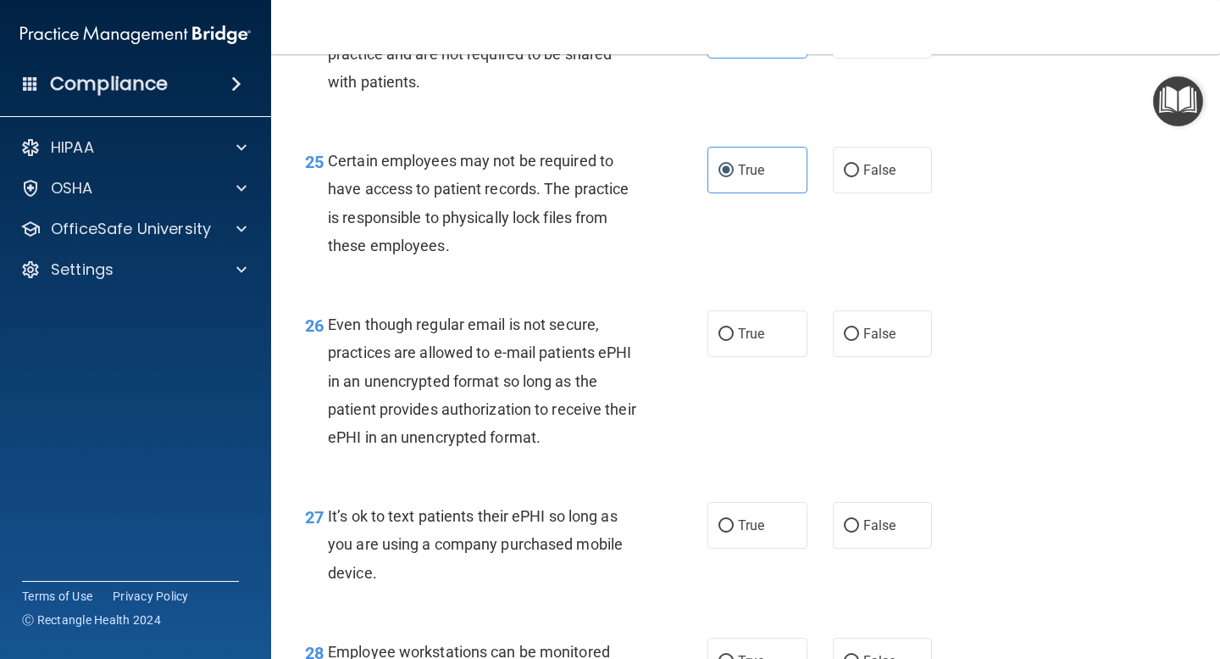
scroll to position [4039, 0]
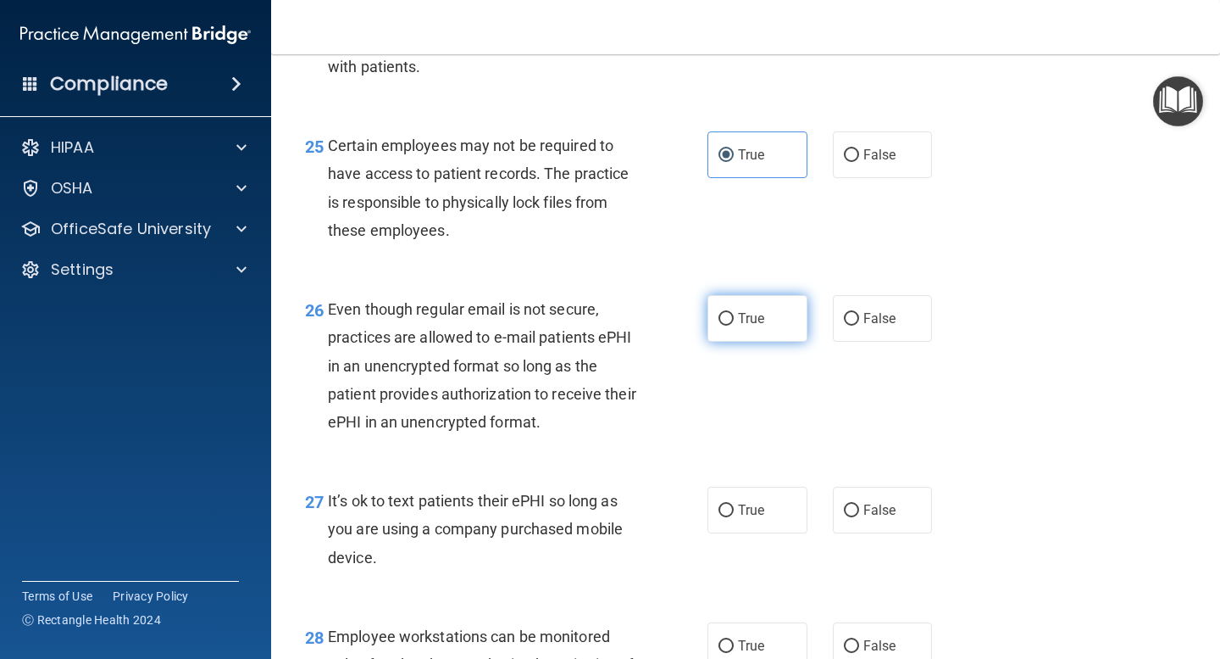
click at [771, 342] on label "True" at bounding box center [758, 318] width 100 height 47
click at [734, 325] on input "True" at bounding box center [726, 319] width 15 height 13
radio input "true"
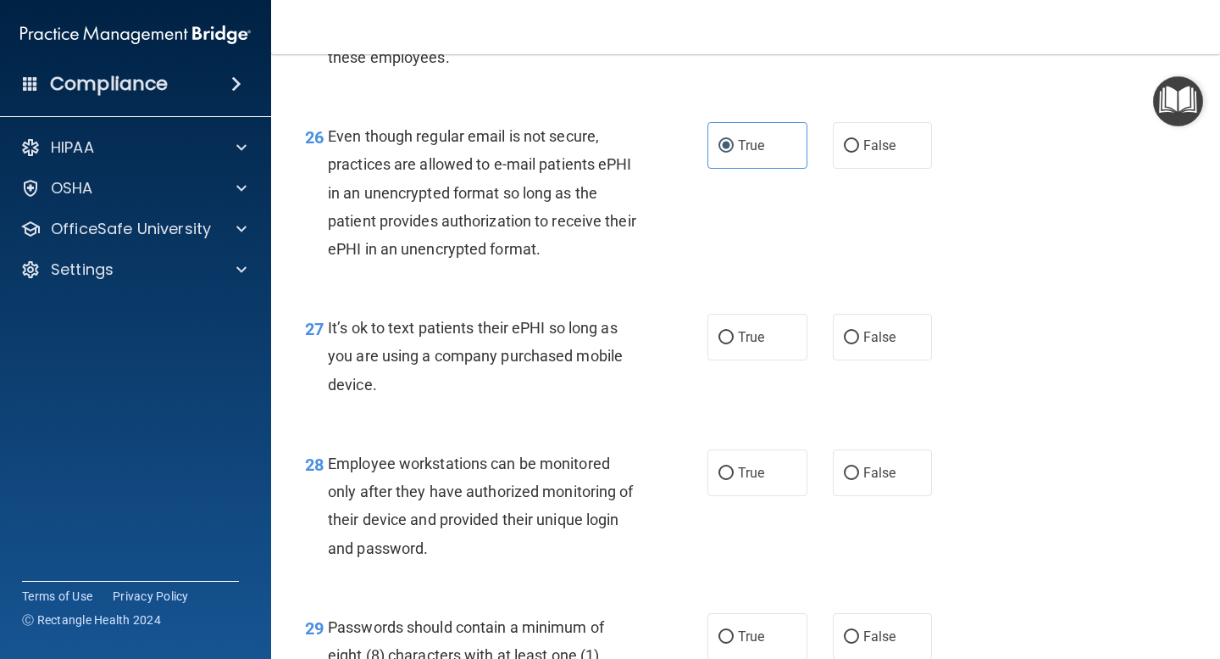
scroll to position [4243, 0]
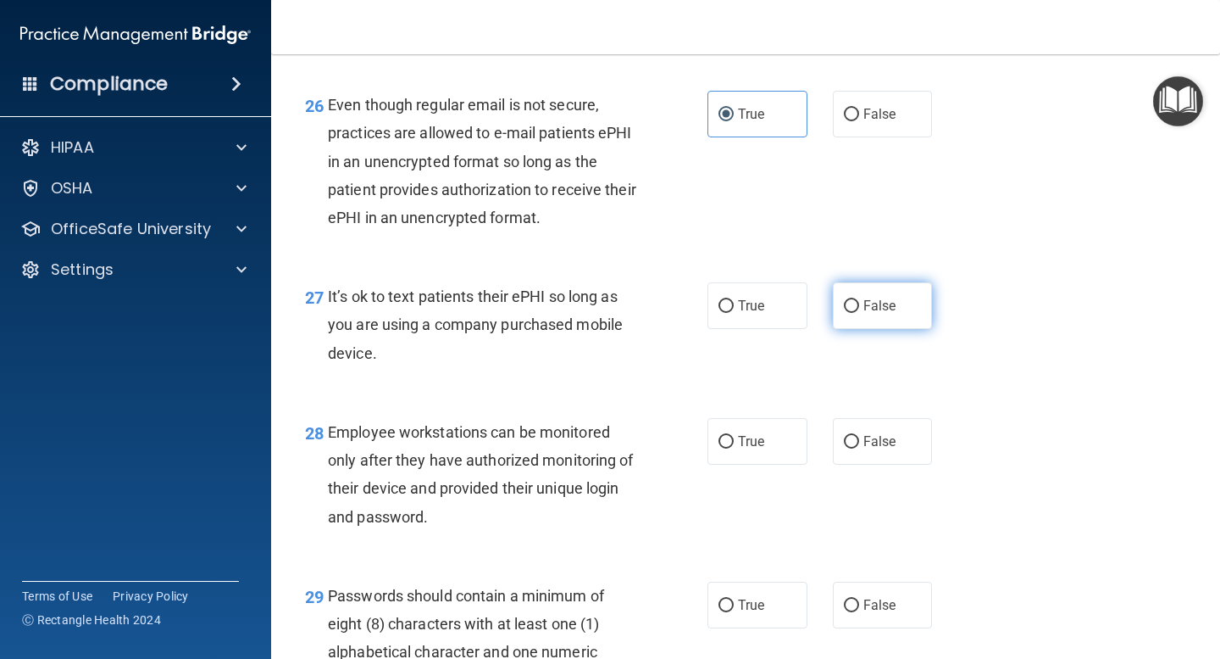
click at [871, 329] on label "False" at bounding box center [883, 305] width 100 height 47
click at [859, 313] on input "False" at bounding box center [851, 306] width 15 height 13
radio input "true"
click at [871, 448] on span "False" at bounding box center [880, 440] width 33 height 16
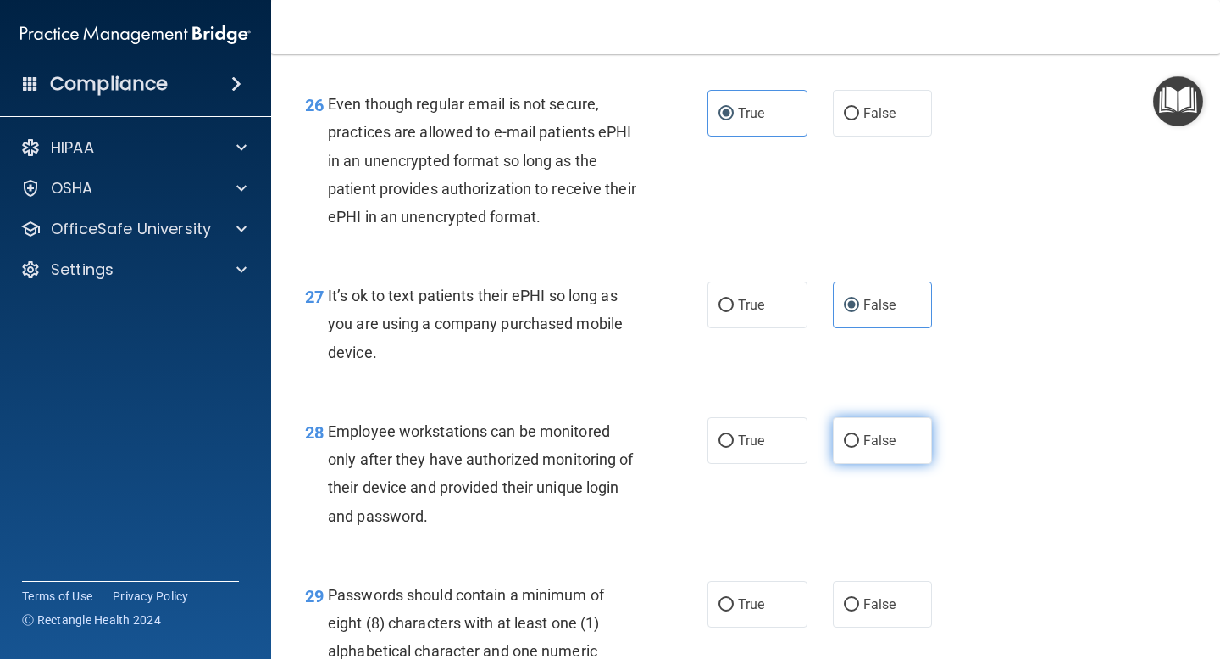
click at [859, 448] on input "False" at bounding box center [851, 441] width 15 height 13
radio input "true"
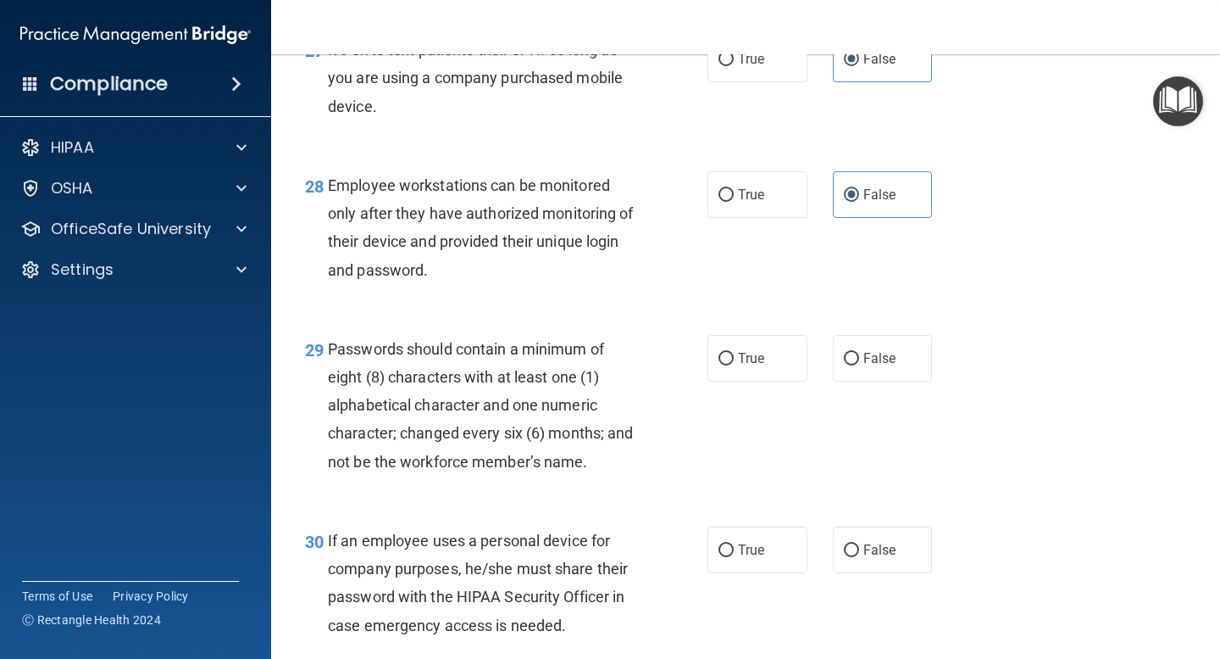
scroll to position [4499, 0]
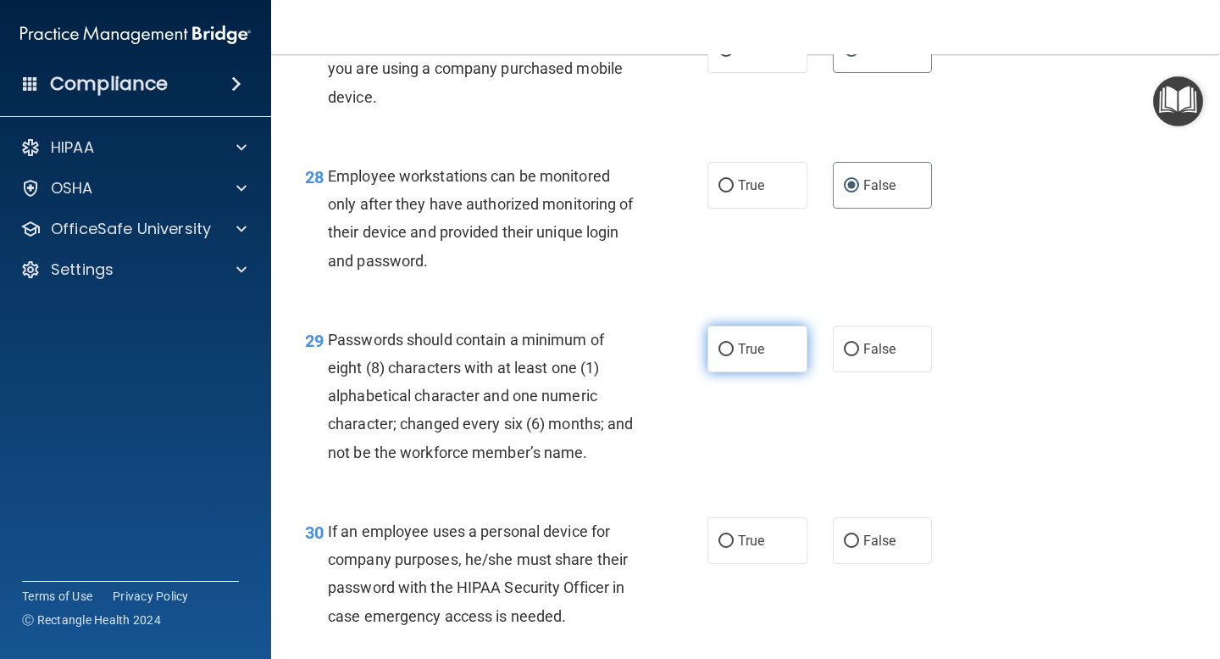
click at [759, 357] on span "True" at bounding box center [751, 349] width 26 height 16
click at [734, 356] on input "True" at bounding box center [726, 349] width 15 height 13
radio input "true"
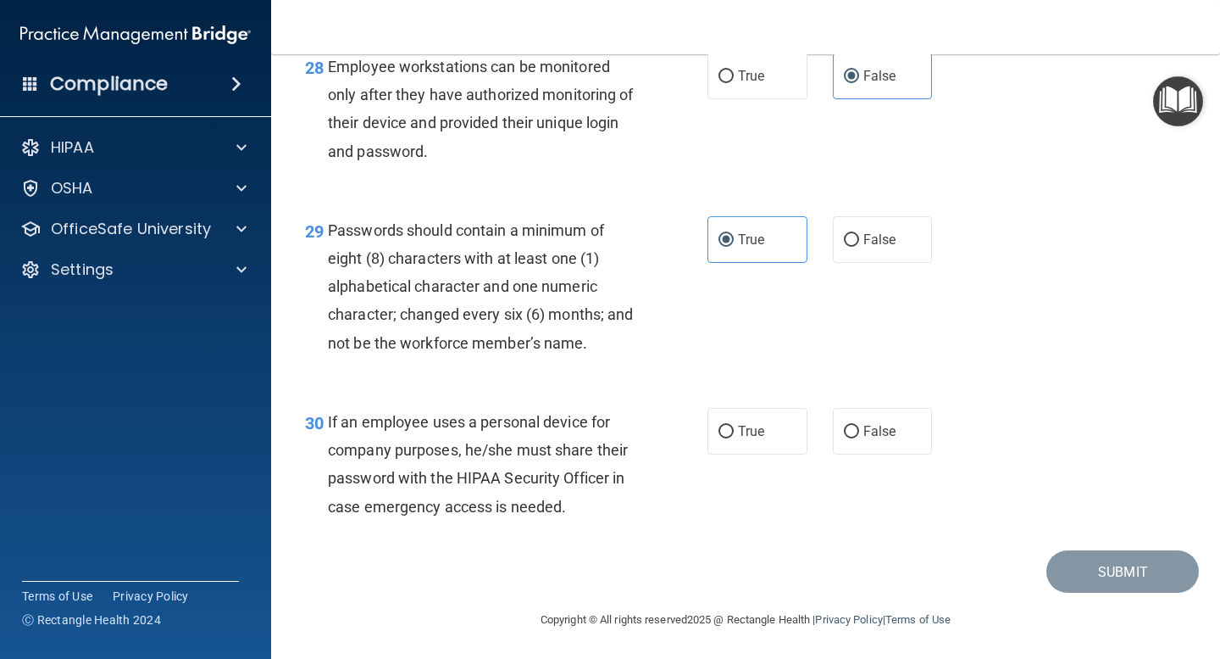
scroll to position [4639, 0]
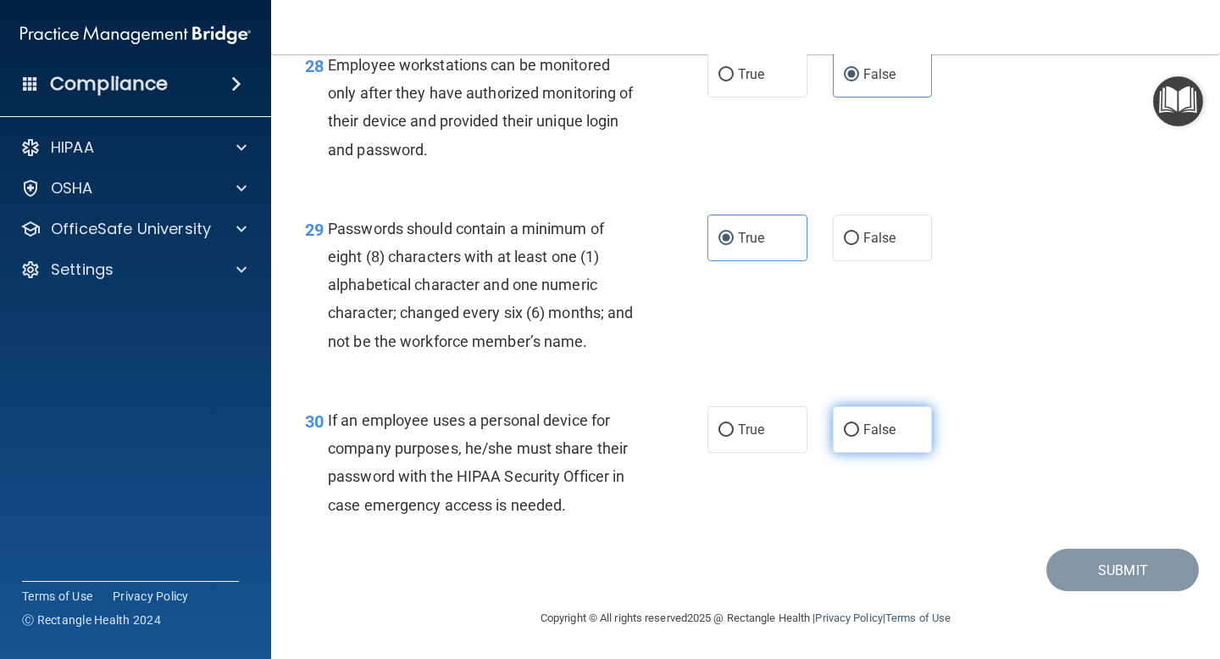
click at [865, 430] on span "False" at bounding box center [880, 429] width 33 height 16
click at [859, 430] on input "False" at bounding box center [851, 430] width 15 height 13
radio input "true"
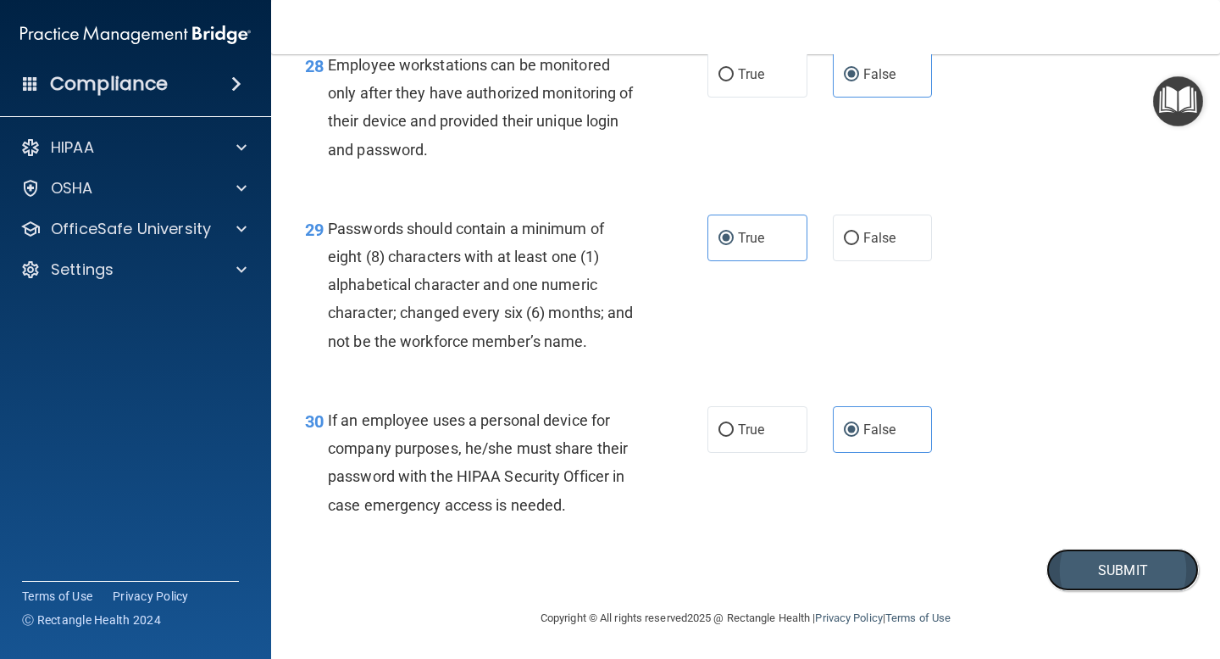
click at [1124, 575] on button "Submit" at bounding box center [1123, 569] width 153 height 43
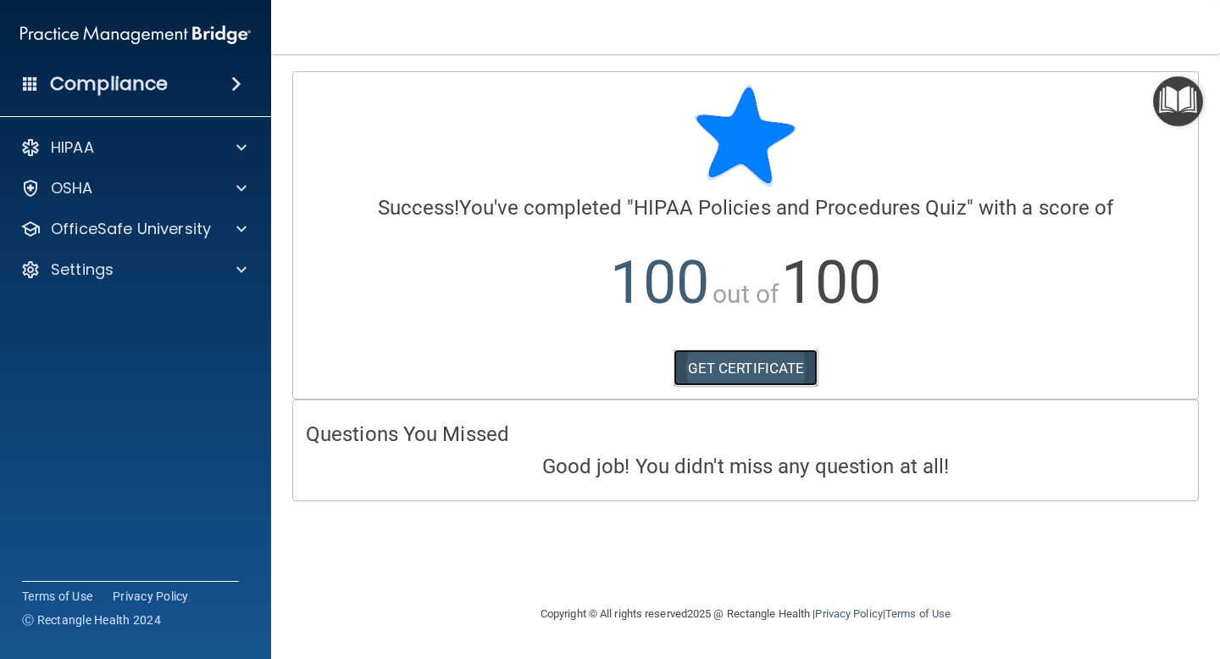
click at [750, 380] on link "GET CERTIFICATE" at bounding box center [746, 367] width 145 height 37
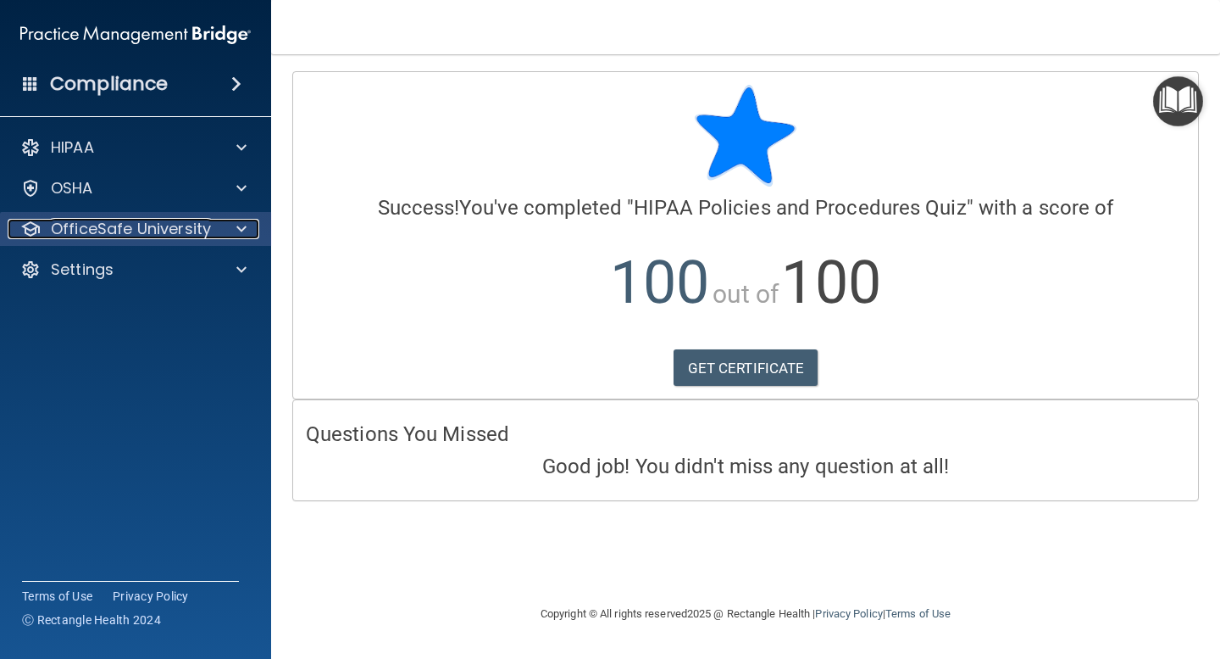
click at [200, 229] on p "OfficeSafe University" at bounding box center [131, 229] width 160 height 20
